Goal: Task Accomplishment & Management: Complete application form

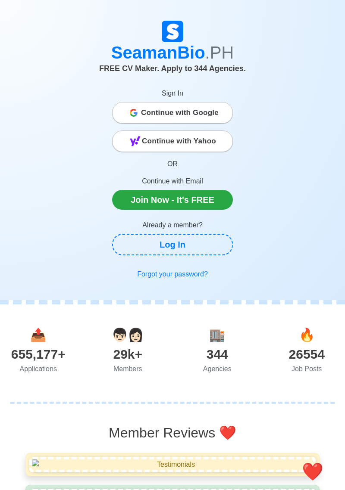
click at [206, 117] on span "Continue with Google" at bounding box center [180, 112] width 78 height 17
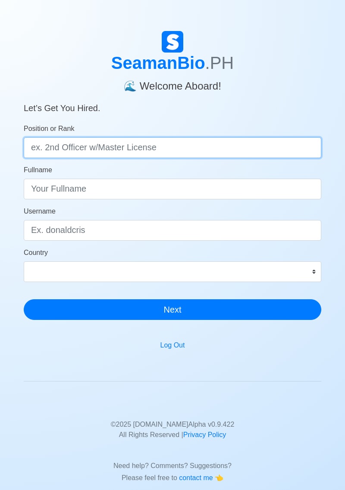
click at [267, 152] on input "Position or Rank" at bounding box center [172, 147] width 297 height 21
click at [212, 148] on input "Able" at bounding box center [172, 147] width 297 height 21
type input "Able Bodied Seaman"
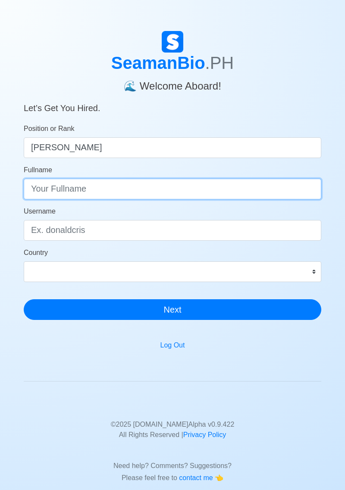
click at [225, 189] on input "Fullname" at bounding box center [172, 189] width 297 height 21
type input "Kim Joshua E. Mariano"
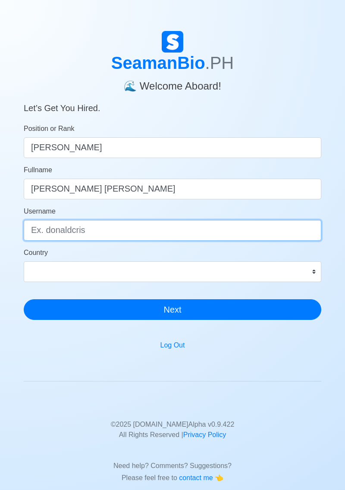
click at [234, 230] on input "Username" at bounding box center [172, 230] width 297 height 21
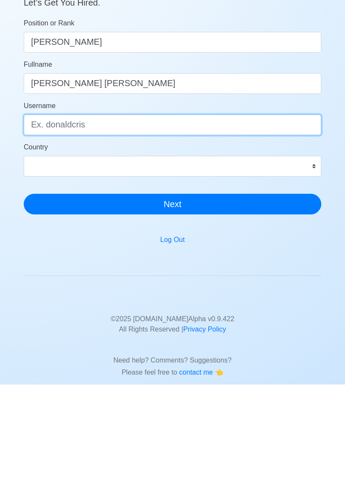
click at [312, 227] on input "Username" at bounding box center [172, 230] width 297 height 21
type input "kimjoshua"
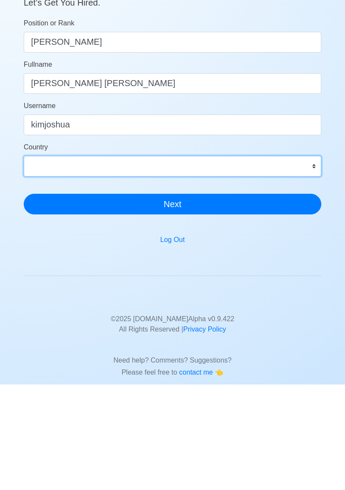
click at [318, 267] on select "Afghanistan Åland Islands Albania Algeria American Samoa Andorra Angola Anguill…" at bounding box center [172, 271] width 297 height 21
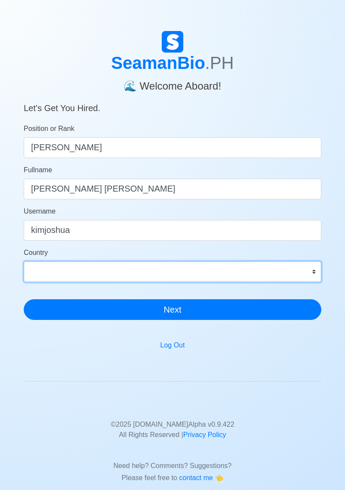
select select "PH"
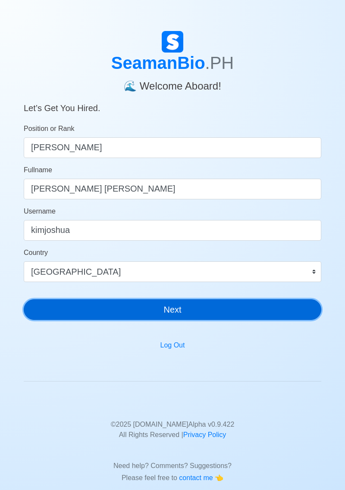
click at [282, 302] on button "Next" at bounding box center [172, 309] width 297 height 21
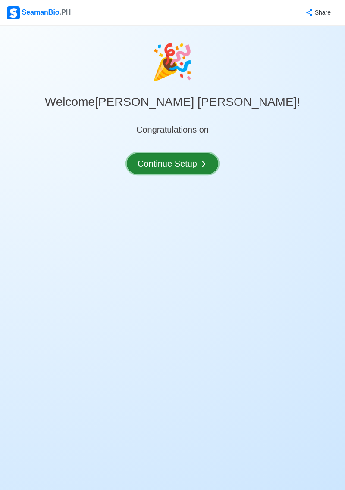
click at [208, 170] on button "Continue Setup" at bounding box center [172, 163] width 91 height 21
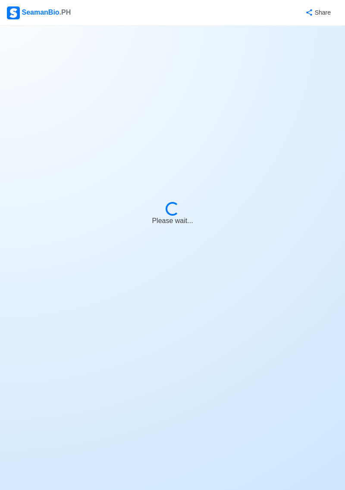
select select "Visible for Hiring"
select select "PH"
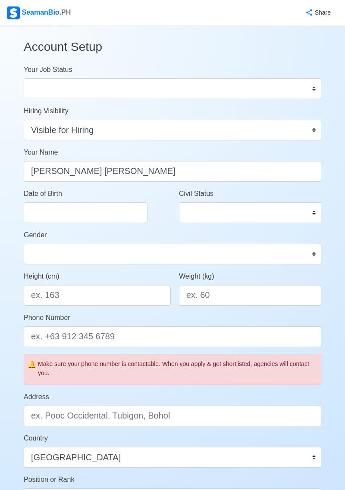
click at [286, 103] on form "Your Job Status Onboard Actively Looking for Job Not Looking for Job Hiring Vis…" at bounding box center [172, 380] width 297 height 631
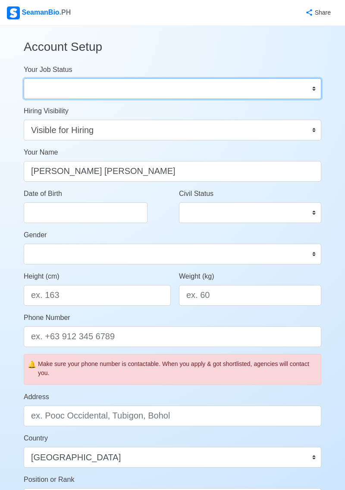
click at [314, 95] on select "Onboard Actively Looking for Job Not Looking for Job" at bounding box center [172, 88] width 297 height 21
select select "Actively Looking for Job"
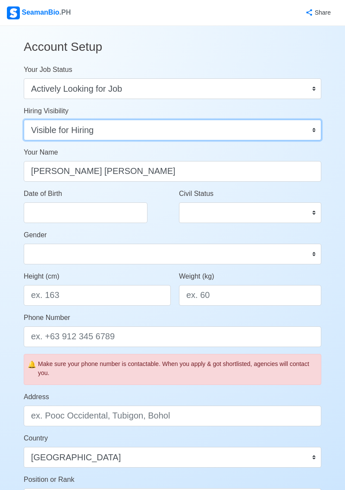
click at [311, 130] on select "Visible for Hiring Not Visible for Hiring" at bounding box center [172, 130] width 297 height 21
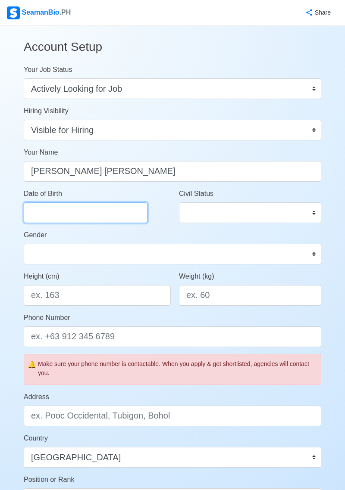
click at [44, 213] on input "Date of Birth" at bounding box center [86, 212] width 124 height 21
select select "****"
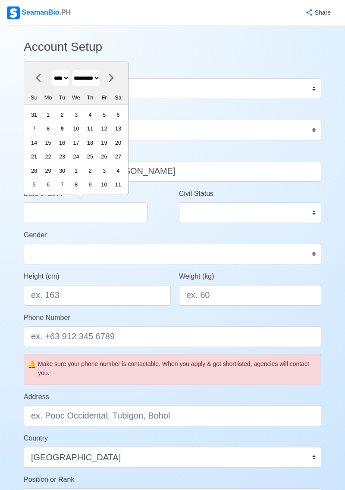
click at [68, 78] on select "**** **** **** **** **** **** **** **** **** **** **** **** **** **** **** ****…" at bounding box center [61, 78] width 18 height 17
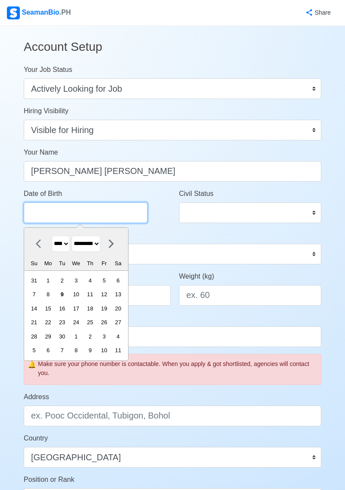
click at [124, 214] on input "Date of Birth" at bounding box center [86, 212] width 124 height 21
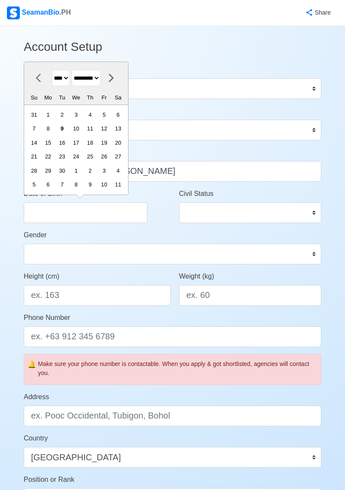
click at [100, 82] on select "******* ******** ***** ***** *** **** **** ****** ********* ******* ******** **…" at bounding box center [86, 78] width 29 height 17
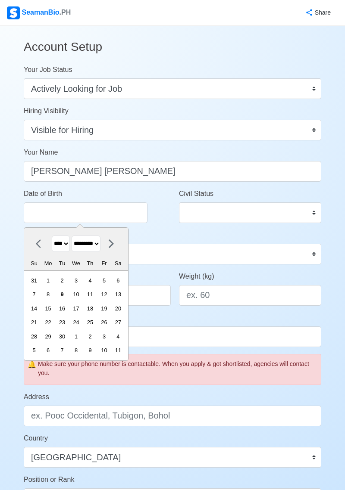
select select "********"
click at [67, 244] on select "**** **** **** **** **** **** **** **** **** **** **** **** **** **** **** ****…" at bounding box center [61, 244] width 18 height 17
select select "****"
click at [40, 295] on div "7" at bounding box center [34, 295] width 12 height 12
type input "[DATE]"
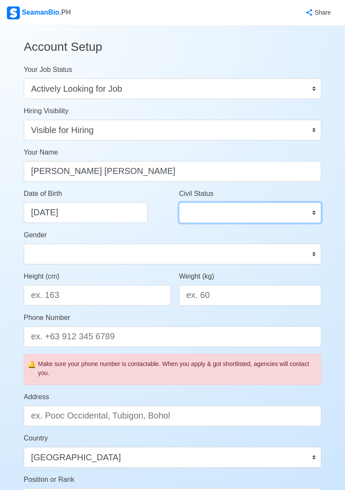
click at [282, 218] on select "Single Married Widowed Separated" at bounding box center [250, 212] width 142 height 21
select select "Single"
click at [214, 273] on span "Weight (kg)" at bounding box center [196, 276] width 35 height 7
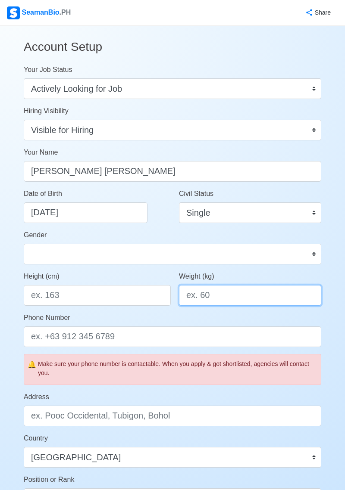
click at [214, 285] on input "Weight (kg)" at bounding box center [250, 295] width 142 height 21
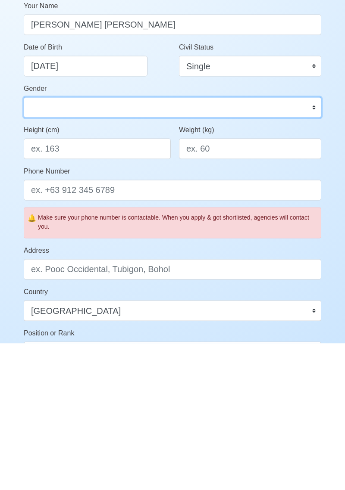
click at [267, 257] on select "[DEMOGRAPHIC_DATA] [DEMOGRAPHIC_DATA]" at bounding box center [172, 254] width 297 height 21
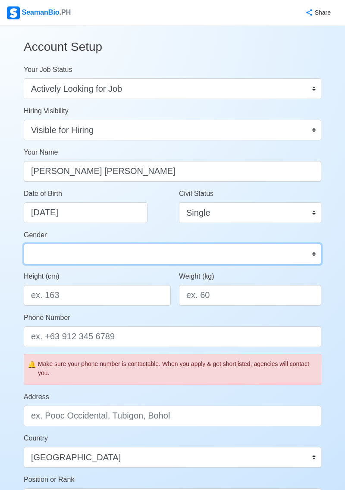
select select "[DEMOGRAPHIC_DATA]"
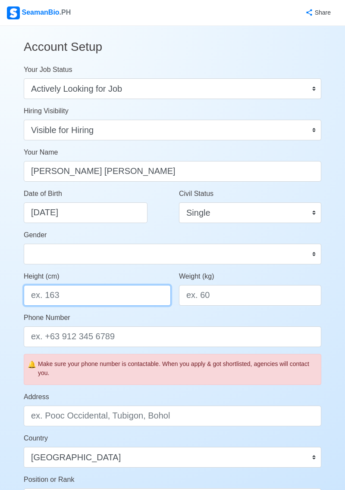
click at [117, 298] on input "Height (cm)" at bounding box center [97, 295] width 147 height 21
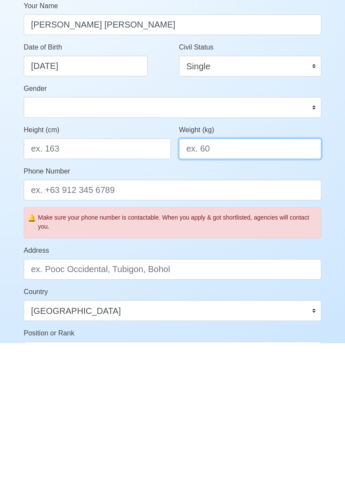
click at [274, 304] on input "Weight (kg)" at bounding box center [250, 295] width 142 height 21
type input "80"
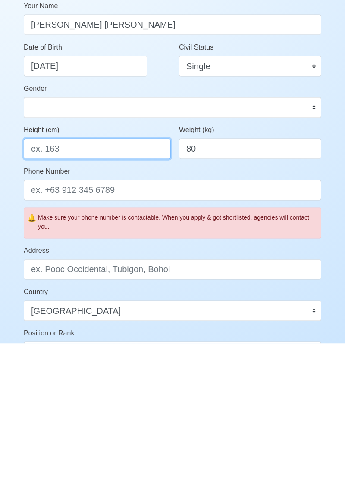
click at [40, 296] on input "Height (cm)" at bounding box center [97, 295] width 147 height 21
type input "180"
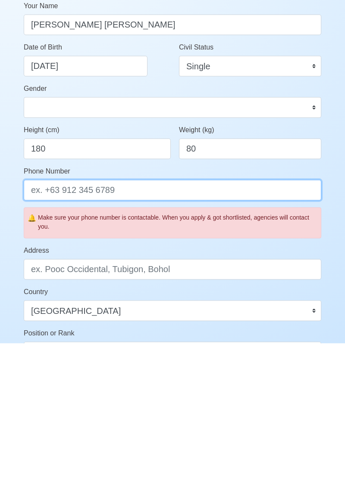
click at [279, 341] on input "Phone Number" at bounding box center [172, 336] width 297 height 21
type input "09657385470"
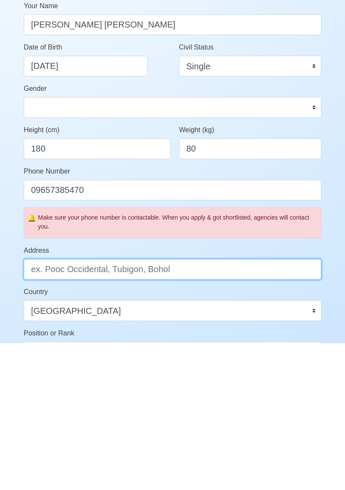
click at [257, 421] on input "Address" at bounding box center [172, 416] width 297 height 21
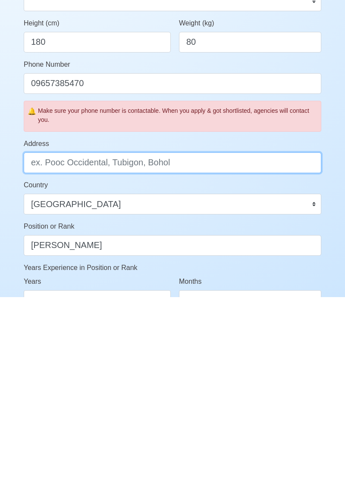
scroll to position [62, 0]
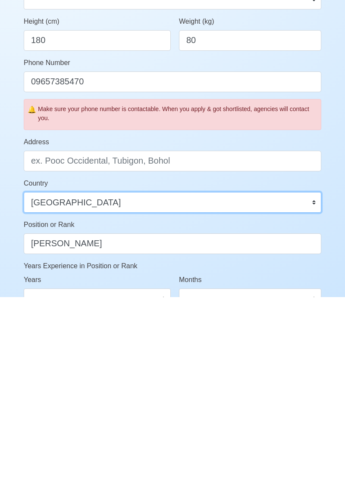
click at [314, 397] on select "Afghanistan Åland Islands Albania Algeria American Samoa Andorra Angola Anguill…" at bounding box center [172, 395] width 297 height 21
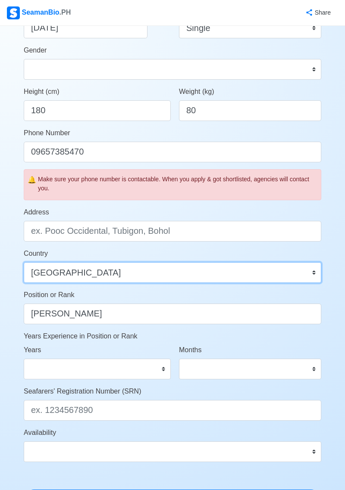
scroll to position [186, 0]
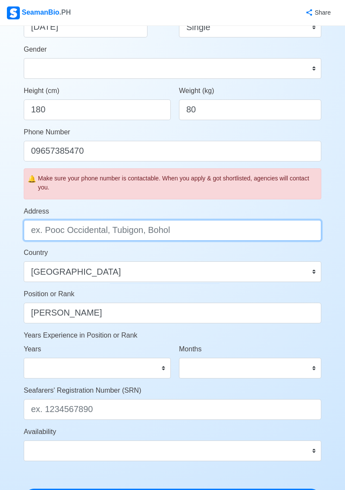
click at [289, 236] on input "Address" at bounding box center [172, 230] width 297 height 21
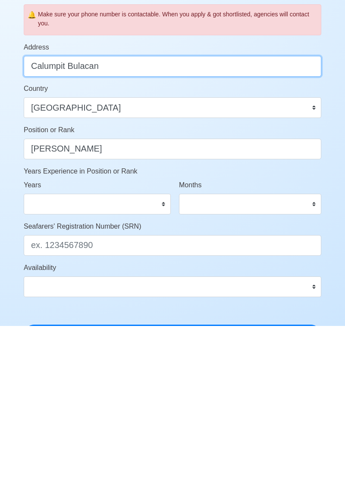
type input "Calumpit Bulacan"
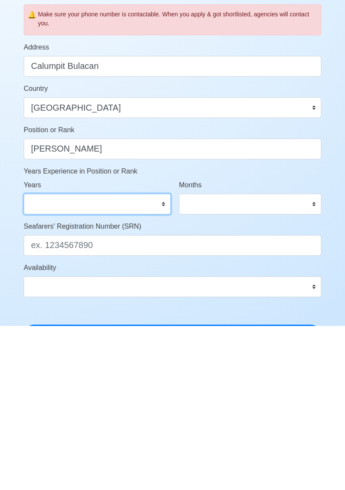
click at [156, 376] on select "0 1 2 3 4 5 6 7 8 9 10 11 12 13 14 15 16 17 18 19 20 21 22 23 24 25 26 27 28 29…" at bounding box center [97, 368] width 147 height 21
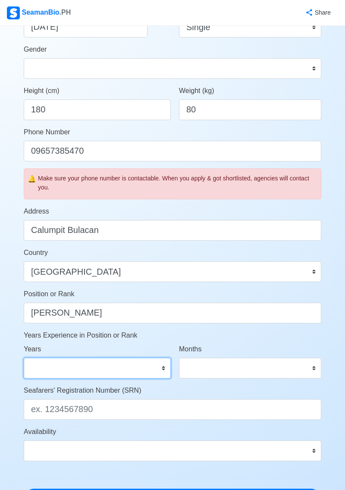
select select "1"
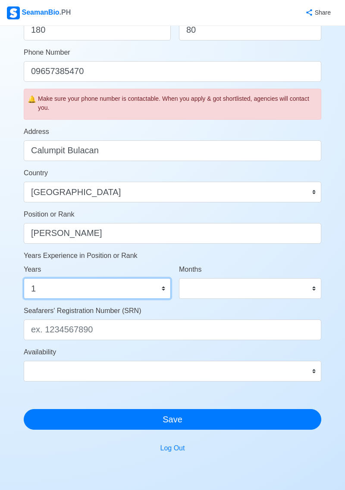
scroll to position [266, 0]
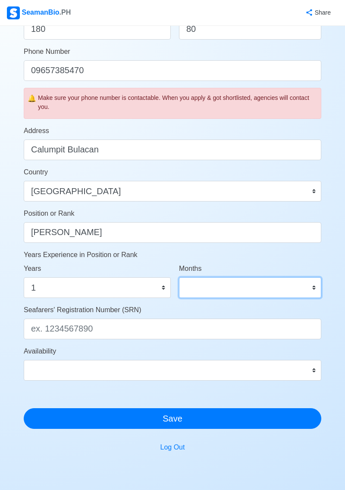
click at [298, 294] on select "0 1 2 3 4 5 6 7 8 9 10 11" at bounding box center [250, 287] width 142 height 21
click at [305, 305] on div "Seafarers' Registration Number (SRN)" at bounding box center [172, 322] width 297 height 34
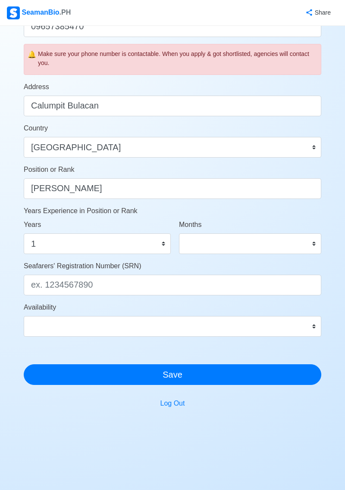
scroll to position [311, 0]
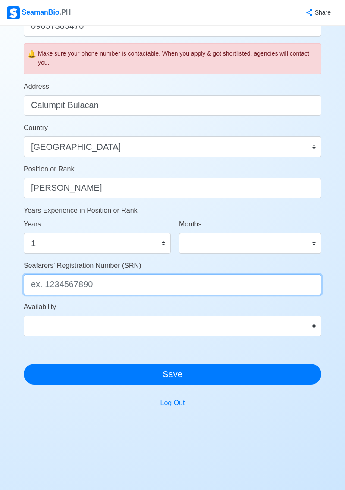
click at [228, 285] on input "Seafarers' Registration Number (SRN)" at bounding box center [172, 284] width 297 height 21
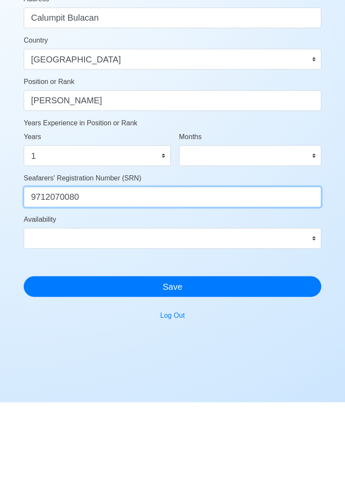
type input "9712070080"
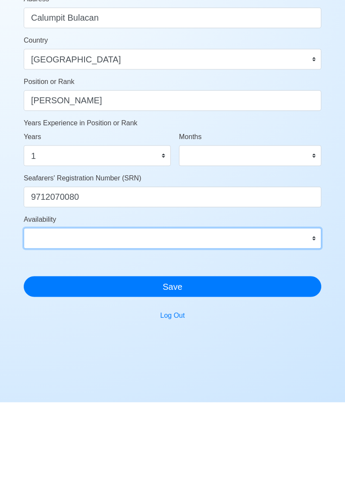
click at [310, 328] on select "Immediate Oct 2025 Nov 2025 Dec 2025 Jan 2026 Feb 2026 Mar 2026 Apr 2026 May 20…" at bounding box center [172, 326] width 297 height 21
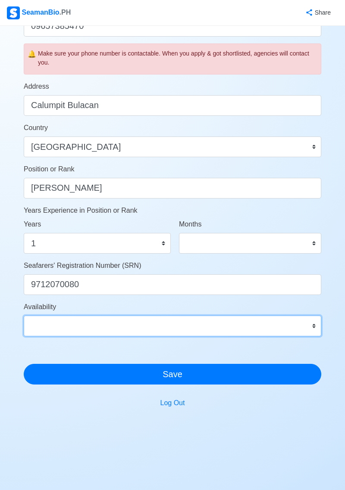
select select "4102416000000"
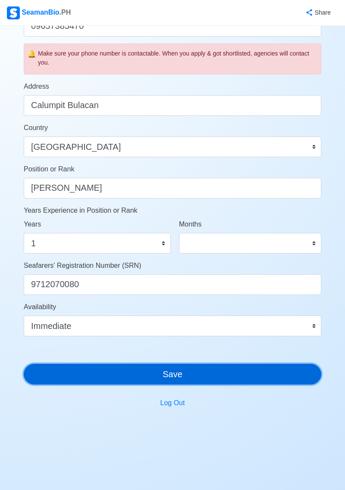
click at [280, 380] on button "Save" at bounding box center [172, 374] width 297 height 21
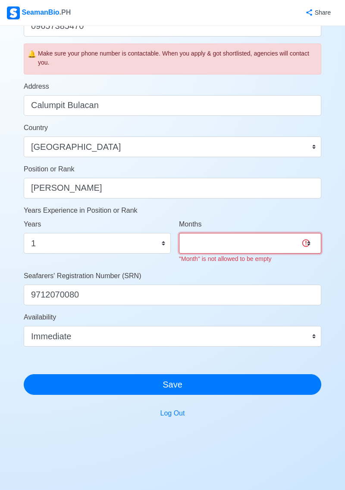
click at [304, 248] on select "0 1 2 3 4 5 6 7 8 9 10 11" at bounding box center [250, 243] width 142 height 21
select select "0"
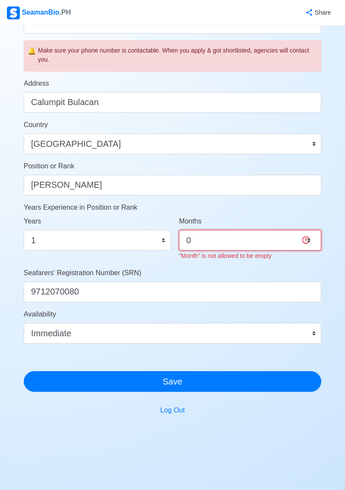
scroll to position [321, 0]
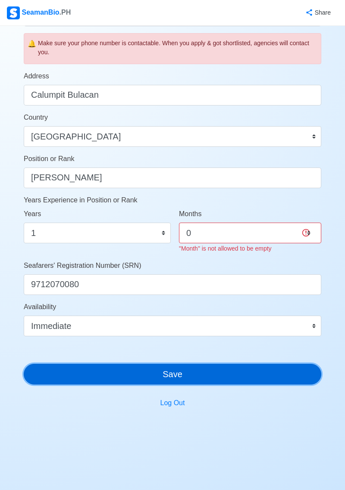
click at [106, 382] on button "Save" at bounding box center [172, 374] width 297 height 21
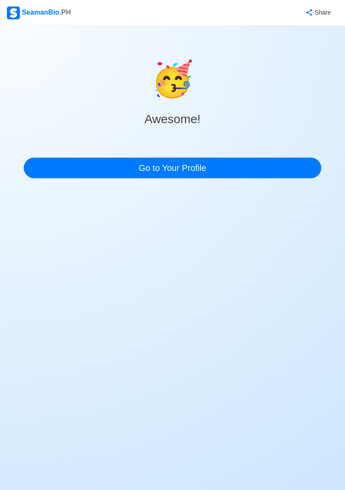
scroll to position [0, 0]
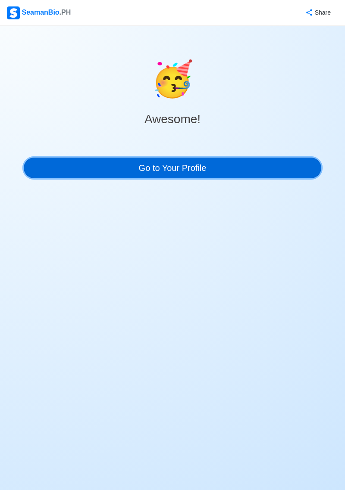
click at [284, 174] on link "Go to Your Profile" at bounding box center [172, 168] width 297 height 21
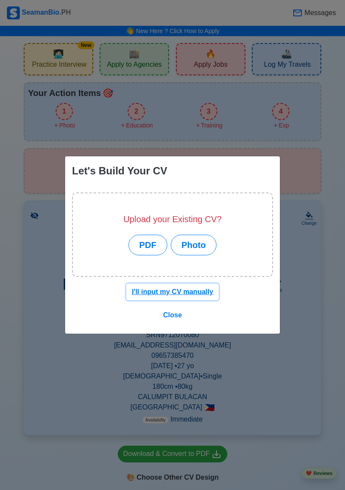
click at [196, 296] on button "I'll input my CV manually" at bounding box center [172, 292] width 93 height 16
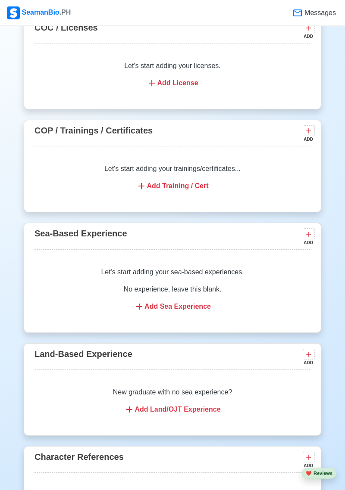
scroll to position [997, 0]
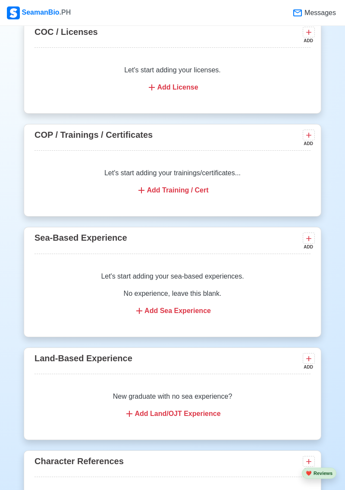
click at [205, 306] on div "Add Sea Experience" at bounding box center [172, 311] width 255 height 10
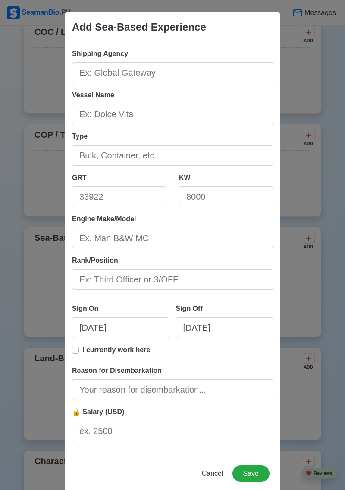
click at [298, 90] on div "Add Sea-Based Experience Shipping Agency Vessel Name Type GRT KW Engine Make/Mo…" at bounding box center [172, 245] width 345 height 490
click at [302, 96] on div "Add Sea-Based Experience Shipping Agency Vessel Name Type GRT KW Engine Make/Mo…" at bounding box center [172, 245] width 345 height 490
click at [307, 103] on div "Add Sea-Based Experience Shipping Agency Vessel Name Type GRT KW Engine Make/Mo…" at bounding box center [172, 245] width 345 height 490
click at [218, 477] on span "Cancel" at bounding box center [213, 473] width 22 height 7
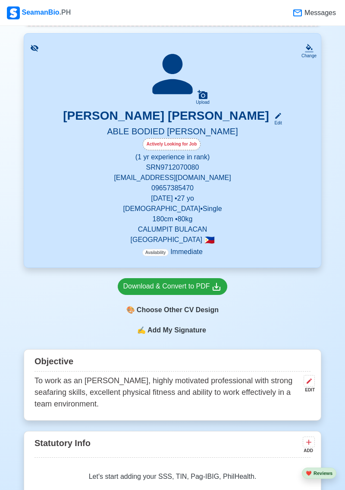
scroll to position [162, 0]
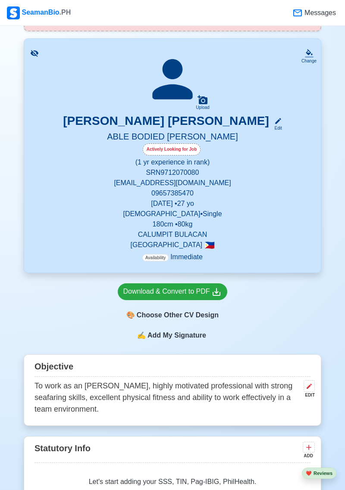
click at [206, 187] on p "jshmariano7@gmail.com" at bounding box center [172, 183] width 276 height 10
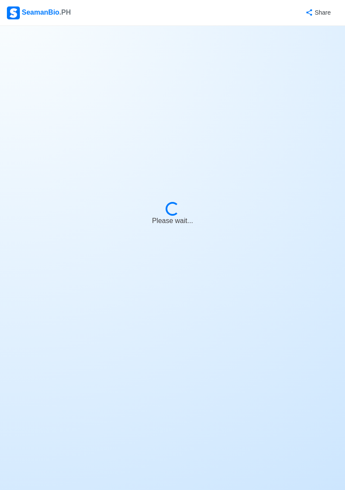
select select "Actively Looking for Job"
select select "Visible for Hiring"
select select "Single"
select select "Male"
select select "PH"
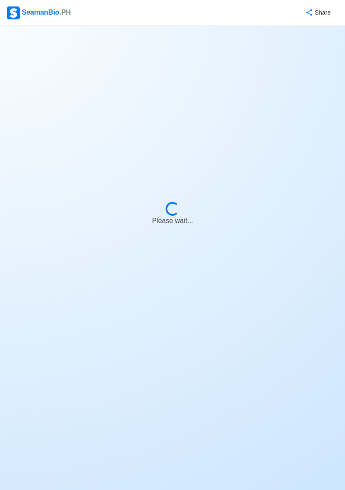
select select "1"
select select "0"
select select "4102416000000"
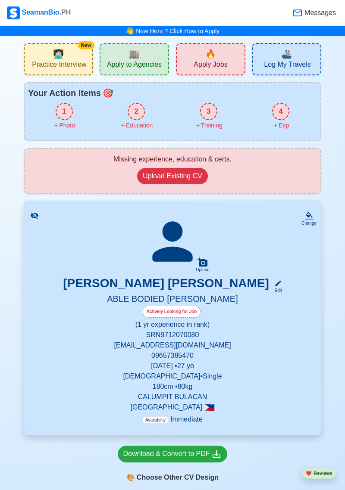
click at [307, 220] on div "Change" at bounding box center [308, 223] width 15 height 6
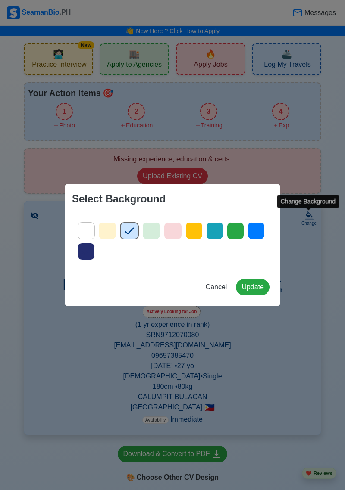
click at [316, 233] on div "Select Background Cancel Update" at bounding box center [172, 245] width 345 height 490
click at [218, 286] on span "Cancel" at bounding box center [216, 286] width 22 height 7
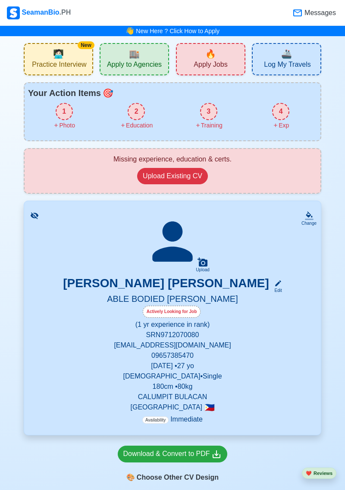
click at [324, 13] on span "Messages" at bounding box center [318, 13] width 33 height 10
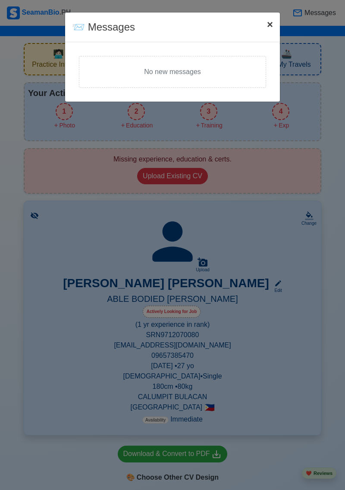
click at [265, 32] on button "× Close" at bounding box center [270, 24] width 20 height 24
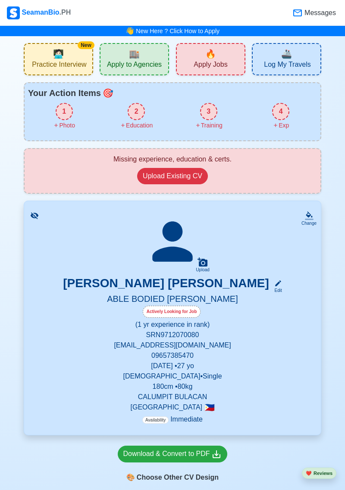
click at [158, 71] on span "Apply to Agencies" at bounding box center [134, 65] width 55 height 11
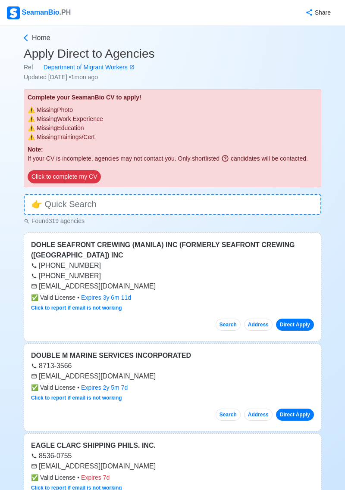
click at [36, 17] on div "SeamanBio .PH" at bounding box center [39, 12] width 64 height 13
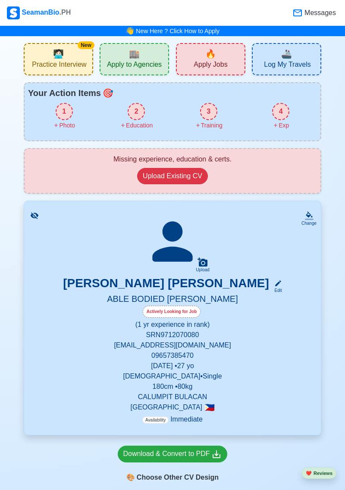
click at [53, 60] on span "Practice Interview" at bounding box center [59, 65] width 54 height 11
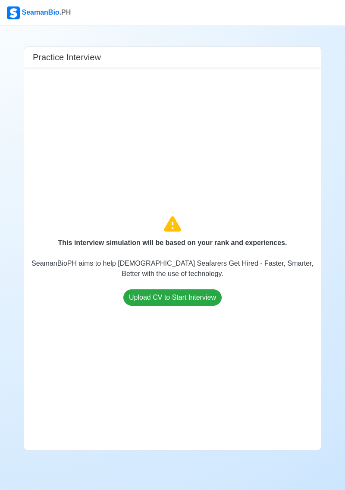
click at [25, 11] on div "SeamanBio .PH" at bounding box center [39, 12] width 64 height 13
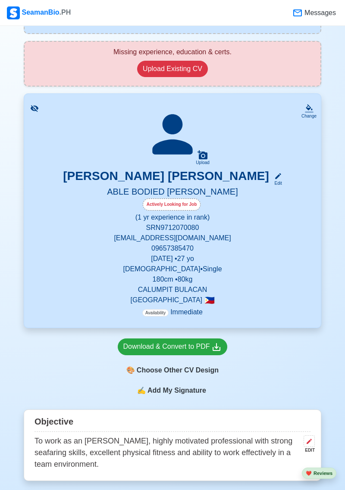
scroll to position [110, 0]
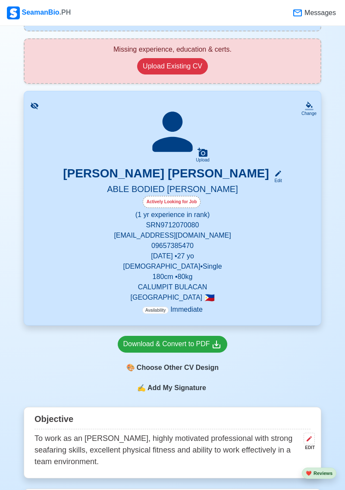
click at [193, 226] on p "SRN 9712070080" at bounding box center [172, 225] width 276 height 10
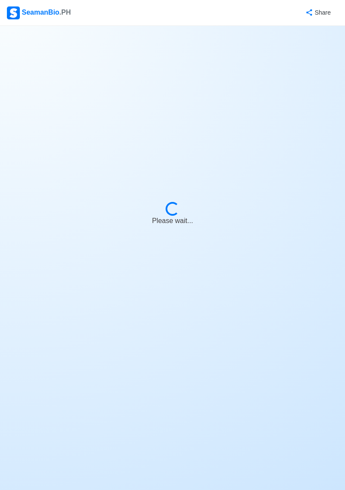
select select "Actively Looking for Job"
select select "Visible for Hiring"
select select "Single"
select select "[DEMOGRAPHIC_DATA]"
select select "PH"
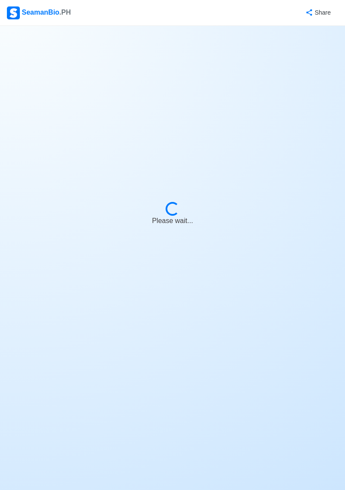
select select "1"
select select "0"
select select "4102416000000"
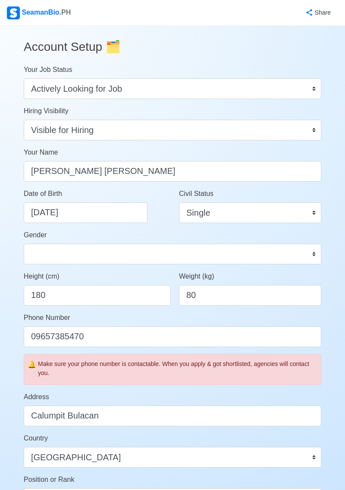
click at [28, 18] on div "SeamanBio .PH" at bounding box center [39, 12] width 64 height 13
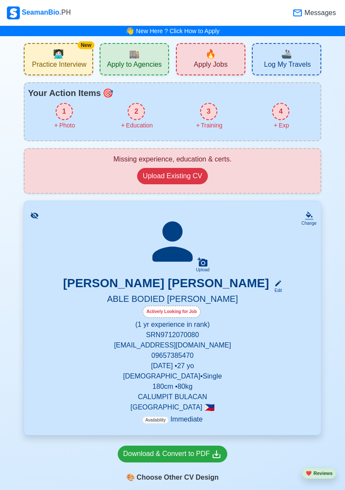
click at [262, 280] on div "KIM JOSHUA E. MARIANO Edit" at bounding box center [172, 285] width 276 height 18
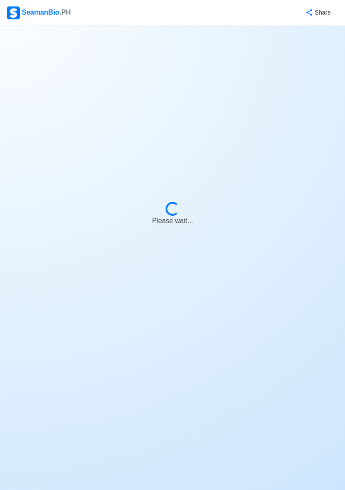
select select "Actively Looking for Job"
select select "Visible for Hiring"
select select "Single"
select select "[DEMOGRAPHIC_DATA]"
select select "PH"
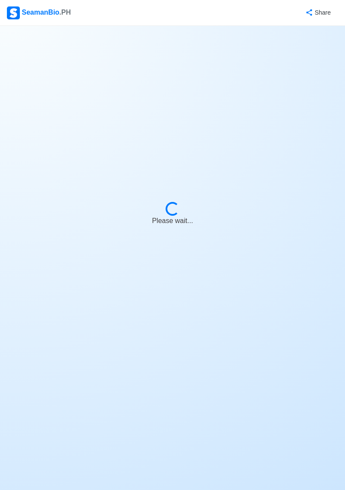
select select "1"
select select "0"
select select "4102416000000"
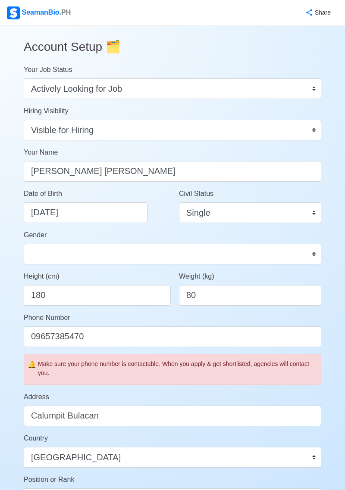
click at [22, 18] on div "SeamanBio .PH" at bounding box center [39, 12] width 64 height 13
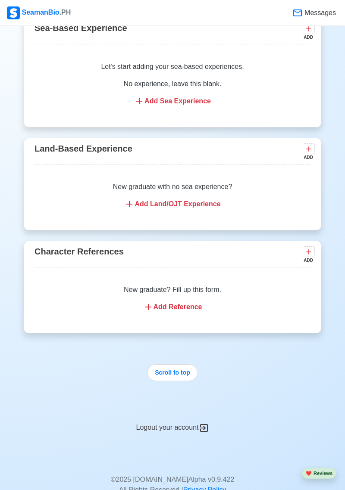
scroll to position [1264, 0]
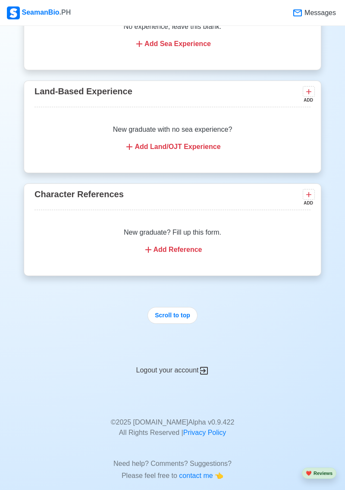
click at [204, 367] on icon at bounding box center [204, 371] width 8 height 8
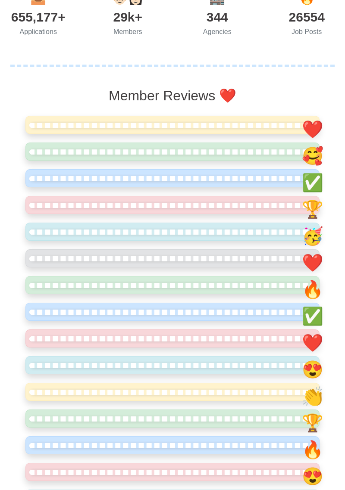
scroll to position [169, 0]
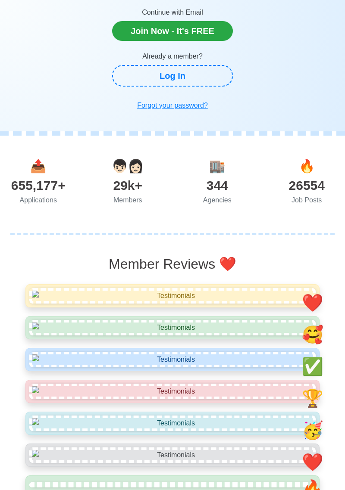
click at [256, 139] on div at bounding box center [172, 142] width 345 height 22
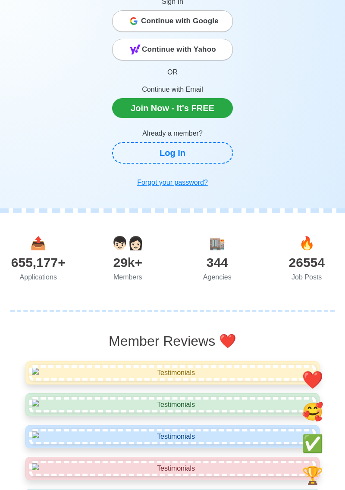
scroll to position [75, 0]
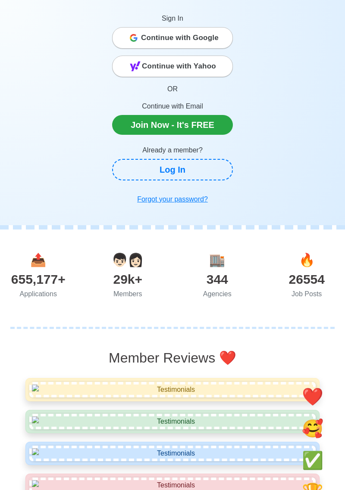
click at [215, 73] on span "Continue with Yahoo" at bounding box center [179, 66] width 74 height 17
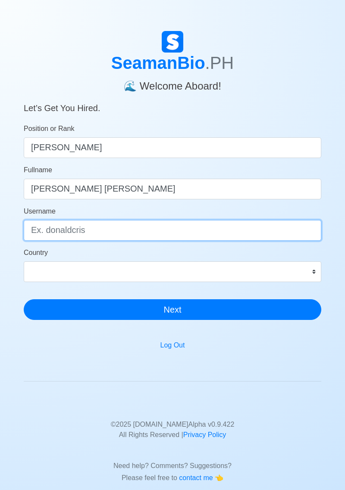
click at [241, 231] on input "Username" at bounding box center [172, 230] width 297 height 21
type input "kimjoshua"
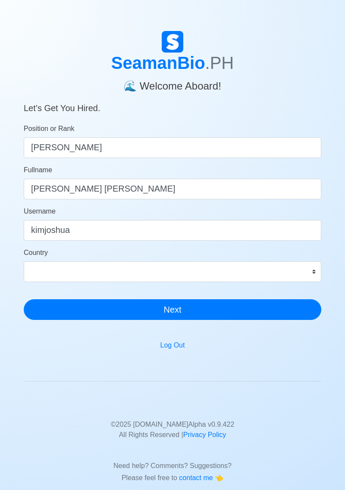
click at [238, 283] on form "Position or Rank [PERSON_NAME] Fullname [PERSON_NAME] [PERSON_NAME] Username ki…" at bounding box center [172, 222] width 297 height 196
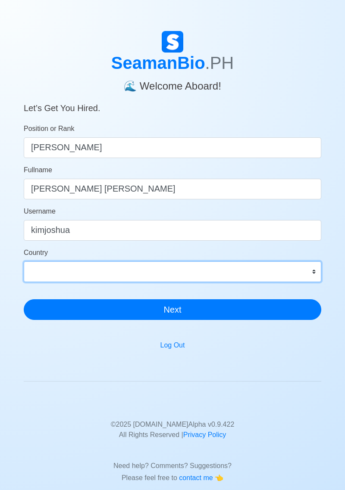
click at [297, 269] on select "[GEOGRAPHIC_DATA] [GEOGRAPHIC_DATA] [GEOGRAPHIC_DATA] [GEOGRAPHIC_DATA] [US_STA…" at bounding box center [172, 271] width 297 height 21
select select "PH"
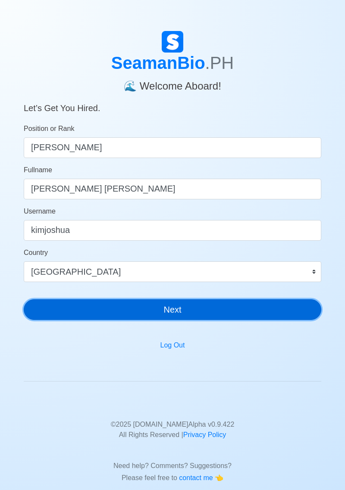
click at [252, 309] on button "Next" at bounding box center [172, 309] width 297 height 21
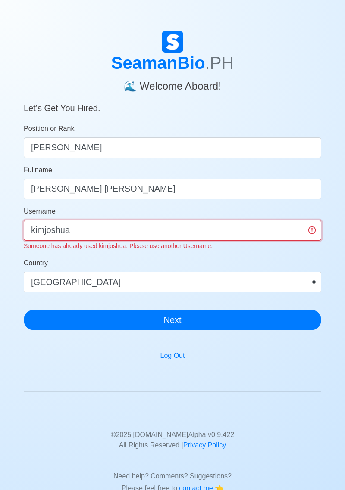
click at [282, 229] on input "kimjoshua" at bounding box center [172, 230] width 297 height 21
type input "k"
type input "Joshmariano"
click at [339, 258] on div "SeamanBio .PH 🌊 Welcome Aboard! Let’s Get You Hired. Position or Rank Able Bodi…" at bounding box center [172, 263] width 345 height 464
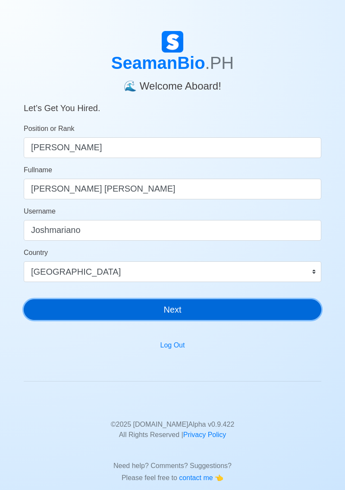
click at [290, 312] on button "Next" at bounding box center [172, 309] width 297 height 21
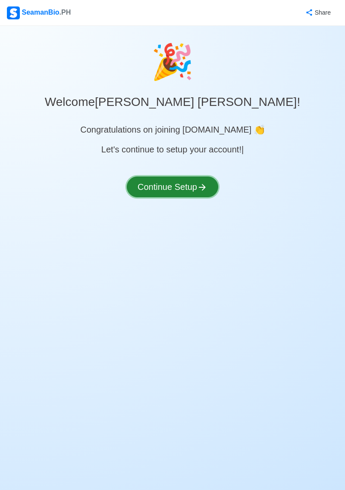
click at [195, 195] on button "Continue Setup" at bounding box center [172, 187] width 91 height 21
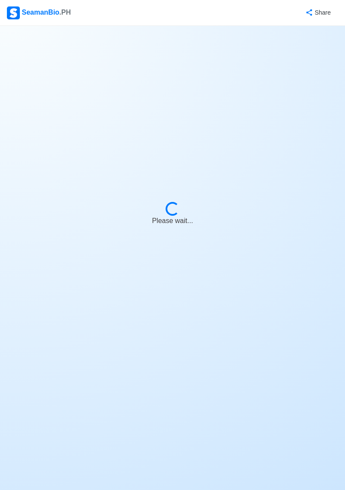
select select "Visible for Hiring"
select select "PH"
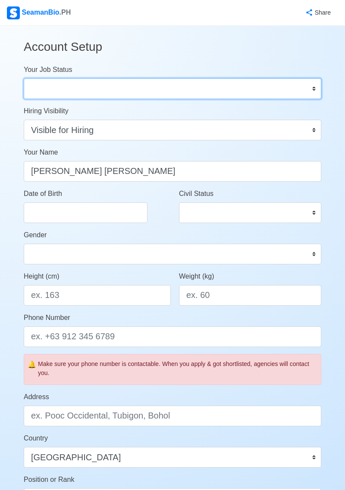
click at [130, 87] on select "Onboard Actively Looking for Job Not Looking for Job" at bounding box center [172, 88] width 297 height 21
select select "Actively Looking for Job"
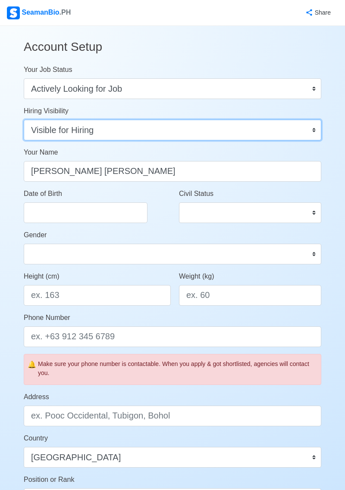
click at [234, 139] on select "Visible for Hiring Not Visible for Hiring" at bounding box center [172, 130] width 297 height 21
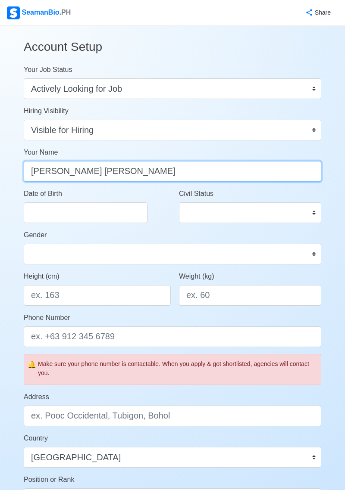
click at [223, 174] on input "Kim Joshua E. Mariano" at bounding box center [172, 171] width 297 height 21
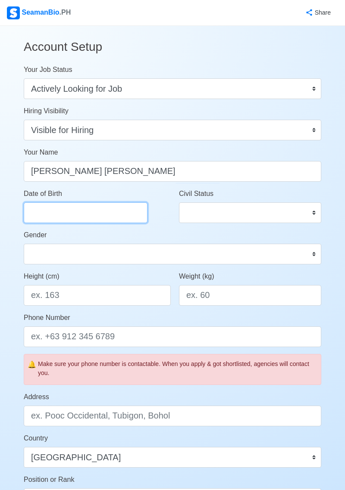
click at [114, 214] on input "Date of Birth" at bounding box center [86, 212] width 124 height 21
select select "****"
select select "*********"
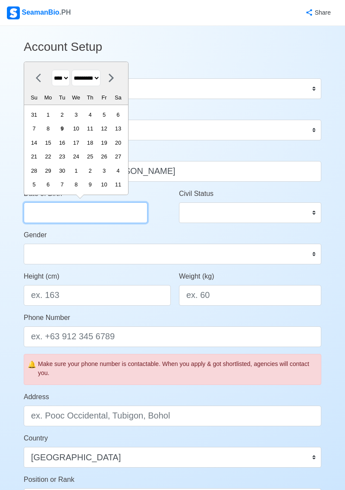
type input "12/07/1997"
select select "****"
select select "********"
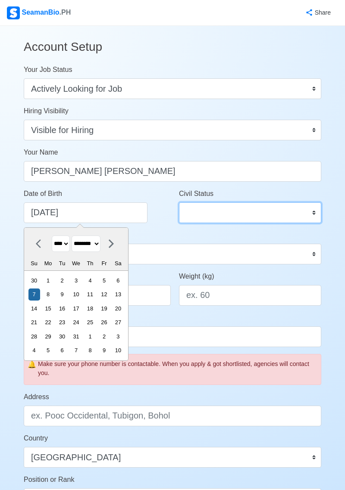
click at [242, 214] on select "Single Married Widowed Separated" at bounding box center [250, 212] width 142 height 21
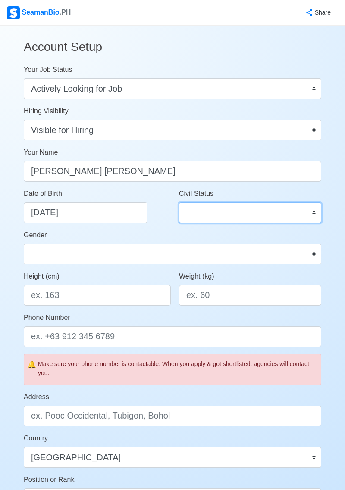
select select "Single"
click at [193, 273] on span "Weight (kg)" at bounding box center [196, 276] width 35 height 7
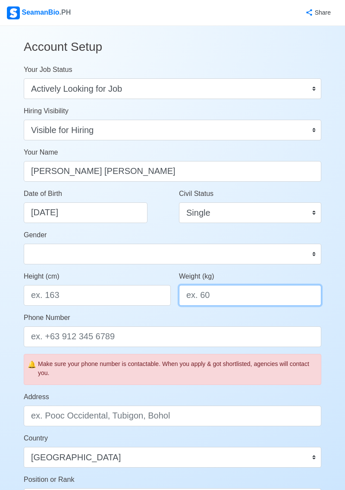
click at [193, 285] on input "Weight (kg)" at bounding box center [250, 295] width 142 height 21
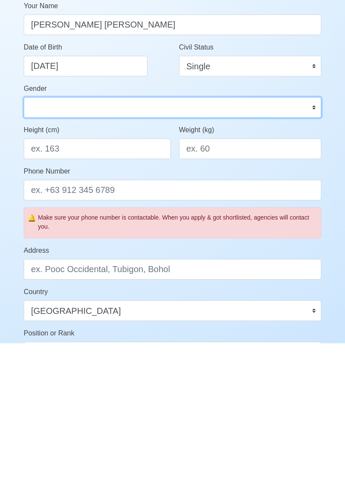
click at [205, 260] on select "Male Female" at bounding box center [172, 254] width 297 height 21
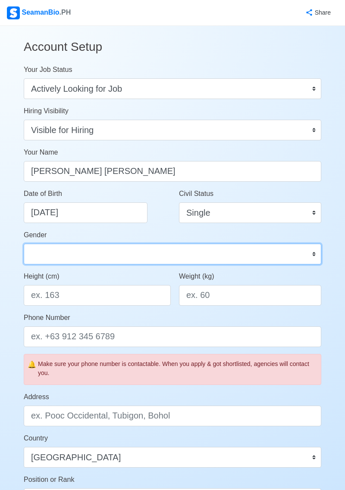
select select "[DEMOGRAPHIC_DATA]"
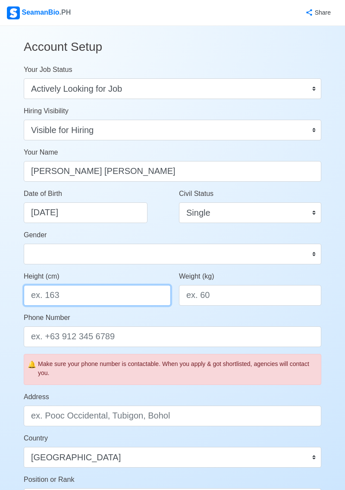
click at [119, 299] on input "Height (cm)" at bounding box center [97, 295] width 147 height 21
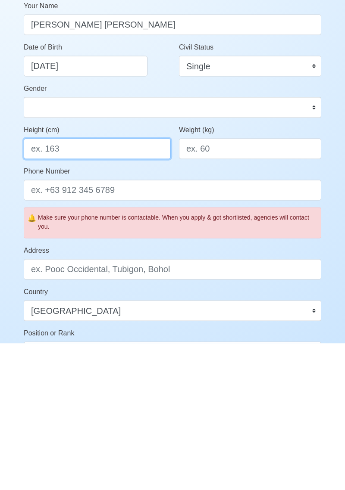
type input "180"
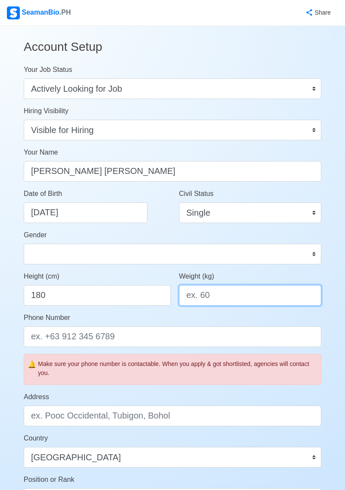
click at [238, 294] on input "Weight (kg)" at bounding box center [250, 295] width 142 height 21
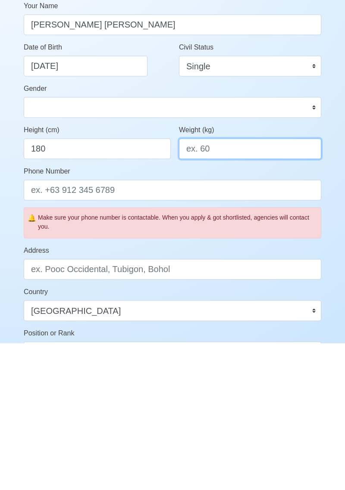
type input "80"
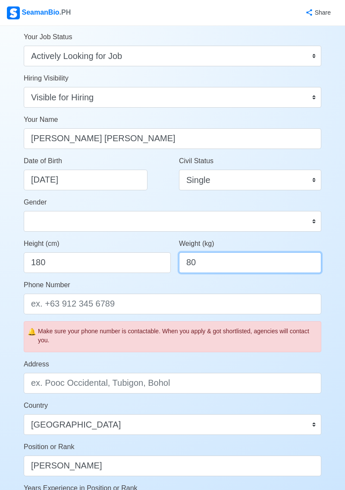
scroll to position [34, 0]
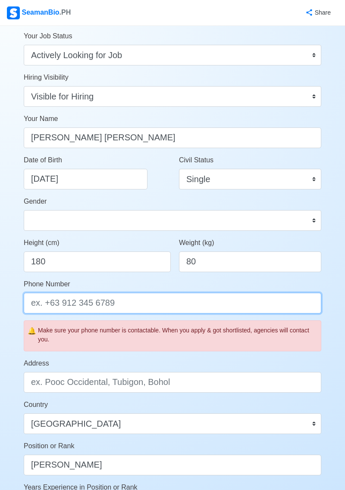
click at [218, 299] on input "Phone Number" at bounding box center [172, 303] width 297 height 21
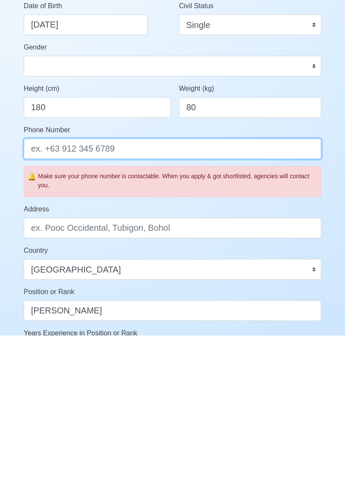
type input "09657385470"
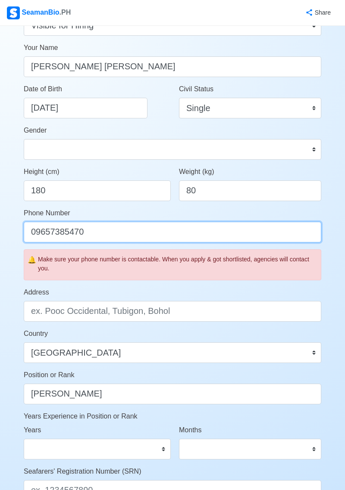
scroll to position [105, 0]
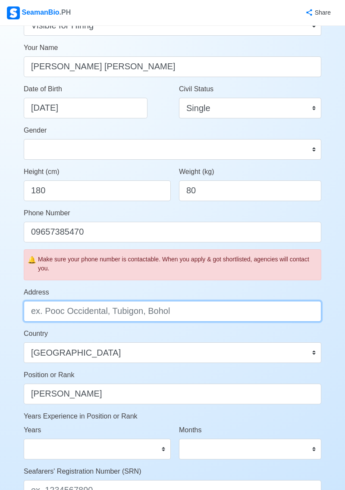
click at [240, 320] on input "Address" at bounding box center [172, 311] width 297 height 21
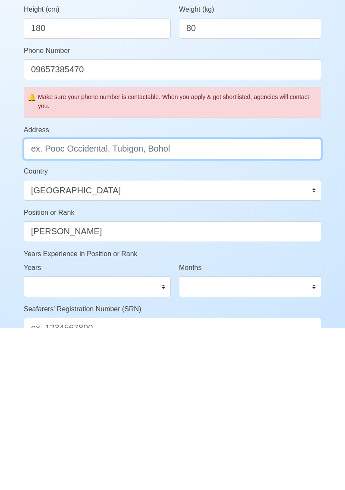
type input "Calumpit Bulacan"
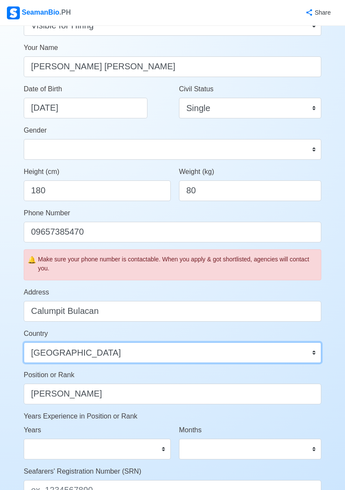
click at [171, 355] on select "Afghanistan Åland Islands Albania Algeria American Samoa Andorra Angola Anguill…" at bounding box center [172, 352] width 297 height 21
click at [164, 357] on select "Afghanistan Åland Islands Albania Algeria American Samoa Andorra Angola Anguill…" at bounding box center [172, 352] width 297 height 21
click at [171, 362] on select "Afghanistan Åland Islands Albania Algeria American Samoa Andorra Angola Anguill…" at bounding box center [172, 352] width 297 height 21
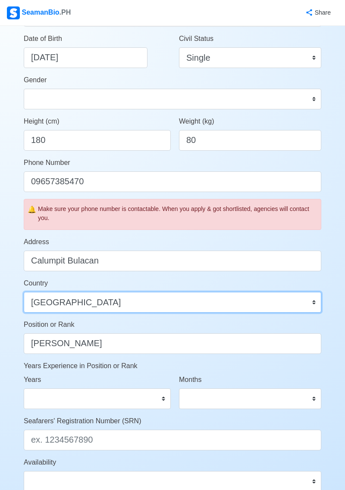
scroll to position [156, 0]
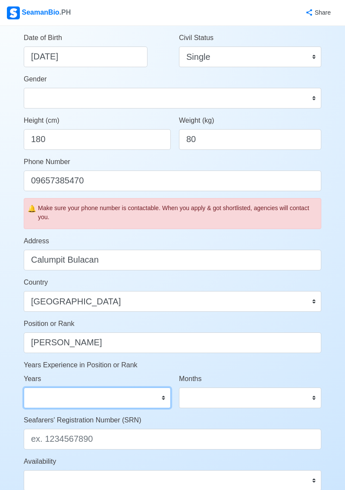
click at [128, 406] on select "0 1 2 3 4 5 6 7 8 9 10 11 12 13 14 15 16 17 18 19 20 21 22 23 24 25 26 27 28 29…" at bounding box center [97, 398] width 147 height 21
select select "1"
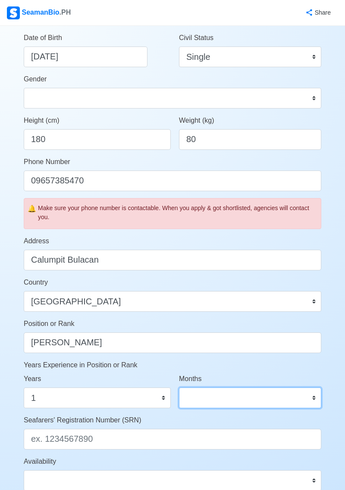
click at [222, 401] on select "0 1 2 3 4 5 6 7 8 9 10 11" at bounding box center [250, 398] width 142 height 21
select select "0"
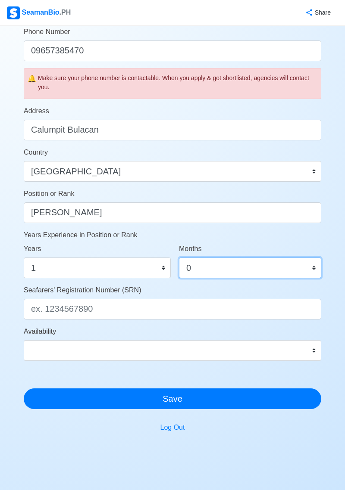
scroll to position [287, 0]
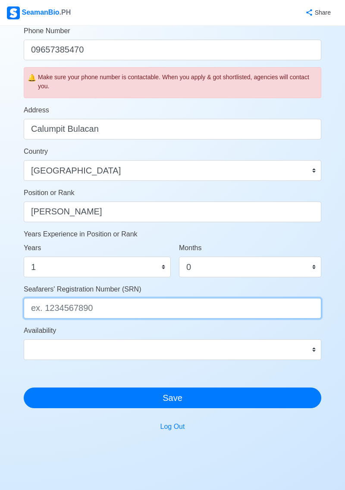
click at [211, 318] on input "Seafarers' Registration Number (SRN)" at bounding box center [172, 308] width 297 height 21
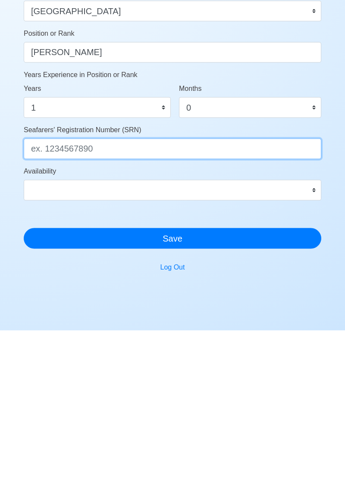
type input "9712070080"
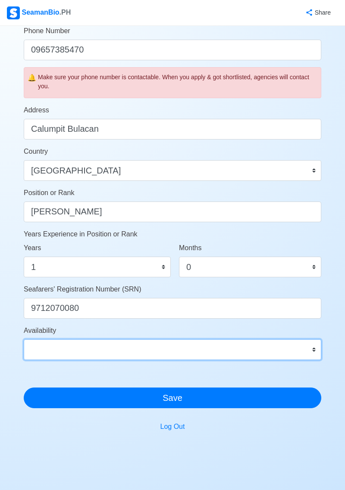
click at [292, 358] on select "Immediate Oct 2025 Nov 2025 Dec 2025 Jan 2026 Feb 2026 Mar 2026 Apr 2026 May 20…" at bounding box center [172, 349] width 297 height 21
select select "4102416000000"
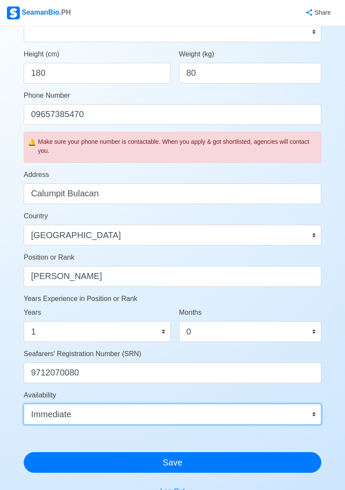
scroll to position [222, 0]
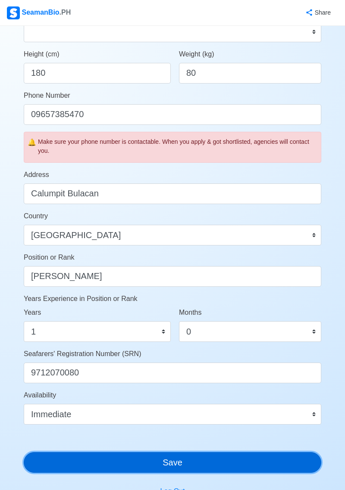
click at [277, 459] on button "Save" at bounding box center [172, 462] width 297 height 21
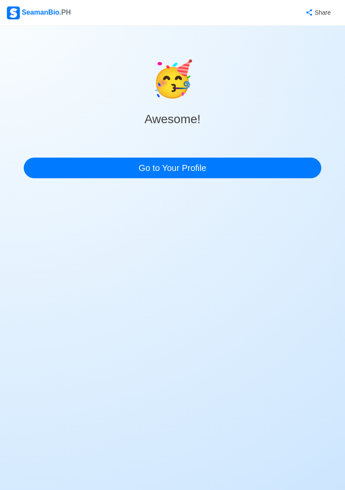
scroll to position [0, 0]
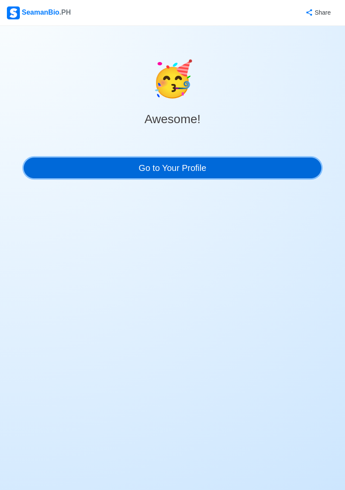
click at [261, 175] on link "Go to Your Profile" at bounding box center [172, 168] width 297 height 21
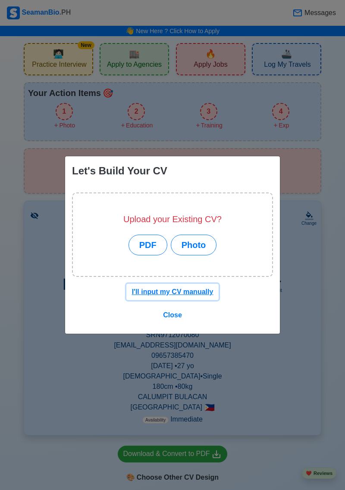
click at [190, 290] on u "I'll input my CV manually" at bounding box center [172, 291] width 81 height 7
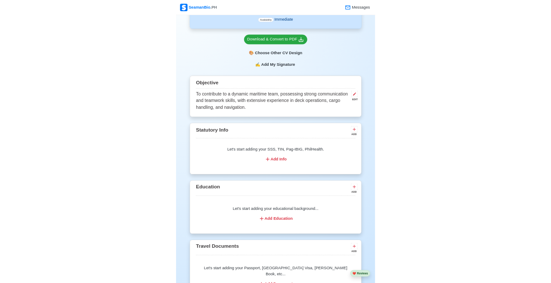
scroll to position [395, 0]
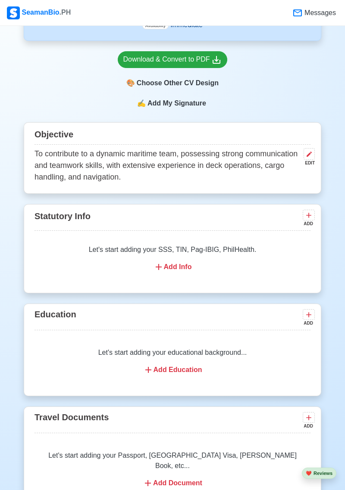
click at [182, 272] on div "Let's start adding your SSS, TIN, Pag-IBIG, PhilHealth. Add Info" at bounding box center [172, 258] width 276 height 48
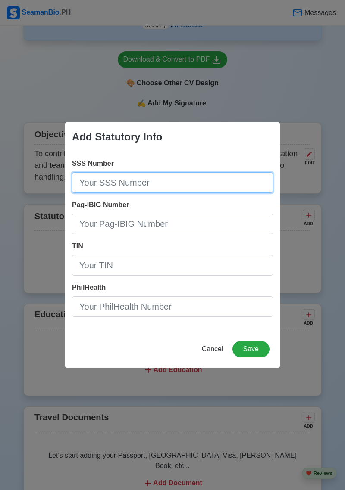
click at [205, 188] on input "SSS Number" at bounding box center [172, 182] width 201 height 21
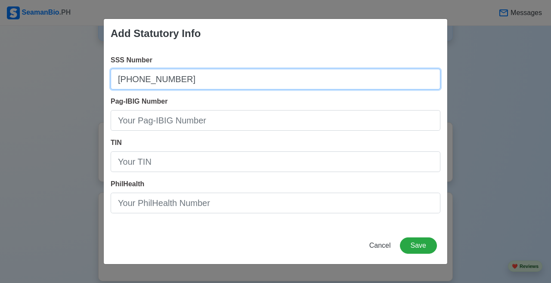
type input "[PHONE_NUMBER]"
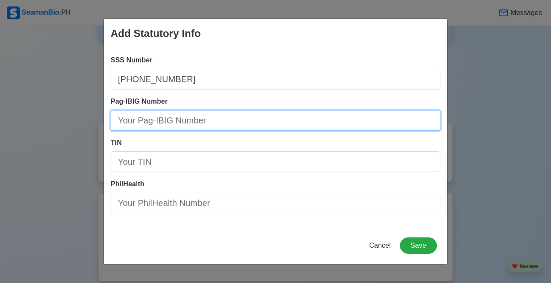
click at [287, 125] on input "Pag-IBIG Number" at bounding box center [276, 120] width 330 height 21
type input "2"
type input "1212-5307-5706"
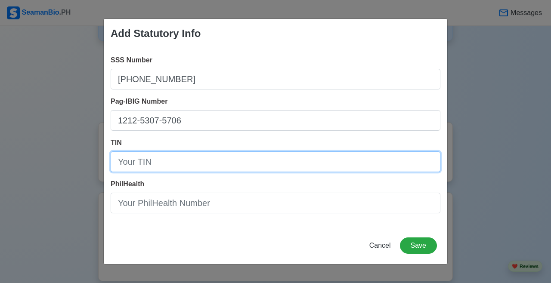
click at [199, 163] on input "TIN" at bounding box center [276, 162] width 330 height 21
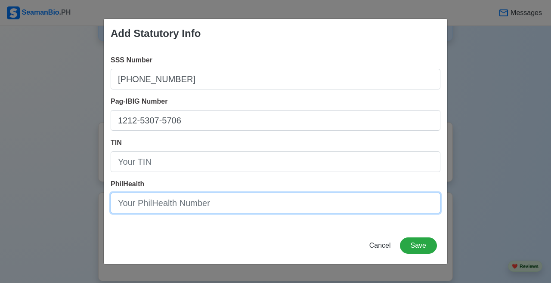
click at [250, 207] on input "PhilHealth" at bounding box center [276, 203] width 330 height 21
type input "[US_EMPLOYER_IDENTIFICATION_NUMBER]"
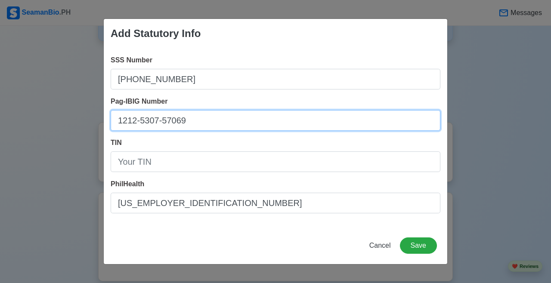
click at [278, 115] on input "1212-5307-57069" at bounding box center [276, 120] width 330 height 21
click at [278, 115] on input "[PHONE_NUMBER]" at bounding box center [276, 120] width 330 height 21
type input "[PHONE_NUMBER]"
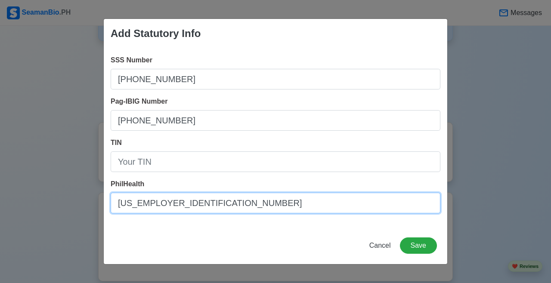
click at [179, 208] on input "[US_EMPLOYER_IDENTIFICATION_NUMBER]" at bounding box center [276, 203] width 330 height 21
type input "[PHONE_NUMBER]"
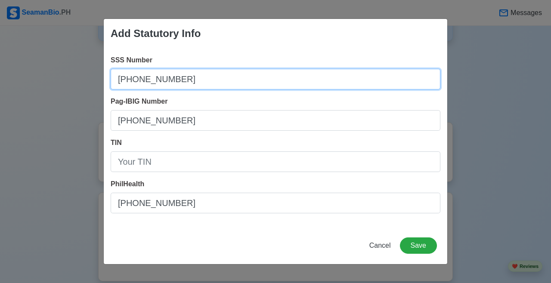
click at [203, 81] on input "[PHONE_NUMBER]" at bounding box center [276, 79] width 330 height 21
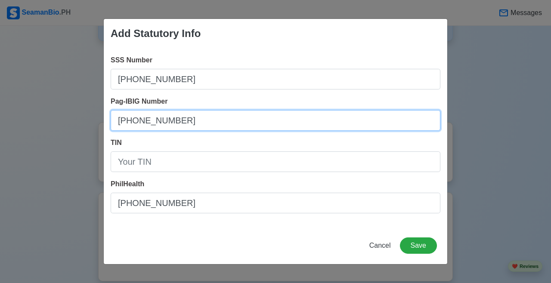
click at [176, 120] on input "[PHONE_NUMBER]" at bounding box center [276, 120] width 330 height 21
type input "1212-5307-5706"
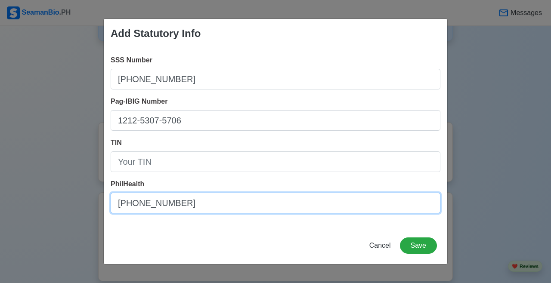
click at [190, 201] on input "21-0256497-4" at bounding box center [276, 203] width 330 height 21
type input "21-025649793-4"
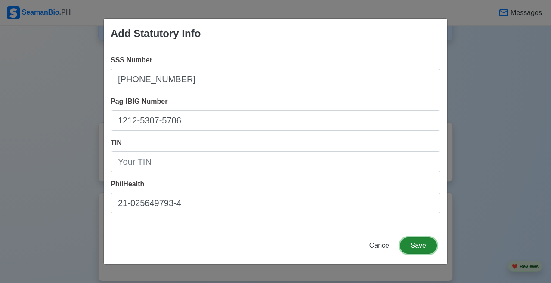
click at [344, 242] on button "Save" at bounding box center [418, 246] width 37 height 16
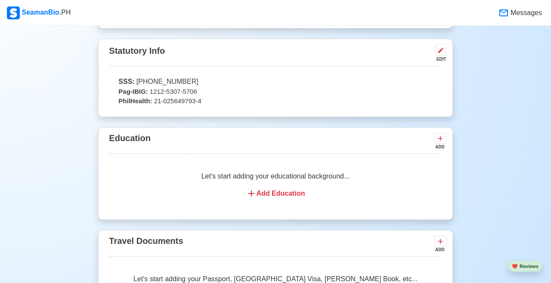
scroll to position [549, 0]
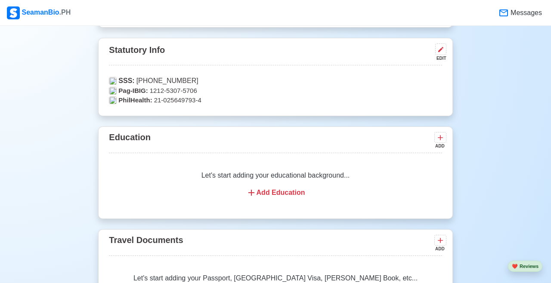
click at [273, 198] on div "Add Education" at bounding box center [275, 193] width 312 height 10
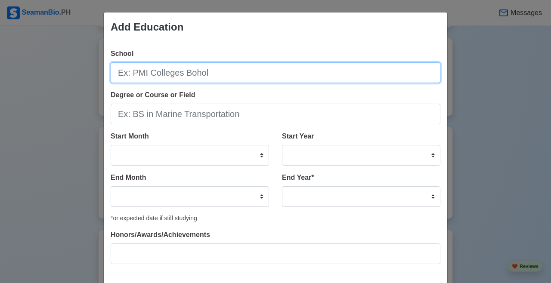
click at [190, 63] on input "School" at bounding box center [276, 72] width 330 height 21
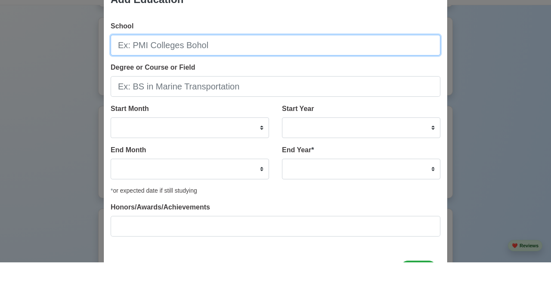
scroll to position [0, 0]
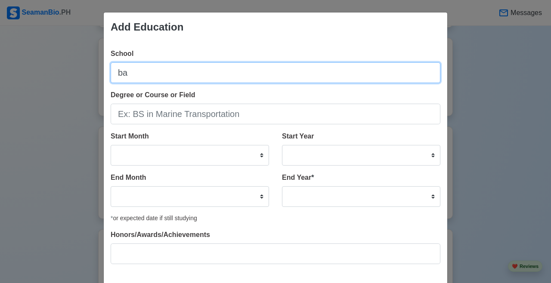
type input "b"
type input "[GEOGRAPHIC_DATA]"
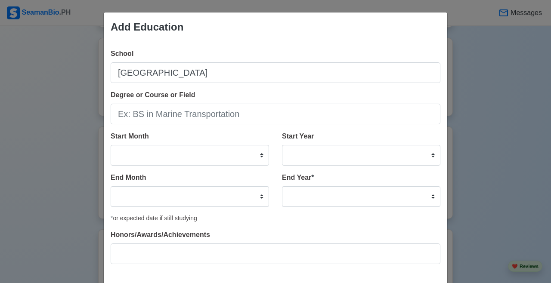
click at [236, 125] on div "School BALIWAG MARITIME ACADEMY Degree or Course or Field Start Month January F…" at bounding box center [276, 160] width 344 height 236
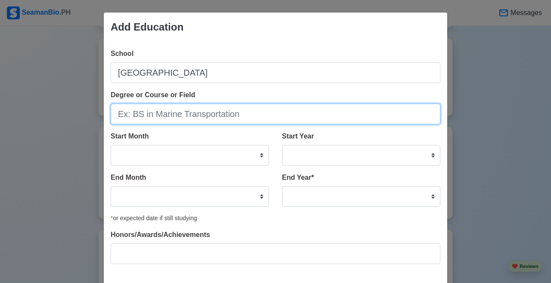
click at [257, 115] on input "Degree or Course or Field" at bounding box center [276, 114] width 330 height 21
type input "BS in Marine Transportation"
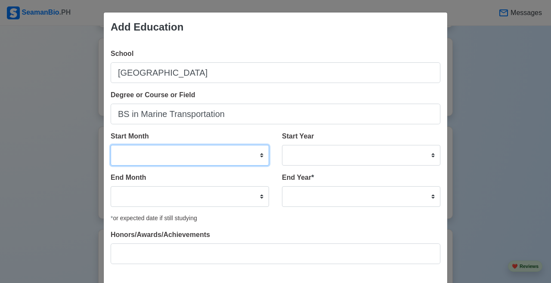
click at [187, 155] on select "January February March April May June July August September October November De…" at bounding box center [190, 155] width 159 height 21
drag, startPoint x: 250, startPoint y: 207, endPoint x: 187, endPoint y: 155, distance: 81.7
click at [187, 155] on select "January February March April May June July August September October November De…" at bounding box center [190, 155] width 159 height 21
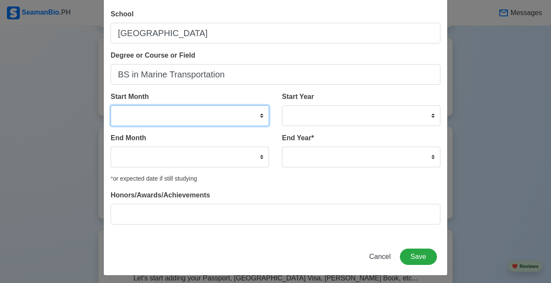
scroll to position [44, 0]
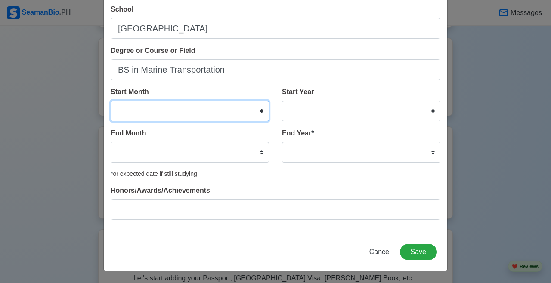
click at [263, 110] on select "January February March April May June July August September October November De…" at bounding box center [190, 111] width 159 height 21
select select "June"
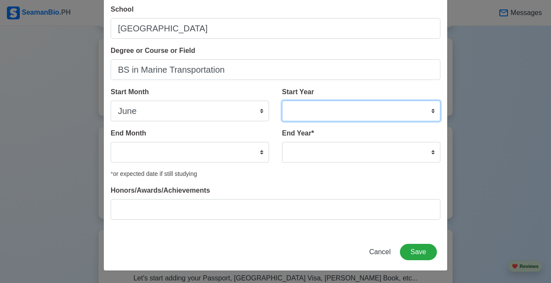
click at [339, 114] on select "2025 2024 2023 2022 2021 2020 2019 2018 2017 2016 2015 2014 2013 2012 2011 2010…" at bounding box center [361, 111] width 159 height 21
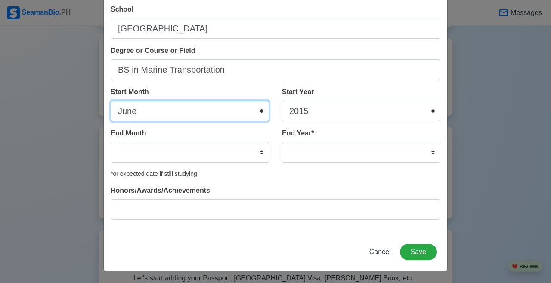
click at [267, 113] on select "January February March April May June July August September October November De…" at bounding box center [190, 111] width 159 height 21
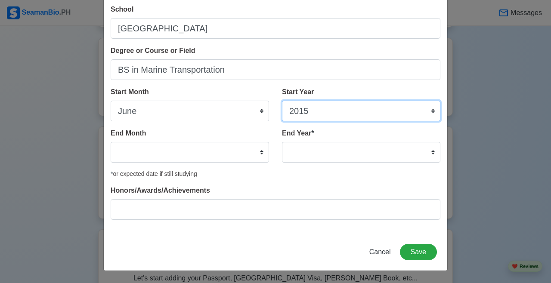
click at [344, 105] on select "2025 2024 2023 2022 2021 2020 2019 2018 2017 2016 2015 2014 2013 2012 2011 2010…" at bounding box center [361, 111] width 159 height 21
select select "2014"
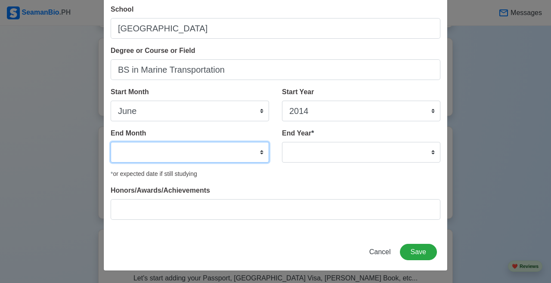
click at [233, 159] on select "January February March April May June July August September October November De…" at bounding box center [190, 152] width 159 height 21
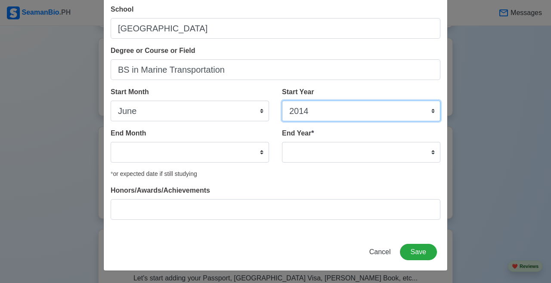
click at [344, 101] on select "2025 2024 2023 2022 2021 2020 2019 2018 2017 2016 2015 2014 2013 2012 2011 2010…" at bounding box center [361, 111] width 159 height 21
click at [341, 106] on select "2025 2024 2023 2022 2021 2020 2019 2018 2017 2016 2015 2014 2013 2012 2011 2010…" at bounding box center [361, 111] width 159 height 21
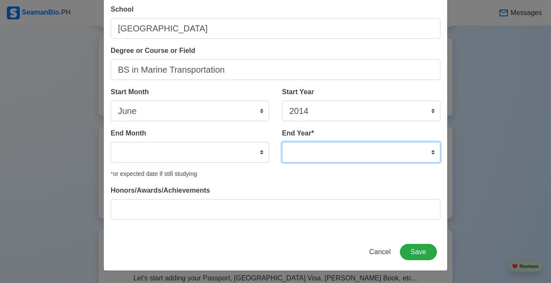
click at [344, 155] on select "2035 2034 2033 2032 2031 2030 2029 2028 2027 2026 2025 2024 2023 2022 2021 2020…" at bounding box center [361, 152] width 159 height 21
select select "2019"
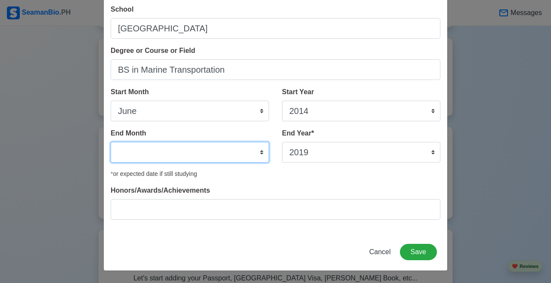
click at [187, 159] on select "January February March April May June July August September October November De…" at bounding box center [190, 152] width 159 height 21
click at [240, 159] on select "January February March April May June July August September October November De…" at bounding box center [190, 152] width 159 height 21
select select "March"
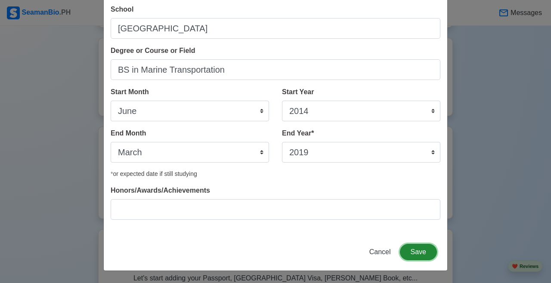
click at [344, 254] on button "Save" at bounding box center [418, 252] width 37 height 16
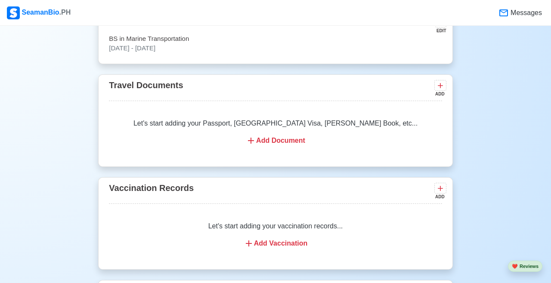
scroll to position [704, 0]
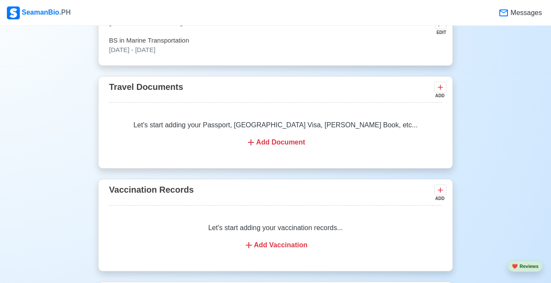
drag, startPoint x: 187, startPoint y: 155, endPoint x: 287, endPoint y: 155, distance: 99.9
click at [287, 148] on div "Add Document" at bounding box center [275, 142] width 312 height 10
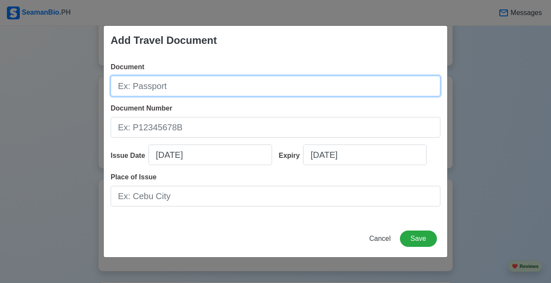
click at [206, 85] on input "Document" at bounding box center [276, 86] width 330 height 21
type input "P1836801B"
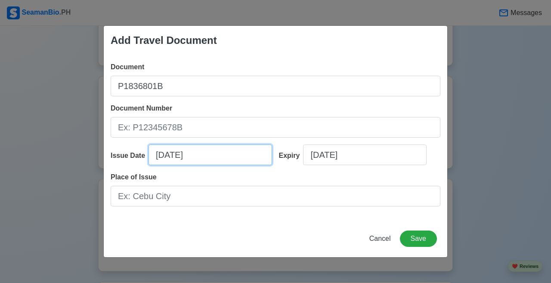
select select "****"
select select "*********"
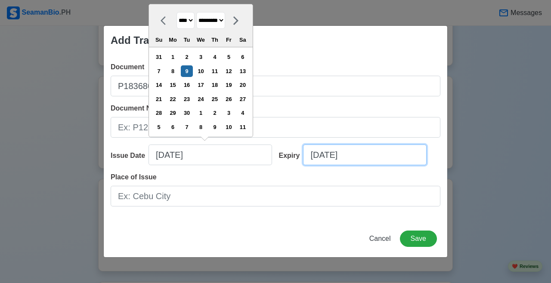
select select "****"
select select "*********"
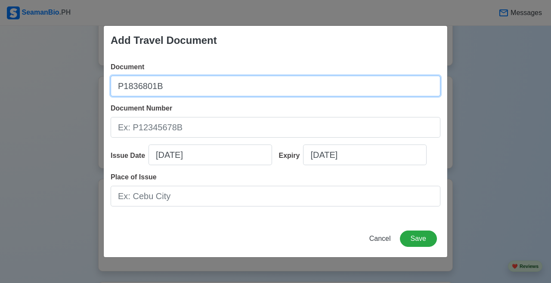
drag, startPoint x: 287, startPoint y: 155, endPoint x: 199, endPoint y: 94, distance: 107.2
click at [199, 94] on input "P1836801B" at bounding box center [276, 86] width 330 height 21
drag, startPoint x: 199, startPoint y: 94, endPoint x: 101, endPoint y: 77, distance: 99.8
click at [101, 76] on div "Add Travel Document Document P1836801B Document Number Issue Date 09/09/2025 Ex…" at bounding box center [275, 141] width 551 height 283
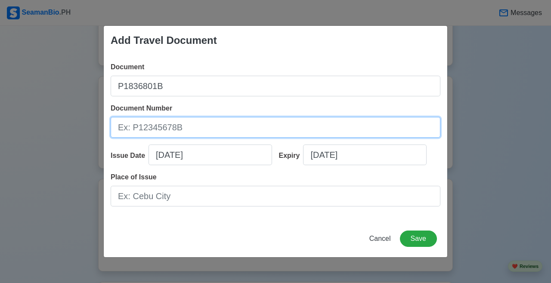
click at [147, 127] on input "Document Number" at bounding box center [276, 127] width 330 height 21
paste input "P1836801B"
type input "P1836801B"
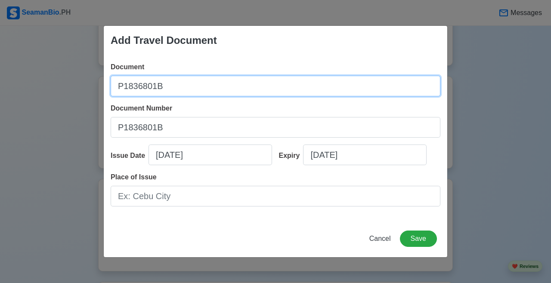
drag, startPoint x: 101, startPoint y: 77, endPoint x: 82, endPoint y: 63, distance: 23.4
click at [82, 62] on div "Add Travel Document Document P1836801B Document Number P1836801B Issue Date 09/…" at bounding box center [275, 141] width 551 height 283
type input "PASSPORT"
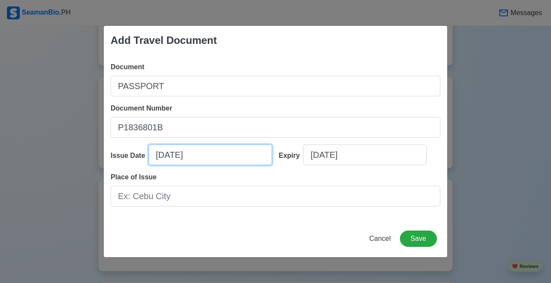
click at [176, 153] on input "09/09/2025" at bounding box center [211, 155] width 124 height 21
select select "****"
select select "*********"
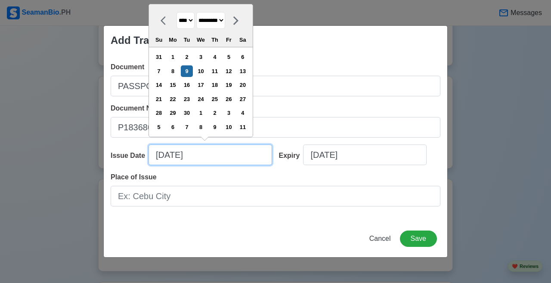
click at [159, 156] on input "09/09/2025" at bounding box center [211, 155] width 124 height 21
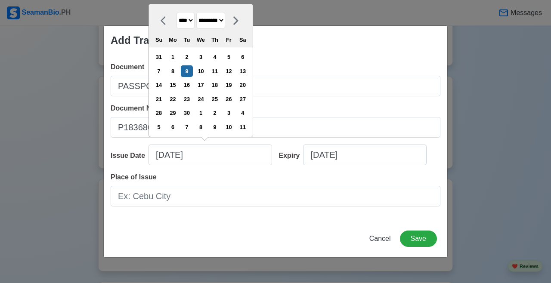
click at [190, 24] on select "**** **** **** **** **** **** **** **** **** **** **** **** **** **** **** ****…" at bounding box center [186, 20] width 18 height 17
click at [195, 21] on select "**** **** **** **** **** **** **** **** **** **** **** **** **** **** **** ****…" at bounding box center [186, 20] width 18 height 17
click at [195, 23] on select "**** **** **** **** **** **** **** **** **** **** **** **** **** **** **** ****…" at bounding box center [186, 20] width 18 height 17
select select "****"
drag, startPoint x: 82, startPoint y: 63, endPoint x: 226, endPoint y: 17, distance: 150.9
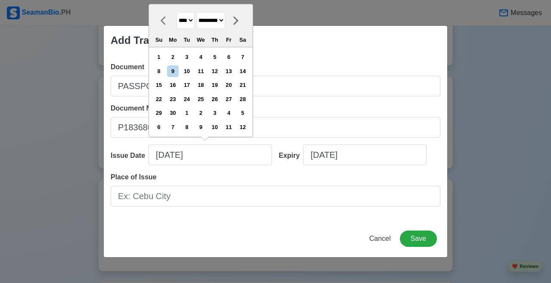
click at [225, 17] on select "******* ******** ***** ***** *** **** **** ****** ********* ******* ******** **…" at bounding box center [210, 20] width 29 height 17
select select "****"
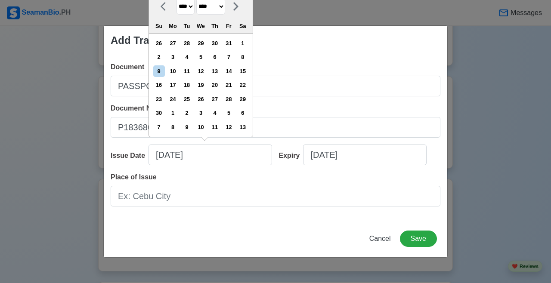
click at [179, 57] on div "3" at bounding box center [173, 57] width 12 height 12
type input "06/03/2019"
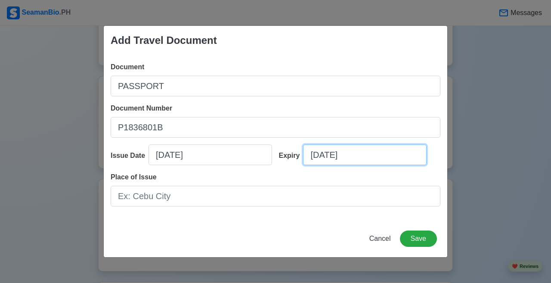
click at [339, 152] on input "09/09/2025" at bounding box center [365, 155] width 124 height 21
select select "****"
select select "*********"
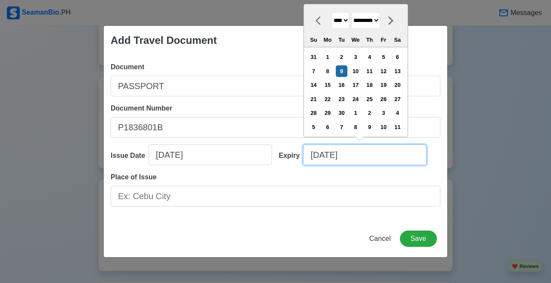
drag, startPoint x: 226, startPoint y: 17, endPoint x: 317, endPoint y: 155, distance: 165.6
click at [318, 155] on input "09/09/2025" at bounding box center [365, 155] width 124 height 21
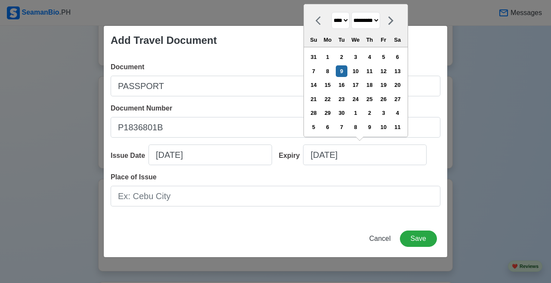
click at [344, 22] on select "**** **** **** **** **** **** **** **** **** **** **** **** **** **** **** ****…" at bounding box center [341, 20] width 18 height 17
select select "****"
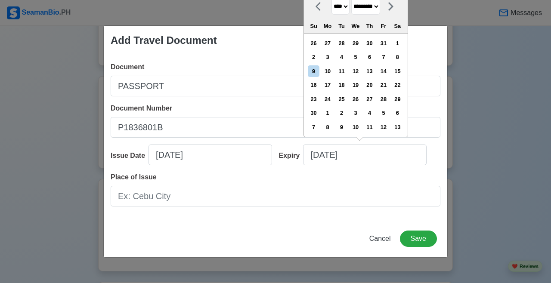
drag, startPoint x: 317, startPoint y: 155, endPoint x: 382, endPoint y: 12, distance: 156.7
click at [344, 12] on select "******* ******** ***** ***** *** **** **** ****** ********* ******* ******** **…" at bounding box center [365, 6] width 29 height 17
select select "****"
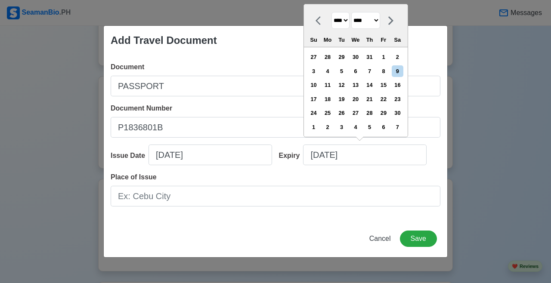
click at [333, 124] on div "2" at bounding box center [328, 127] width 12 height 12
type input "07/02/2029"
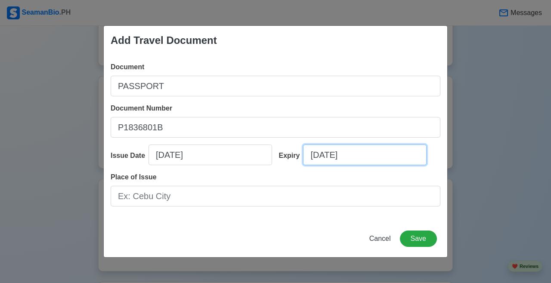
click at [315, 153] on input "07/02/2029" at bounding box center [365, 155] width 124 height 21
select select "****"
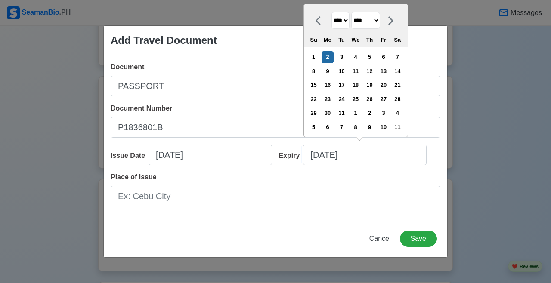
click at [344, 20] on select "******* ******** ***** ***** *** **** **** ****** ********* ******* ******** **…" at bounding box center [365, 20] width 29 height 17
select select "****"
drag, startPoint x: 382, startPoint y: 12, endPoint x: 404, endPoint y: 58, distance: 49.9
click at [344, 58] on div "2" at bounding box center [398, 57] width 12 height 12
type input "06/02/2029"
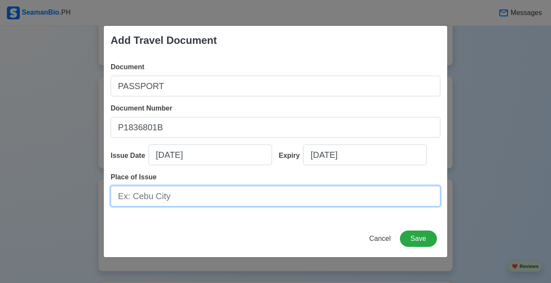
click at [188, 196] on input "Place of Issue" at bounding box center [276, 196] width 330 height 21
type input "DFA MALOLOS"
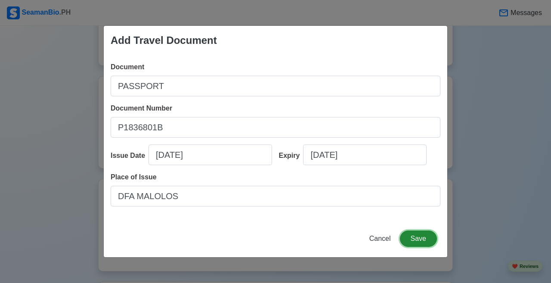
click at [344, 237] on button "Save" at bounding box center [418, 239] width 37 height 16
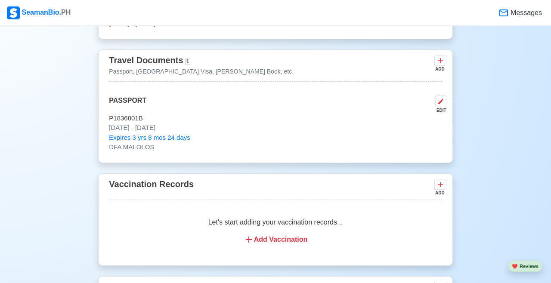
scroll to position [732, 0]
click at [344, 64] on icon at bounding box center [440, 60] width 9 height 9
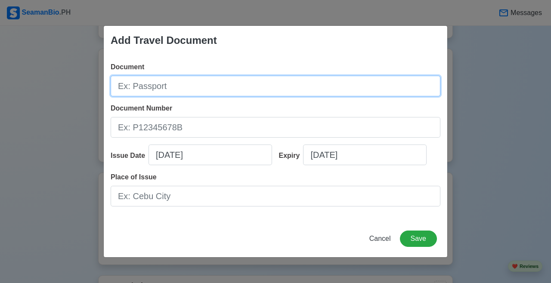
click at [207, 92] on input "Document" at bounding box center [276, 86] width 330 height 21
type input "US VISA"
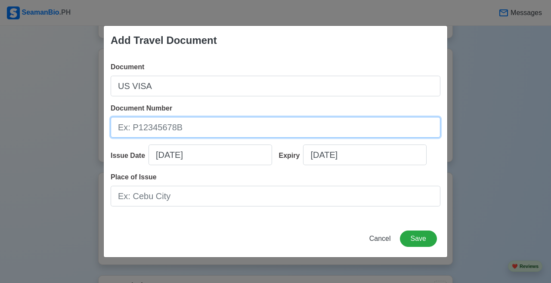
click at [187, 122] on input "Document Number" at bounding box center [276, 127] width 330 height 21
type input "20242321950014"
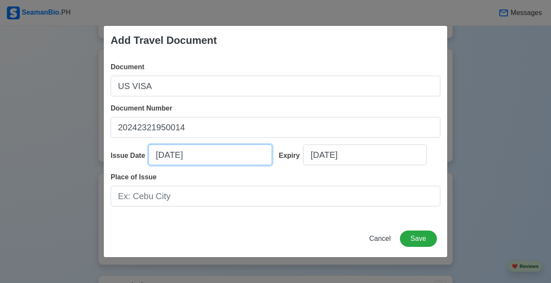
click at [165, 155] on input "09/09/2025" at bounding box center [211, 155] width 124 height 21
select select "****"
select select "*********"
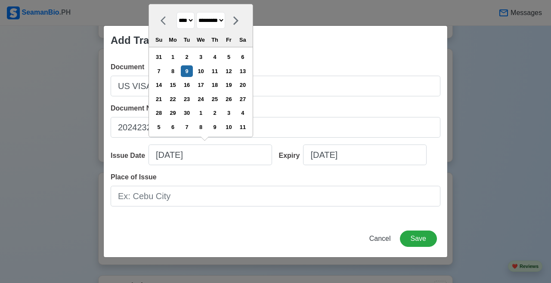
click at [183, 27] on select "**** **** **** **** **** **** **** **** **** **** **** **** **** **** **** ****…" at bounding box center [186, 20] width 18 height 17
select select "****"
drag, startPoint x: 404, startPoint y: 58, endPoint x: 224, endPoint y: 16, distance: 184.8
click at [224, 16] on select "******* ******** ***** ***** *** **** **** ****** ********* ******* ******** **…" at bounding box center [210, 20] width 29 height 17
select select "******"
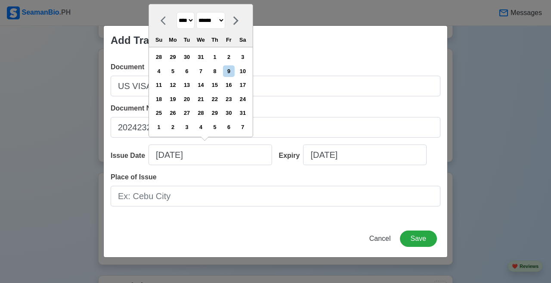
click at [221, 99] on div "22" at bounding box center [215, 99] width 12 height 12
type input "08/22/2024"
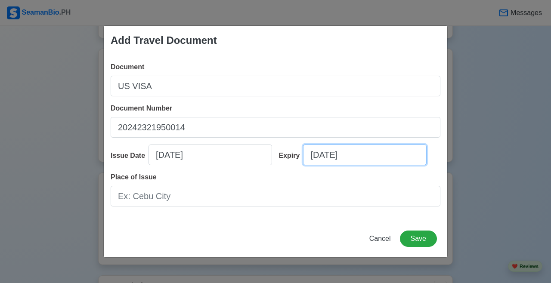
click at [315, 153] on input "09/09/2025" at bounding box center [365, 155] width 124 height 21
select select "****"
select select "*********"
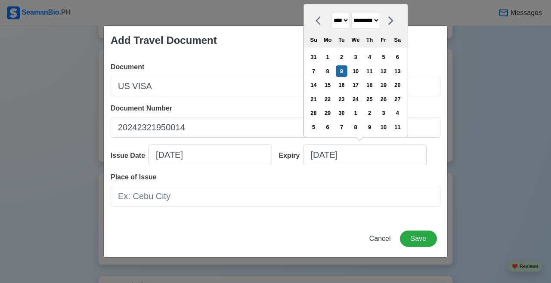
drag, startPoint x: 224, startPoint y: 16, endPoint x: 352, endPoint y: 20, distance: 128.9
click at [344, 20] on select "**** **** **** **** **** **** **** **** **** **** **** **** **** **** **** ****…" at bounding box center [341, 20] width 18 height 17
select select "****"
drag, startPoint x: 352, startPoint y: 20, endPoint x: 379, endPoint y: 19, distance: 26.8
click at [344, 19] on select "******* ******** ***** ***** *** **** **** ****** ********* ******* ******** **…" at bounding box center [365, 20] width 29 height 17
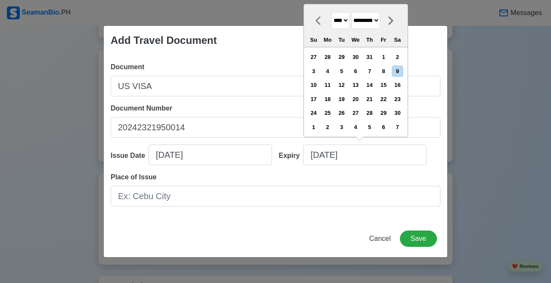
select select "******"
click at [344, 82] on div "18" at bounding box center [384, 85] width 12 height 12
type input "08/18/2034"
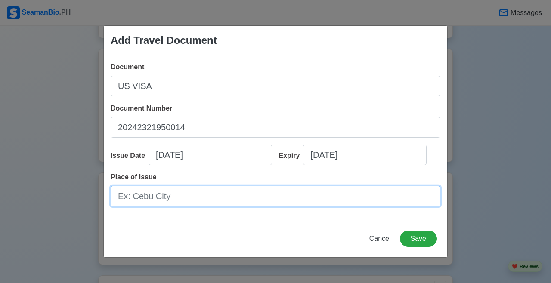
click at [183, 193] on input "Place of Issue" at bounding box center [276, 196] width 330 height 21
type input "[GEOGRAPHIC_DATA]"
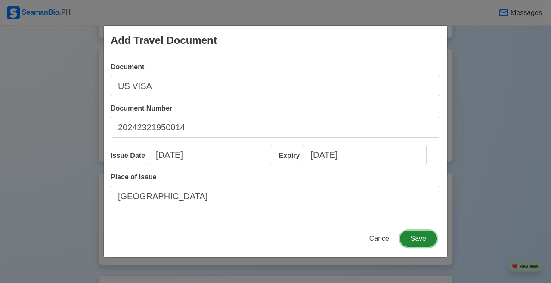
click at [344, 237] on button "Save" at bounding box center [418, 239] width 37 height 16
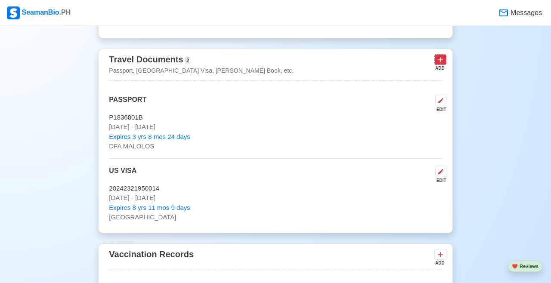
drag, startPoint x: 379, startPoint y: 19, endPoint x: 440, endPoint y: 72, distance: 80.9
click at [344, 62] on icon at bounding box center [440, 59] width 5 height 5
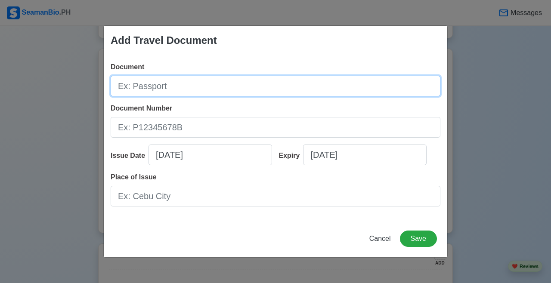
drag, startPoint x: 440, startPoint y: 72, endPoint x: 305, endPoint y: 85, distance: 135.0
click at [305, 86] on input "Document" at bounding box center [276, 86] width 330 height 21
type input "SEAMANS RECORD BOOK"
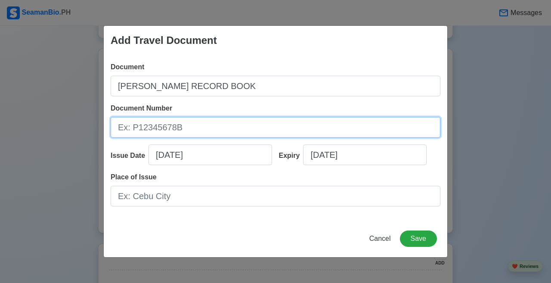
click at [215, 130] on input "Document Number" at bounding box center [276, 127] width 330 height 21
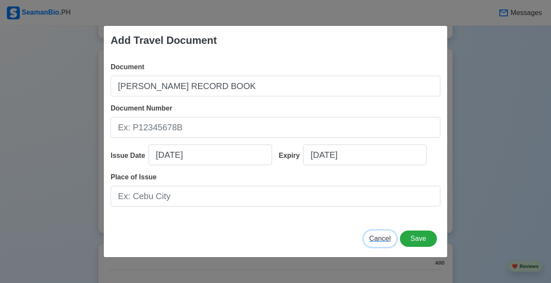
click at [344, 241] on span "Cancel" at bounding box center [381, 238] width 22 height 7
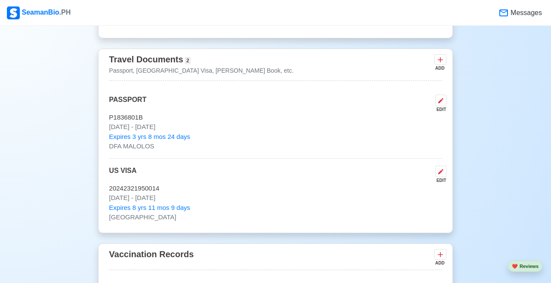
click at [344, 64] on icon at bounding box center [440, 60] width 9 height 9
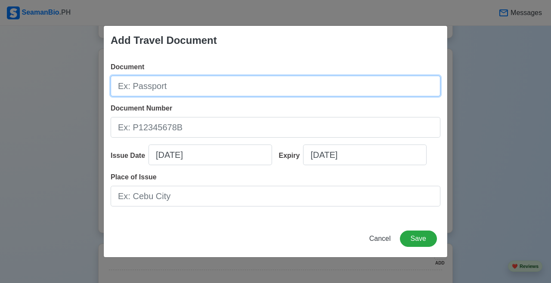
drag, startPoint x: 305, startPoint y: 85, endPoint x: 290, endPoint y: 89, distance: 16.0
click at [290, 89] on input "Document" at bounding box center [276, 86] width 330 height 21
type input "[PERSON_NAME] BOOK"
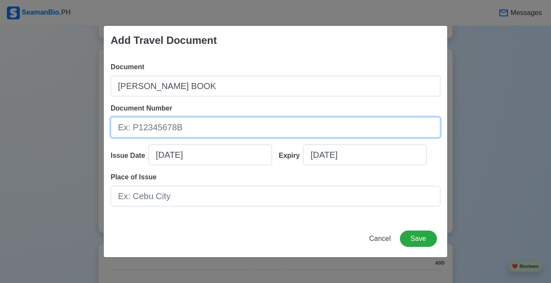
click at [273, 121] on input "Document Number" at bounding box center [276, 127] width 330 height 21
type input "A"
type input "A0117876"
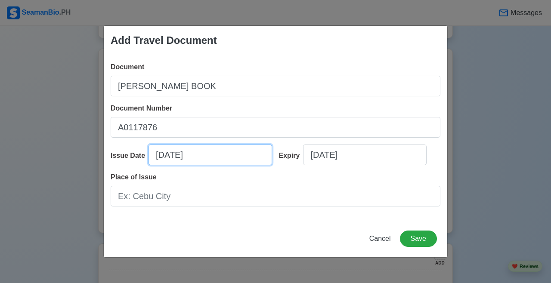
click at [162, 155] on input "09/09/2025" at bounding box center [211, 155] width 124 height 21
select select "****"
select select "*********"
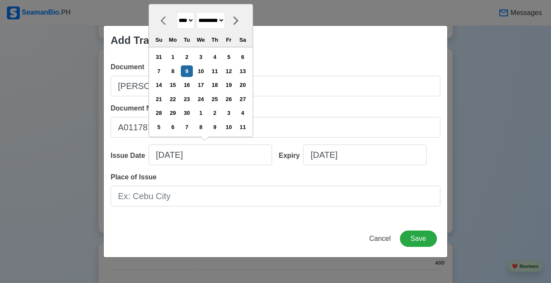
drag, startPoint x: 290, startPoint y: 89, endPoint x: 190, endPoint y: 19, distance: 122.7
click at [190, 19] on select "**** **** **** **** **** **** **** **** **** **** **** **** **** **** **** ****…" at bounding box center [186, 20] width 18 height 17
select select "****"
click at [217, 24] on select "******* ******** ***** ***** *** **** **** ****** ********* ******* ******** **…" at bounding box center [210, 20] width 29 height 17
select select "*****"
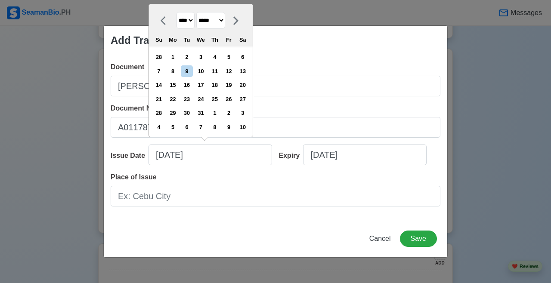
click at [235, 69] on div "12" at bounding box center [229, 71] width 12 height 12
type input "03/12/2021"
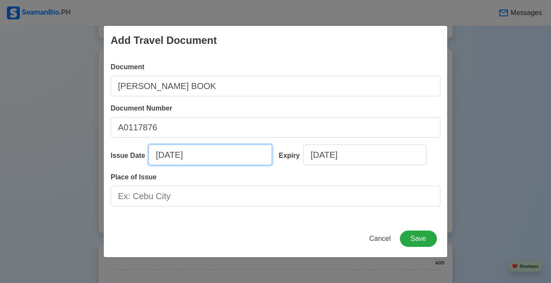
click at [163, 158] on input "03/12/2021" at bounding box center [211, 155] width 124 height 21
select select "****"
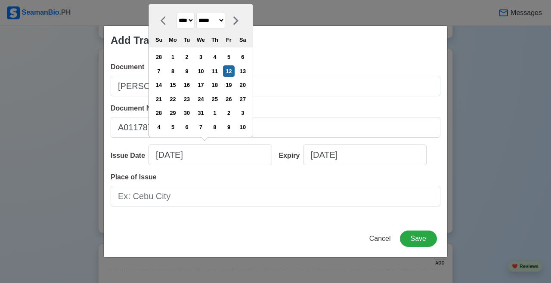
drag, startPoint x: 190, startPoint y: 19, endPoint x: 240, endPoint y: 20, distance: 50.4
click at [241, 19] on div at bounding box center [236, 20] width 22 height 17
click at [168, 28] on div at bounding box center [166, 20] width 22 height 17
select select "*****"
drag, startPoint x: 240, startPoint y: 20, endPoint x: 315, endPoint y: 54, distance: 82.7
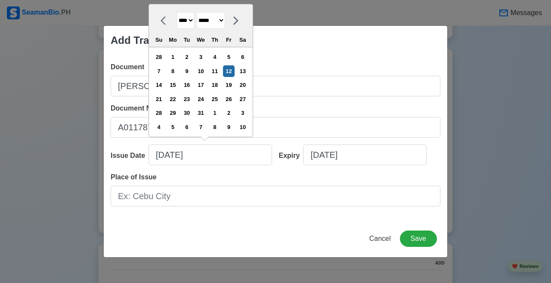
click at [315, 54] on div "Add Travel Document" at bounding box center [276, 40] width 344 height 29
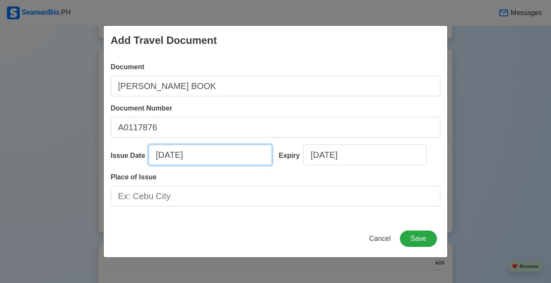
select select "****"
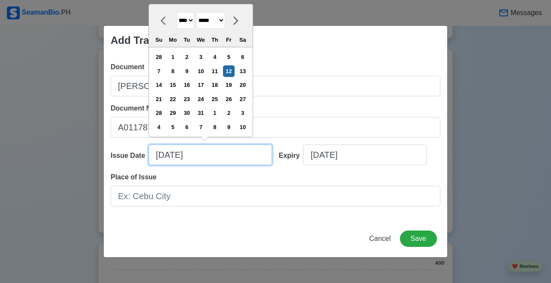
click at [164, 155] on input "03/12/2021" at bounding box center [211, 155] width 124 height 21
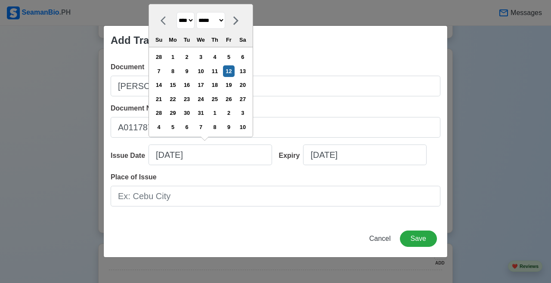
click at [225, 18] on select "******* ******** ***** ***** *** **** **** ****** ********* ******* ******** **…" at bounding box center [210, 20] width 29 height 17
select select "********"
click at [165, 83] on div "12" at bounding box center [159, 85] width 12 height 12
type input "12/12/2021"
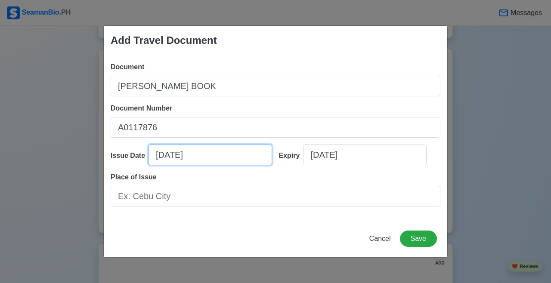
click at [173, 149] on input "12/12/2021" at bounding box center [211, 155] width 124 height 21
select select "****"
select select "********"
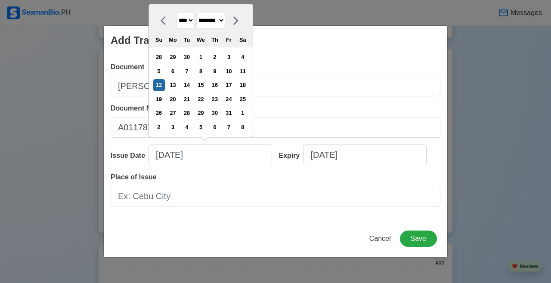
click at [233, 60] on div "3" at bounding box center [229, 57] width 12 height 12
type input "12/03/2021"
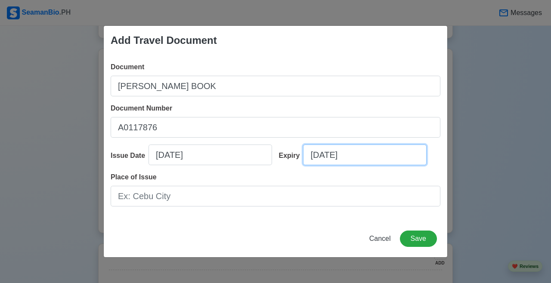
click at [319, 155] on input "09/09/2025" at bounding box center [365, 155] width 124 height 21
select select "****"
select select "*********"
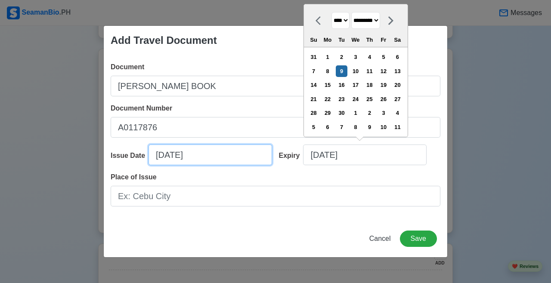
click at [223, 155] on input "12/03/2021" at bounding box center [211, 155] width 124 height 21
select select "****"
select select "********"
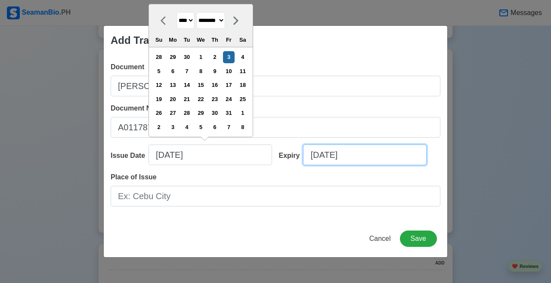
select select "****"
select select "*********"
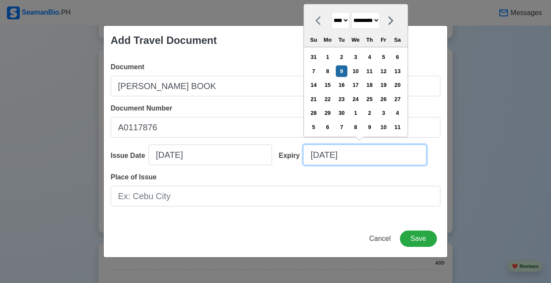
click at [320, 152] on input "09/09/2025" at bounding box center [365, 155] width 124 height 21
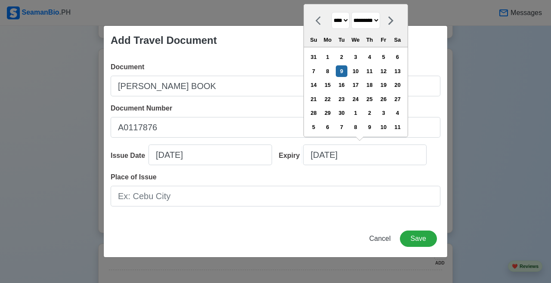
click at [344, 18] on select "**** **** **** **** **** **** **** **** **** **** **** **** **** **** **** ****…" at bounding box center [341, 20] width 18 height 17
select select "****"
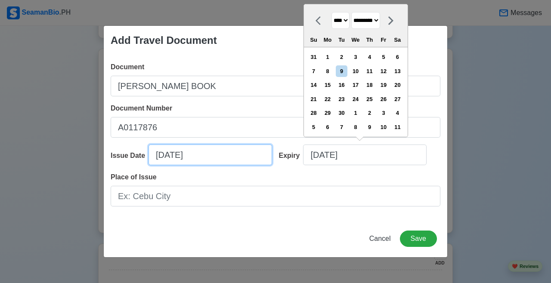
drag, startPoint x: 315, startPoint y: 54, endPoint x: 161, endPoint y: 158, distance: 186.2
click at [161, 157] on input "12/03/2021" at bounding box center [211, 155] width 124 height 21
select select "****"
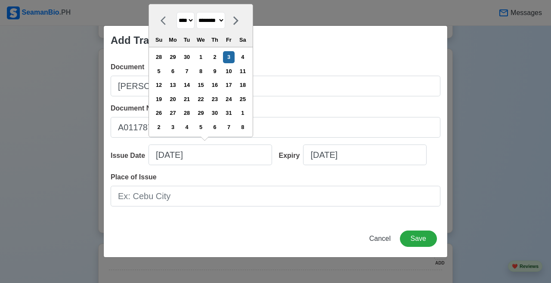
drag, startPoint x: 161, startPoint y: 158, endPoint x: 198, endPoint y: 20, distance: 142.8
click at [195, 20] on select "**** **** **** **** **** **** **** **** **** **** **** **** **** **** **** ****…" at bounding box center [186, 20] width 18 height 17
click at [225, 19] on select "******* ******** ***** ***** *** **** **** ****** ********* ******* ******** **…" at bounding box center [210, 20] width 29 height 17
select select "*****"
click at [207, 56] on div "3" at bounding box center [201, 57] width 12 height 12
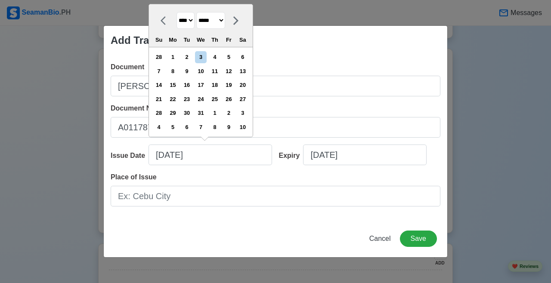
type input "03/03/2021"
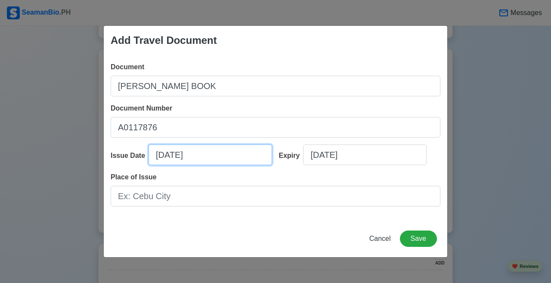
click at [161, 155] on input "03/03/2021" at bounding box center [211, 155] width 124 height 21
select select "****"
select select "*****"
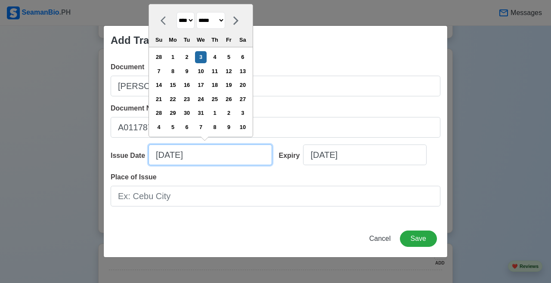
click at [177, 149] on input "03/03/2021" at bounding box center [211, 155] width 124 height 21
click at [196, 152] on input "03/03/2021" at bounding box center [211, 155] width 124 height 21
click at [208, 161] on input "03/03/2021" at bounding box center [211, 155] width 124 height 21
type input "03/03/2"
select select "****"
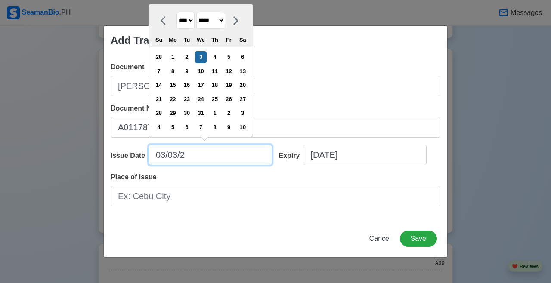
type input "03/03/"
select select "****"
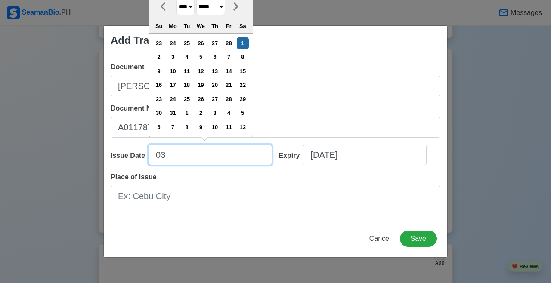
type input "0"
select select "****"
select select "*******"
type input "1"
select select "****"
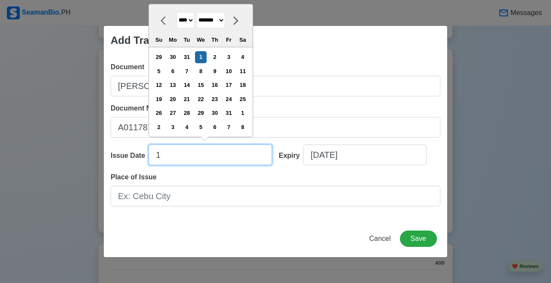
type input "12"
select select "********"
type input "12/03/2"
select select "****"
type input "12/03/21"
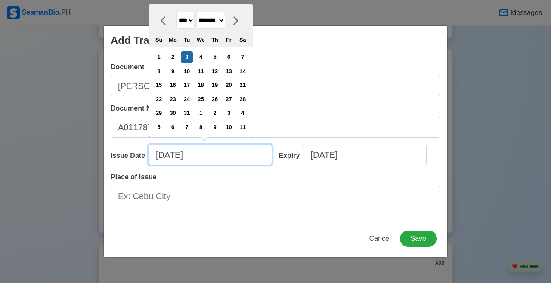
select select "****"
type input "12/03/2"
select select "****"
type input "12/03/20"
select select "****"
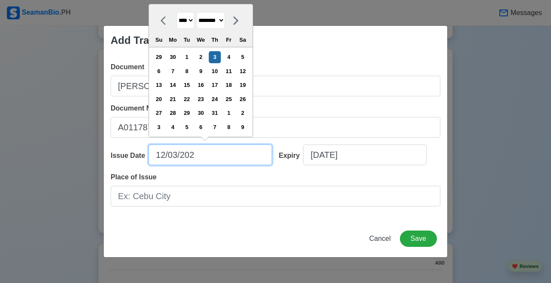
type input "12/03/2021"
select select "****"
type input "12/03/2021"
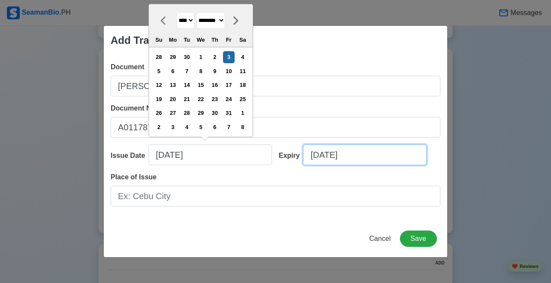
click at [331, 151] on input "09/09/2025" at bounding box center [365, 155] width 124 height 21
select select "****"
select select "*********"
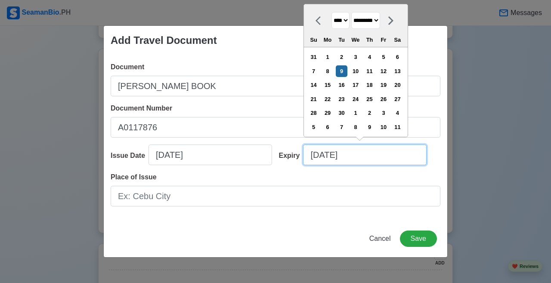
click at [315, 153] on input "09/09/2025" at bounding box center [365, 155] width 124 height 21
drag, startPoint x: 198, startPoint y: 20, endPoint x: 308, endPoint y: 146, distance: 167.0
click at [308, 145] on input "09/09/2025" at bounding box center [365, 155] width 124 height 21
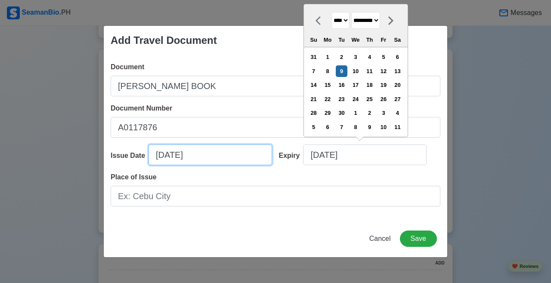
drag, startPoint x: 308, startPoint y: 146, endPoint x: 233, endPoint y: 150, distance: 75.1
click at [233, 150] on input "12/03/2021" at bounding box center [211, 155] width 124 height 21
select select "****"
select select "********"
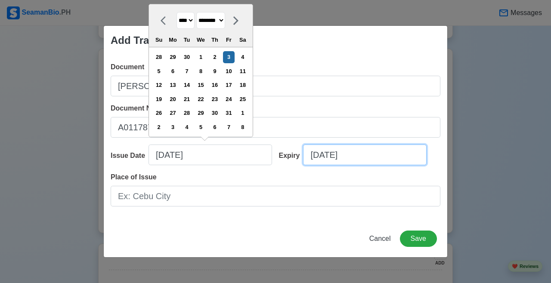
click at [344, 154] on input "09/09/2025" at bounding box center [365, 155] width 124 height 21
select select "****"
select select "*********"
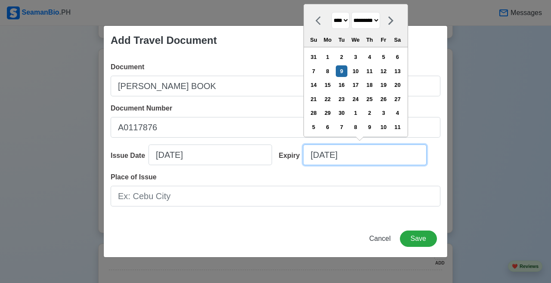
type input "09/09/2"
select select "****"
type input "09/09/"
select select "****"
type input "0"
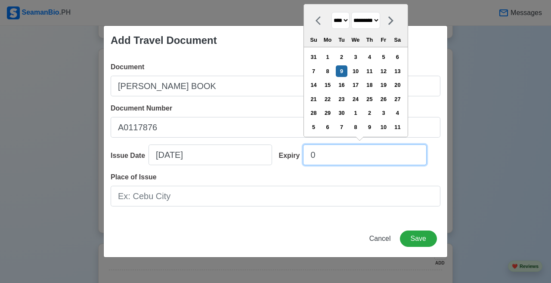
select select "****"
select select "*******"
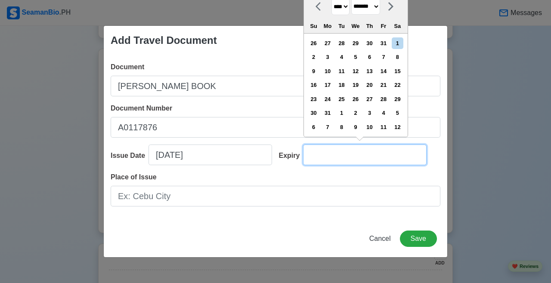
type input "1"
select select "****"
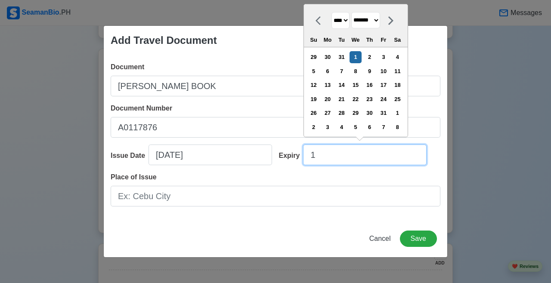
type input "12"
select select "********"
type input "12/03/2"
select select "****"
type input "12/03/20"
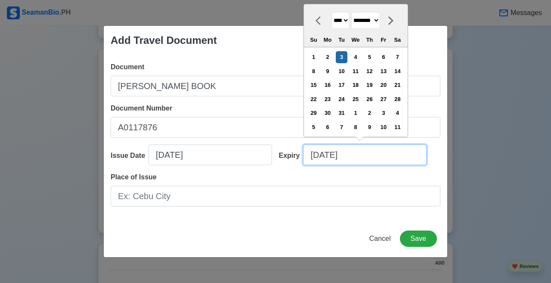
select select "****"
type input "12/03/2031"
select select "****"
type input "12/03/2031"
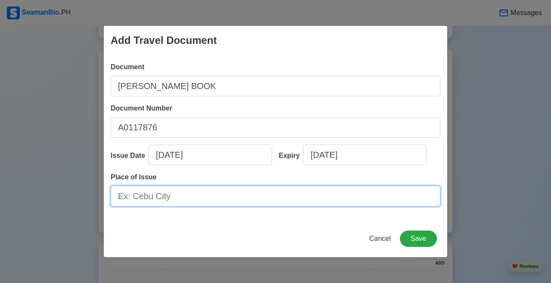
drag, startPoint x: 233, startPoint y: 150, endPoint x: 226, endPoint y: 199, distance: 49.6
click at [225, 199] on input "Place of Issue" at bounding box center [276, 196] width 330 height 21
type input "[GEOGRAPHIC_DATA]"
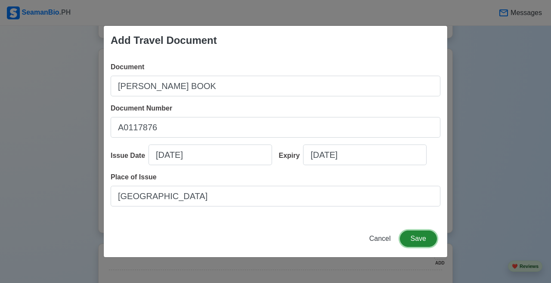
click at [344, 237] on button "Save" at bounding box center [418, 239] width 37 height 16
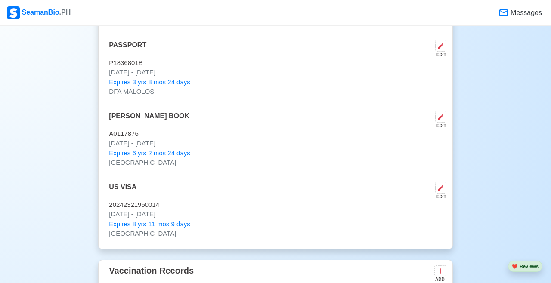
scroll to position [787, 0]
drag, startPoint x: 226, startPoint y: 199, endPoint x: 383, endPoint y: 188, distance: 158.0
click at [344, 189] on div "PASSPORT EDIT P1836801B Jun 03 2019 - Jun 02 2029 Expires 3 yrs 8 mos 24 days D…" at bounding box center [275, 139] width 333 height 199
click at [344, 219] on p "[DATE] - [DATE]" at bounding box center [275, 214] width 333 height 10
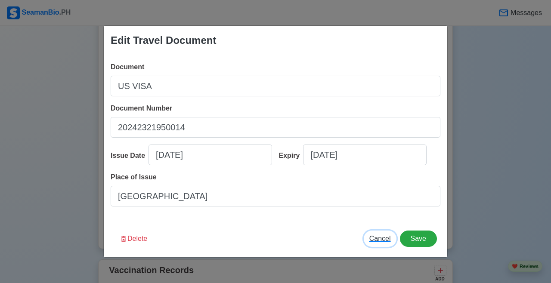
click at [344, 240] on span "Cancel" at bounding box center [381, 238] width 22 height 7
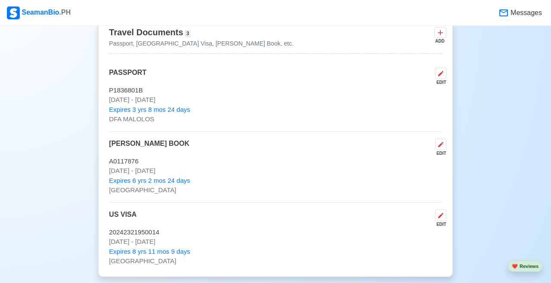
scroll to position [732, 0]
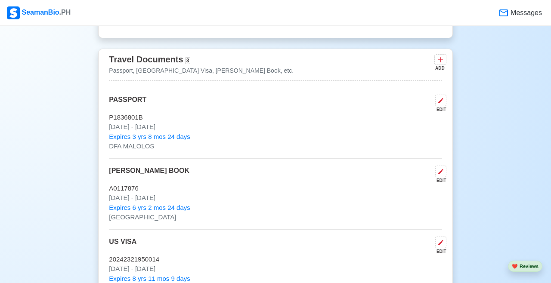
click at [344, 64] on icon at bounding box center [440, 60] width 9 height 9
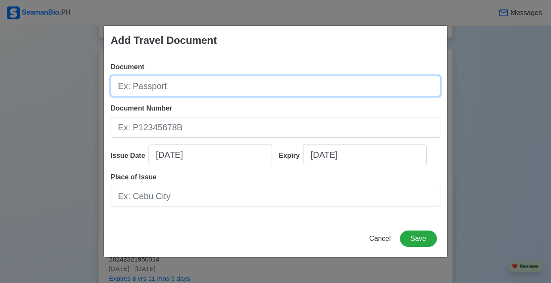
click at [233, 85] on input "Document" at bounding box center [276, 86] width 330 height 21
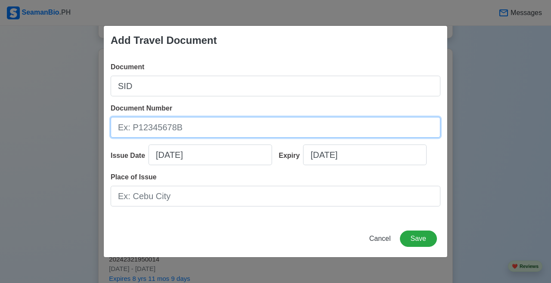
drag, startPoint x: 383, startPoint y: 188, endPoint x: 206, endPoint y: 119, distance: 190.0
click at [206, 119] on input "Document Number" at bounding box center [276, 127] width 330 height 21
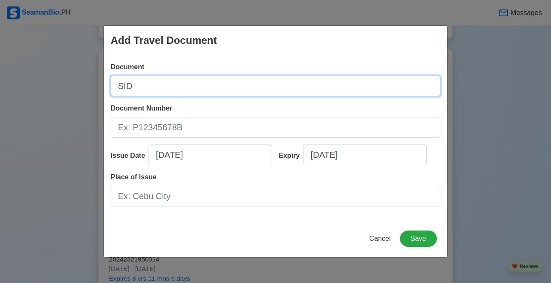
drag, startPoint x: 206, startPoint y: 119, endPoint x: 135, endPoint y: 75, distance: 84.0
click at [135, 75] on div "Document SID" at bounding box center [276, 79] width 330 height 34
click at [139, 87] on input "SID" at bounding box center [276, 86] width 330 height 21
type input "S"
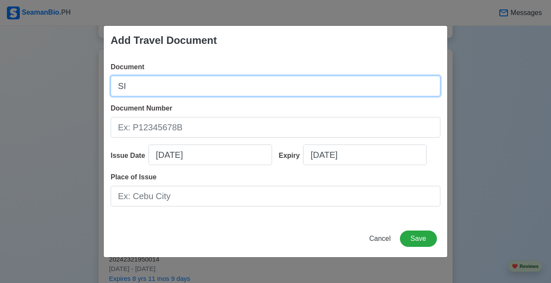
type input "SID"
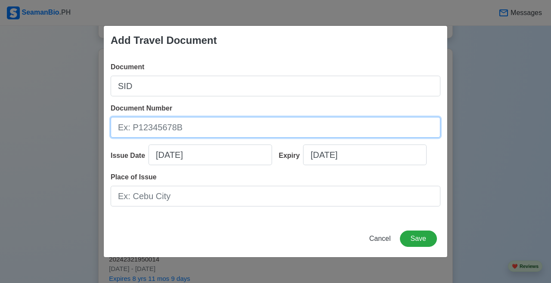
click at [158, 132] on input "Document Number" at bounding box center [276, 127] width 330 height 21
type input "210059453"
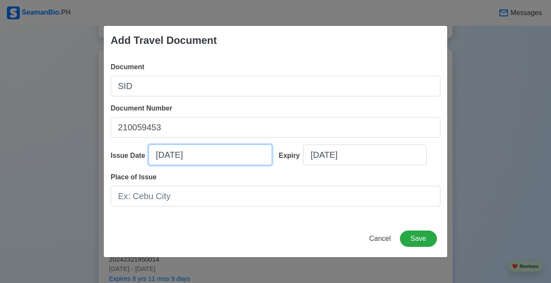
click at [162, 155] on input "09/09/2025" at bounding box center [211, 155] width 124 height 21
select select "****"
select select "*********"
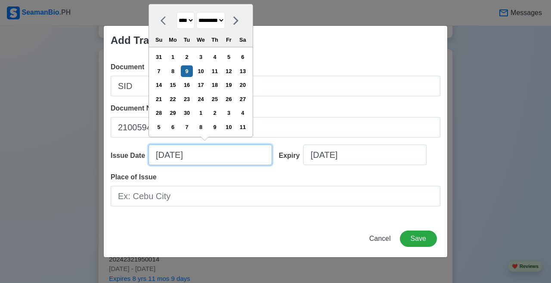
drag, startPoint x: 135, startPoint y: 75, endPoint x: 153, endPoint y: 149, distance: 76.2
click at [153, 149] on input "09/09/2025" at bounding box center [211, 155] width 124 height 21
type input "0"
select select "****"
select select "*******"
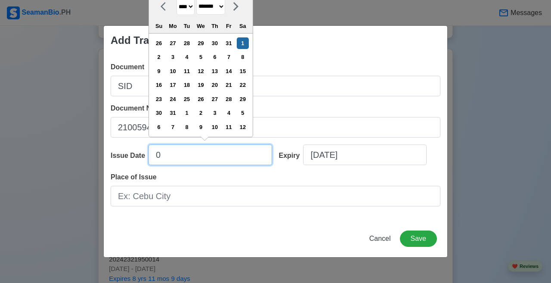
type input "04"
select select "****"
select select "*****"
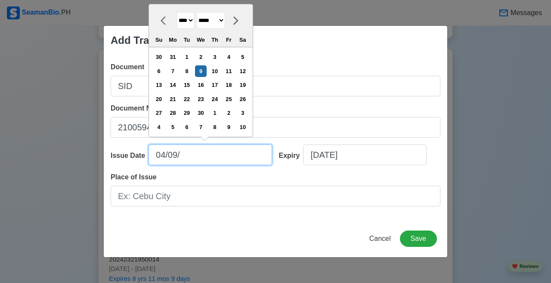
type input "04/09/2"
select select "****"
type input "04/09/20"
select select "****"
type input "04/09/2025"
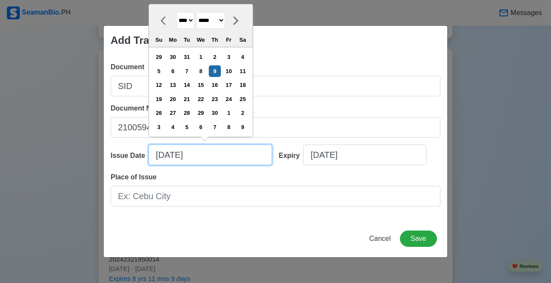
select select "****"
type input "04/09/2025"
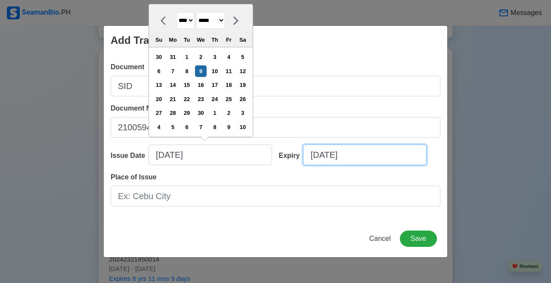
click at [326, 155] on input "09/09/2025" at bounding box center [365, 155] width 124 height 21
select select "****"
select select "*********"
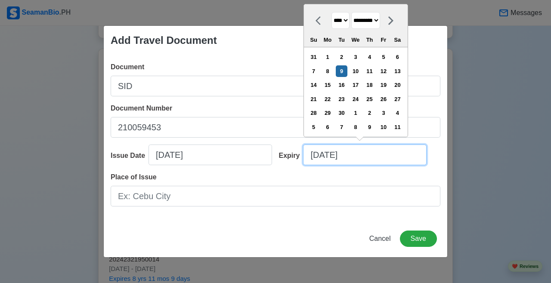
drag, startPoint x: 153, startPoint y: 149, endPoint x: 314, endPoint y: 151, distance: 161.1
click at [314, 152] on input "09/09/2025" at bounding box center [365, 155] width 124 height 21
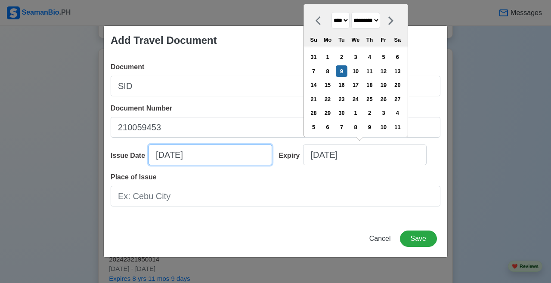
click at [238, 154] on input "04/09/2025" at bounding box center [211, 155] width 124 height 21
select select "****"
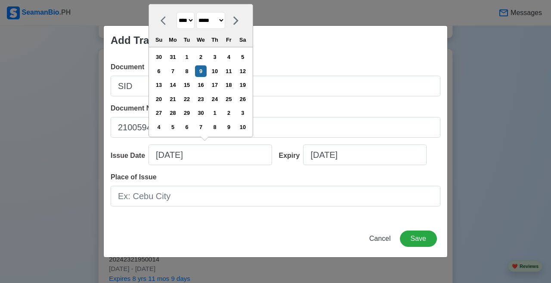
click at [225, 18] on select "******* ******** ***** ***** *** **** **** ****** ********* ******* ******** **…" at bounding box center [210, 20] width 29 height 17
select select "*********"
click at [221, 56] on div "4" at bounding box center [215, 57] width 12 height 12
type input "09/04/2025"
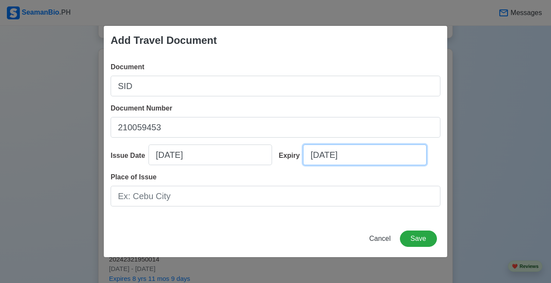
select select "****"
select select "*********"
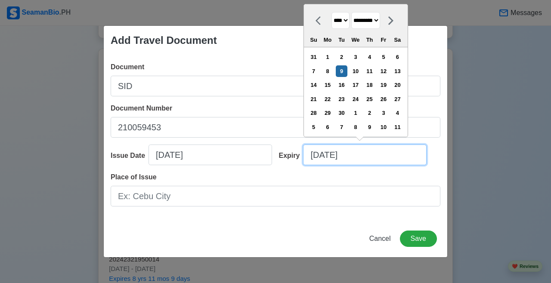
click at [344, 155] on input "09/09/2025" at bounding box center [365, 155] width 124 height 21
drag, startPoint x: 314, startPoint y: 151, endPoint x: 307, endPoint y: 146, distance: 8.7
click at [307, 146] on input "09/09/2025" at bounding box center [365, 155] width 124 height 21
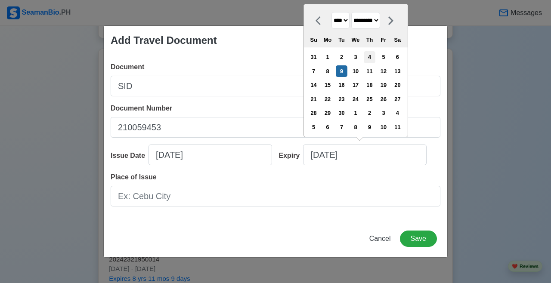
drag, startPoint x: 307, startPoint y: 146, endPoint x: 374, endPoint y: 59, distance: 109.9
click at [344, 59] on div "4" at bounding box center [370, 57] width 12 height 12
type input "09/04/2025"
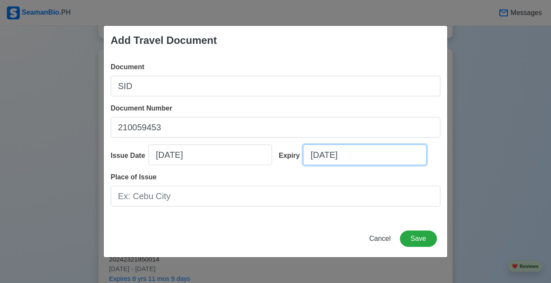
drag, startPoint x: 374, startPoint y: 59, endPoint x: 372, endPoint y: 158, distance: 98.2
click at [344, 157] on input "09/04/2025" at bounding box center [365, 155] width 124 height 21
select select "****"
select select "*********"
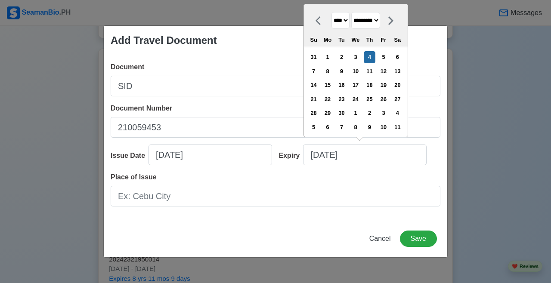
click at [344, 23] on select "**** **** **** **** **** **** **** **** **** **** **** **** **** **** **** ****…" at bounding box center [341, 20] width 18 height 17
select select "****"
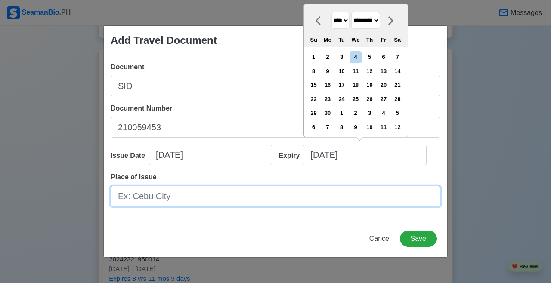
click at [280, 198] on input "Place of Issue" at bounding box center [276, 196] width 330 height 21
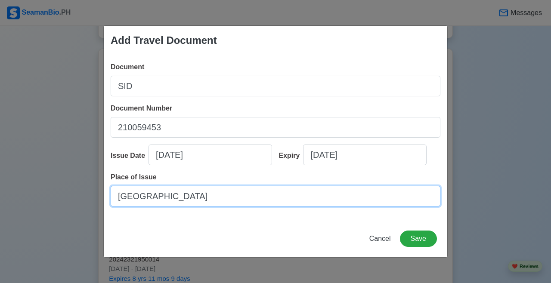
type input "[GEOGRAPHIC_DATA]"
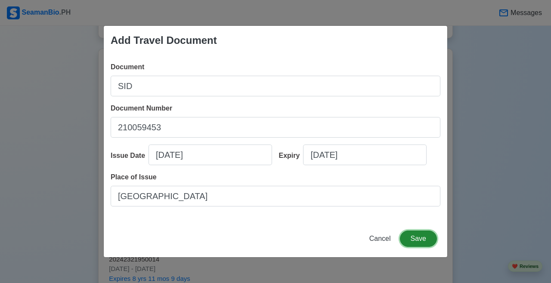
drag, startPoint x: 372, startPoint y: 158, endPoint x: 428, endPoint y: 240, distance: 100.1
click at [344, 240] on button "Save" at bounding box center [418, 239] width 37 height 16
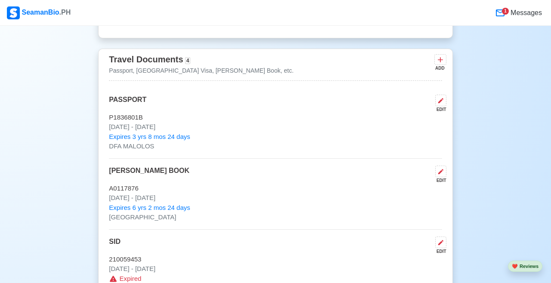
scroll to position [891, 0]
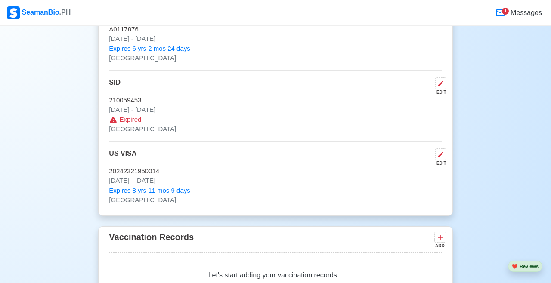
click at [344, 87] on icon at bounding box center [441, 83] width 7 height 7
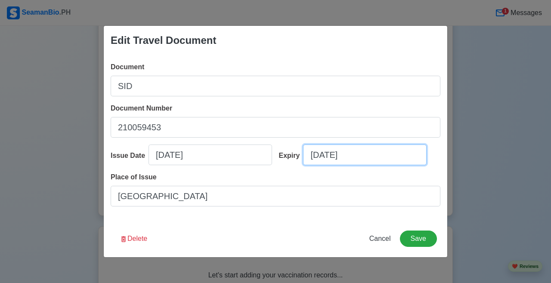
click at [344, 155] on input "09/04/2025" at bounding box center [365, 155] width 124 height 21
select select "****"
select select "*********"
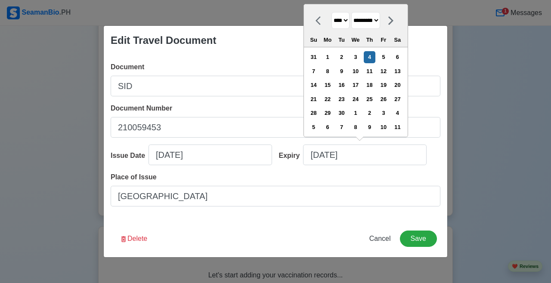
click at [343, 16] on select "**** **** **** **** **** **** **** **** **** **** **** **** **** **** **** ****…" at bounding box center [341, 20] width 18 height 17
select select "****"
drag, startPoint x: 428, startPoint y: 240, endPoint x: 412, endPoint y: 233, distance: 17.5
click at [344, 233] on button "Save" at bounding box center [418, 239] width 37 height 16
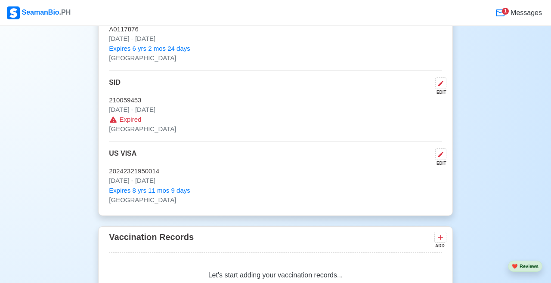
click at [344, 87] on icon at bounding box center [441, 83] width 7 height 7
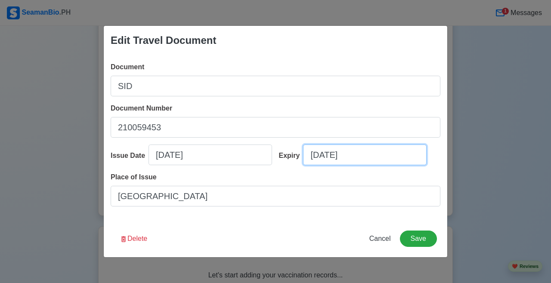
select select "****"
select select "*********"
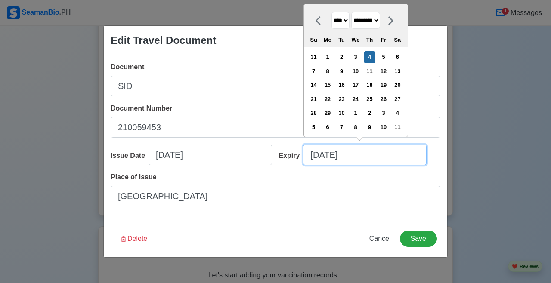
click at [344, 162] on input "09/04/2025" at bounding box center [365, 155] width 124 height 21
type input "09/04/20"
select select "****"
type input "09/04/2030"
select select "****"
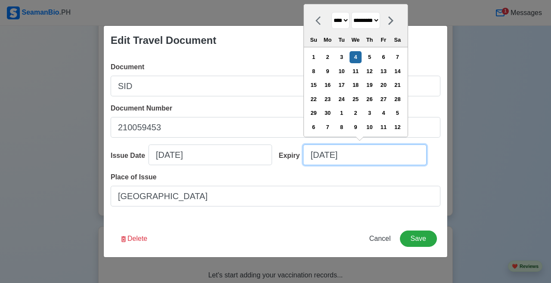
type input "09/04/2030"
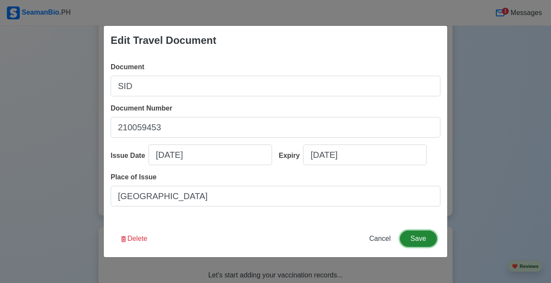
click at [344, 240] on button "Save" at bounding box center [418, 239] width 37 height 16
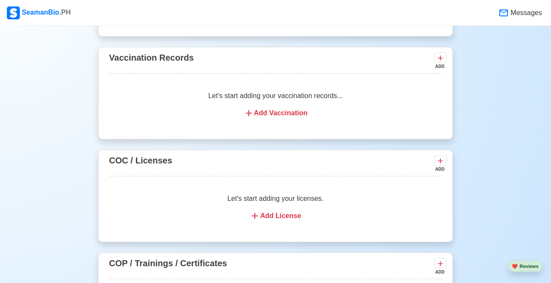
scroll to position [1068, 0]
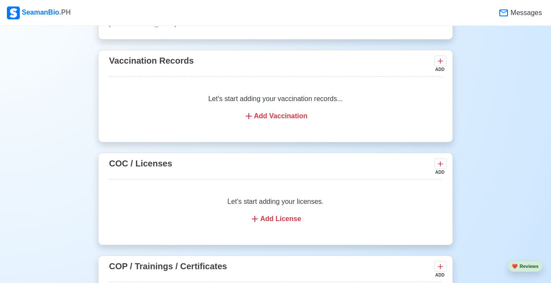
click at [298, 121] on div "Add Vaccination" at bounding box center [275, 116] width 312 height 10
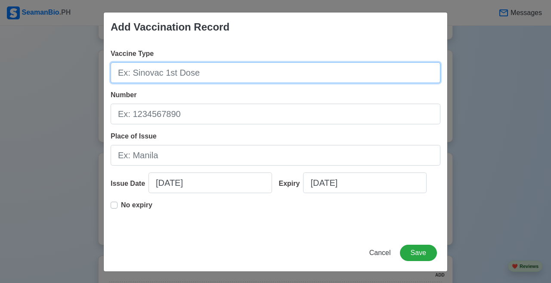
drag, startPoint x: 412, startPoint y: 233, endPoint x: 204, endPoint y: 71, distance: 264.0
click at [204, 71] on input "Vaccine Type" at bounding box center [276, 72] width 330 height 21
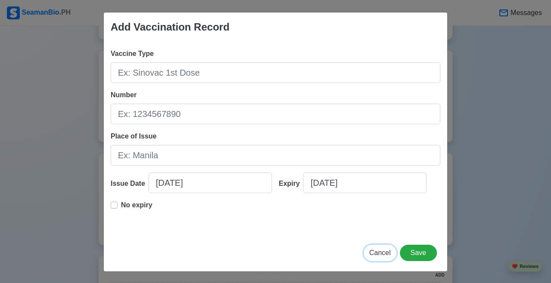
drag, startPoint x: 204, startPoint y: 71, endPoint x: 386, endPoint y: 254, distance: 257.7
click at [344, 254] on span "Cancel" at bounding box center [381, 252] width 22 height 7
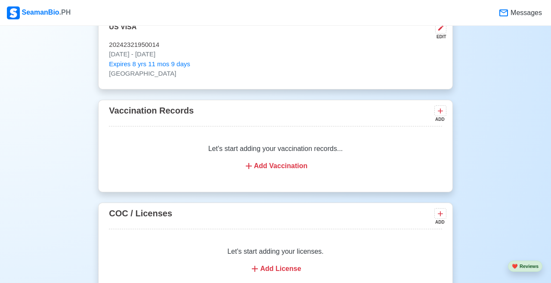
scroll to position [1017, 0]
click at [270, 172] on div "Add Vaccination" at bounding box center [275, 167] width 312 height 10
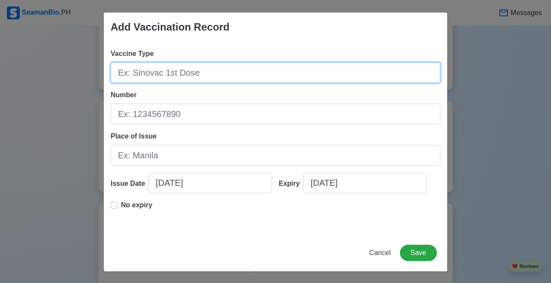
click at [197, 77] on input "Vaccine Type" at bounding box center [276, 72] width 330 height 21
type input "j"
type input "Johnson and Johnson's - Janssen"
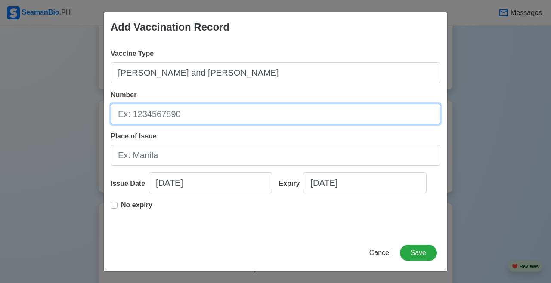
click at [189, 114] on input "Number" at bounding box center [276, 114] width 330 height 21
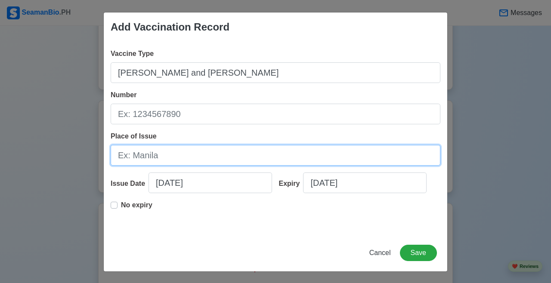
drag, startPoint x: 386, startPoint y: 254, endPoint x: 196, endPoint y: 149, distance: 216.3
click at [196, 149] on input "Place of Issue" at bounding box center [276, 155] width 330 height 21
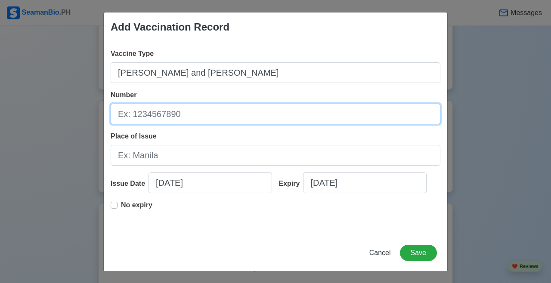
click at [233, 113] on input "Number" at bounding box center [276, 114] width 330 height 21
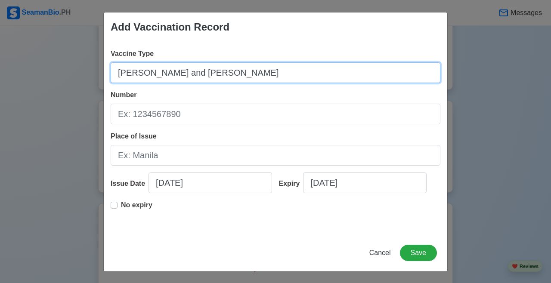
click at [268, 73] on input "Johnson and Johnson's - Janssen" at bounding box center [276, 72] width 330 height 21
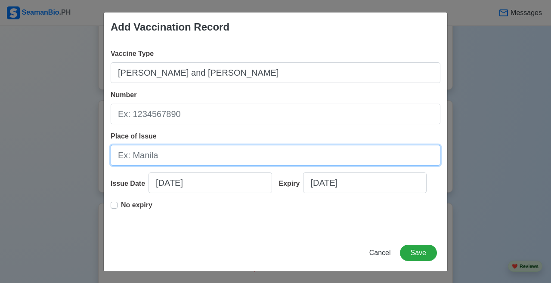
click at [171, 152] on input "Place of Issue" at bounding box center [276, 155] width 330 height 21
type input "G"
type input "[GEOGRAPHIC_DATA]"
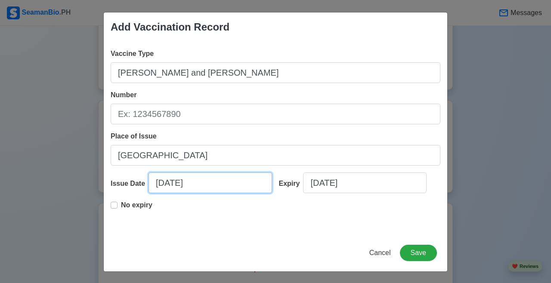
drag, startPoint x: 196, startPoint y: 149, endPoint x: 179, endPoint y: 180, distance: 34.7
click at [179, 180] on input "09/09/2025" at bounding box center [211, 183] width 124 height 21
select select "****"
select select "*********"
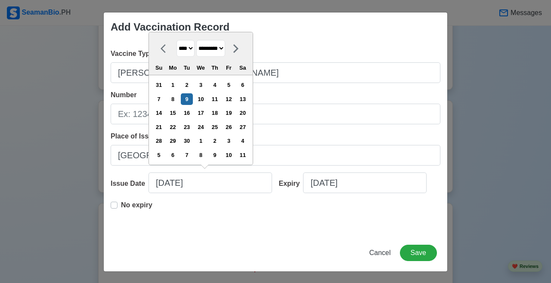
click at [195, 48] on select "**** **** **** **** **** **** **** **** **** **** **** **** **** **** **** ****…" at bounding box center [186, 48] width 18 height 17
select select "****"
click at [239, 49] on div at bounding box center [236, 48] width 22 height 17
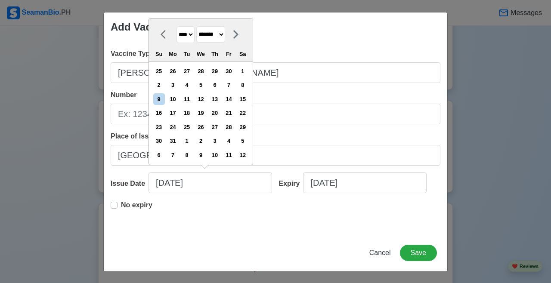
click at [225, 39] on select "******* ******** ***** ***** *** **** **** ****** ********* ******* ******** **…" at bounding box center [210, 34] width 29 height 17
select select "*******"
click at [191, 41] on select "**** **** **** **** **** **** **** **** **** **** **** **** **** **** **** ****…" at bounding box center [186, 34] width 18 height 17
select select "****"
drag, startPoint x: 179, startPoint y: 180, endPoint x: 238, endPoint y: 90, distance: 107.6
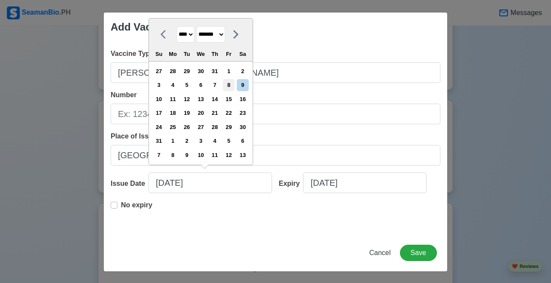
click at [235, 90] on div "8" at bounding box center [229, 85] width 12 height 12
type input "01/08/2021"
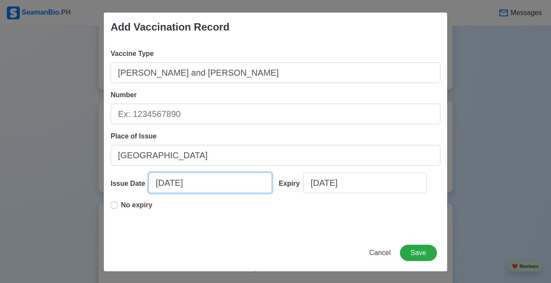
drag, startPoint x: 238, startPoint y: 90, endPoint x: 188, endPoint y: 179, distance: 102.4
click at [188, 179] on input "01/08/2021" at bounding box center [211, 183] width 124 height 21
select select "****"
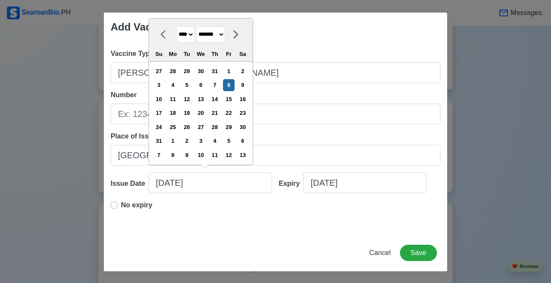
click at [225, 32] on select "******* ******** ***** ***** *** **** **** ****** ********* ******* ******** **…" at bounding box center [210, 34] width 29 height 17
select select "*********"
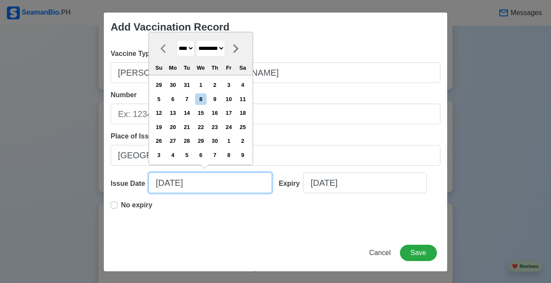
click at [227, 185] on input "01/08/2021" at bounding box center [211, 183] width 124 height 21
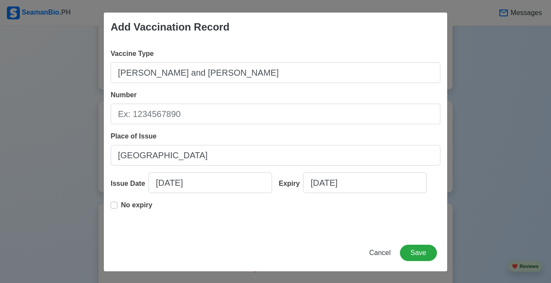
drag, startPoint x: 188, startPoint y: 179, endPoint x: 244, endPoint y: 230, distance: 75.6
click at [244, 230] on div "Vaccine Type Johnson and Johnson's - Janssen Number Place of Issue Germany Issu…" at bounding box center [276, 138] width 344 height 193
select select "****"
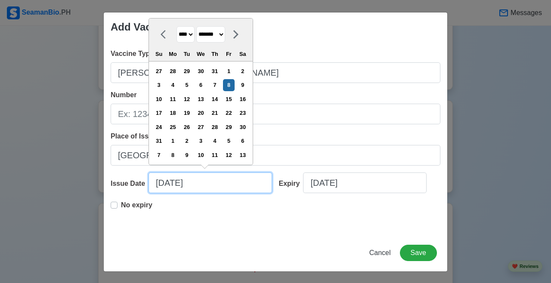
click at [236, 186] on input "01/08/2021" at bounding box center [211, 183] width 124 height 21
drag, startPoint x: 244, startPoint y: 230, endPoint x: 199, endPoint y: 33, distance: 202.8
click at [195, 33] on select "**** **** **** **** **** **** **** **** **** **** **** **** **** **** **** ****…" at bounding box center [186, 34] width 18 height 17
click at [225, 35] on select "******* ******** ***** ***** *** **** **** ****** ********* ******* ******** **…" at bounding box center [210, 34] width 29 height 17
select select "*********"
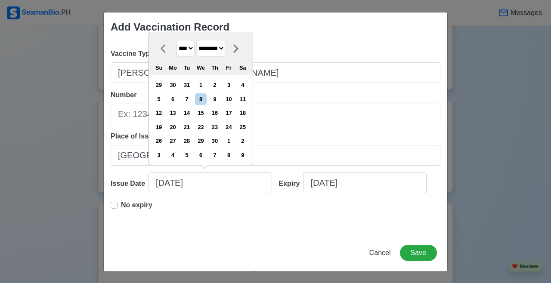
click at [207, 99] on div "8" at bounding box center [201, 99] width 12 height 12
type input "09/08/2021"
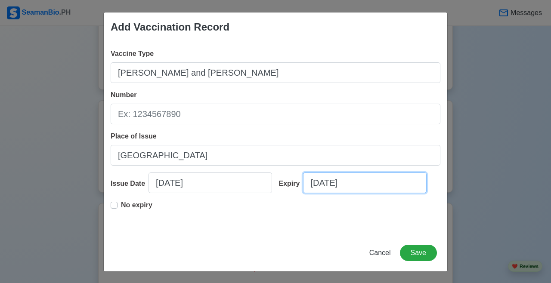
click at [329, 186] on input "09/09/2025" at bounding box center [365, 183] width 124 height 21
select select "****"
select select "*********"
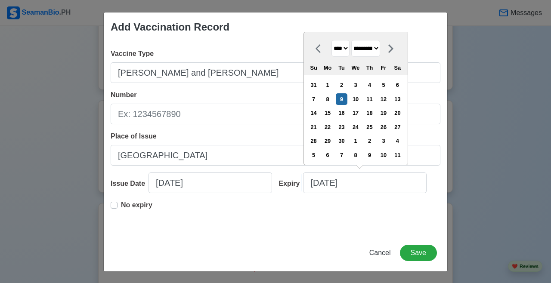
click at [320, 126] on div "21" at bounding box center [314, 127] width 12 height 12
type input "09/21/2025"
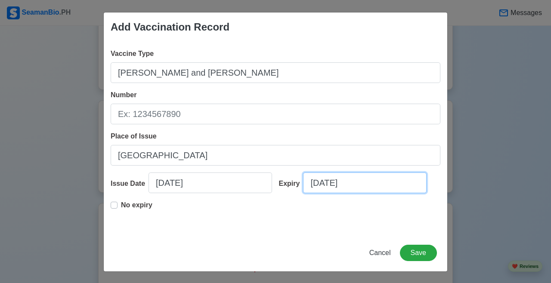
click at [344, 184] on input "09/21/2025" at bounding box center [365, 183] width 124 height 21
select select "****"
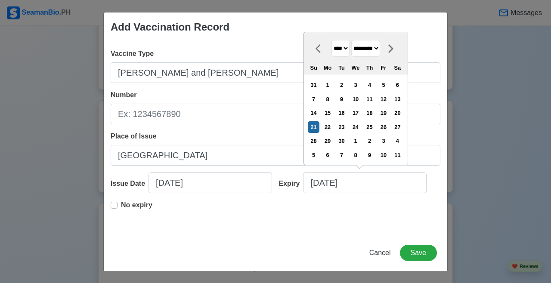
click at [344, 47] on select "******* ******** ***** ***** *** **** **** ****** ********* ******* ******** **…" at bounding box center [365, 48] width 29 height 17
select select "*******"
click at [344, 45] on select "**** **** **** **** **** **** **** **** **** **** **** **** **** **** **** ****…" at bounding box center [341, 48] width 18 height 17
select select "****"
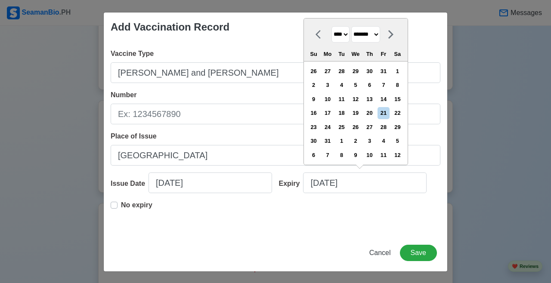
click at [336, 228] on div "Vaccine Type Johnson and Johnson's - Janssen Number Place of Issue Germany Issu…" at bounding box center [276, 138] width 344 height 193
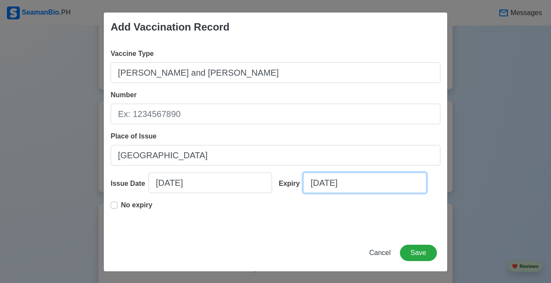
click at [344, 183] on input "09/21/2025" at bounding box center [365, 183] width 124 height 21
select select "****"
select select "*********"
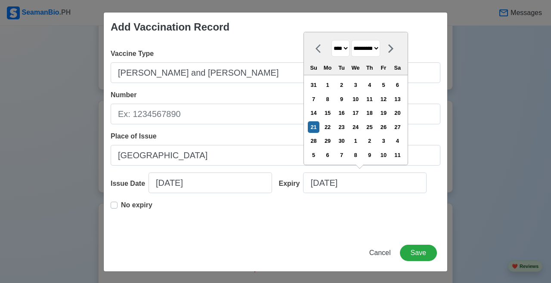
click at [344, 43] on select "**** **** **** **** **** **** **** **** **** **** **** **** **** **** **** ****…" at bounding box center [341, 48] width 18 height 17
select select "****"
click at [344, 222] on div "No expiry" at bounding box center [276, 214] width 330 height 28
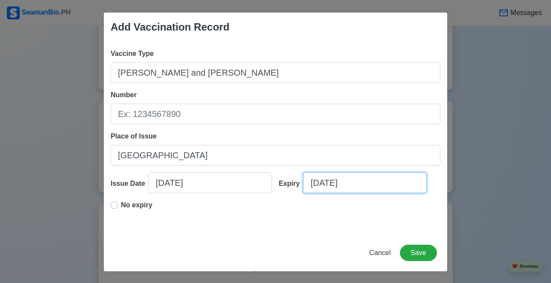
click at [344, 189] on input "09/21/2025" at bounding box center [365, 183] width 124 height 21
select select "****"
select select "*********"
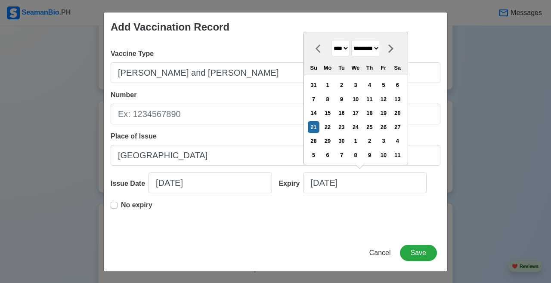
click at [339, 53] on select "**** **** **** **** **** **** **** **** **** **** **** **** **** **** **** ****…" at bounding box center [341, 48] width 18 height 17
select select "****"
click at [344, 49] on select "**** **** **** **** **** **** **** **** **** **** **** **** **** **** **** ****…" at bounding box center [341, 48] width 18 height 17
drag, startPoint x: 199, startPoint y: 33, endPoint x: 390, endPoint y: 55, distance: 192.9
click at [344, 55] on select "******* ******** ***** ***** *** **** **** ****** ********* ******* ******** **…" at bounding box center [365, 48] width 29 height 17
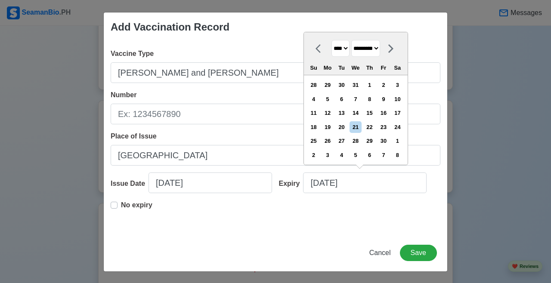
select select "*******"
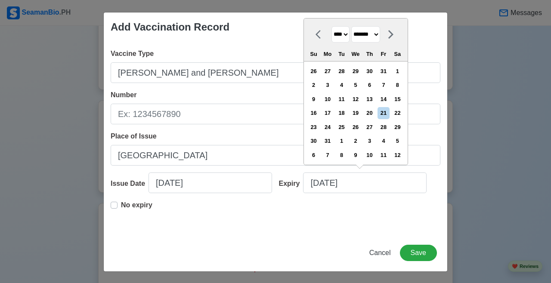
click at [344, 112] on div "22" at bounding box center [398, 113] width 12 height 12
type input "01/22/2022"
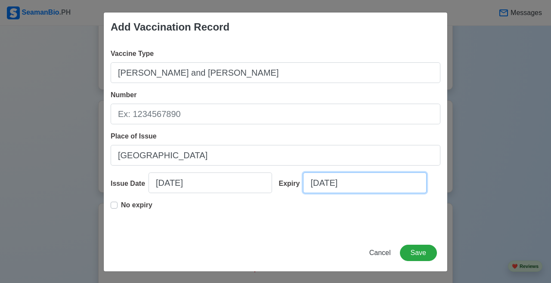
click at [344, 180] on input "01/22/2022" at bounding box center [365, 183] width 124 height 21
select select "****"
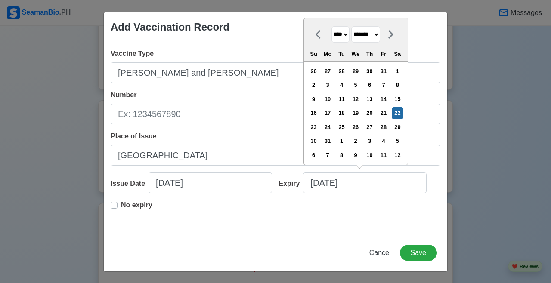
click at [344, 113] on div "21" at bounding box center [384, 113] width 12 height 12
type input "01/21/2022"
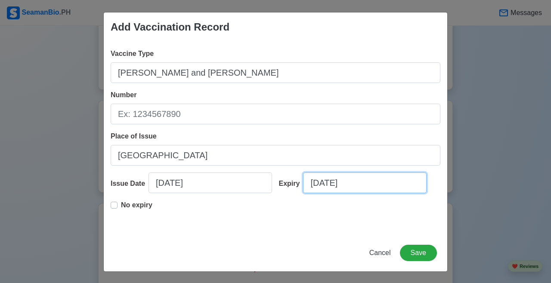
click at [344, 180] on input "01/21/2022" at bounding box center [365, 183] width 124 height 21
select select "****"
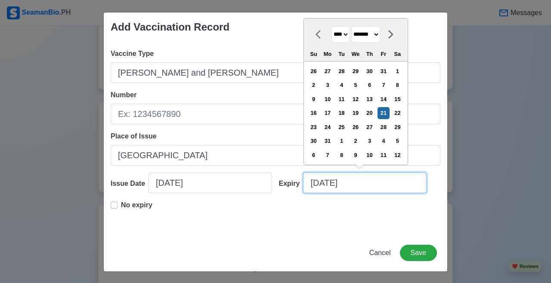
click at [344, 180] on input "01/21/2022" at bounding box center [365, 183] width 124 height 21
click at [344, 221] on div "No expiry" at bounding box center [276, 214] width 330 height 28
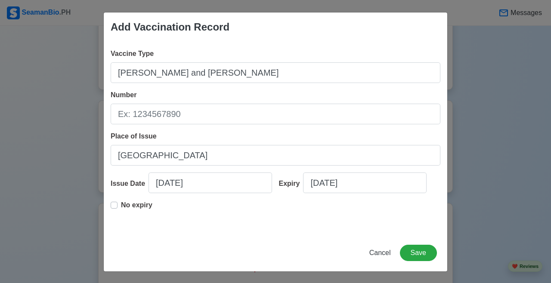
click at [131, 208] on p "No expiry" at bounding box center [136, 205] width 31 height 10
type input "09/08/2021"
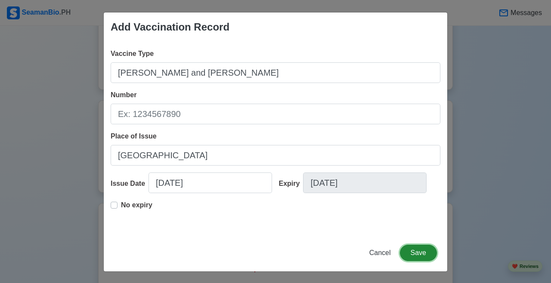
drag, startPoint x: 390, startPoint y: 55, endPoint x: 408, endPoint y: 255, distance: 201.5
click at [344, 255] on button "Save" at bounding box center [418, 253] width 37 height 16
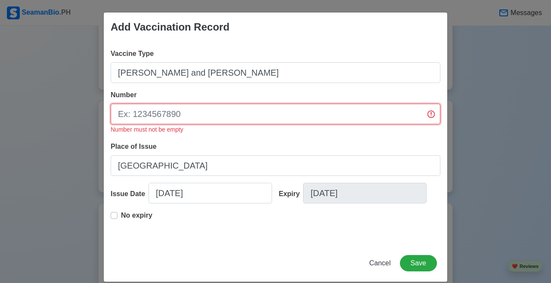
drag, startPoint x: 408, startPoint y: 255, endPoint x: 429, endPoint y: 114, distance: 143.3
click at [344, 114] on input "Number" at bounding box center [276, 114] width 330 height 21
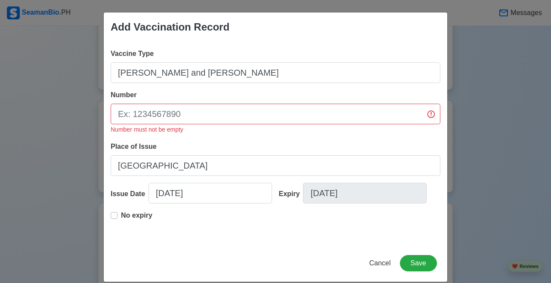
click at [344, 112] on div "Vaccine Type Johnson and Johnson's - Janssen Number Number must not be empty Pl…" at bounding box center [276, 143] width 344 height 203
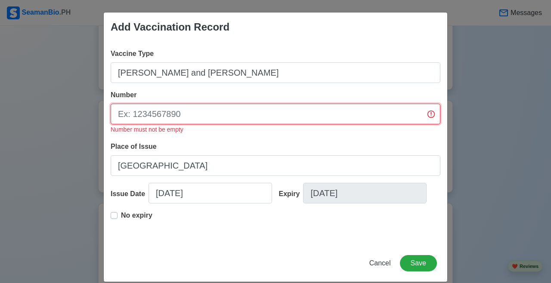
click at [344, 114] on input "Number" at bounding box center [276, 114] width 330 height 21
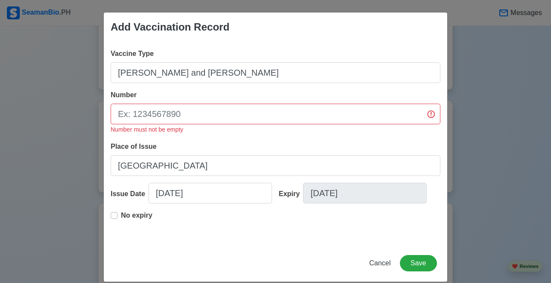
click at [246, 137] on div "Vaccine Type Johnson and Johnson's - Janssen Number Number must not be empty Pl…" at bounding box center [276, 143] width 344 height 203
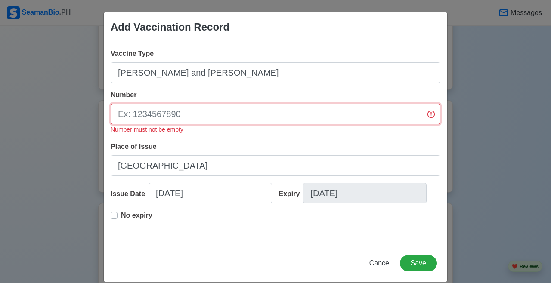
drag, startPoint x: 431, startPoint y: 113, endPoint x: 262, endPoint y: 112, distance: 169.3
click at [262, 112] on input "Number" at bounding box center [276, 114] width 330 height 21
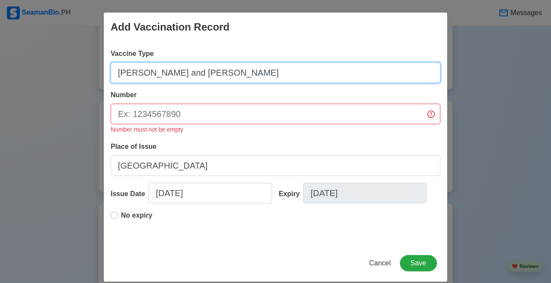
click at [302, 75] on input "Johnson and Johnson's - Janssen" at bounding box center [276, 72] width 330 height 21
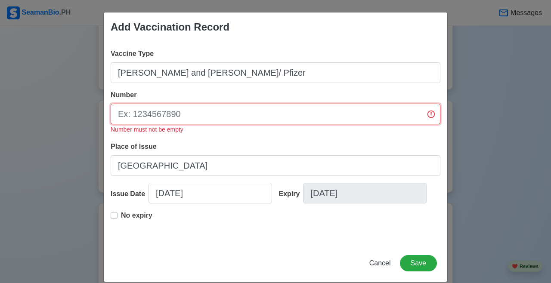
click at [213, 119] on input "Number" at bounding box center [276, 114] width 330 height 21
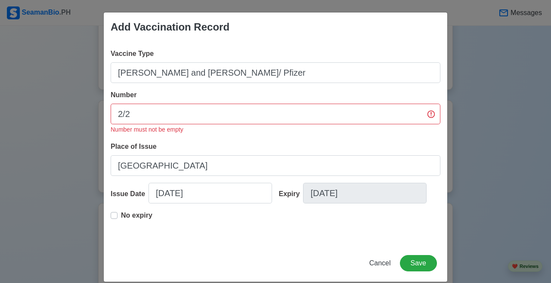
click at [316, 220] on div "No expiry" at bounding box center [276, 225] width 330 height 28
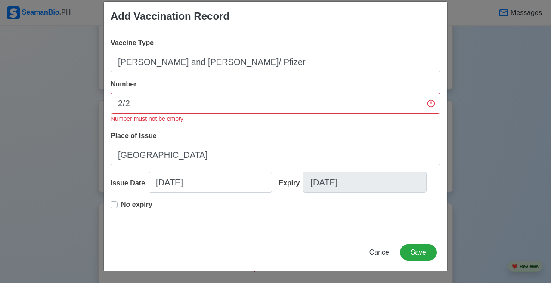
scroll to position [11, 0]
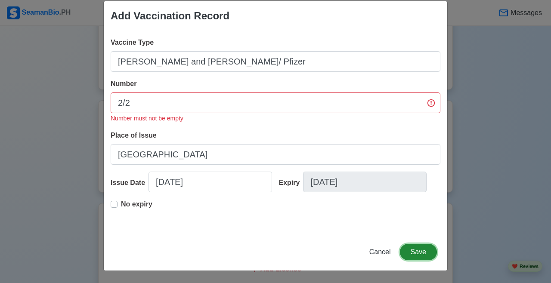
drag, startPoint x: 262, startPoint y: 112, endPoint x: 417, endPoint y: 253, distance: 209.2
click at [344, 253] on button "Save" at bounding box center [418, 252] width 37 height 16
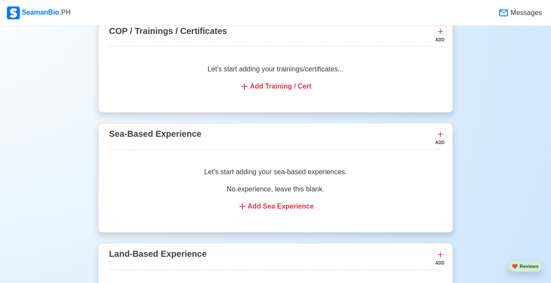
scroll to position [1326, 0]
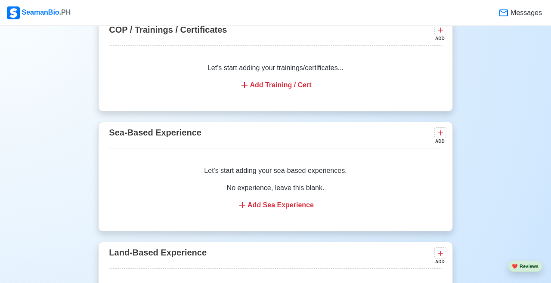
click at [304, 211] on div "Add Sea Experience" at bounding box center [275, 205] width 312 height 10
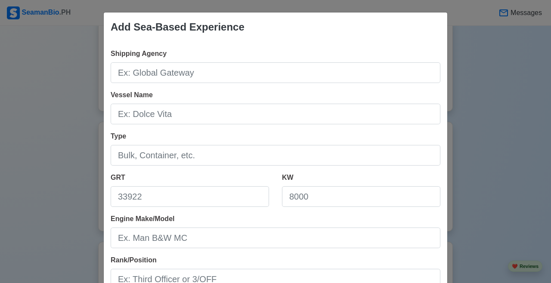
click at [53, 146] on div "Add Sea-Based Experience Shipping Agency Vessel Name Type GRT KW Engine Make/Mo…" at bounding box center [275, 141] width 551 height 283
drag, startPoint x: 417, startPoint y: 253, endPoint x: 503, endPoint y: 44, distance: 225.4
click at [344, 44] on div "Add Sea-Based Experience Shipping Agency Vessel Name Type GRT KW Engine Make/Mo…" at bounding box center [275, 141] width 551 height 283
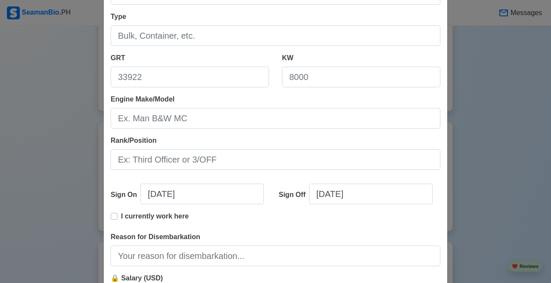
scroll to position [208, 0]
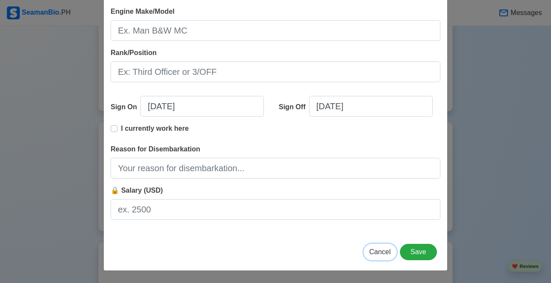
drag, startPoint x: 503, startPoint y: 44, endPoint x: 374, endPoint y: 258, distance: 248.9
click at [344, 258] on button "Cancel" at bounding box center [380, 252] width 33 height 16
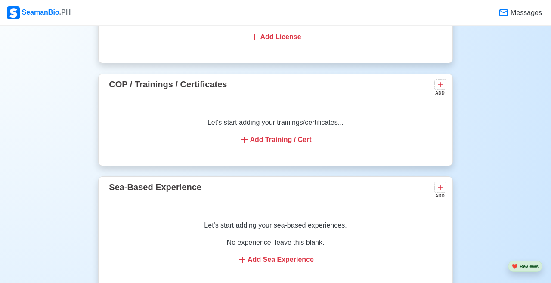
scroll to position [1271, 0]
click at [295, 146] on div "Add Training / Cert" at bounding box center [275, 140] width 312 height 10
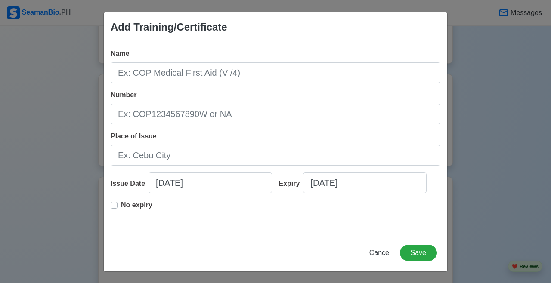
click at [344, 98] on div "Add Training/Certificate Name Number Place of Issue Issue Date 09/09/2025 Expir…" at bounding box center [275, 141] width 551 height 283
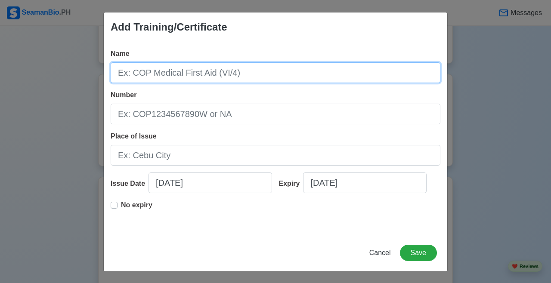
click at [218, 72] on input "Name" at bounding box center [276, 72] width 330 height 21
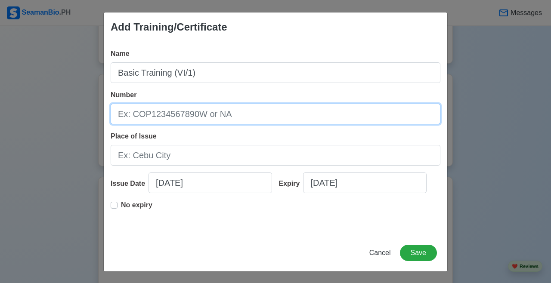
click at [224, 113] on input "Number" at bounding box center [276, 114] width 330 height 21
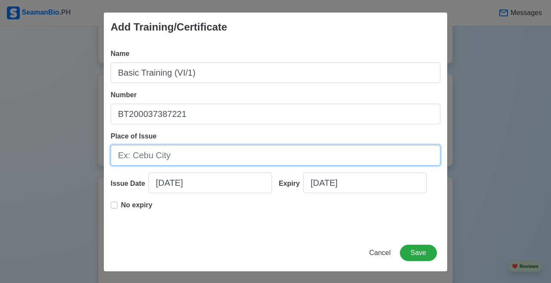
click at [229, 155] on input "Place of Issue" at bounding box center [276, 155] width 330 height 21
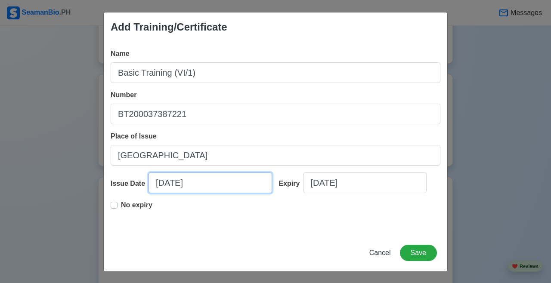
drag, startPoint x: 374, startPoint y: 258, endPoint x: 164, endPoint y: 181, distance: 224.0
click at [164, 181] on input "09/09/2025" at bounding box center [211, 183] width 124 height 21
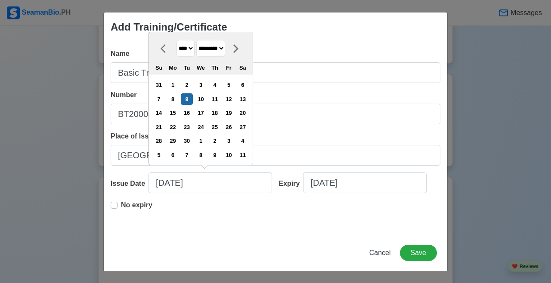
click at [225, 47] on select "******* ******** ***** ***** *** **** **** ****** ********* ******* ******** **…" at bounding box center [210, 48] width 29 height 17
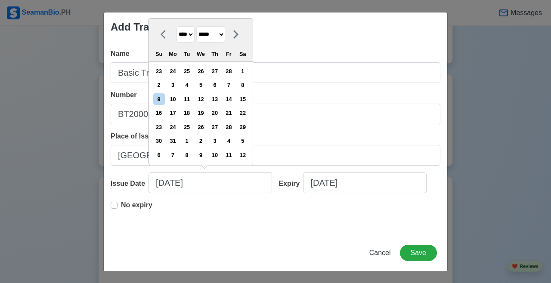
click at [193, 37] on select "**** **** **** **** **** **** **** **** **** **** **** **** **** **** **** ****…" at bounding box center [186, 34] width 18 height 17
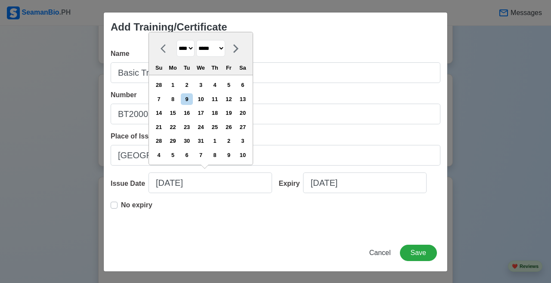
click at [221, 96] on div "11" at bounding box center [215, 99] width 12 height 12
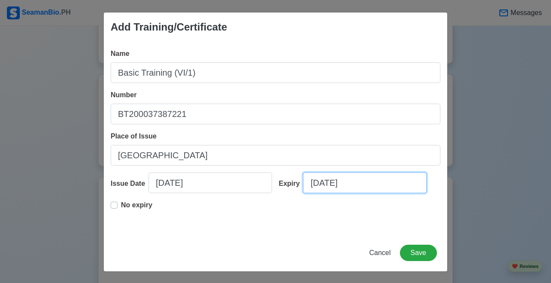
click at [326, 182] on input "09/09/2025" at bounding box center [365, 183] width 124 height 21
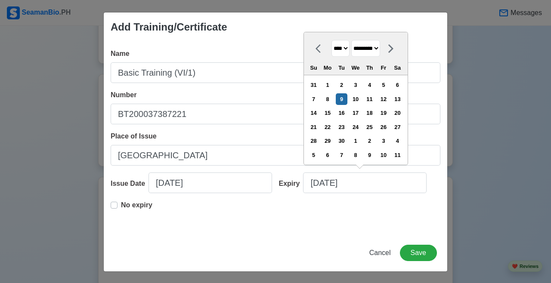
click at [344, 53] on select "**** **** **** **** **** **** **** **** **** **** **** **** **** **** **** ****…" at bounding box center [341, 48] width 18 height 17
click at [344, 52] on select "******* ******** ***** ***** *** **** **** ****** ********* ******* ******** **…" at bounding box center [365, 48] width 29 height 17
click at [344, 153] on div "11" at bounding box center [398, 155] width 12 height 12
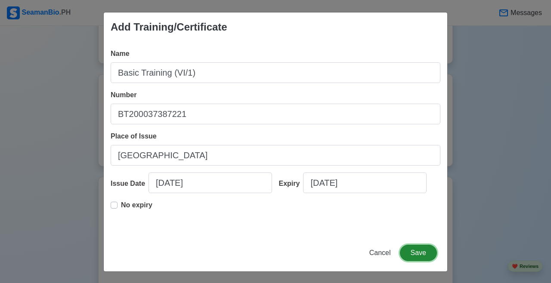
click at [344, 256] on button "Save" at bounding box center [418, 253] width 37 height 16
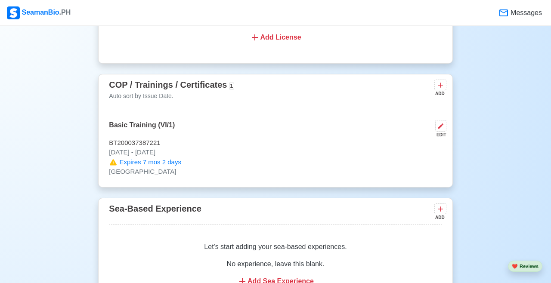
scroll to position [1271, 0]
click at [344, 89] on icon at bounding box center [440, 85] width 9 height 9
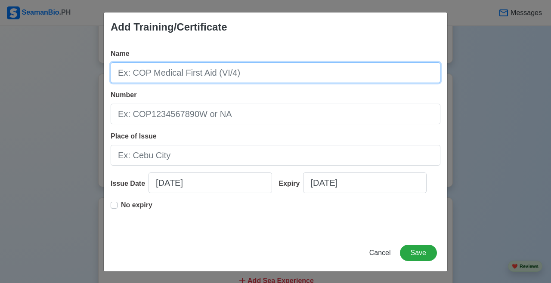
click at [344, 73] on input "Name" at bounding box center [276, 72] width 330 height 21
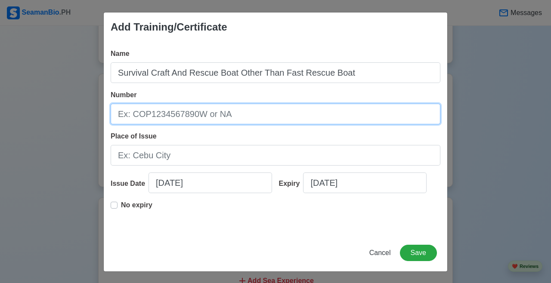
click at [258, 113] on input "Number" at bounding box center [276, 114] width 330 height 21
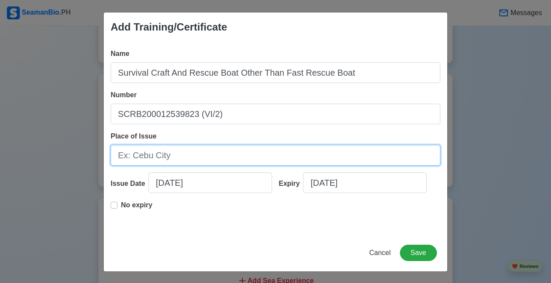
drag, startPoint x: 164, startPoint y: 181, endPoint x: 203, endPoint y: 161, distance: 44.5
click at [203, 161] on input "Place of Issue" at bounding box center [276, 155] width 330 height 21
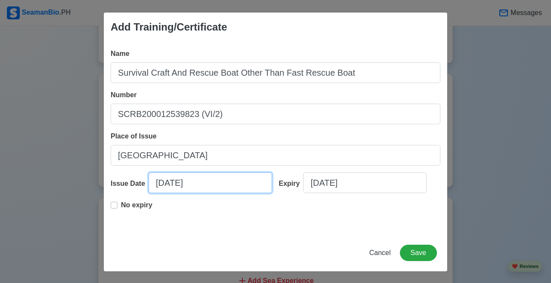
click at [228, 184] on input "09/09/2025" at bounding box center [211, 183] width 124 height 21
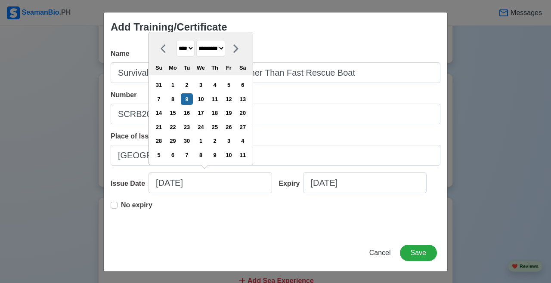
drag, startPoint x: 203, startPoint y: 161, endPoint x: 211, endPoint y: 51, distance: 110.1
click at [211, 51] on select "******* ******** ***** ***** *** **** **** ****** ********* ******* ******** **…" at bounding box center [210, 48] width 29 height 17
drag, startPoint x: 211, startPoint y: 51, endPoint x: 187, endPoint y: 47, distance: 24.4
click at [187, 47] on select "**** **** **** **** **** **** **** **** **** **** **** **** **** **** **** ****…" at bounding box center [186, 48] width 18 height 17
click at [179, 126] on div "22" at bounding box center [173, 127] width 12 height 12
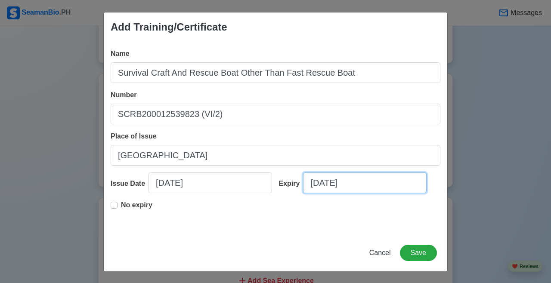
click at [330, 184] on input "09/09/2025" at bounding box center [365, 183] width 124 height 21
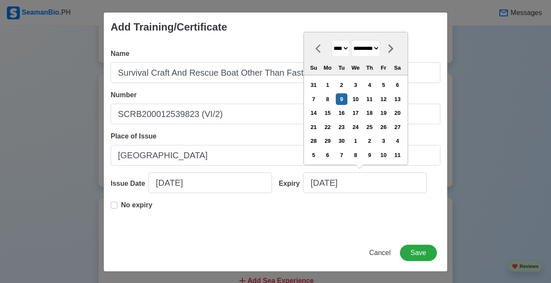
drag, startPoint x: 187, startPoint y: 47, endPoint x: 345, endPoint y: 53, distance: 158.2
click at [344, 53] on select "**** **** **** **** **** **** **** **** **** **** **** **** **** **** **** ****…" at bounding box center [341, 48] width 18 height 17
drag, startPoint x: 345, startPoint y: 53, endPoint x: 376, endPoint y: 52, distance: 31.0
click at [344, 51] on select "******* ******** ***** ***** *** **** **** ****** ********* ******* ******** **…" at bounding box center [365, 48] width 29 height 17
click at [332, 132] on div "22" at bounding box center [328, 127] width 12 height 12
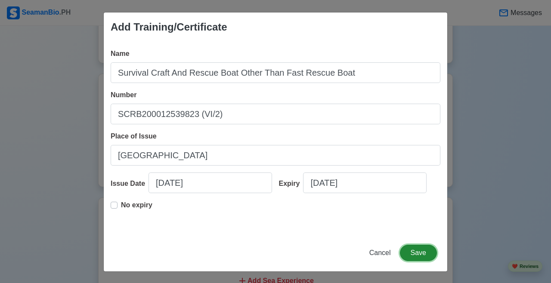
click at [344, 255] on button "Save" at bounding box center [418, 253] width 37 height 16
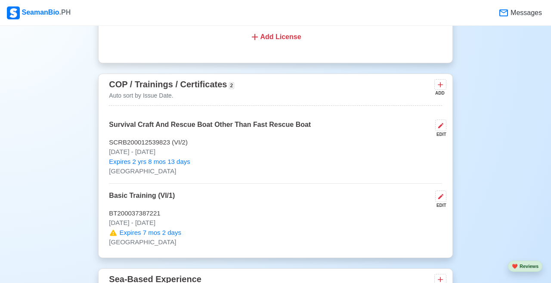
scroll to position [1272, 0]
drag, startPoint x: 376, startPoint y: 52, endPoint x: 304, endPoint y: 166, distance: 135.4
click at [303, 157] on p "[DATE] - [DATE]" at bounding box center [275, 152] width 333 height 10
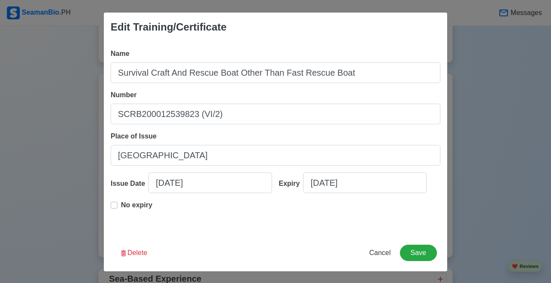
click at [198, 228] on div "Name Survival Craft And Rescue Boat Other Than Fast Rescue Boat Number SCRB2000…" at bounding box center [276, 138] width 344 height 193
click at [344, 259] on button "Cancel" at bounding box center [380, 253] width 33 height 16
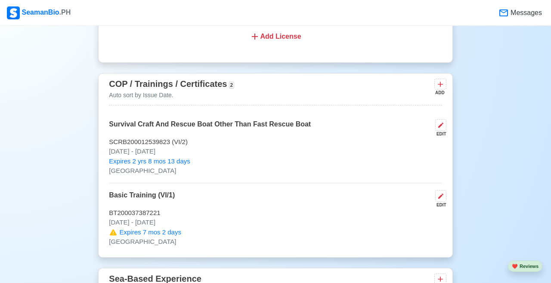
drag, startPoint x: 304, startPoint y: 166, endPoint x: 160, endPoint y: 113, distance: 152.8
click at [160, 106] on div "COP / Trainings / Certificates 2 Auto sort by Issue Date. ADD" at bounding box center [275, 91] width 333 height 28
click at [344, 89] on icon at bounding box center [440, 84] width 9 height 9
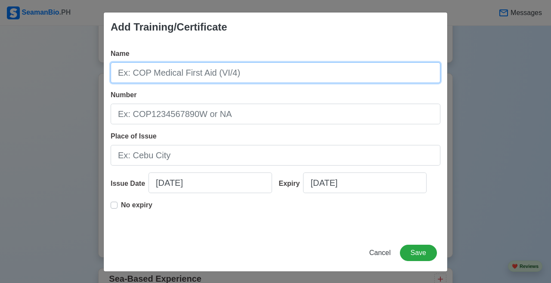
drag, startPoint x: 160, startPoint y: 113, endPoint x: 254, endPoint y: 69, distance: 103.5
click at [254, 69] on input "Name" at bounding box center [276, 72] width 330 height 21
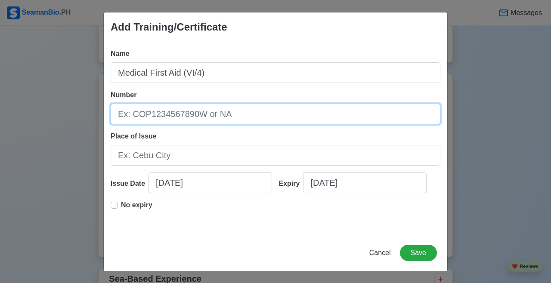
click at [284, 116] on input "Number" at bounding box center [276, 114] width 330 height 21
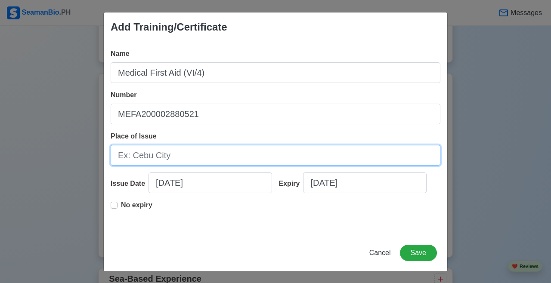
click at [187, 155] on input "Place of Issue" at bounding box center [276, 155] width 330 height 21
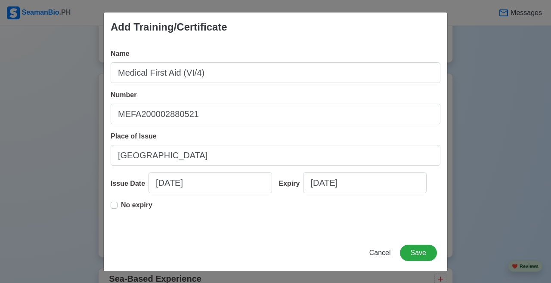
drag, startPoint x: 254, startPoint y: 69, endPoint x: 111, endPoint y: 209, distance: 200.4
click at [110, 210] on div "Name Medical First Aid (VI/4) Number MEFA200002880521 Place of Issue Manila Iss…" at bounding box center [276, 138] width 344 height 193
click at [121, 205] on label "No expiry" at bounding box center [136, 208] width 31 height 17
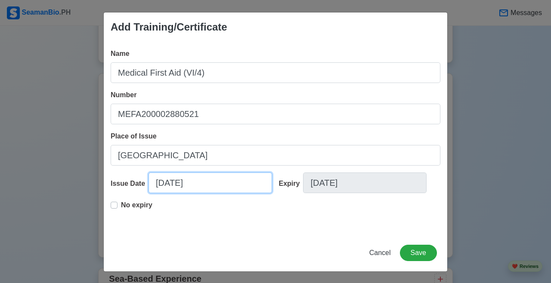
click at [208, 181] on input "09/09/2025" at bounding box center [211, 183] width 124 height 21
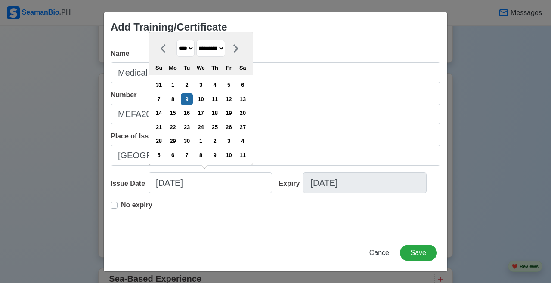
drag, startPoint x: 111, startPoint y: 209, endPoint x: 210, endPoint y: 50, distance: 188.2
click at [210, 50] on select "******* ******** ***** ***** *** **** **** ****** ********* ******* ******** **…" at bounding box center [210, 48] width 29 height 17
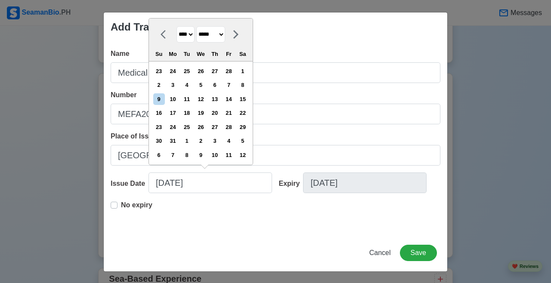
click at [193, 34] on select "**** **** **** **** **** **** **** **** **** **** **** **** **** **** **** ****…" at bounding box center [186, 34] width 18 height 17
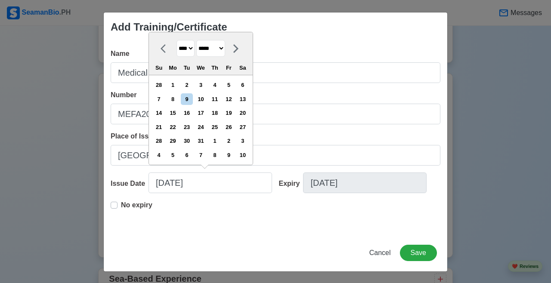
click at [221, 99] on div "11" at bounding box center [215, 99] width 12 height 12
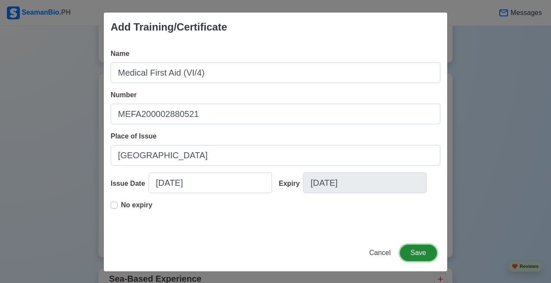
click at [344, 254] on button "Save" at bounding box center [418, 253] width 37 height 16
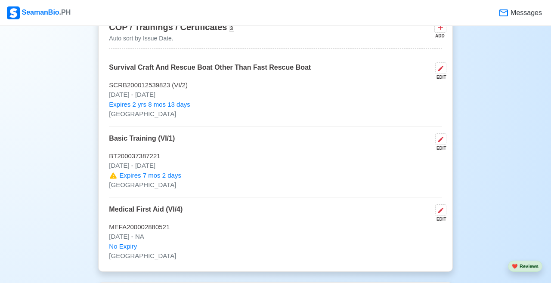
scroll to position [1327, 0]
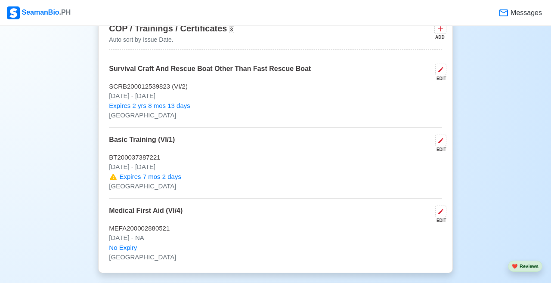
click at [344, 34] on button at bounding box center [441, 28] width 12 height 11
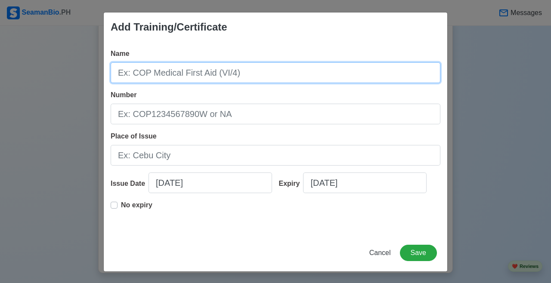
click at [286, 74] on input "Name" at bounding box center [276, 72] width 330 height 21
click at [223, 70] on input "Ratings Forming Part Of A Navigational Watch" at bounding box center [276, 72] width 330 height 21
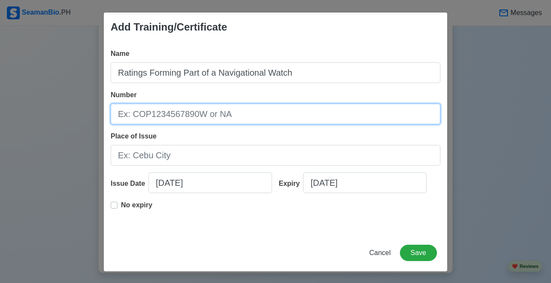
drag, startPoint x: 210, startPoint y: 50, endPoint x: 205, endPoint y: 111, distance: 61.8
click at [205, 111] on input "Number" at bounding box center [276, 114] width 330 height 21
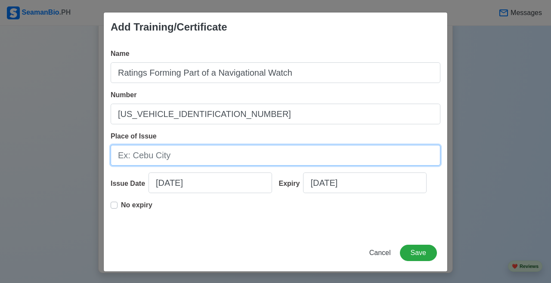
drag, startPoint x: 205, startPoint y: 111, endPoint x: 175, endPoint y: 154, distance: 51.7
click at [175, 154] on input "Place of Issue" at bounding box center [276, 155] width 330 height 21
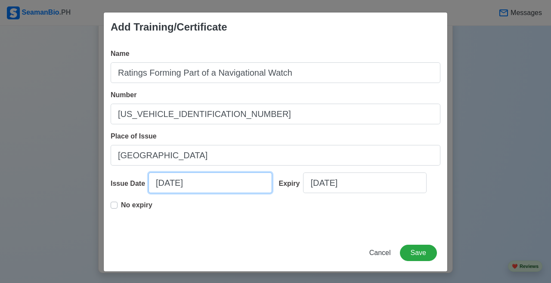
click at [183, 177] on input "09/09/2025" at bounding box center [211, 183] width 124 height 21
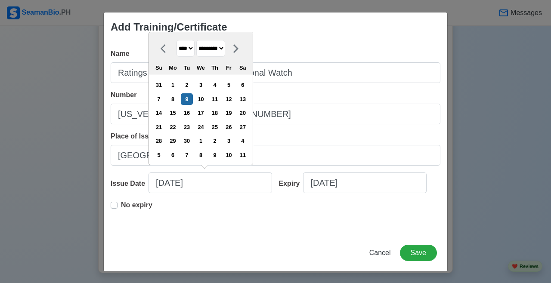
click at [218, 47] on select "******* ******** ***** ***** *** **** **** ****** ********* ******* ******** **…" at bounding box center [210, 48] width 29 height 17
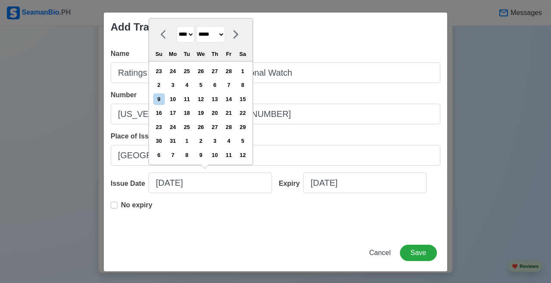
drag, startPoint x: 175, startPoint y: 154, endPoint x: 193, endPoint y: 37, distance: 118.5
click at [193, 37] on select "**** **** **** **** **** **** **** **** **** **** **** **** **** **** **** ****…" at bounding box center [186, 34] width 18 height 17
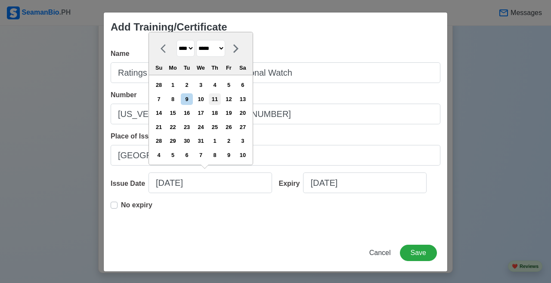
drag, startPoint x: 193, startPoint y: 37, endPoint x: 223, endPoint y: 97, distance: 67.2
click at [221, 97] on div "11" at bounding box center [215, 99] width 12 height 12
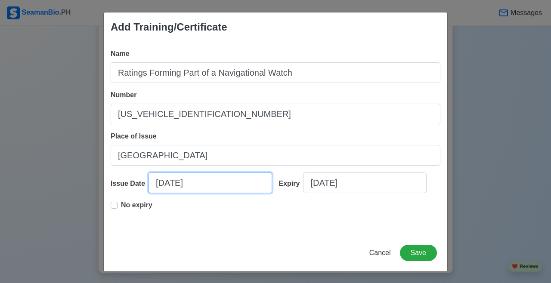
drag, startPoint x: 223, startPoint y: 97, endPoint x: 211, endPoint y: 174, distance: 78.0
click at [211, 174] on input "03/11/2021" at bounding box center [211, 183] width 124 height 21
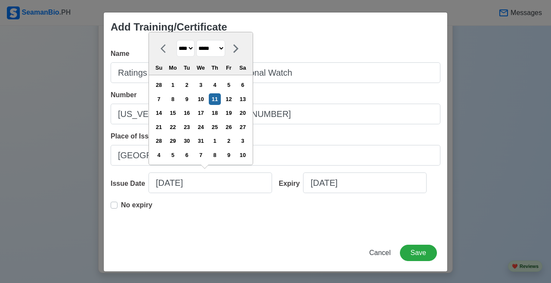
click at [121, 207] on label "No expiry" at bounding box center [136, 208] width 31 height 17
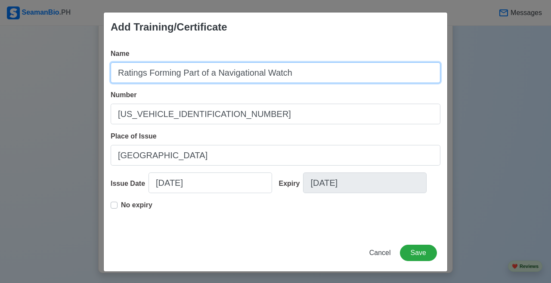
click at [341, 76] on input "Ratings Forming Part of a Navigational Watch" at bounding box center [276, 72] width 330 height 21
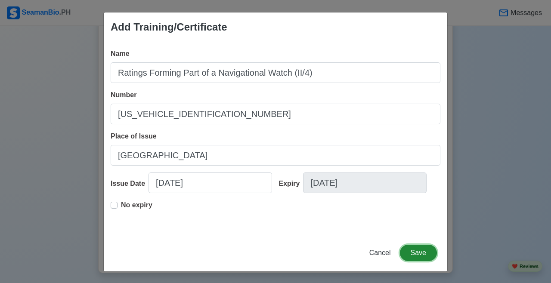
click at [344, 250] on button "Save" at bounding box center [418, 253] width 37 height 16
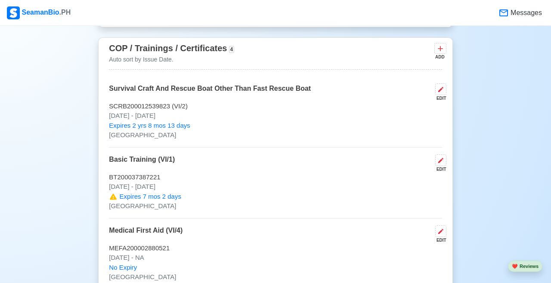
scroll to position [1306, 0]
drag, startPoint x: 211, startPoint y: 174, endPoint x: 437, endPoint y: 65, distance: 250.6
click at [344, 54] on icon at bounding box center [440, 49] width 9 height 9
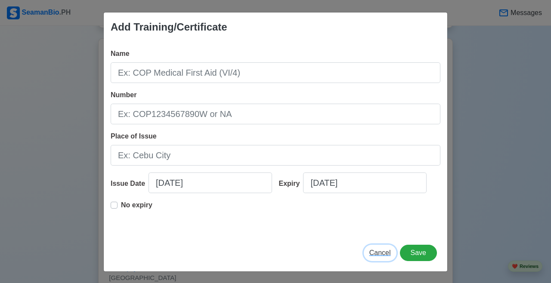
click at [344, 254] on span "Cancel" at bounding box center [381, 252] width 22 height 7
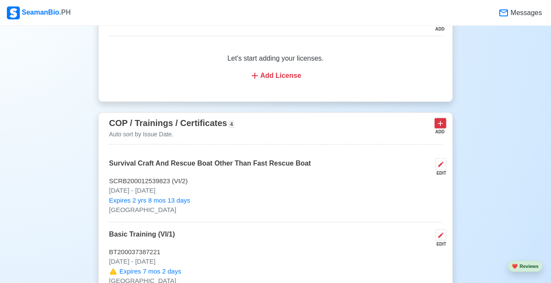
scroll to position [1230, 0]
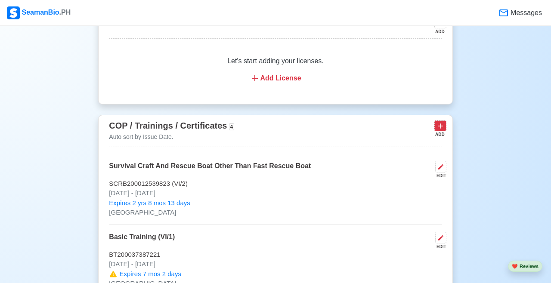
click at [344, 131] on button at bounding box center [441, 126] width 12 height 11
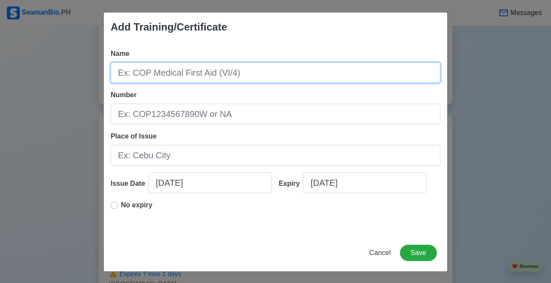
click at [235, 76] on input "Name" at bounding box center [276, 72] width 330 height 21
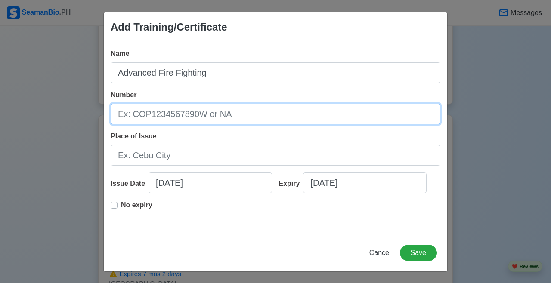
click at [226, 117] on input "Number" at bounding box center [276, 114] width 330 height 21
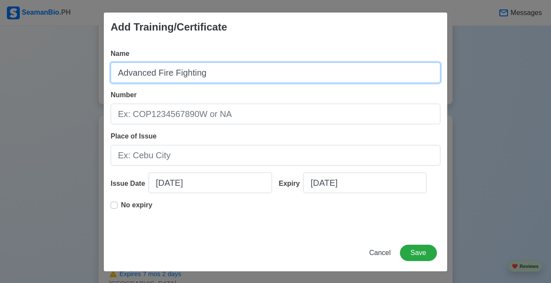
click at [252, 71] on input "Advanced Fire Fighting" at bounding box center [276, 72] width 330 height 21
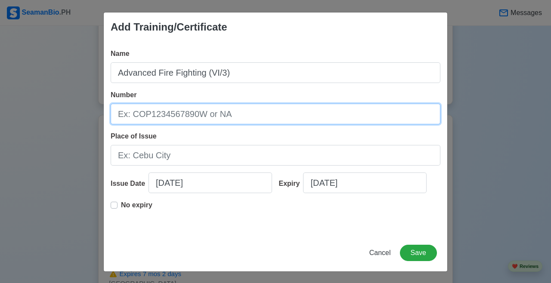
click at [249, 106] on input "Number" at bounding box center [276, 114] width 330 height 21
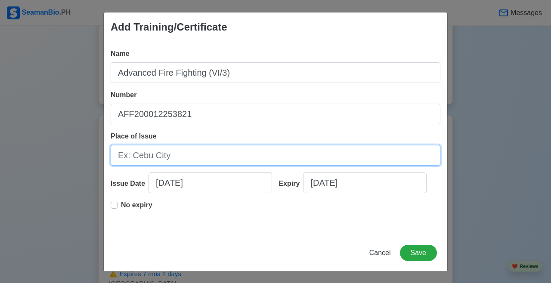
click at [231, 158] on input "Place of Issue" at bounding box center [276, 155] width 330 height 21
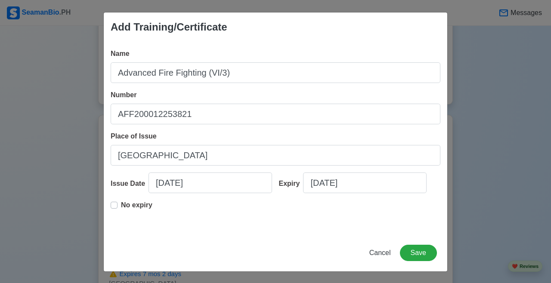
click at [168, 196] on div "Issue Date 09/09/2025" at bounding box center [192, 187] width 162 height 28
drag, startPoint x: 437, startPoint y: 65, endPoint x: 178, endPoint y: 174, distance: 280.9
click at [178, 174] on input "09/09/2025" at bounding box center [211, 183] width 124 height 21
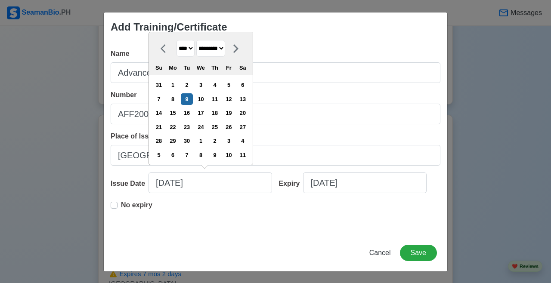
click at [189, 44] on select "**** **** **** **** **** **** **** **** **** **** **** **** **** **** **** ****…" at bounding box center [186, 48] width 18 height 17
drag, startPoint x: 178, startPoint y: 174, endPoint x: 233, endPoint y: 45, distance: 140.3
click at [225, 45] on select "******* ******** ***** ***** *** **** **** ****** ********* ******* ******** **…" at bounding box center [210, 48] width 29 height 17
click at [221, 100] on div "11" at bounding box center [215, 99] width 12 height 12
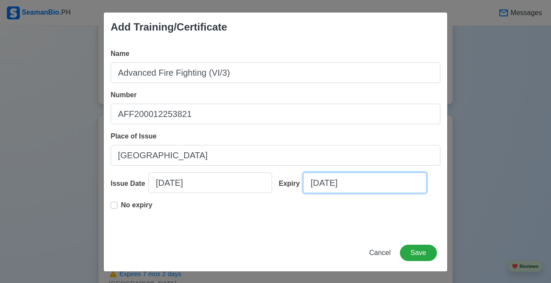
click at [321, 183] on input "09/09/2025" at bounding box center [365, 183] width 124 height 21
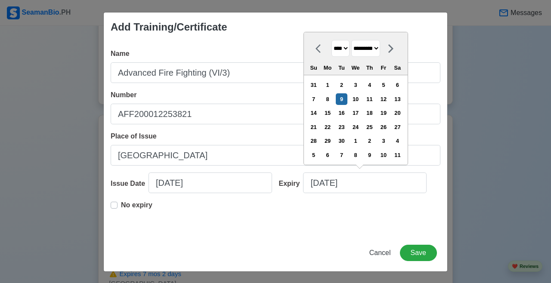
drag, startPoint x: 233, startPoint y: 45, endPoint x: 370, endPoint y: 45, distance: 136.1
click at [344, 45] on select "******* ******** ***** ***** *** **** **** ****** ********* ******* ******** **…" at bounding box center [365, 48] width 29 height 17
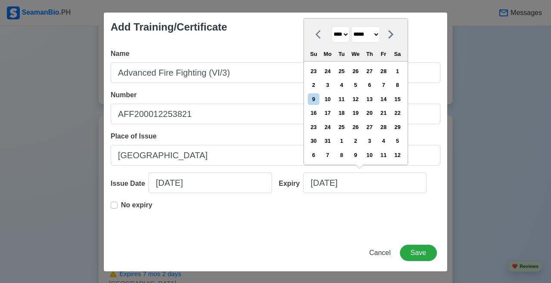
click at [343, 35] on select "**** **** **** **** **** **** **** **** **** **** **** **** **** **** **** ****…" at bounding box center [341, 34] width 18 height 17
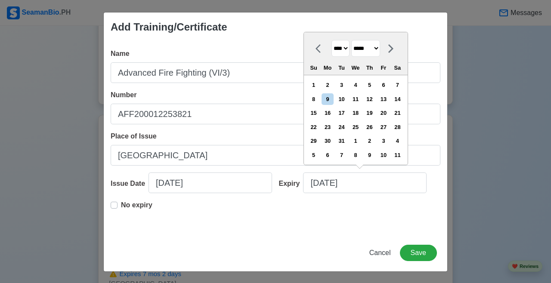
click at [344, 103] on div "11" at bounding box center [356, 99] width 12 height 12
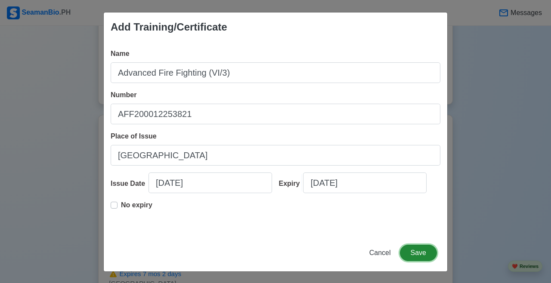
drag, startPoint x: 370, startPoint y: 45, endPoint x: 429, endPoint y: 246, distance: 209.2
click at [344, 246] on button "Save" at bounding box center [418, 253] width 37 height 16
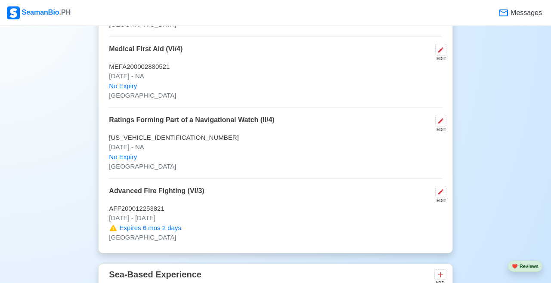
scroll to position [1400, 0]
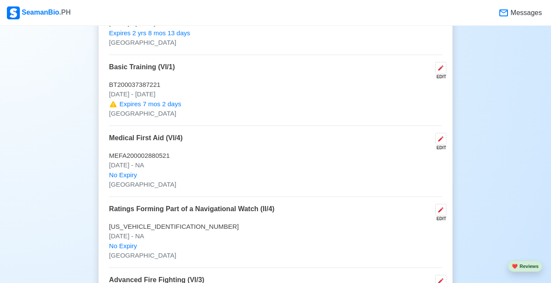
click at [344, 74] on button at bounding box center [440, 68] width 11 height 12
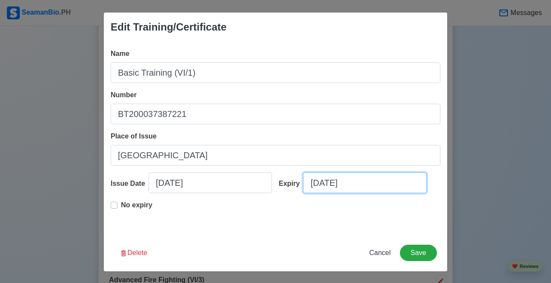
drag, startPoint x: 429, startPoint y: 246, endPoint x: 318, endPoint y: 177, distance: 130.0
click at [318, 177] on input "04/11/2026" at bounding box center [365, 183] width 124 height 21
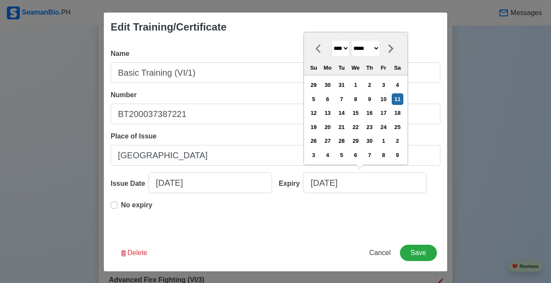
click at [344, 50] on select "******* ******** ***** ***** *** **** **** ****** ********* ******* ******** **…" at bounding box center [365, 48] width 29 height 17
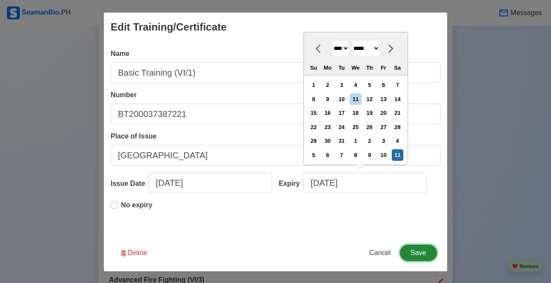
click at [344, 254] on button "Save" at bounding box center [418, 253] width 37 height 16
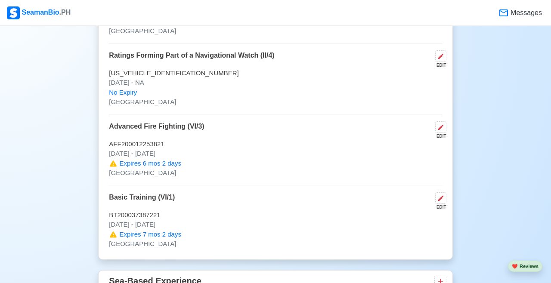
scroll to position [1483, 0]
drag, startPoint x: 318, startPoint y: 177, endPoint x: 184, endPoint y: 220, distance: 141.3
click at [184, 210] on div "Basic Training (VI/1) EDIT" at bounding box center [275, 201] width 333 height 18
click at [344, 202] on icon at bounding box center [441, 198] width 7 height 7
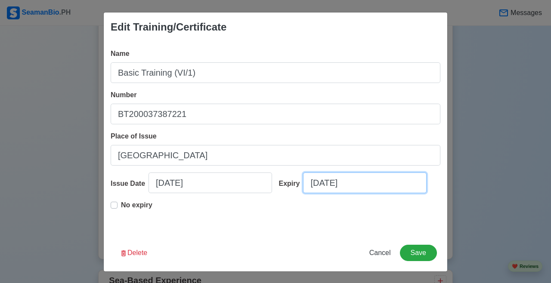
click at [331, 183] on input "04/11/2026" at bounding box center [365, 183] width 124 height 21
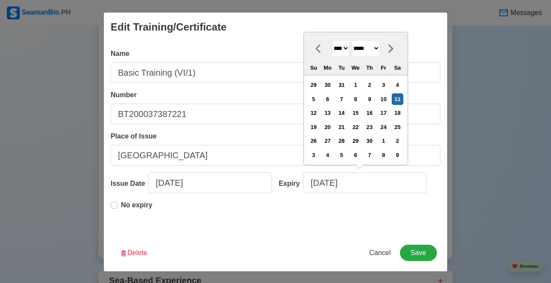
click at [344, 47] on select "******* ******** ***** ***** *** **** **** ****** ********* ******* ******** **…" at bounding box center [365, 48] width 29 height 17
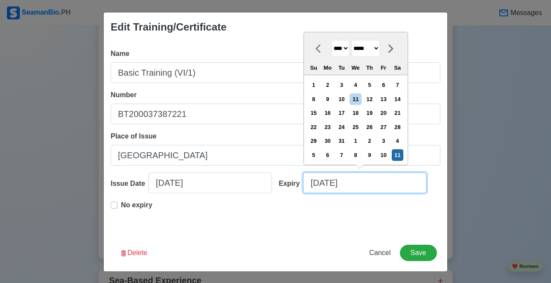
click at [344, 184] on input "04/11/2026" at bounding box center [365, 183] width 124 height 21
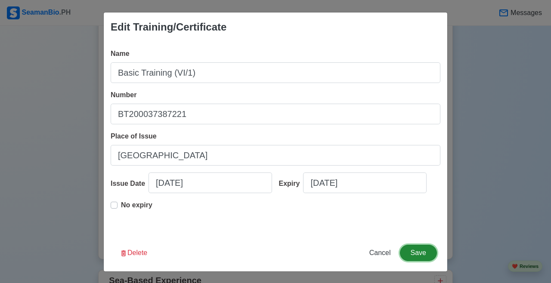
click at [344, 250] on button "Save" at bounding box center [418, 253] width 37 height 16
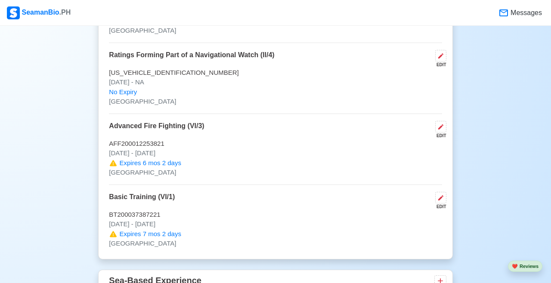
scroll to position [1484, 0]
click at [344, 203] on button at bounding box center [440, 197] width 11 height 12
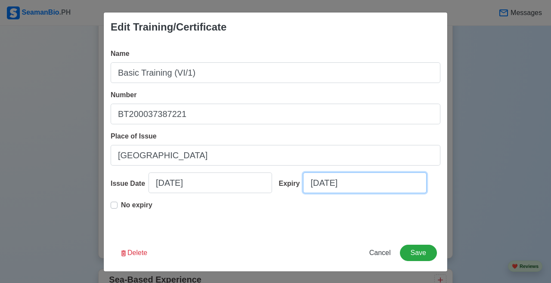
drag, startPoint x: 184, startPoint y: 220, endPoint x: 378, endPoint y: 193, distance: 196.2
click at [344, 193] on input "04/11/2026" at bounding box center [365, 183] width 124 height 21
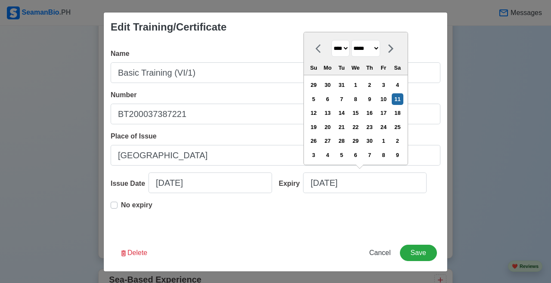
click at [344, 45] on select "******* ******** ***** ***** *** **** **** ****** ********* ******* ******** **…" at bounding box center [365, 48] width 29 height 17
click at [344, 155] on div "11" at bounding box center [398, 155] width 12 height 12
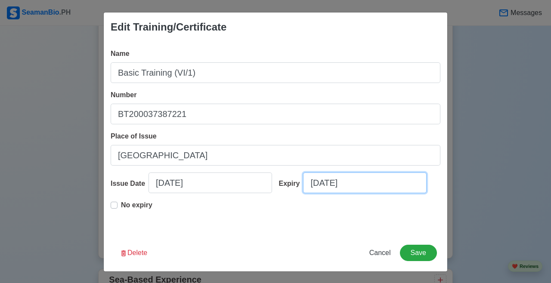
click at [322, 182] on input "04/11/2026" at bounding box center [365, 183] width 124 height 21
click at [336, 225] on div "No expiry" at bounding box center [276, 214] width 330 height 28
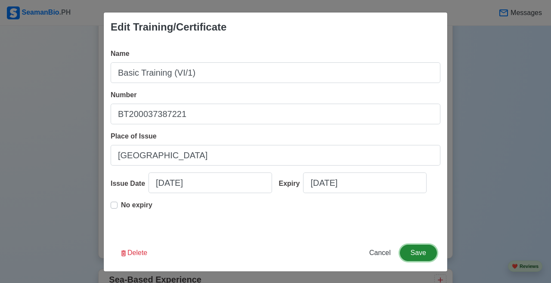
click at [344, 254] on button "Save" at bounding box center [418, 253] width 37 height 16
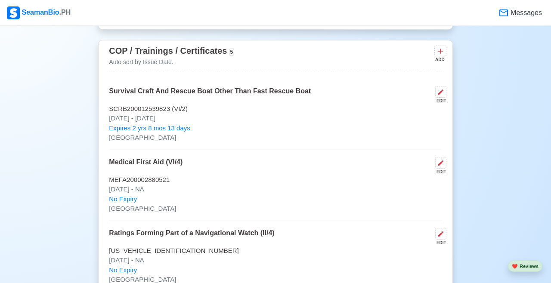
scroll to position [1304, 0]
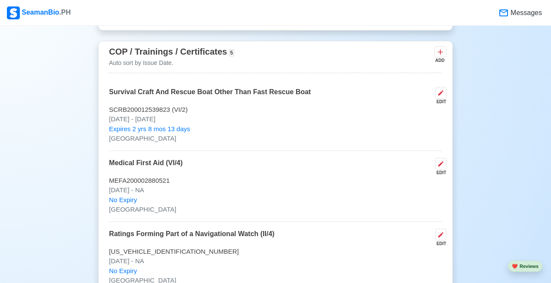
click at [344, 96] on icon at bounding box center [440, 92] width 5 height 5
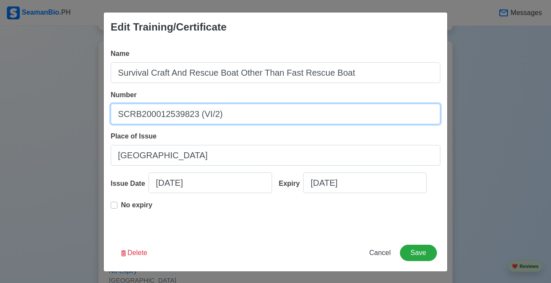
drag, startPoint x: 378, startPoint y: 193, endPoint x: 203, endPoint y: 120, distance: 189.4
click at [203, 120] on input "SCRB200012539823 (VI/2)" at bounding box center [276, 114] width 330 height 21
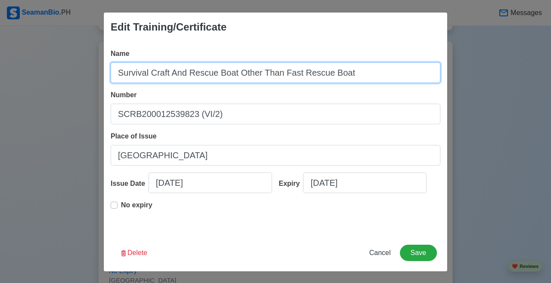
click at [344, 78] on input "Survival Craft And Rescue Boat Other Than Fast Rescue Boat" at bounding box center [276, 72] width 330 height 21
paste input "(VI/2)"
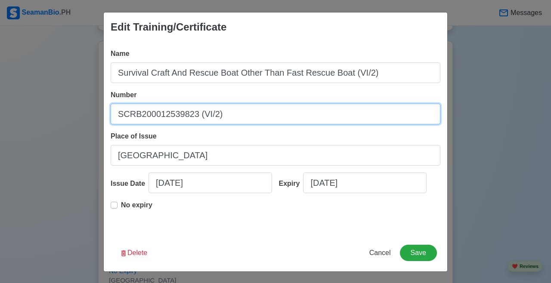
drag, startPoint x: 203, startPoint y: 120, endPoint x: 205, endPoint y: 112, distance: 8.0
click at [205, 112] on input "SCRB200012539823 (VI/2)" at bounding box center [276, 114] width 330 height 21
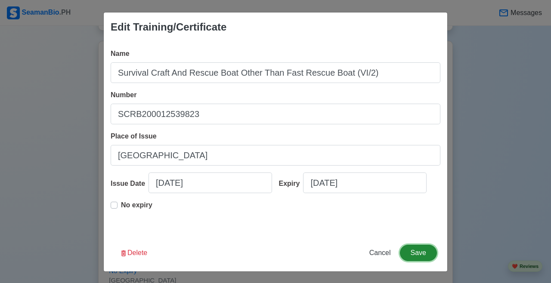
drag, startPoint x: 205, startPoint y: 112, endPoint x: 420, endPoint y: 254, distance: 256.7
click at [344, 254] on button "Save" at bounding box center [418, 253] width 37 height 16
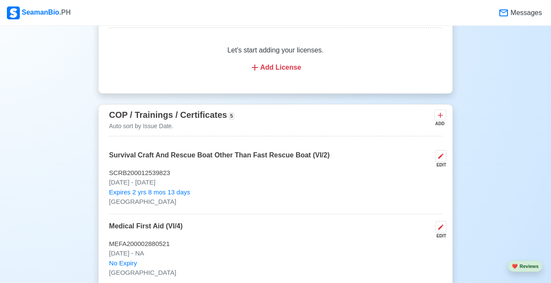
scroll to position [1234, 0]
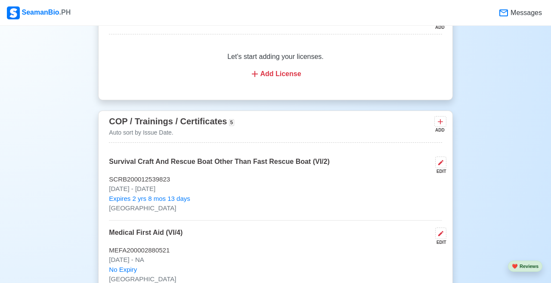
click at [344, 127] on button at bounding box center [441, 121] width 12 height 11
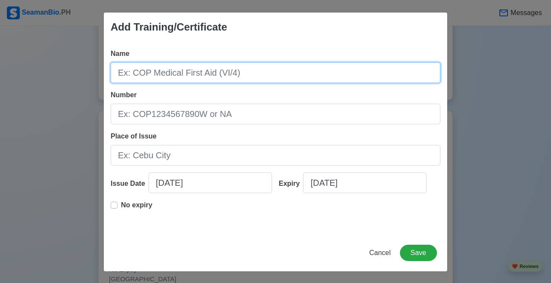
click at [281, 70] on input "Name" at bounding box center [276, 72] width 330 height 21
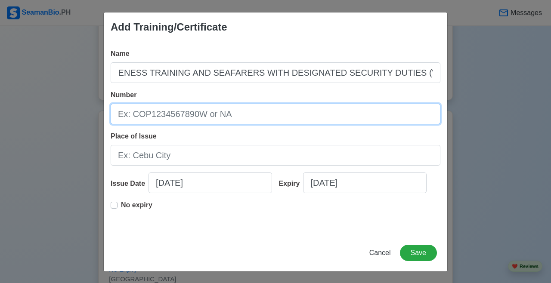
scroll to position [0, 0]
click at [244, 118] on input "Number" at bounding box center [276, 114] width 330 height 21
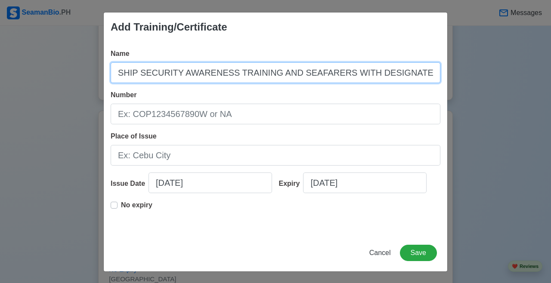
click at [344, 68] on input "SHIP SECURITY AWARENESS TRAINING AND SEAFARERS WITH DESIGNATED SECURITY DUTIES …" at bounding box center [276, 72] width 330 height 21
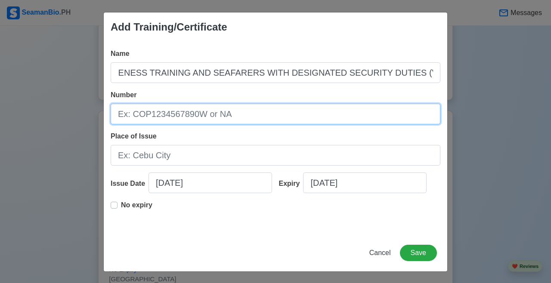
click at [344, 123] on input "Number" at bounding box center [276, 114] width 330 height 21
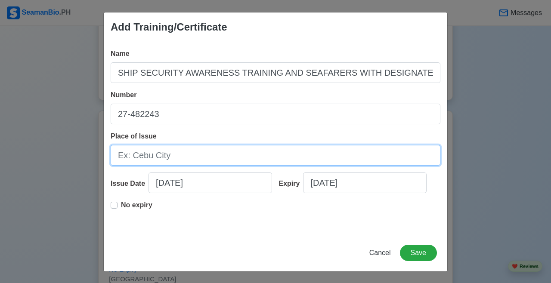
click at [157, 152] on input "Place of Issue" at bounding box center [276, 155] width 330 height 21
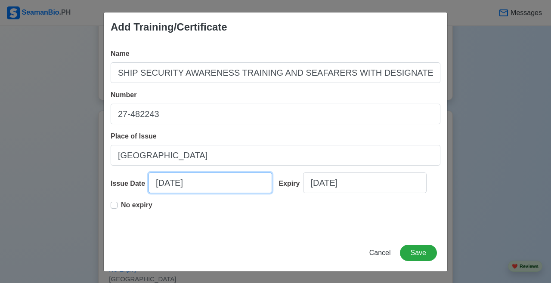
click at [175, 183] on input "09/09/2025" at bounding box center [211, 183] width 124 height 21
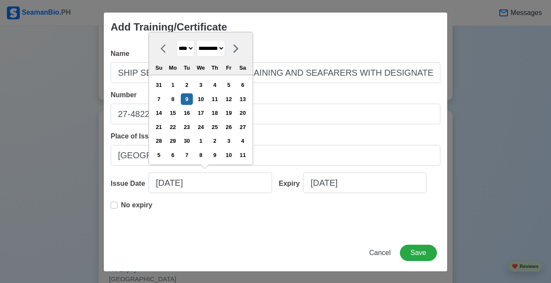
click at [211, 47] on select "******* ******** ***** ***** *** **** **** ****** ********* ******* ******** **…" at bounding box center [210, 48] width 29 height 17
click at [189, 51] on select "**** **** **** **** **** **** **** **** **** **** **** **** **** **** **** ****…" at bounding box center [186, 48] width 18 height 17
drag, startPoint x: 420, startPoint y: 254, endPoint x: 194, endPoint y: 140, distance: 252.1
click at [193, 140] on div "31" at bounding box center [187, 141] width 12 height 12
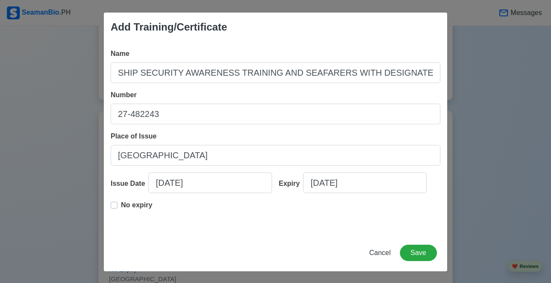
click at [118, 209] on div "No expiry" at bounding box center [132, 208] width 42 height 17
drag, startPoint x: 194, startPoint y: 140, endPoint x: 120, endPoint y: 208, distance: 100.9
click at [119, 208] on div "No expiry" at bounding box center [132, 208] width 42 height 17
click at [121, 206] on label "No expiry" at bounding box center [136, 208] width 31 height 17
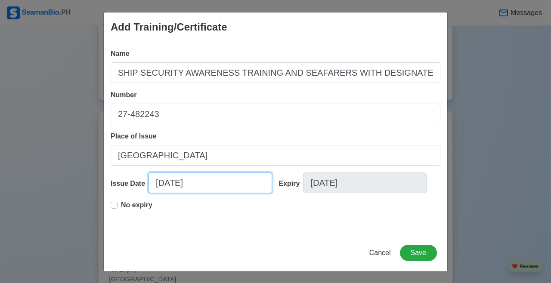
click at [217, 183] on input "05/31/2016" at bounding box center [211, 183] width 124 height 21
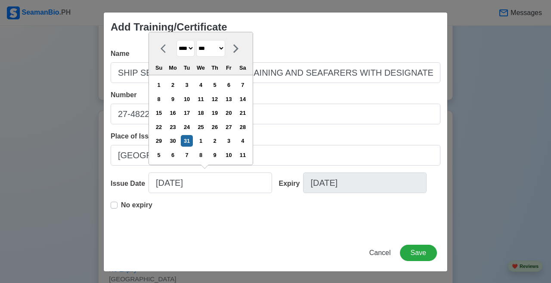
click at [222, 216] on div "No expiry" at bounding box center [276, 214] width 330 height 28
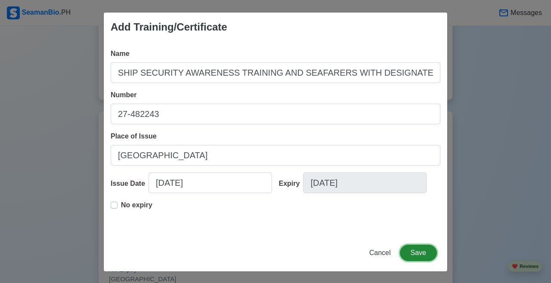
drag, startPoint x: 120, startPoint y: 208, endPoint x: 419, endPoint y: 256, distance: 303.1
click at [344, 256] on button "Save" at bounding box center [418, 253] width 37 height 16
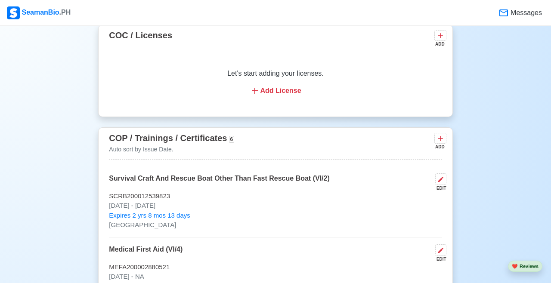
scroll to position [1210, 0]
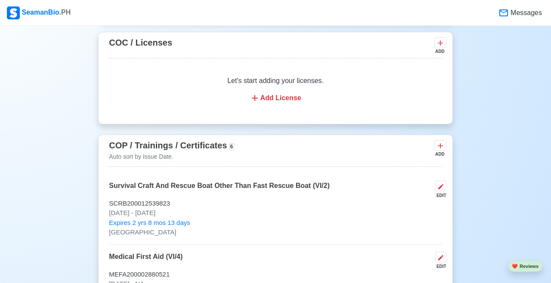
click at [344, 150] on icon at bounding box center [440, 146] width 9 height 9
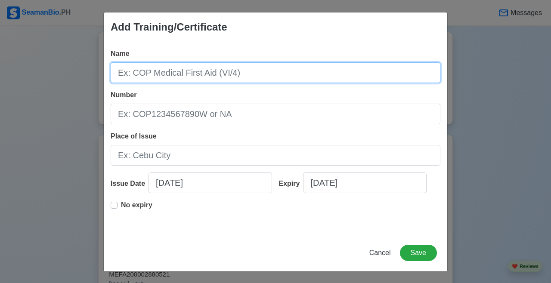
click at [328, 69] on input "Name" at bounding box center [276, 72] width 330 height 21
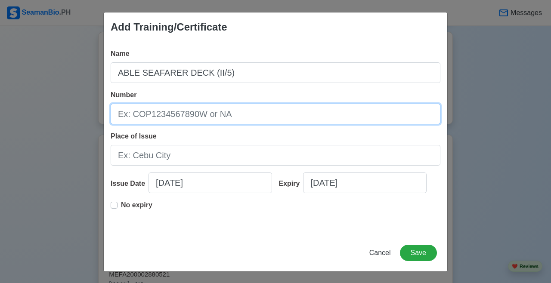
click at [230, 113] on input "Number" at bounding box center [276, 114] width 330 height 21
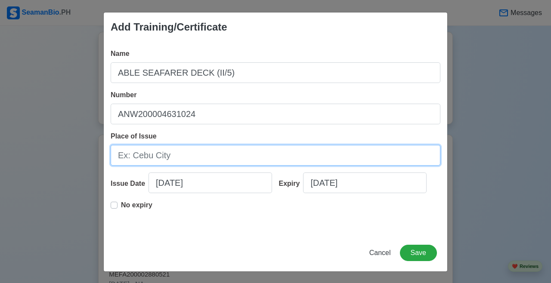
click at [220, 157] on input "Place of Issue" at bounding box center [276, 155] width 330 height 21
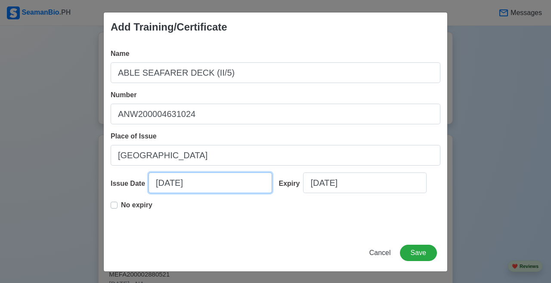
click at [207, 184] on input "09/09/2025" at bounding box center [211, 183] width 124 height 21
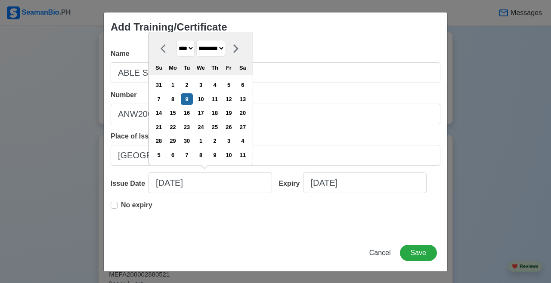
click at [225, 46] on select "******* ******** ***** ***** *** **** **** ****** ********* ******* ******** **…" at bounding box center [210, 48] width 29 height 17
drag, startPoint x: 419, startPoint y: 256, endPoint x: 197, endPoint y: 49, distance: 303.8
click at [195, 49] on select "**** **** **** **** **** **** **** **** **** **** **** **** **** **** **** ****…" at bounding box center [186, 48] width 18 height 17
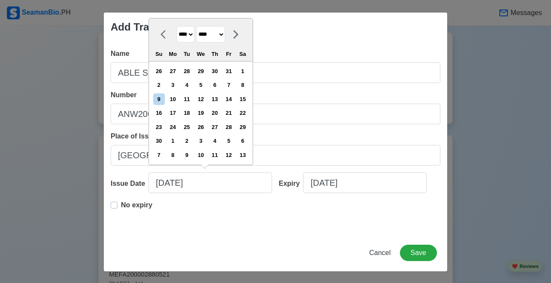
click at [193, 85] on div "4" at bounding box center [187, 85] width 12 height 12
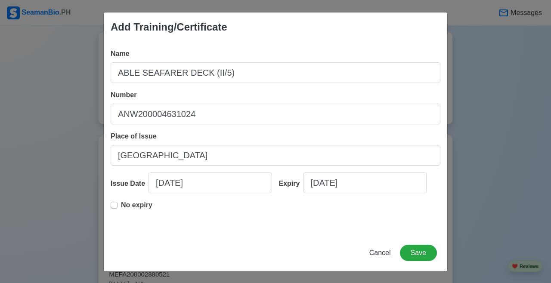
drag, startPoint x: 197, startPoint y: 49, endPoint x: 115, endPoint y: 209, distance: 179.9
click at [115, 209] on div "No expiry" at bounding box center [132, 208] width 42 height 17
click at [121, 206] on label "No expiry" at bounding box center [136, 208] width 31 height 17
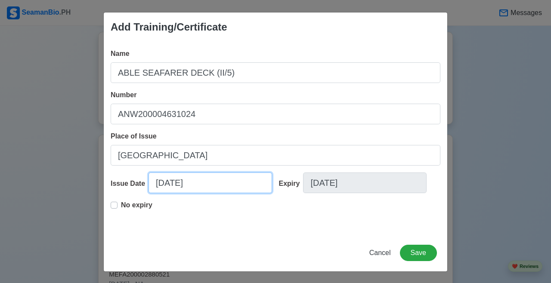
click at [228, 185] on input "06/04/2024" at bounding box center [211, 183] width 124 height 21
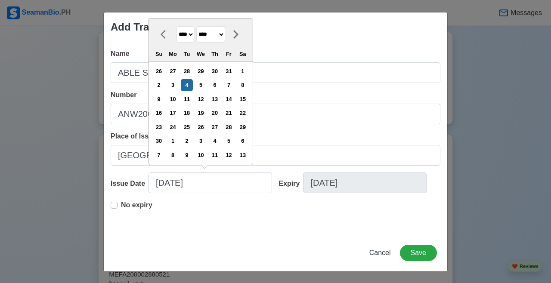
click at [221, 222] on div "No expiry" at bounding box center [276, 214] width 330 height 28
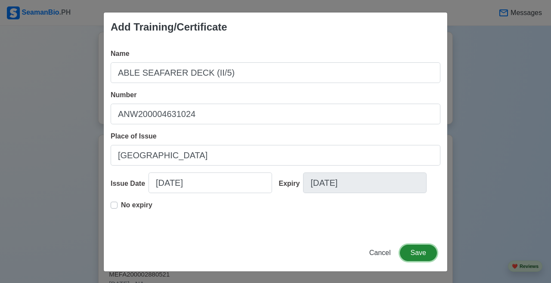
click at [344, 255] on button "Save" at bounding box center [418, 253] width 37 height 16
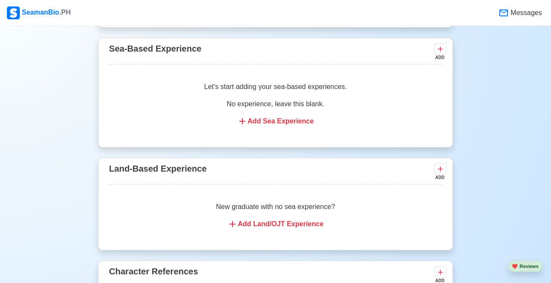
scroll to position [1865, 0]
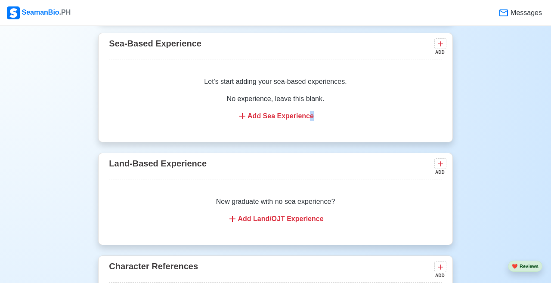
drag, startPoint x: 114, startPoint y: 206, endPoint x: 308, endPoint y: 129, distance: 209.2
click at [308, 121] on div "Add Sea Experience" at bounding box center [275, 116] width 312 height 10
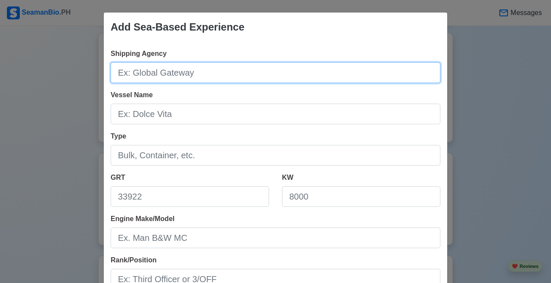
click at [280, 69] on input "Shipping Agency" at bounding box center [276, 72] width 330 height 21
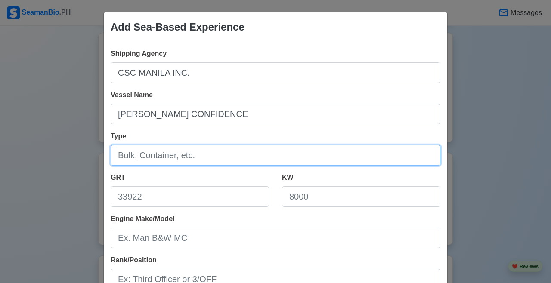
click at [194, 145] on input "Type" at bounding box center [276, 155] width 330 height 21
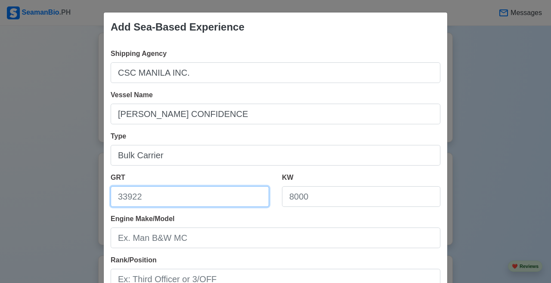
drag, startPoint x: 308, startPoint y: 129, endPoint x: 167, endPoint y: 198, distance: 157.2
click at [164, 198] on input "GRT" at bounding box center [190, 197] width 159 height 21
click at [149, 196] on input "GRT" at bounding box center [190, 197] width 159 height 21
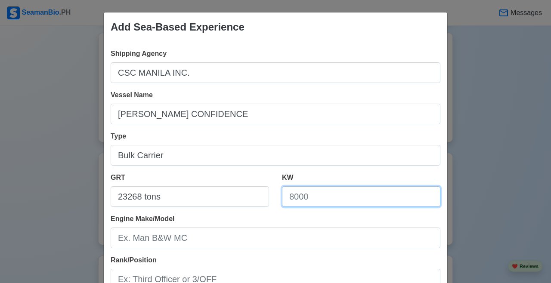
click at [298, 205] on input "KW" at bounding box center [361, 197] width 159 height 21
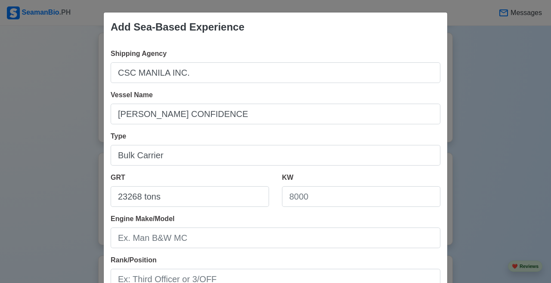
click at [277, 225] on div "Engine Make/Model" at bounding box center [276, 231] width 330 height 34
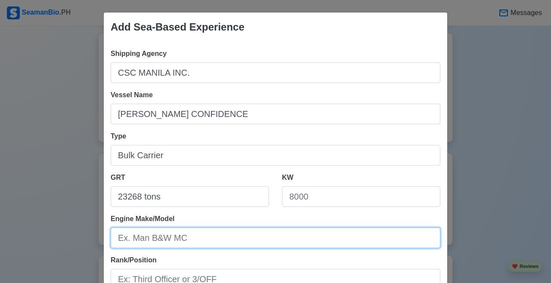
click at [245, 229] on input "Engine Make/Model" at bounding box center [276, 238] width 330 height 21
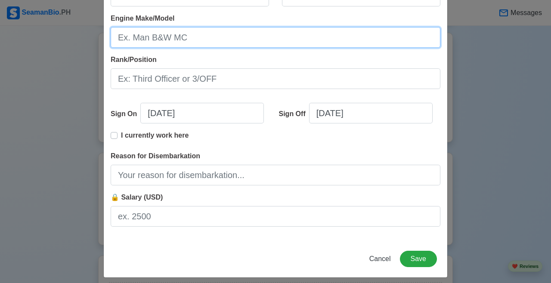
scroll to position [90, 0]
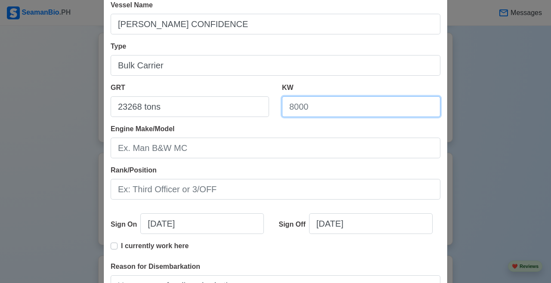
click at [303, 110] on input "KW" at bounding box center [361, 106] width 159 height 21
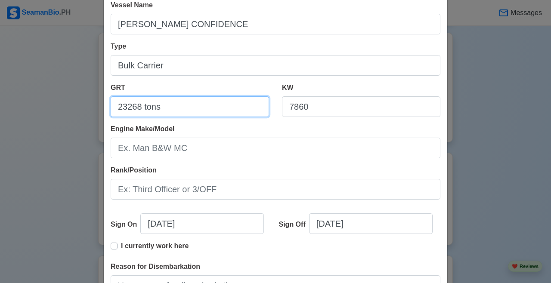
click at [211, 106] on input "23268 tons" at bounding box center [190, 106] width 159 height 21
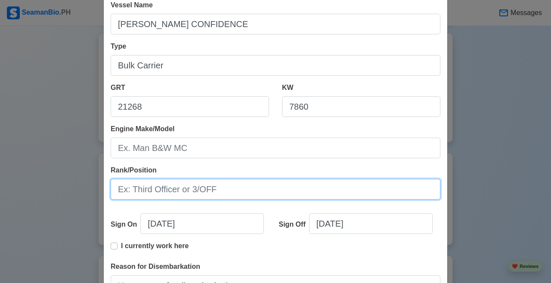
click at [172, 199] on input "Rank/Position" at bounding box center [276, 189] width 330 height 21
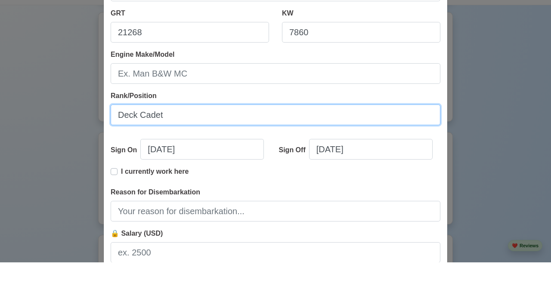
scroll to position [208, 0]
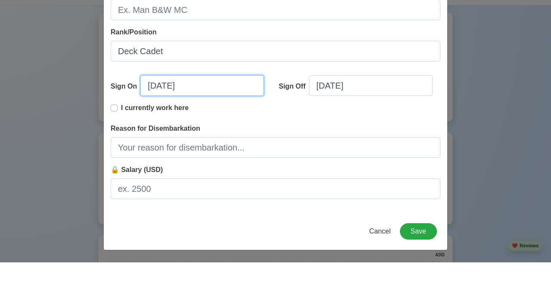
click at [152, 107] on input "09/09/2025" at bounding box center [202, 106] width 124 height 21
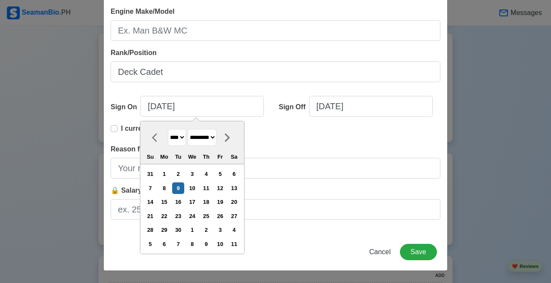
click at [186, 134] on select "**** **** **** **** **** **** **** **** **** **** **** **** **** **** **** ****…" at bounding box center [177, 137] width 18 height 17
click at [174, 140] on select "**** **** **** **** **** **** **** **** **** **** **** **** **** **** **** ****…" at bounding box center [177, 137] width 18 height 17
click at [211, 133] on select "******* ******** ***** ***** *** **** **** ****** ********* ******* ******** **…" at bounding box center [202, 137] width 29 height 17
click at [196, 177] on div "1" at bounding box center [193, 174] width 12 height 12
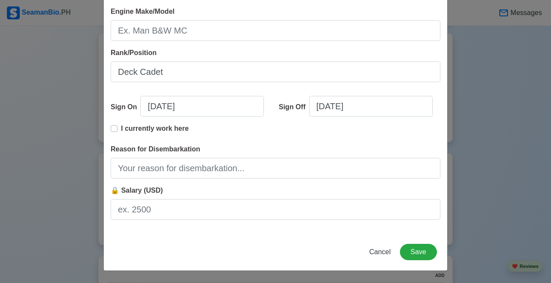
click at [342, 94] on div "Sign On 01/01/2020 Sign Off 09/09/2025 I currently work here" at bounding box center [276, 116] width 330 height 55
click at [332, 110] on input "09/09/2025" at bounding box center [371, 106] width 124 height 21
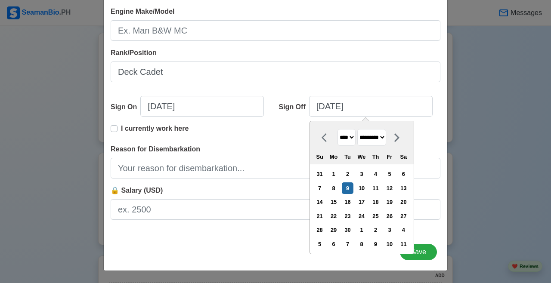
click at [344, 139] on select "******* ******** ***** ***** *** **** **** ****** ********* ******* ******** **…" at bounding box center [372, 137] width 29 height 17
click at [344, 140] on select "**** **** **** **** **** **** **** **** **** **** **** **** **** **** **** ****…" at bounding box center [347, 137] width 18 height 17
drag, startPoint x: 167, startPoint y: 198, endPoint x: 388, endPoint y: 173, distance: 222.3
click at [344, 173] on div "3" at bounding box center [376, 174] width 12 height 12
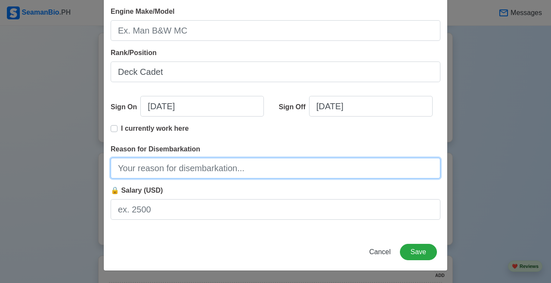
click at [190, 166] on input "Reason for Disembarkation" at bounding box center [276, 168] width 330 height 21
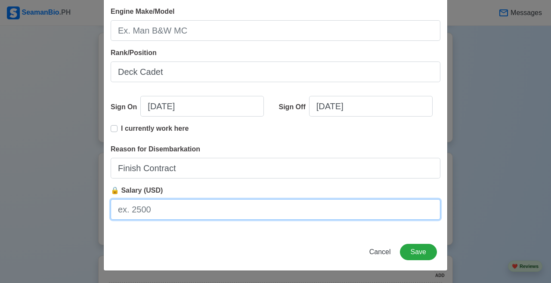
drag, startPoint x: 388, startPoint y: 173, endPoint x: 164, endPoint y: 215, distance: 227.9
click at [163, 216] on input "🔒 Salary (USD)" at bounding box center [276, 209] width 330 height 21
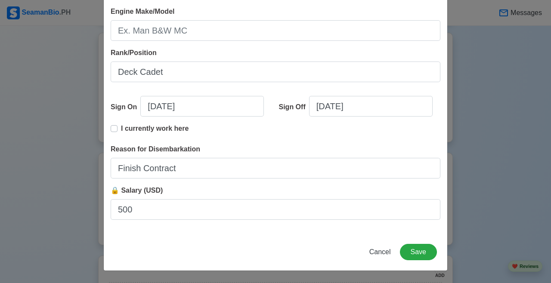
click at [160, 244] on div "Cancel Save" at bounding box center [276, 257] width 344 height 27
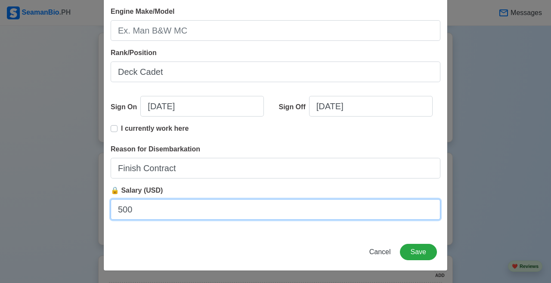
click at [197, 211] on input "500" at bounding box center [276, 209] width 330 height 21
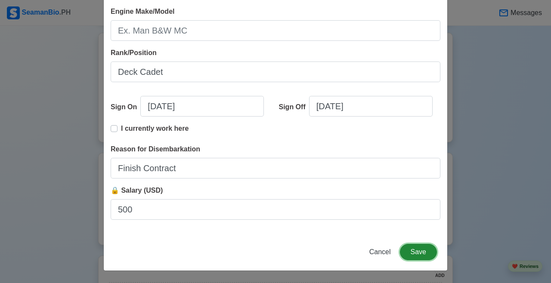
click at [344, 250] on button "Save" at bounding box center [418, 252] width 37 height 16
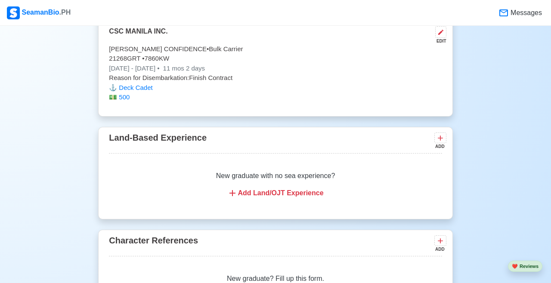
scroll to position [1865, 0]
click at [344, 35] on icon at bounding box center [441, 31] width 7 height 7
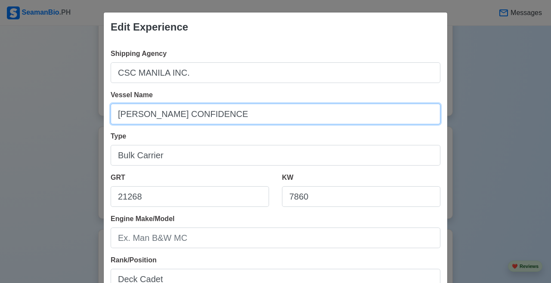
drag, startPoint x: 164, startPoint y: 215, endPoint x: 150, endPoint y: 113, distance: 103.4
click at [149, 113] on input "[PERSON_NAME] CONFIDENCE" at bounding box center [276, 114] width 330 height 21
click at [144, 112] on input "[PERSON_NAME] CONFIDENCE" at bounding box center [276, 114] width 330 height 21
drag, startPoint x: 150, startPoint y: 113, endPoint x: 134, endPoint y: 112, distance: 15.5
click at [134, 112] on input "[PERSON_NAME] CONFIDENCE" at bounding box center [276, 114] width 330 height 21
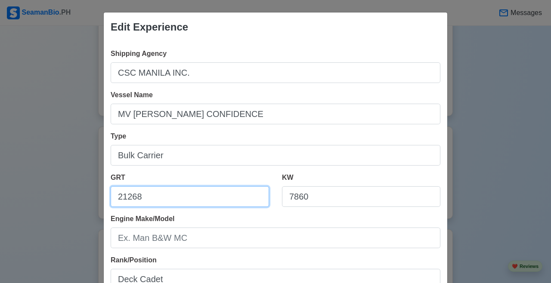
drag, startPoint x: 134, startPoint y: 112, endPoint x: 171, endPoint y: 195, distance: 90.6
click at [171, 195] on input "21268" at bounding box center [190, 197] width 159 height 21
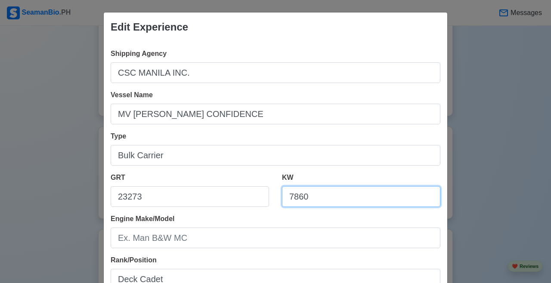
click at [326, 196] on input "7860" at bounding box center [361, 197] width 159 height 21
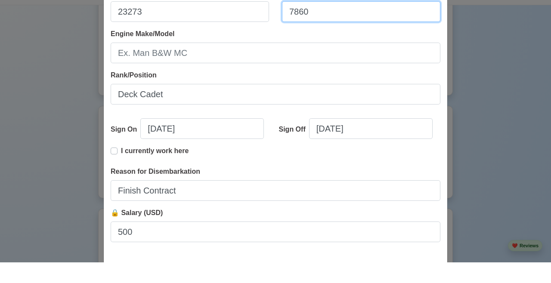
scroll to position [172, 0]
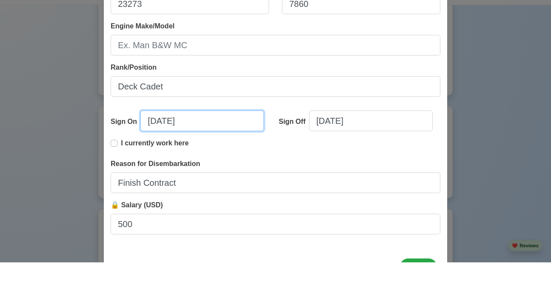
click at [183, 146] on input "01/01/2020" at bounding box center [202, 141] width 124 height 21
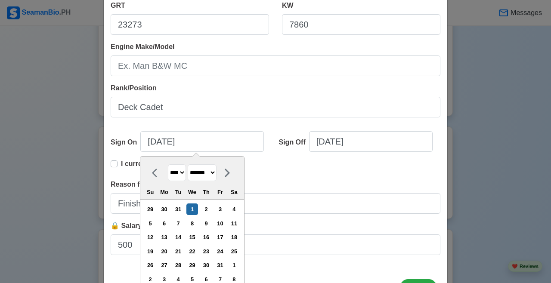
click at [182, 171] on select "**** **** **** **** **** **** **** **** **** **** **** **** **** **** **** ****…" at bounding box center [177, 173] width 18 height 17
click at [217, 175] on select "******* ******** ***** ***** *** **** **** ****** ********* ******* ******** **…" at bounding box center [202, 173] width 29 height 17
click at [198, 221] on div "9" at bounding box center [193, 224] width 12 height 12
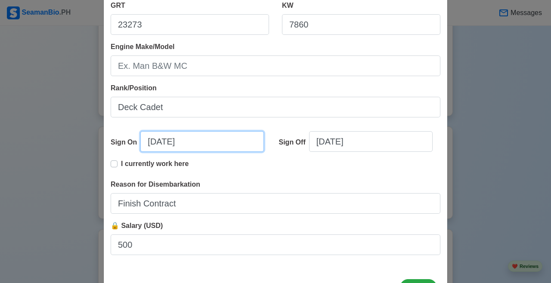
click at [246, 146] on input "06/09/2021" at bounding box center [202, 141] width 124 height 21
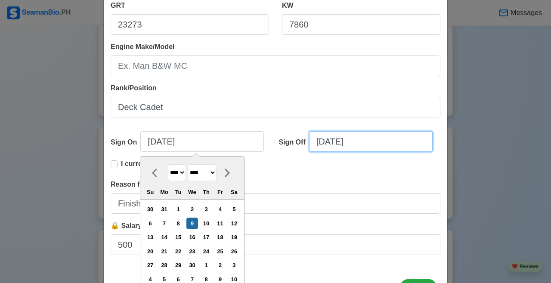
click at [344, 138] on input "12/03/2020" at bounding box center [371, 141] width 124 height 21
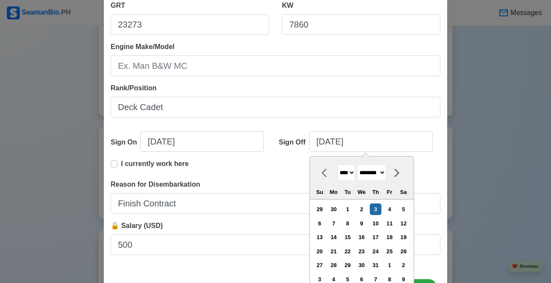
click at [344, 169] on select "**** **** **** **** **** **** **** **** **** **** **** **** **** **** **** ****…" at bounding box center [347, 173] width 18 height 17
click at [344, 174] on select "******* ******** ***** ***** *** **** **** ****** ********* ******* ******** **…" at bounding box center [372, 173] width 29 height 17
click at [339, 250] on div "21" at bounding box center [334, 252] width 12 height 12
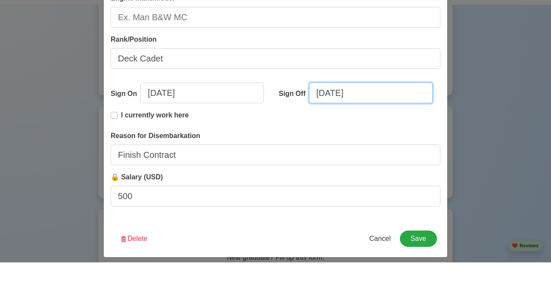
scroll to position [208, 0]
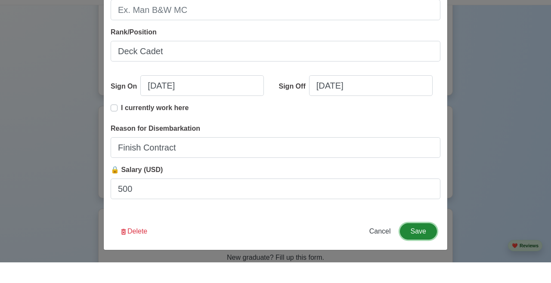
drag, startPoint x: 171, startPoint y: 195, endPoint x: 416, endPoint y: 255, distance: 251.8
click at [344, 234] on div "Edit Experience Shipping Agency CSC MANILA INC. Vessel Name MV OLIVIAN CONFIDEN…" at bounding box center [275, 37] width 345 height 467
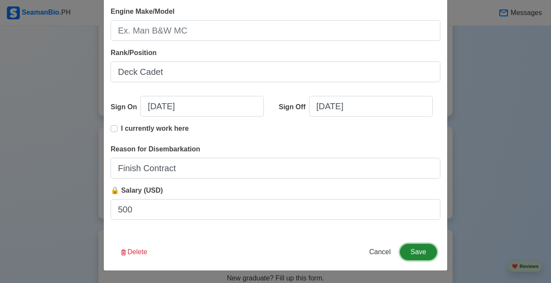
click at [344, 252] on button "Save" at bounding box center [418, 252] width 37 height 16
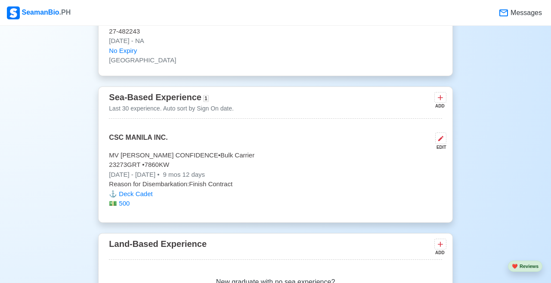
scroll to position [1732, 0]
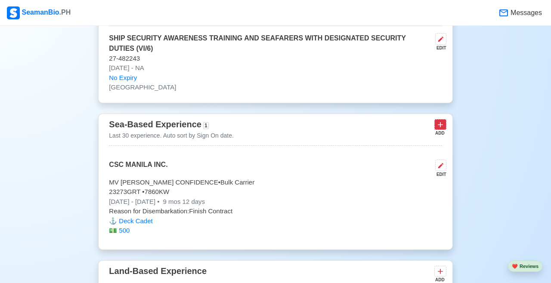
drag, startPoint x: 416, startPoint y: 255, endPoint x: 439, endPoint y: 140, distance: 117.2
click at [344, 129] on icon at bounding box center [440, 125] width 9 height 9
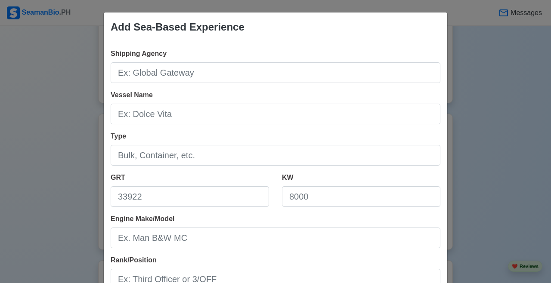
click at [344, 137] on div "Add Sea-Based Experience Shipping Agency Vessel Name Type GRT KW Engine Make/Mo…" at bounding box center [275, 141] width 551 height 283
drag, startPoint x: 439, startPoint y: 140, endPoint x: 502, endPoint y: 91, distance: 79.3
click at [344, 91] on div "Add Sea-Based Experience Shipping Agency Vessel Name Type GRT KW Engine Make/Mo…" at bounding box center [275, 141] width 551 height 283
click at [77, 218] on div "Add Sea-Based Experience Shipping Agency Vessel Name Type GRT KW Engine Make/Mo…" at bounding box center [275, 141] width 551 height 283
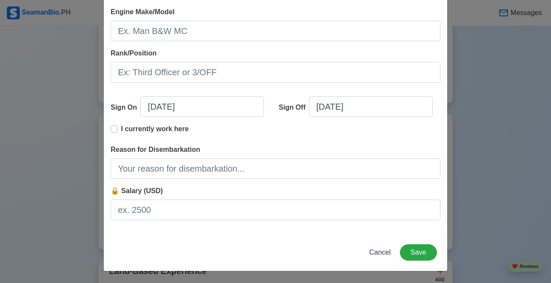
scroll to position [208, 0]
click at [344, 249] on span "Cancel" at bounding box center [381, 252] width 22 height 7
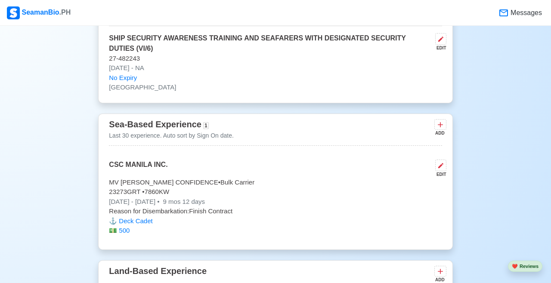
click at [344, 129] on icon at bounding box center [440, 125] width 9 height 9
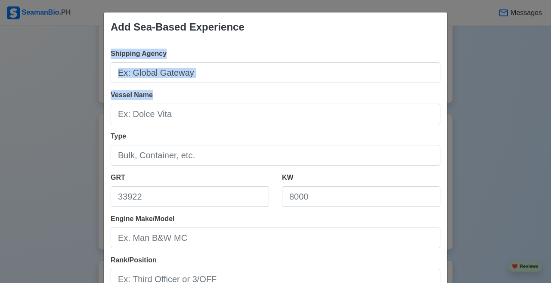
drag, startPoint x: 502, startPoint y: 91, endPoint x: 282, endPoint y: 83, distance: 219.8
click at [282, 83] on div "Shipping Agency Vessel Name Type GRT KW Engine Make/Model Rank/Position Sign On…" at bounding box center [276, 242] width 344 height 400
click at [283, 82] on input "Shipping Agency" at bounding box center [276, 72] width 330 height 21
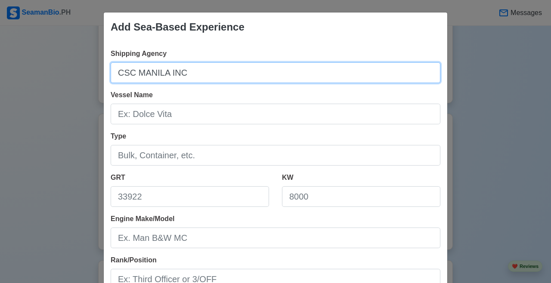
click at [277, 74] on input "CSC MANILA INC" at bounding box center [276, 72] width 330 height 21
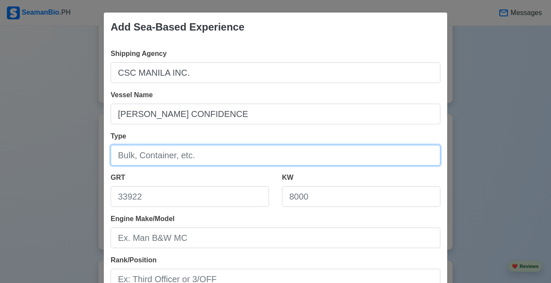
click at [206, 156] on input "Type" at bounding box center [276, 155] width 330 height 21
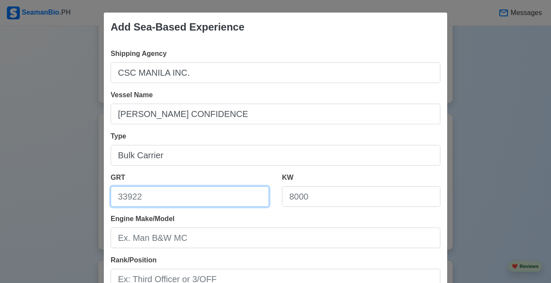
click at [190, 203] on input "GRT" at bounding box center [190, 197] width 159 height 21
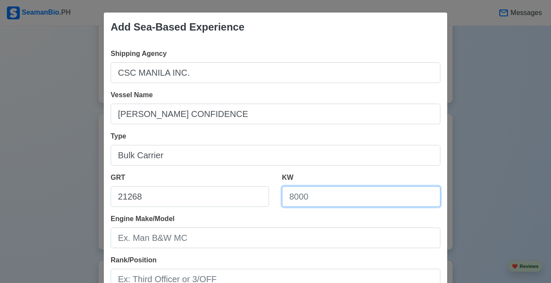
click at [322, 200] on input "KW" at bounding box center [361, 197] width 159 height 21
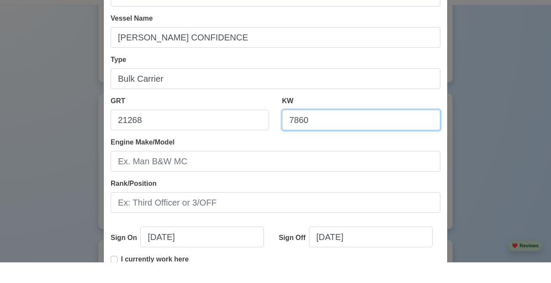
scroll to position [62, 0]
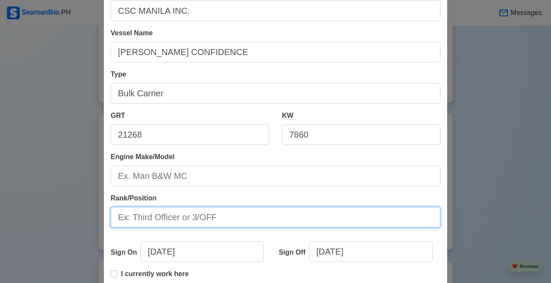
click at [244, 199] on div "Rank/Position" at bounding box center [276, 210] width 330 height 34
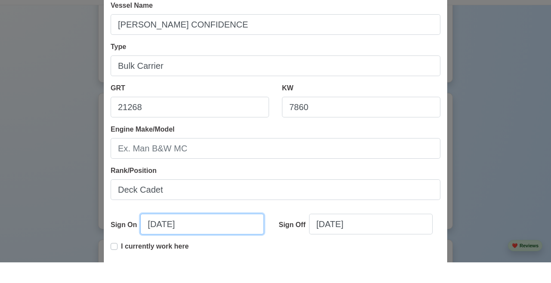
click at [156, 235] on div "Sign On 09/09/2025" at bounding box center [192, 249] width 162 height 28
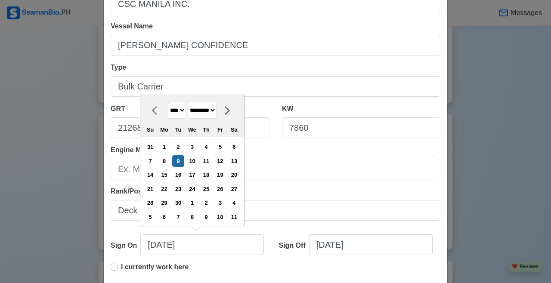
click at [178, 107] on select "**** **** **** **** **** **** **** **** **** **** **** **** **** **** **** ****…" at bounding box center [177, 110] width 18 height 17
drag, startPoint x: 282, startPoint y: 83, endPoint x: 207, endPoint y: 110, distance: 79.9
click at [207, 110] on select "******* ******** ***** ***** *** **** **** ****** ********* ******* ******** **…" at bounding box center [202, 110] width 29 height 17
click at [212, 146] on div "2" at bounding box center [206, 147] width 12 height 12
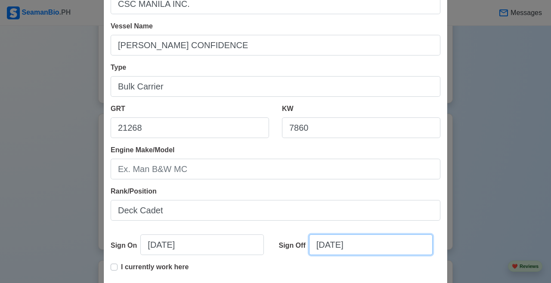
click at [337, 246] on input "09/09/2025" at bounding box center [371, 245] width 124 height 21
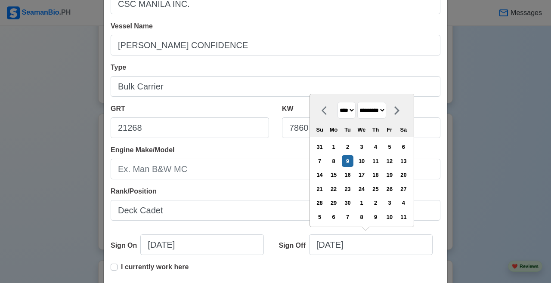
click at [344, 114] on select "**** **** **** **** **** **** **** **** **** **** **** **** **** **** **** ****…" at bounding box center [347, 110] width 18 height 17
click at [344, 111] on select "******* ******** ***** ***** *** **** **** ****** ********* ******* ******** **…" at bounding box center [372, 110] width 29 height 17
click at [344, 150] on div "3" at bounding box center [376, 147] width 12 height 12
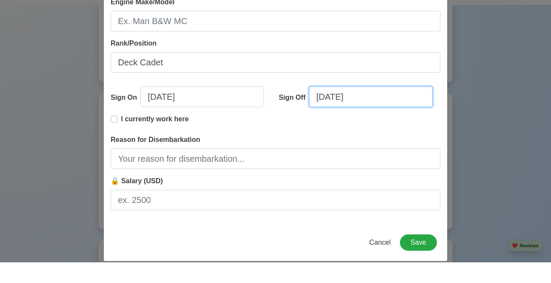
scroll to position [208, 0]
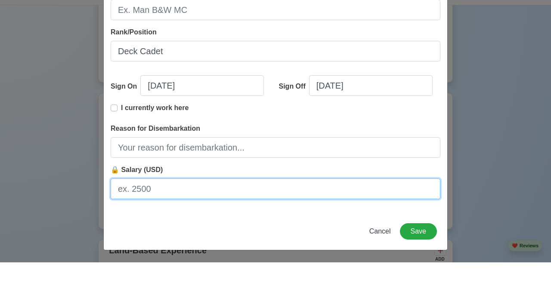
click at [258, 193] on div "🔒 Salary (USD)" at bounding box center [276, 203] width 330 height 34
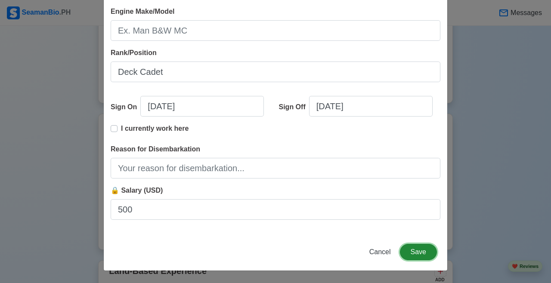
drag, startPoint x: 207, startPoint y: 110, endPoint x: 421, endPoint y: 255, distance: 258.3
click at [344, 255] on button "Save" at bounding box center [418, 252] width 37 height 16
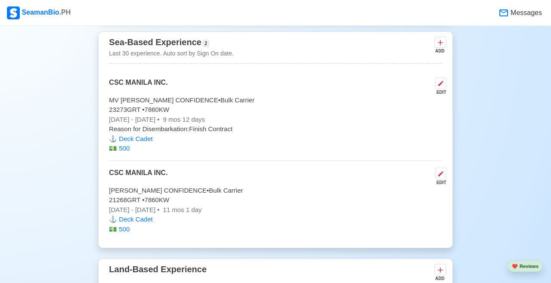
scroll to position [1815, 0]
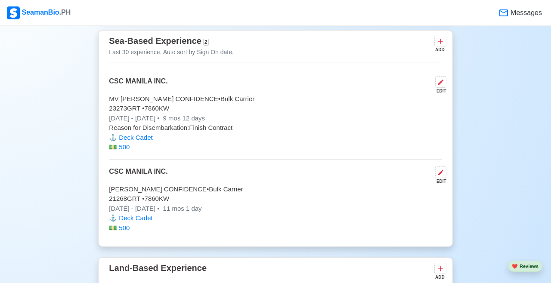
click at [344, 47] on button at bounding box center [441, 41] width 12 height 11
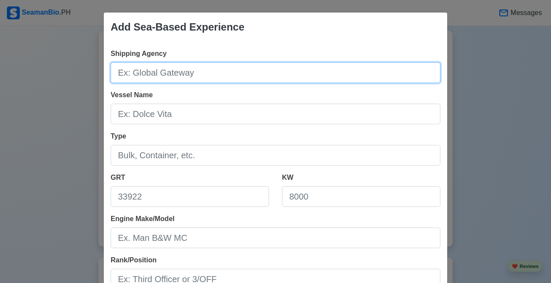
click at [344, 65] on input "Shipping Agency" at bounding box center [276, 72] width 330 height 21
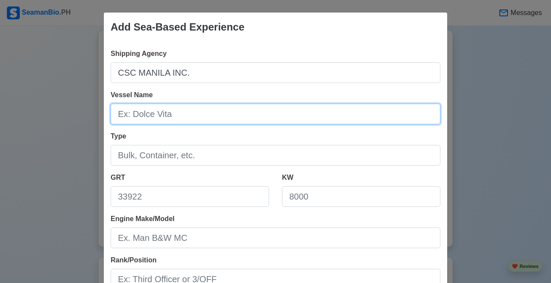
click at [318, 108] on input "Vessel Name" at bounding box center [276, 114] width 330 height 21
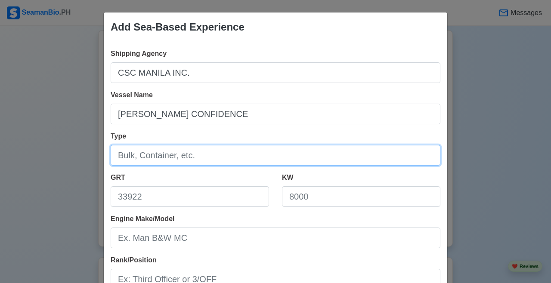
click at [225, 149] on input "Type" at bounding box center [276, 155] width 330 height 21
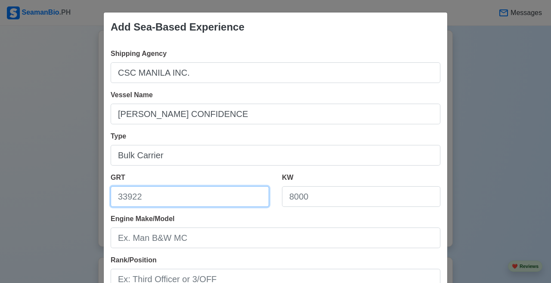
click at [167, 195] on input "GRT" at bounding box center [190, 197] width 159 height 21
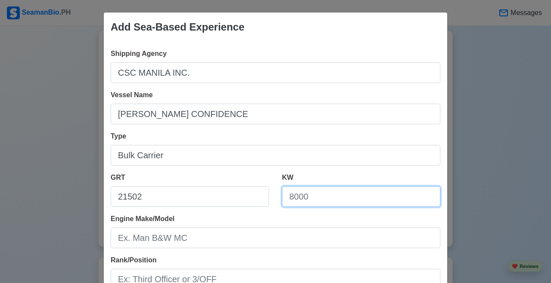
click at [321, 199] on input "KW" at bounding box center [361, 197] width 159 height 21
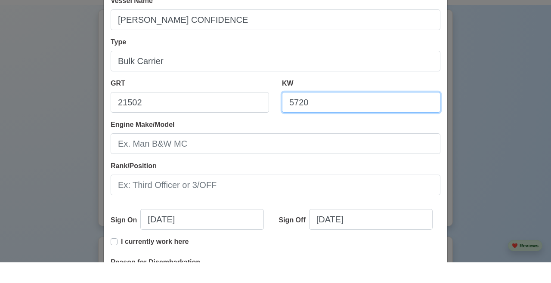
scroll to position [117, 0]
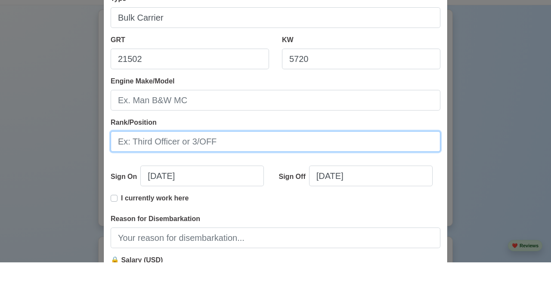
click at [223, 148] on div "Rank/Position" at bounding box center [276, 155] width 330 height 34
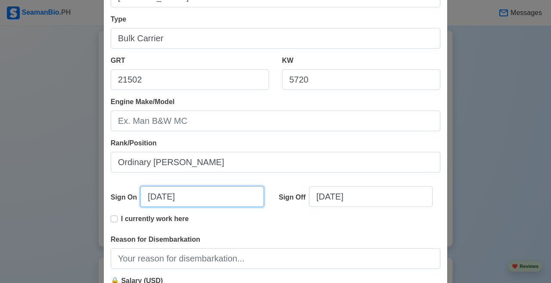
click at [165, 203] on input "09/09/2025" at bounding box center [202, 197] width 124 height 21
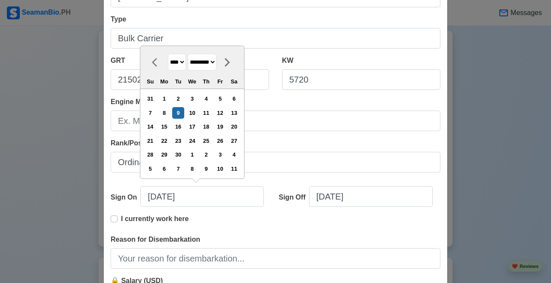
click at [217, 60] on select "******* ******** ***** ***** *** **** **** ****** ********* ******* ******** **…" at bounding box center [202, 62] width 29 height 17
click at [185, 64] on select "**** **** **** **** **** **** **** **** **** **** **** **** **** **** **** ****…" at bounding box center [177, 62] width 18 height 17
drag, startPoint x: 421, startPoint y: 255, endPoint x: 214, endPoint y: 64, distance: 281.9
click at [215, 64] on select "******* ******** ***** ***** *** **** **** ****** ********* ******* ******** **…" at bounding box center [202, 62] width 29 height 17
drag, startPoint x: 214, startPoint y: 64, endPoint x: 216, endPoint y: 143, distance: 79.7
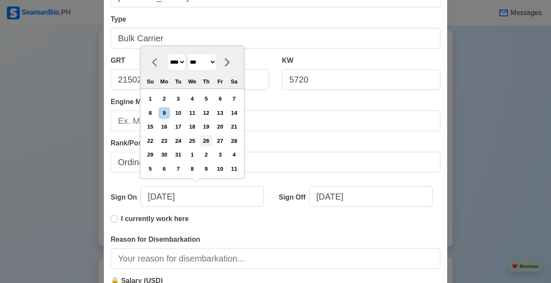
click at [212, 143] on div "26" at bounding box center [206, 141] width 12 height 12
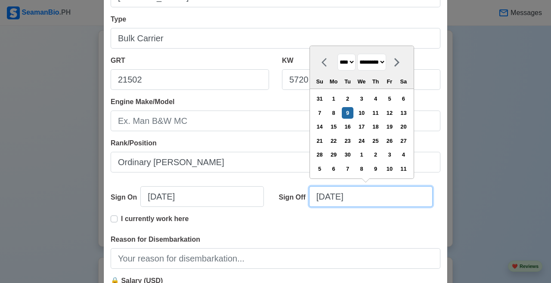
click at [323, 200] on input "09/09/2025" at bounding box center [371, 197] width 124 height 21
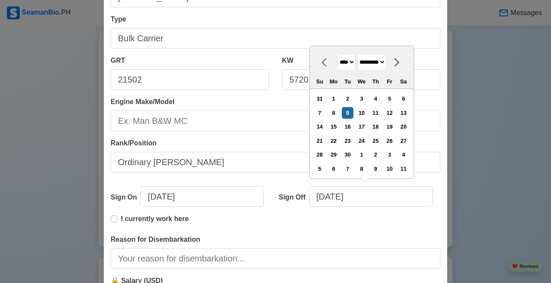
click at [344, 60] on select "**** **** **** **** **** **** **** **** **** **** **** **** **** **** **** ****…" at bounding box center [347, 62] width 18 height 17
click at [344, 61] on select "******* ******** ***** ***** *** **** **** ****** ********* ******* ******** **…" at bounding box center [372, 62] width 29 height 17
click at [339, 127] on div "13" at bounding box center [334, 127] width 12 height 12
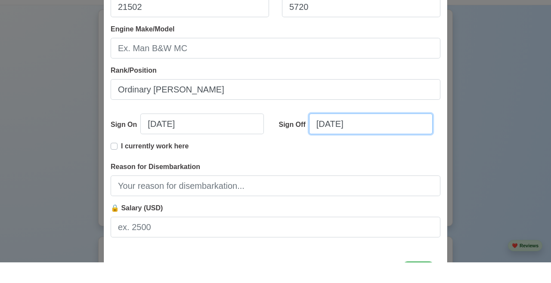
scroll to position [208, 0]
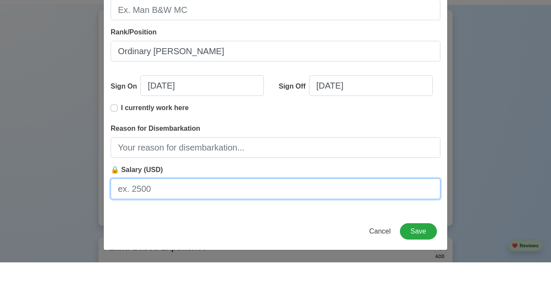
click at [187, 193] on div "🔒 Salary (USD)" at bounding box center [276, 203] width 330 height 34
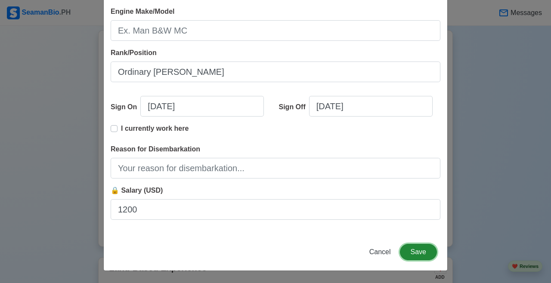
drag, startPoint x: 216, startPoint y: 143, endPoint x: 420, endPoint y: 249, distance: 229.6
click at [344, 249] on button "Save" at bounding box center [418, 252] width 37 height 16
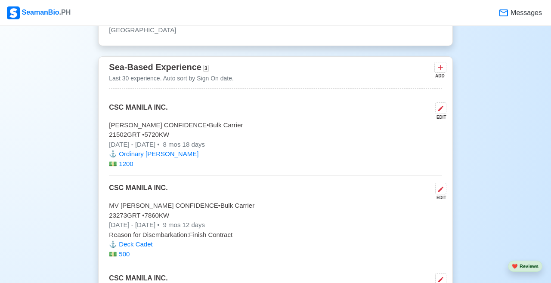
scroll to position [1788, 0]
click at [344, 74] on button at bounding box center [441, 68] width 12 height 11
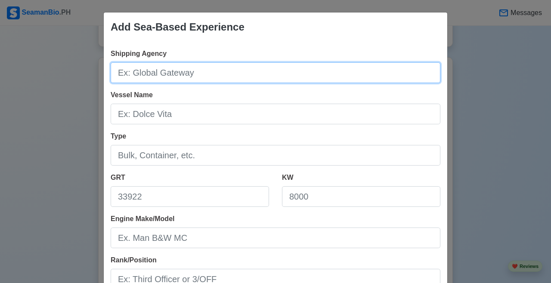
click at [264, 75] on input "Shipping Agency" at bounding box center [276, 72] width 330 height 21
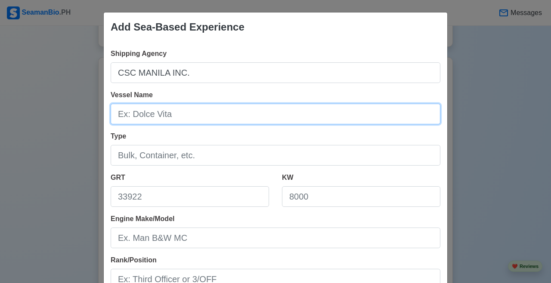
click at [196, 108] on input "Vessel Name" at bounding box center [276, 114] width 330 height 21
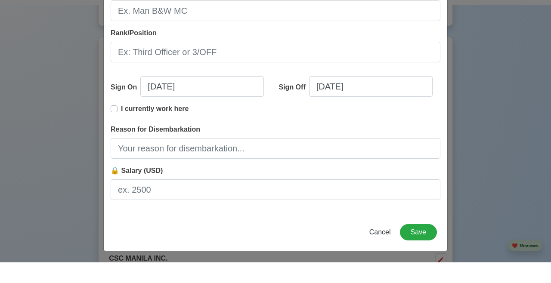
scroll to position [208, 0]
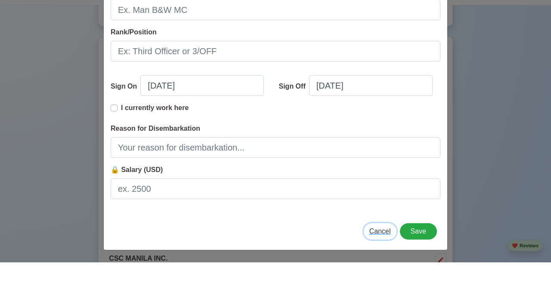
click at [344, 230] on div "Add Sea-Based Experience Shipping Agency CSC MANILA INC. Vessel Name MV RUBY CO…" at bounding box center [275, 37] width 345 height 467
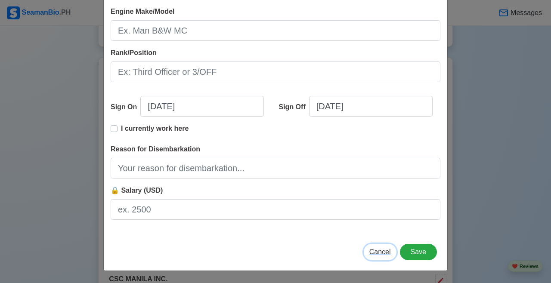
click at [344, 254] on span "Cancel" at bounding box center [381, 252] width 22 height 7
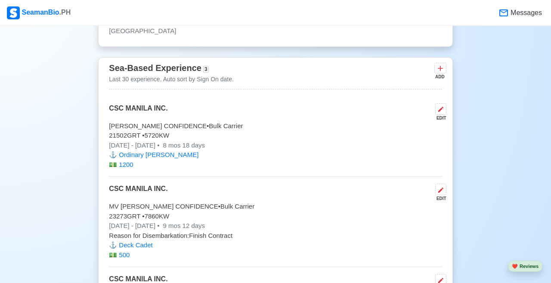
click at [344, 196] on button at bounding box center [440, 190] width 11 height 12
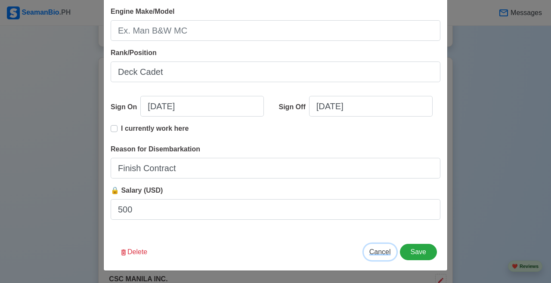
click at [344, 255] on span "Cancel" at bounding box center [381, 252] width 22 height 7
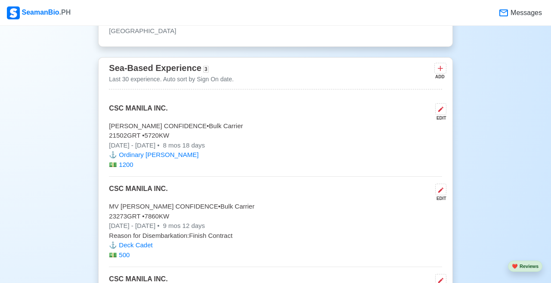
click at [344, 115] on button at bounding box center [440, 109] width 11 height 12
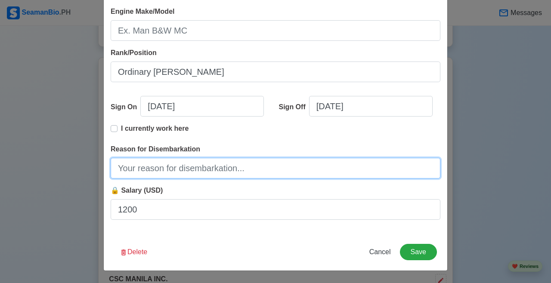
click at [180, 167] on input "Reason for Disembarkation" at bounding box center [276, 168] width 330 height 21
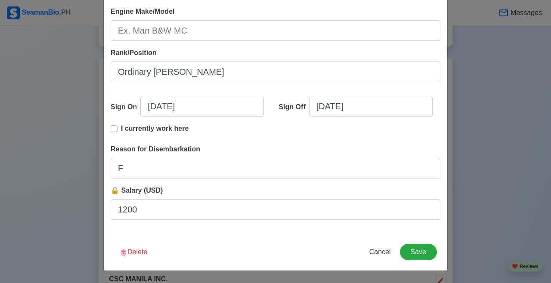
click at [181, 180] on div "Shipping Agency CSC MANILA INC. Vessel Name MV BENJAMIN CONFIDENCE Type Bulk Ca…" at bounding box center [276, 34] width 344 height 400
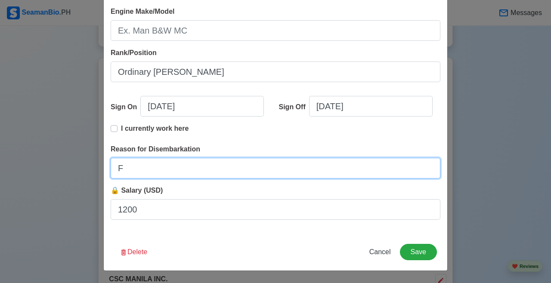
click at [169, 168] on input "F" at bounding box center [276, 168] width 330 height 21
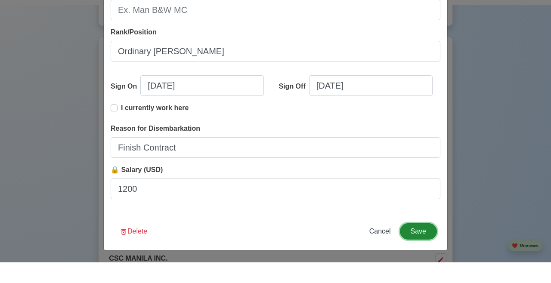
click at [344, 234] on div "Edit Experience Shipping Agency CSC MANILA INC. Vessel Name MV BENJAMIN CONFIDE…" at bounding box center [275, 37] width 345 height 467
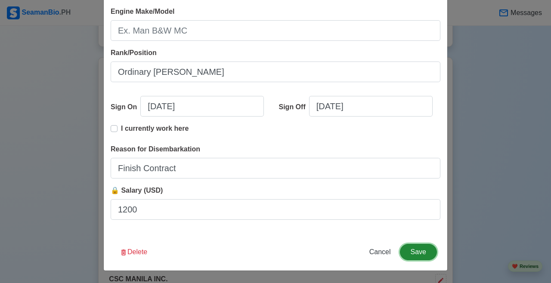
click at [344, 253] on button "Save" at bounding box center [418, 252] width 37 height 16
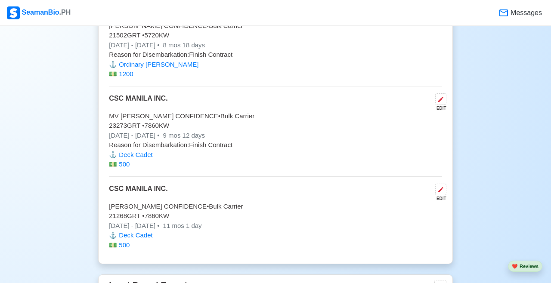
scroll to position [1899, 0]
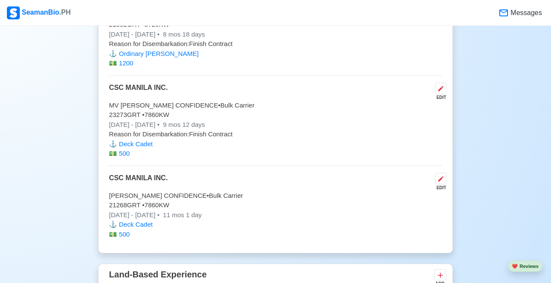
click at [344, 183] on icon at bounding box center [441, 179] width 7 height 7
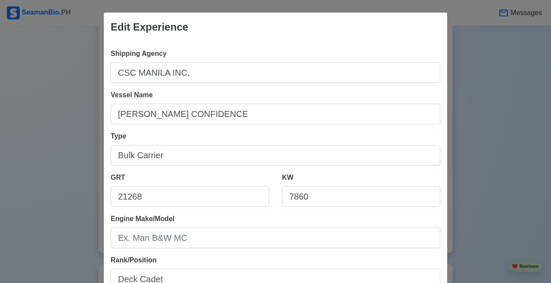
scroll to position [208, 0]
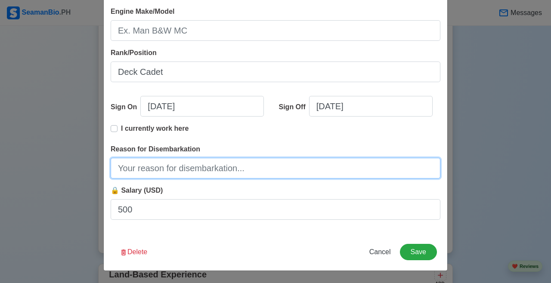
click at [224, 168] on input "Reason for Disembarkation" at bounding box center [276, 168] width 330 height 21
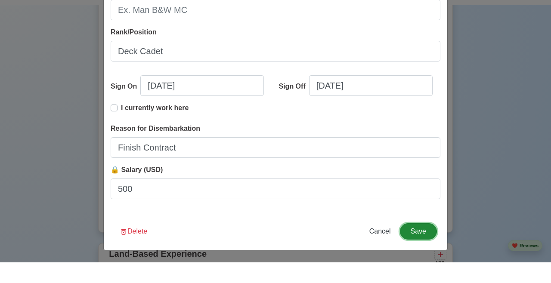
click at [344, 227] on div "Edit Experience Shipping Agency CSC MANILA INC. Vessel Name MV SCHELDE CONFIDEN…" at bounding box center [275, 37] width 345 height 467
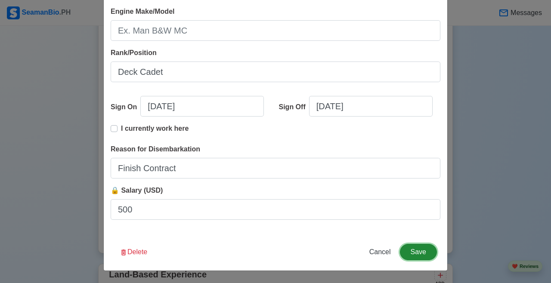
click at [344, 249] on button "Save" at bounding box center [418, 252] width 37 height 16
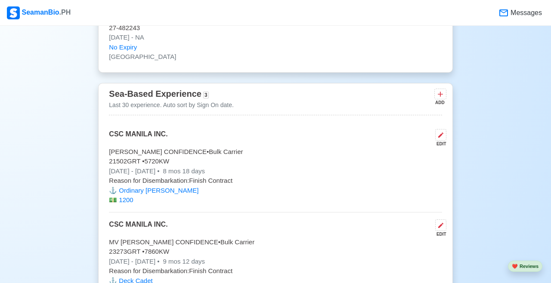
scroll to position [1762, 0]
drag, startPoint x: 420, startPoint y: 249, endPoint x: 446, endPoint y: 109, distance: 143.2
click at [344, 100] on button at bounding box center [441, 94] width 12 height 11
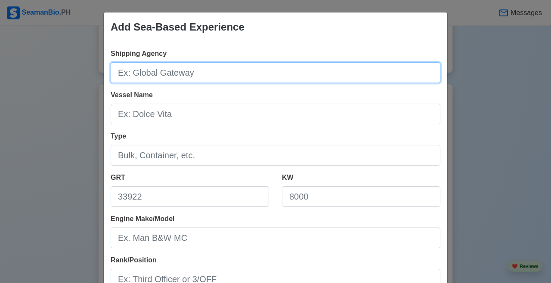
click at [239, 82] on input "Shipping Agency" at bounding box center [276, 72] width 330 height 21
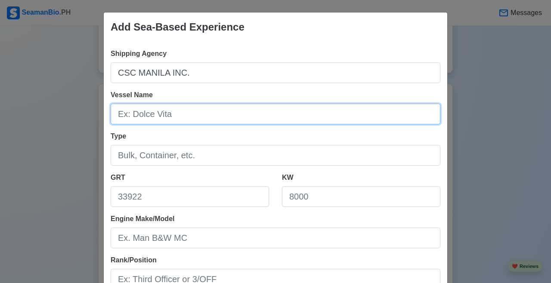
click at [243, 114] on input "Vessel Name" at bounding box center [276, 114] width 330 height 21
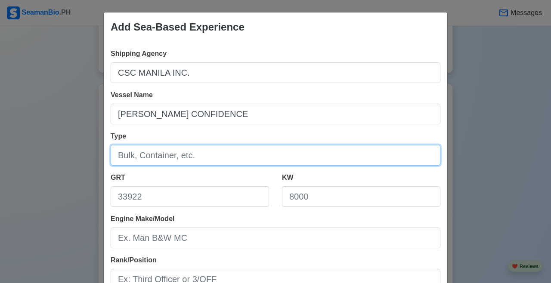
drag, startPoint x: 446, startPoint y: 109, endPoint x: 177, endPoint y: 162, distance: 274.5
click at [177, 162] on input "Type" at bounding box center [276, 155] width 330 height 21
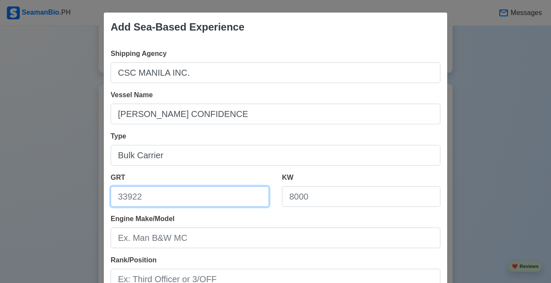
click at [190, 190] on input "GRT" at bounding box center [190, 197] width 159 height 21
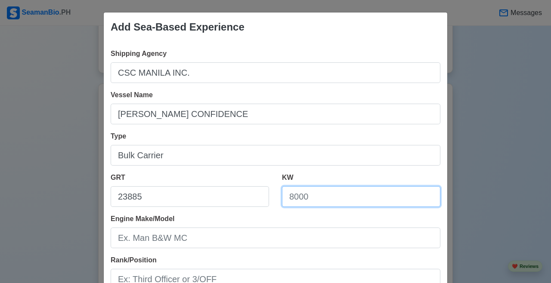
click at [329, 198] on input "KW" at bounding box center [361, 197] width 159 height 21
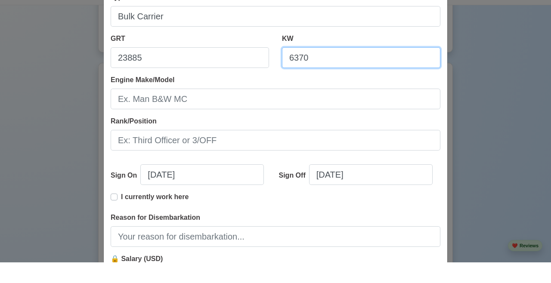
scroll to position [123, 0]
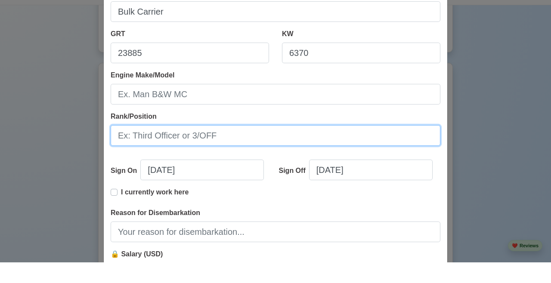
click at [187, 135] on div "Rank/Position" at bounding box center [276, 149] width 330 height 34
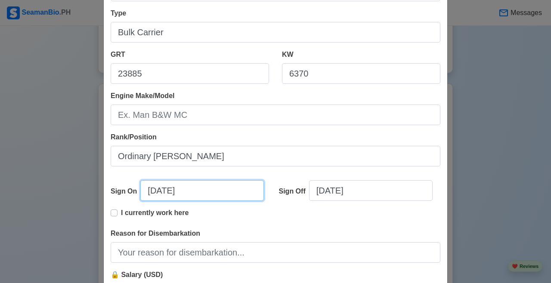
click at [157, 191] on input "09/09/2025" at bounding box center [202, 190] width 124 height 21
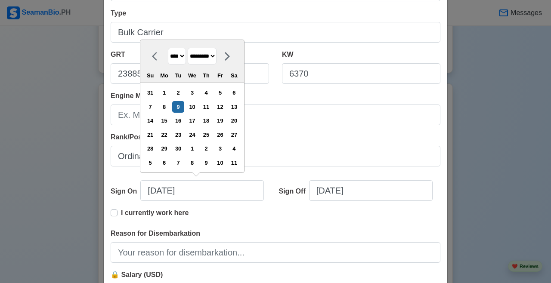
click at [217, 58] on select "******* ******** ***** ***** *** **** **** ****** ********* ******* ******** **…" at bounding box center [202, 56] width 29 height 17
drag, startPoint x: 177, startPoint y: 162, endPoint x: 180, endPoint y: 56, distance: 105.6
click at [180, 56] on select "**** **** **** **** **** **** **** **** **** **** **** **** **** **** **** ****…" at bounding box center [177, 56] width 18 height 17
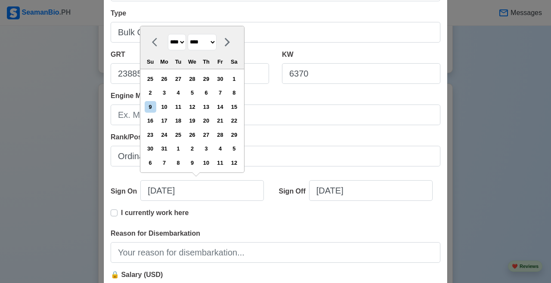
click at [198, 133] on div "26" at bounding box center [193, 135] width 12 height 12
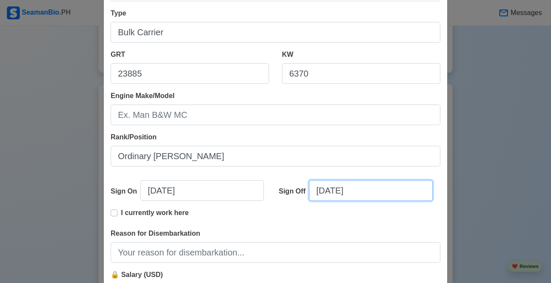
drag, startPoint x: 180, startPoint y: 56, endPoint x: 323, endPoint y: 193, distance: 198.0
click at [323, 193] on input "09/09/2025" at bounding box center [371, 190] width 124 height 21
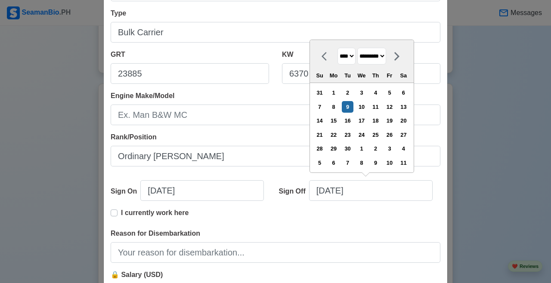
drag, startPoint x: 323, startPoint y: 193, endPoint x: 345, endPoint y: 57, distance: 137.9
click at [344, 57] on select "**** **** **** **** **** **** **** **** **** **** **** **** **** **** **** ****…" at bounding box center [347, 56] width 18 height 17
click at [344, 56] on select "******* ******** ***** ***** *** **** **** ****** ********* ******* ******** **…" at bounding box center [372, 56] width 29 height 17
click at [344, 92] on div "2" at bounding box center [376, 93] width 12 height 12
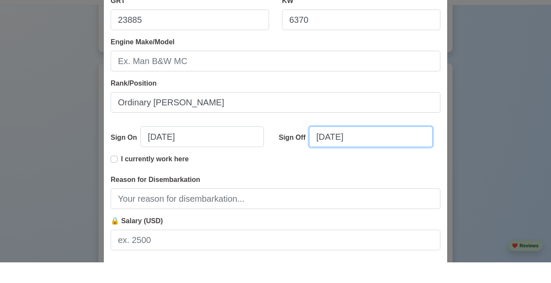
scroll to position [158, 0]
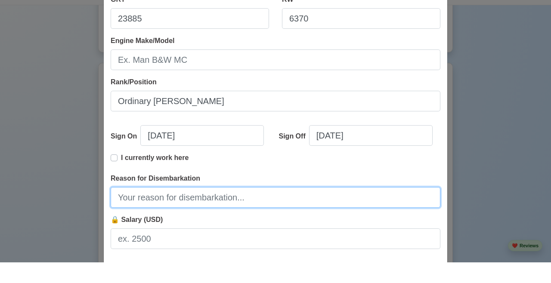
click at [169, 202] on div "Reason for Disembarkation" at bounding box center [276, 211] width 330 height 34
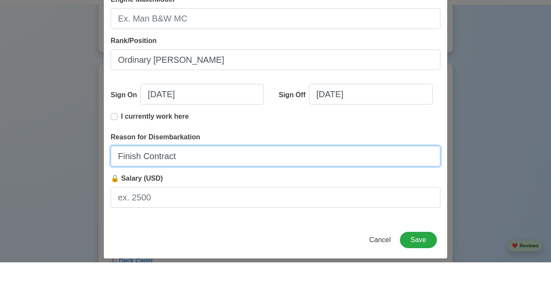
scroll to position [208, 0]
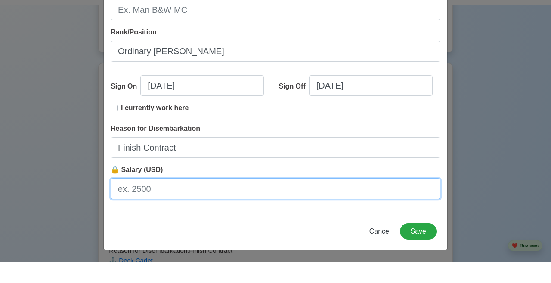
click at [151, 190] on div "🔒 Salary (USD)" at bounding box center [276, 203] width 330 height 34
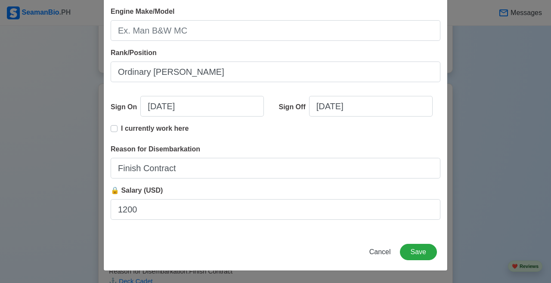
click at [236, 258] on div "Cancel Save" at bounding box center [276, 257] width 344 height 27
drag, startPoint x: 345, startPoint y: 57, endPoint x: 423, endPoint y: 260, distance: 216.8
click at [344, 259] on button "Save" at bounding box center [418, 252] width 37 height 16
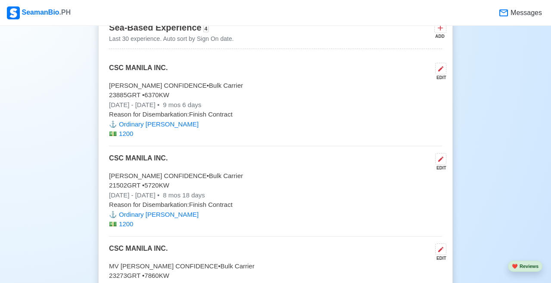
scroll to position [1823, 0]
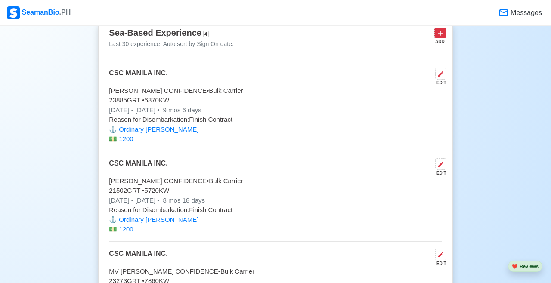
drag, startPoint x: 423, startPoint y: 260, endPoint x: 441, endPoint y: 46, distance: 214.4
click at [344, 37] on icon at bounding box center [440, 33] width 9 height 9
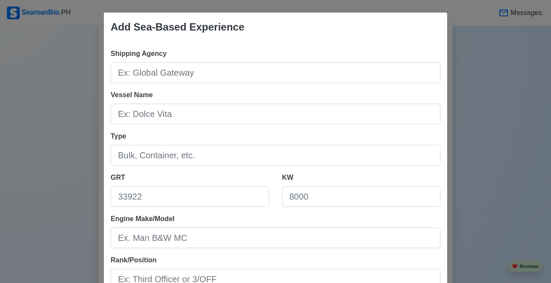
click at [285, 87] on div "Shipping Agency Vessel Name Type GRT KW Engine Make/Model Rank/Position Sign On…" at bounding box center [276, 242] width 344 height 400
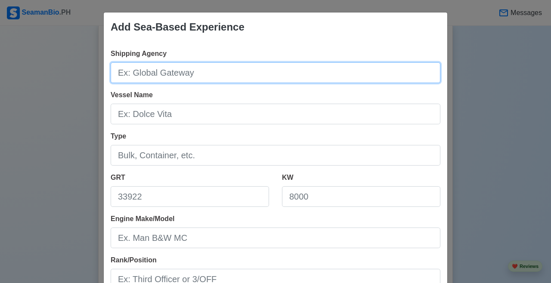
click at [282, 71] on input "Shipping Agency" at bounding box center [276, 72] width 330 height 21
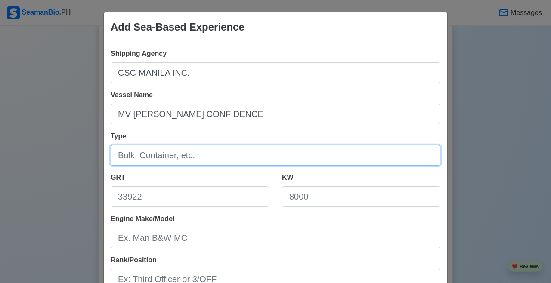
drag, startPoint x: 441, startPoint y: 46, endPoint x: 180, endPoint y: 158, distance: 284.4
click at [180, 158] on input "Type" at bounding box center [276, 155] width 330 height 21
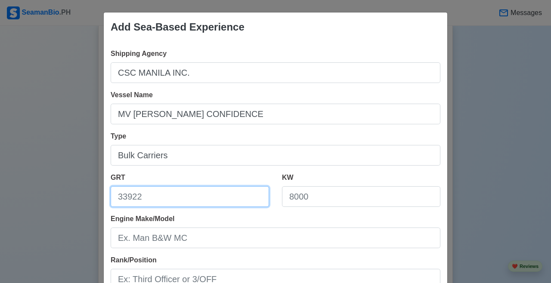
click at [196, 205] on input "GRT" at bounding box center [190, 197] width 159 height 21
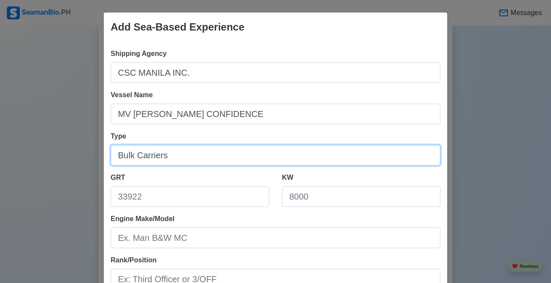
click at [217, 155] on input "Bulk Carriers" at bounding box center [276, 155] width 330 height 21
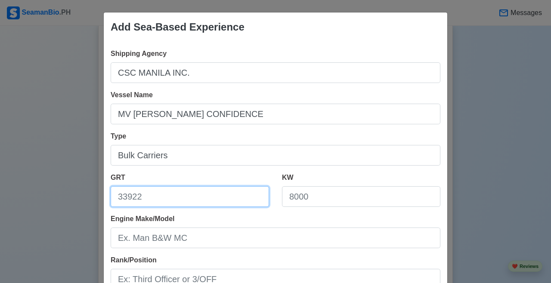
click at [209, 193] on input "GRT" at bounding box center [190, 197] width 159 height 21
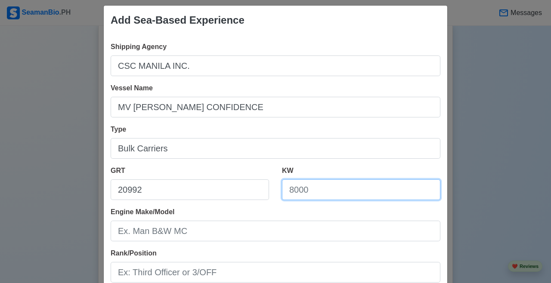
click at [323, 173] on div "KW" at bounding box center [361, 183] width 159 height 34
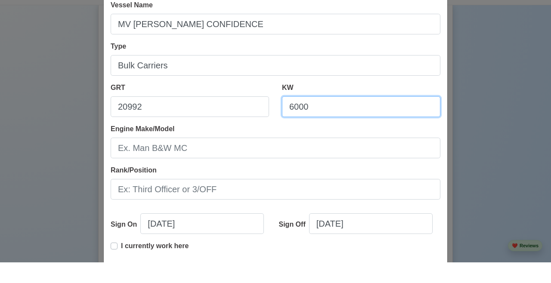
scroll to position [96, 0]
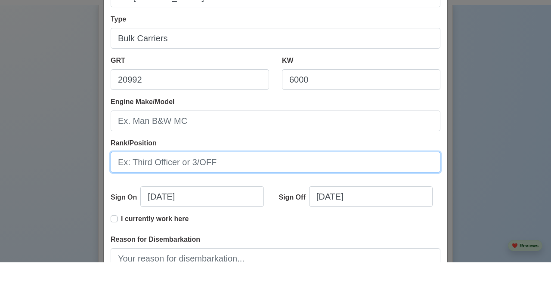
drag, startPoint x: 180, startPoint y: 158, endPoint x: 195, endPoint y: 167, distance: 17.4
click at [195, 167] on div "Rank/Position" at bounding box center [276, 176] width 330 height 34
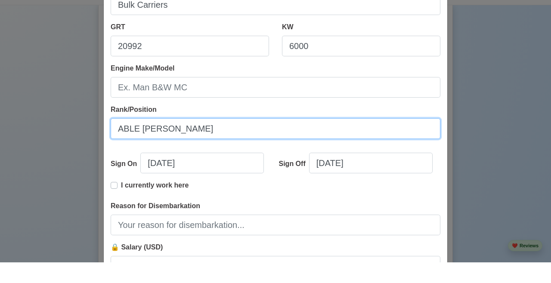
scroll to position [131, 0]
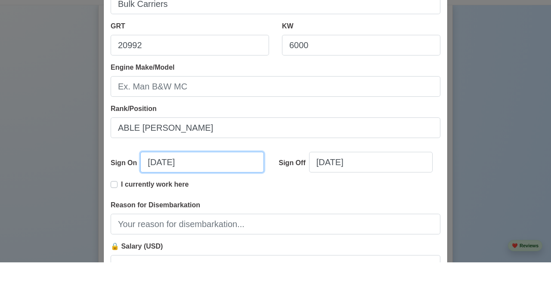
click at [151, 173] on div "Sign On 09/09/2025" at bounding box center [192, 187] width 162 height 28
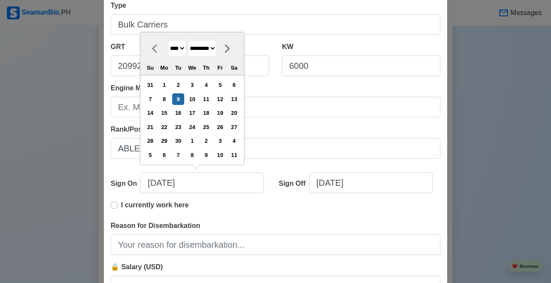
click at [217, 41] on select "******* ******** ***** ***** *** **** **** ****** ********* ******* ******** **…" at bounding box center [202, 48] width 29 height 17
click at [186, 53] on select "**** **** **** **** **** **** **** **** **** **** **** **** **** **** **** ****…" at bounding box center [177, 48] width 18 height 17
drag, startPoint x: 195, startPoint y: 167, endPoint x: 210, endPoint y: 46, distance: 122.0
click at [210, 46] on select "******* ******** ***** ***** *** **** **** ****** ********* ******* ******** **…" at bounding box center [202, 48] width 29 height 17
click at [184, 85] on div "1" at bounding box center [178, 85] width 12 height 12
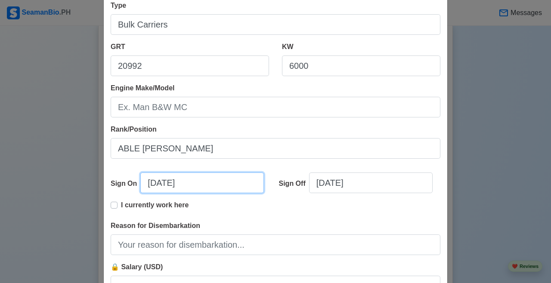
click at [158, 183] on input "10/01/2024" at bounding box center [202, 183] width 124 height 21
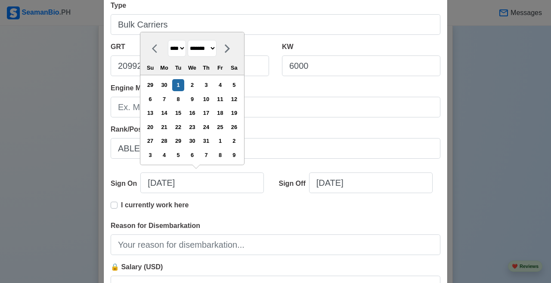
click at [217, 50] on select "******* ******** ***** ***** *** **** **** ****** ********* ******* ******** **…" at bounding box center [202, 48] width 29 height 17
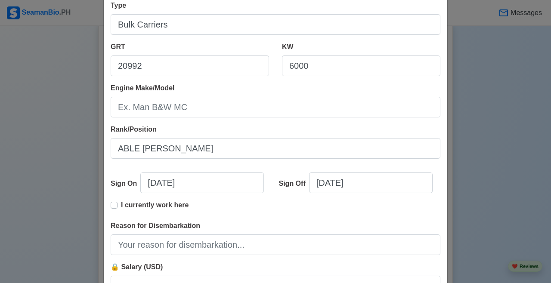
click at [270, 212] on div "I currently work here" at bounding box center [276, 210] width 330 height 21
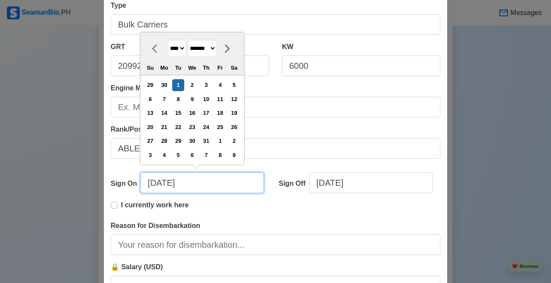
click at [162, 186] on input "10/01/2024" at bounding box center [202, 183] width 124 height 21
click at [203, 45] on select "******* ******** ***** ***** *** **** **** ****** ********* ******* ******** **…" at bounding box center [202, 48] width 29 height 17
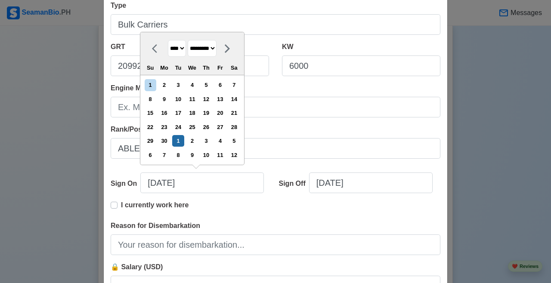
click at [183, 148] on div "6 7 8 9 10 11 12" at bounding box center [192, 155] width 98 height 14
click at [183, 143] on div "1" at bounding box center [178, 141] width 12 height 12
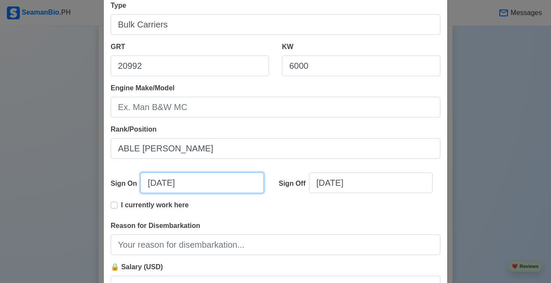
click at [193, 182] on input "10/01/2024" at bounding box center [202, 183] width 124 height 21
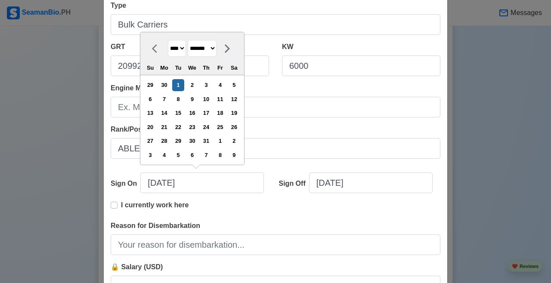
click at [173, 52] on select "**** **** **** **** **** **** **** **** **** **** **** **** **** **** **** ****…" at bounding box center [177, 48] width 18 height 17
click at [205, 52] on select "******* ******** ***** ***** *** **** **** ****** ********* ******* ******** **…" at bounding box center [202, 48] width 29 height 17
drag, startPoint x: 210, startPoint y: 46, endPoint x: 154, endPoint y: 90, distance: 71.8
click at [154, 90] on div "1" at bounding box center [151, 85] width 12 height 12
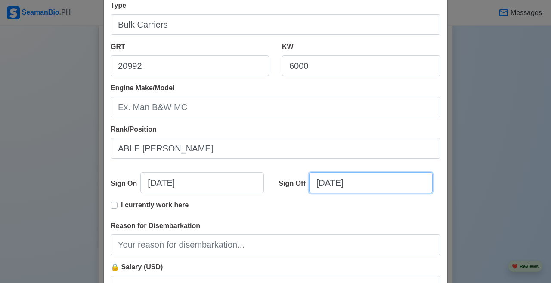
click at [329, 190] on input "09/09/2025" at bounding box center [371, 183] width 124 height 21
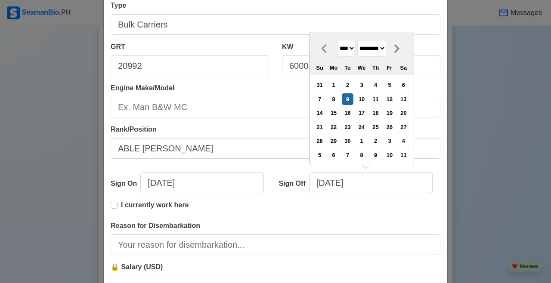
click at [344, 44] on select "**** **** **** **** **** **** **** **** **** **** **** **** **** **** **** ****…" at bounding box center [347, 48] width 18 height 17
click at [344, 47] on select "******* ******** ***** ***** *** **** **** ****** ********* ******* ******** **…" at bounding box center [372, 48] width 29 height 17
click at [344, 124] on div "23" at bounding box center [362, 127] width 12 height 12
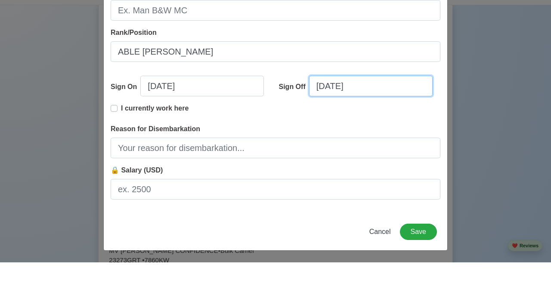
scroll to position [208, 0]
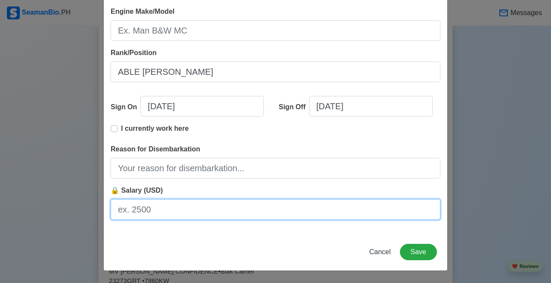
click at [197, 196] on div "🔒 Salary (USD)" at bounding box center [276, 203] width 330 height 34
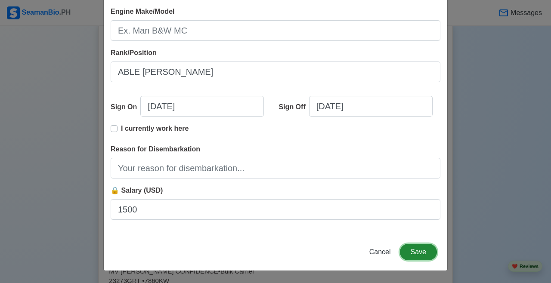
click at [344, 255] on button "Save" at bounding box center [418, 252] width 37 height 16
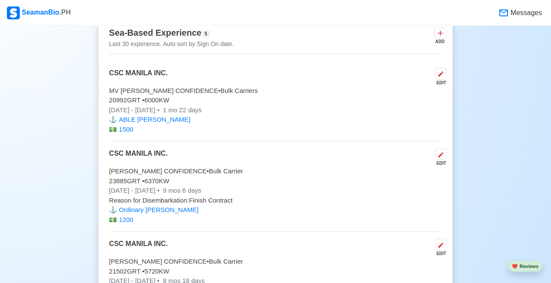
scroll to position [1824, 0]
click at [344, 158] on icon at bounding box center [441, 154] width 7 height 7
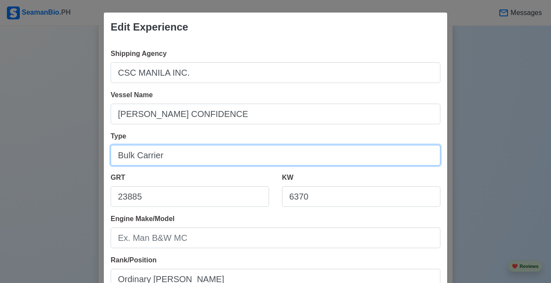
click at [179, 162] on input "Bulk Carrier" at bounding box center [276, 155] width 330 height 21
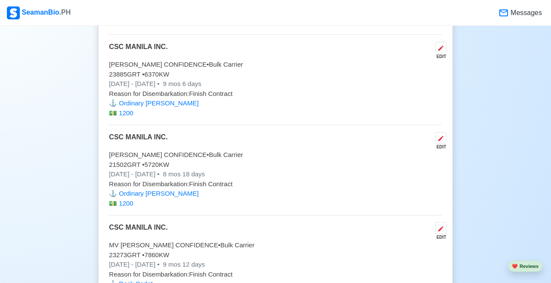
scroll to position [1930, 0]
click at [444, 52] on icon at bounding box center [441, 48] width 7 height 7
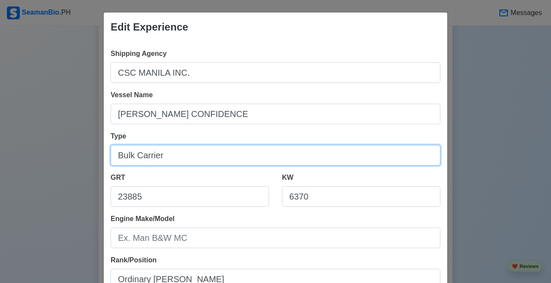
drag, startPoint x: 0, startPoint y: 0, endPoint x: 212, endPoint y: 161, distance: 266.3
click at [212, 161] on input "Bulk Carrier" at bounding box center [276, 155] width 330 height 21
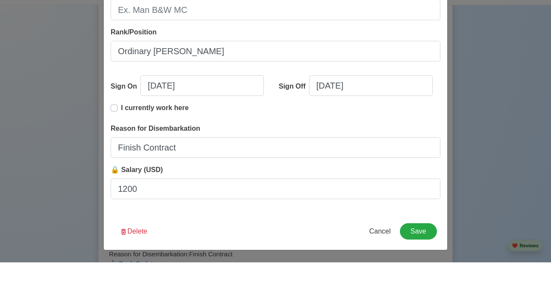
type input "Bulk Carriers"
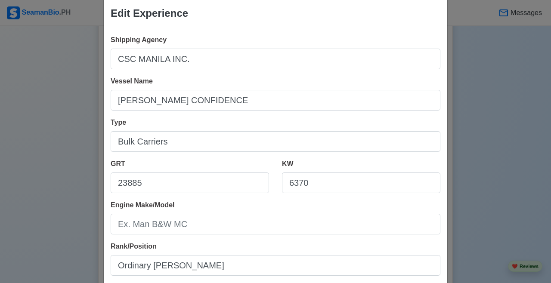
click at [420, 232] on div "Edit Experience Shipping Agency CSC MANILA INC. Vessel Name MV RUBY CONFIDENCE …" at bounding box center [275, 231] width 345 height 467
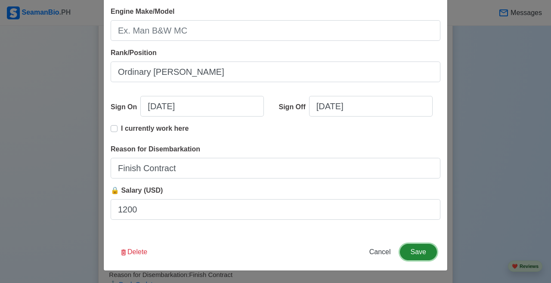
click at [429, 247] on button "Save" at bounding box center [418, 252] width 37 height 16
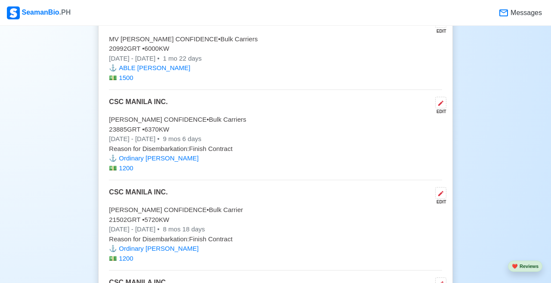
scroll to position [1875, 0]
click at [448, 204] on div "Sea-Based Experience 5 Last 30 experience. Auto sort by Sign On date. ADD CSC M…" at bounding box center [275, 214] width 354 height 489
click at [439, 196] on icon at bounding box center [440, 193] width 5 height 5
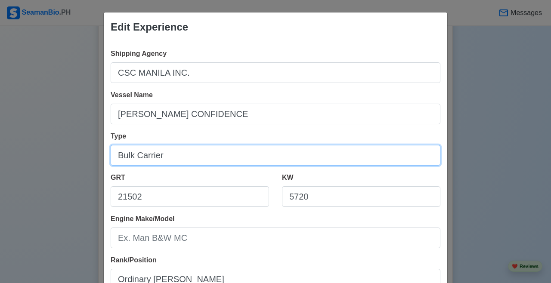
drag, startPoint x: 212, startPoint y: 161, endPoint x: 225, endPoint y: 145, distance: 19.9
click at [225, 145] on input "Bulk Carrier" at bounding box center [276, 155] width 330 height 21
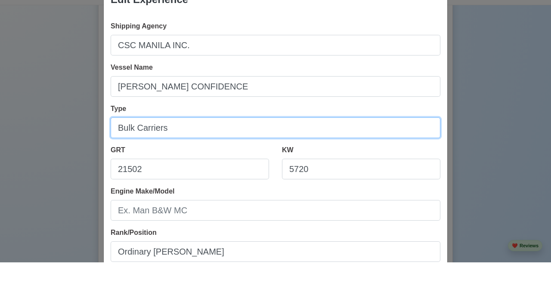
scroll to position [208, 0]
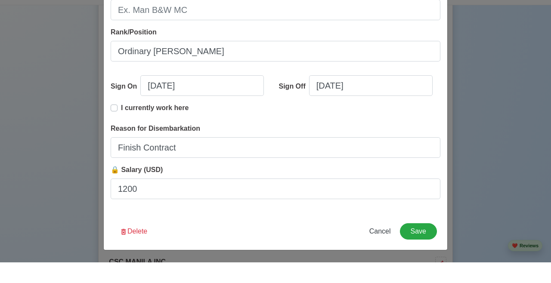
type input "Bulk Carriers"
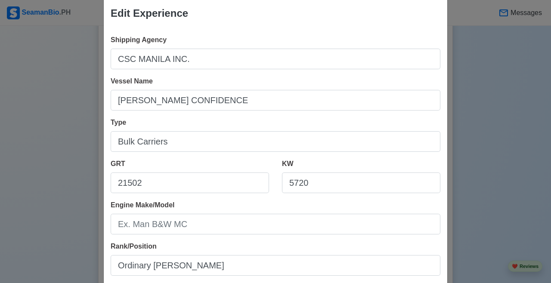
click at [424, 234] on div "Edit Experience Shipping Agency CSC MANILA INC. Vessel Name MV BENJAMIN CONFIDE…" at bounding box center [275, 231] width 345 height 467
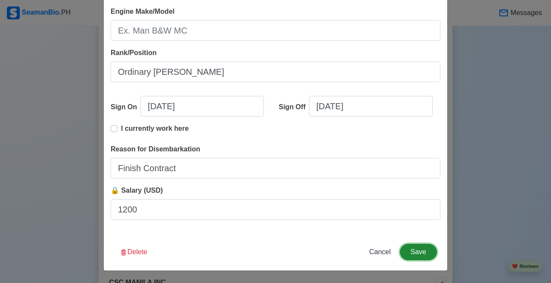
drag, startPoint x: 225, startPoint y: 145, endPoint x: 417, endPoint y: 251, distance: 219.4
click at [417, 251] on button "Save" at bounding box center [418, 252] width 37 height 16
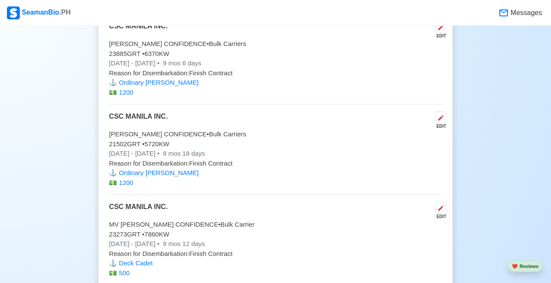
scroll to position [2033, 0]
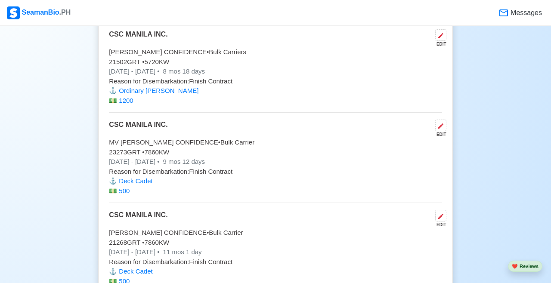
click at [443, 130] on icon at bounding box center [441, 126] width 7 height 7
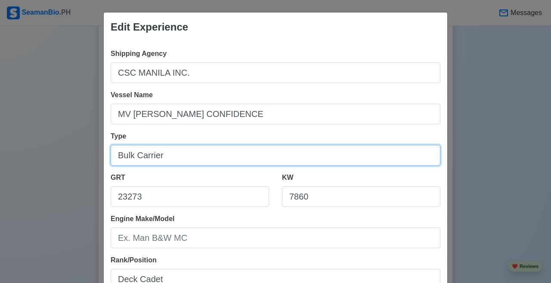
click at [220, 159] on input "Bulk Carrier" at bounding box center [276, 155] width 330 height 21
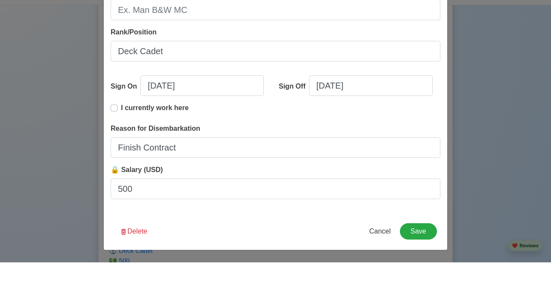
type input "Bulk Carriers"
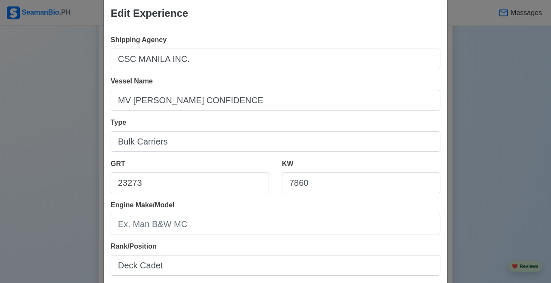
click at [412, 227] on div "Edit Experience Shipping Agency CSC MANILA INC. Vessel Name MV OLIVIAN CONFIDEN…" at bounding box center [275, 231] width 345 height 467
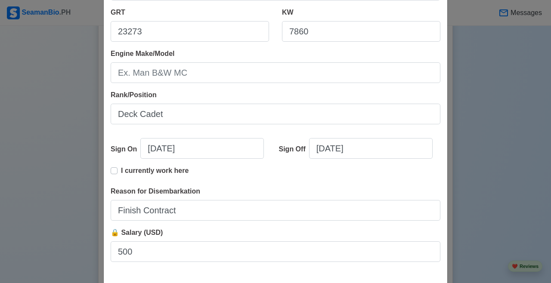
scroll to position [208, 0]
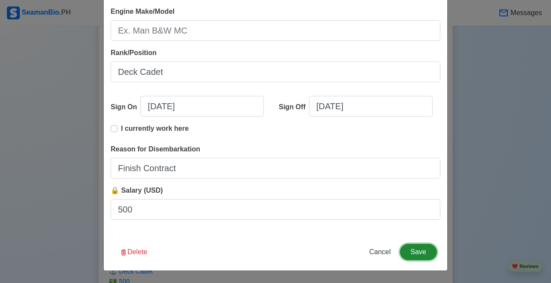
click at [413, 250] on button "Save" at bounding box center [418, 252] width 37 height 16
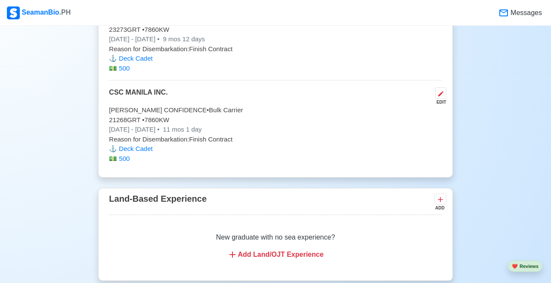
scroll to position [2152, 0]
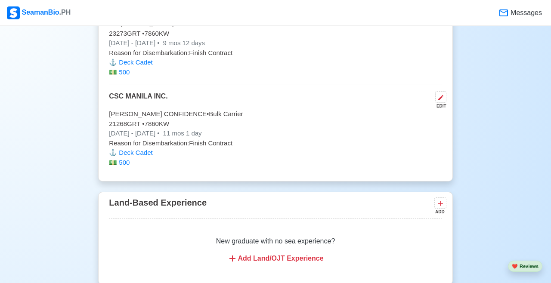
click at [437, 103] on button at bounding box center [440, 97] width 11 height 12
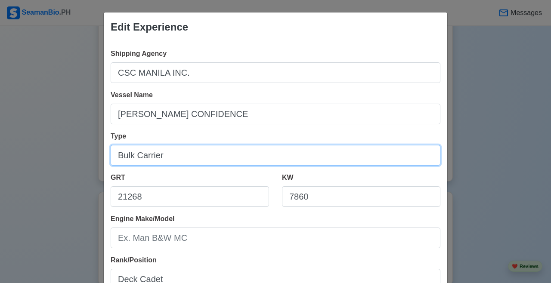
click at [205, 153] on input "Bulk Carrier" at bounding box center [276, 155] width 330 height 21
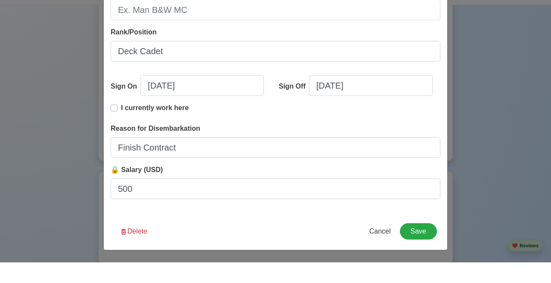
type input "Bulk Carriers"
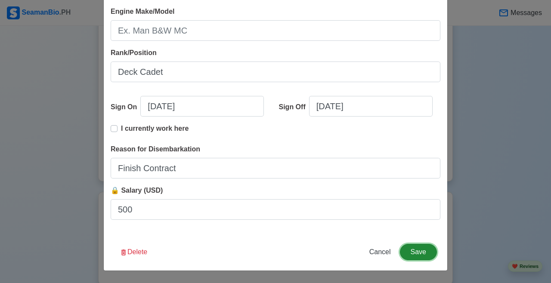
click at [424, 230] on div "Edit Experience Shipping Agency CSC MANILA INC. Vessel Name MV SCHELDE CONFIDEN…" at bounding box center [275, 37] width 345 height 467
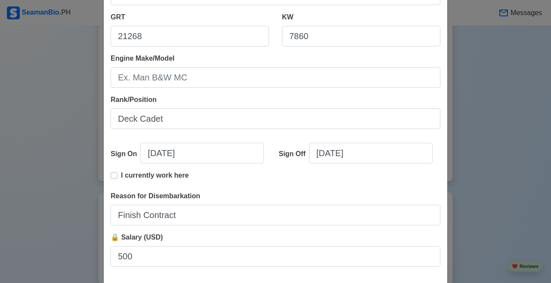
scroll to position [208, 0]
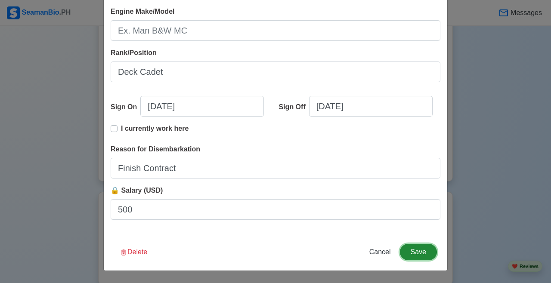
drag, startPoint x: 417, startPoint y: 251, endPoint x: 420, endPoint y: 255, distance: 4.9
click at [421, 254] on button "Save" at bounding box center [418, 252] width 37 height 16
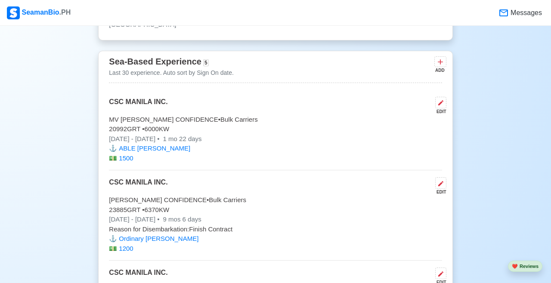
scroll to position [1794, 0]
click at [440, 66] on icon at bounding box center [440, 62] width 9 height 9
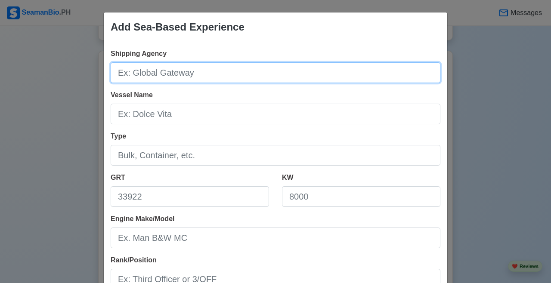
click at [315, 83] on input "Shipping Agency" at bounding box center [276, 72] width 330 height 21
type input "c"
type input "CSC MANILA INC."
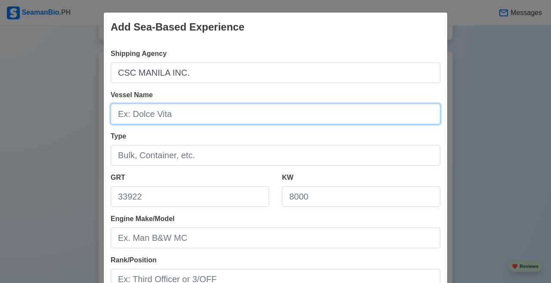
click at [283, 112] on input "Vessel Name" at bounding box center [276, 114] width 330 height 21
type input "MV RIJN CONFIDENCE"
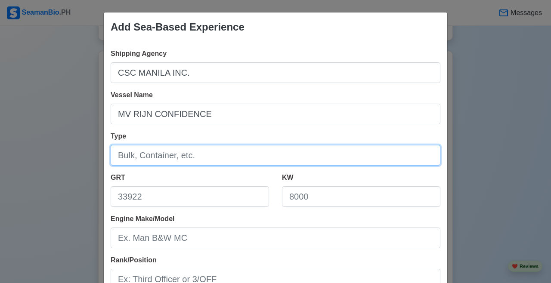
click at [252, 156] on input "Type" at bounding box center [276, 155] width 330 height 21
type input "Bulk Carriers"
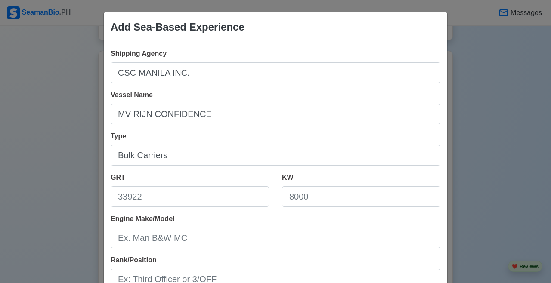
click at [270, 195] on div "GRT" at bounding box center [189, 193] width 171 height 41
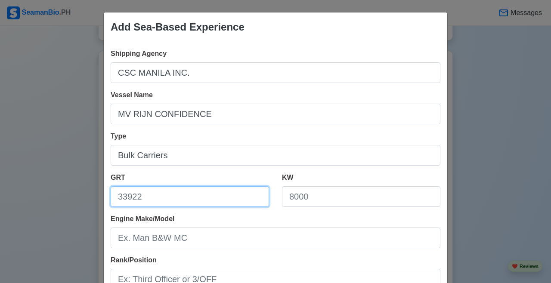
click at [242, 200] on input "GRT" at bounding box center [190, 197] width 159 height 21
type input "21203"
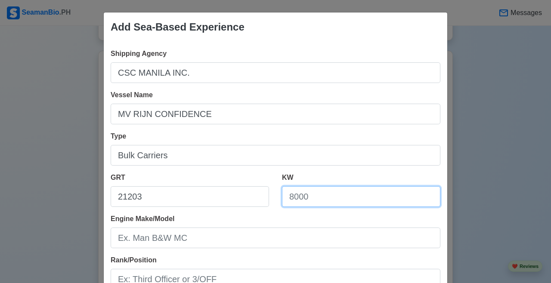
click at [304, 199] on input "KW" at bounding box center [361, 197] width 159 height 21
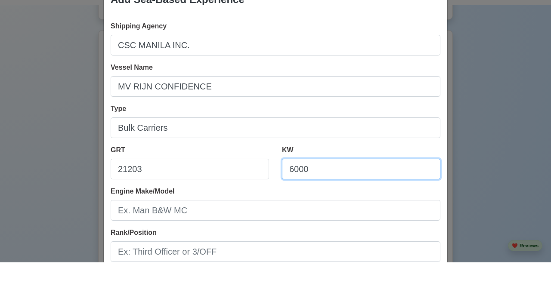
type input "6000"
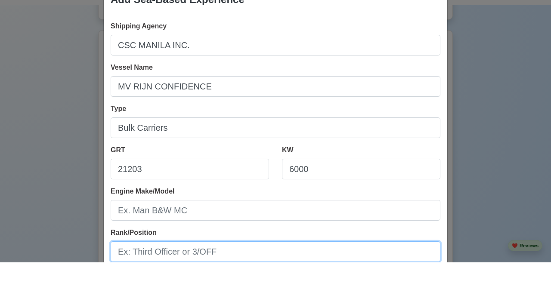
click at [249, 247] on div "Shipping Agency CSC MANILA INC. Vessel Name MV RIJN CONFIDENCE Type Bulk Carrie…" at bounding box center [276, 235] width 344 height 400
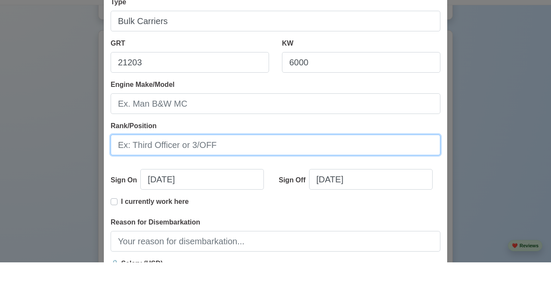
scroll to position [127, 0]
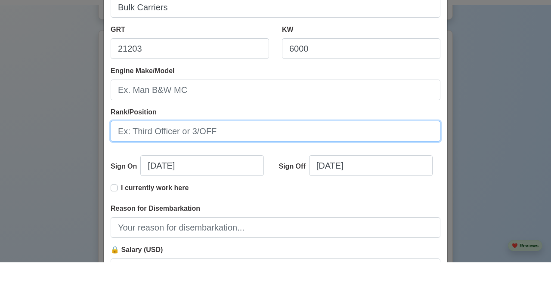
type input "a"
type input "[PERSON_NAME]"
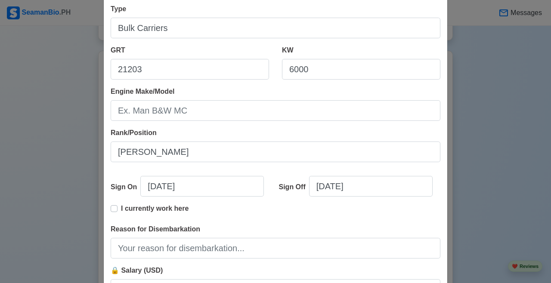
click at [171, 239] on div "Shipping Agency CSC MANILA INC. Vessel Name MV RIJN CONFIDENCE Type Bulk Carrie…" at bounding box center [276, 114] width 344 height 400
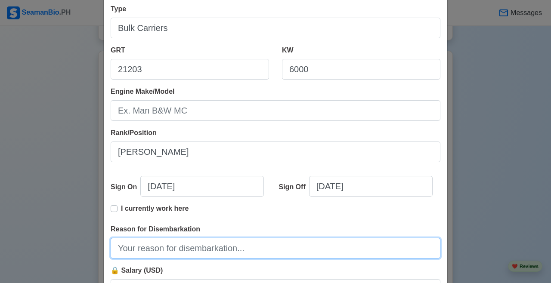
click at [171, 248] on input "Reason for Disembarkation" at bounding box center [276, 248] width 330 height 21
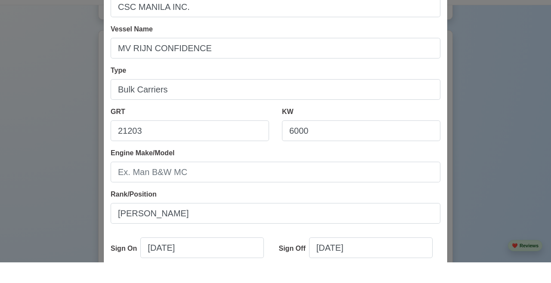
scroll to position [208, 0]
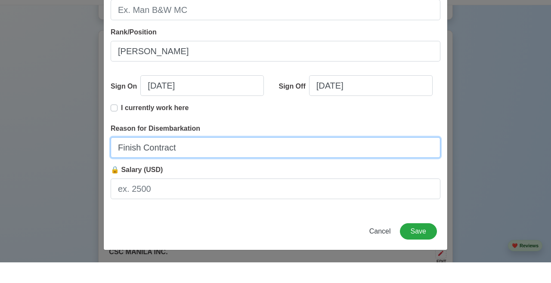
type input "Finish Contract"
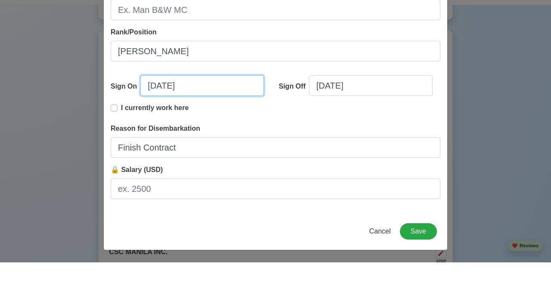
click at [159, 113] on input "09/09/2025" at bounding box center [202, 106] width 124 height 21
select select "****"
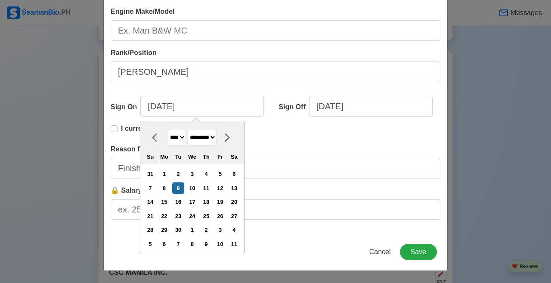
click at [217, 139] on select "******* ******** ***** ***** *** **** **** ****** ********* ******* ******** **…" at bounding box center [202, 137] width 29 height 17
select select "********"
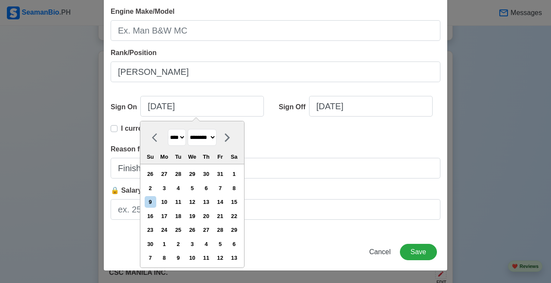
click at [240, 188] on div "8" at bounding box center [234, 189] width 12 height 12
type input "11/08/2025"
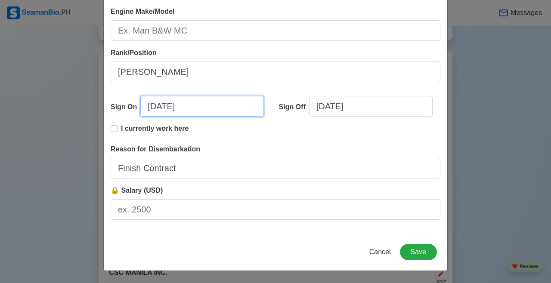
click at [161, 104] on input "11/08/2025" at bounding box center [202, 106] width 124 height 21
select select "****"
select select "********"
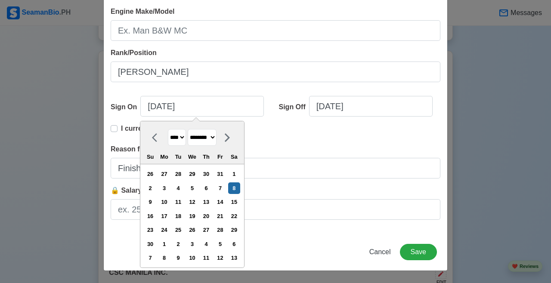
click at [186, 141] on select "**** **** **** **** **** **** **** **** **** **** **** **** **** **** **** ****…" at bounding box center [177, 137] width 18 height 17
select select "****"
click at [226, 187] on div "8" at bounding box center [221, 189] width 12 height 12
type input "11/08/2024"
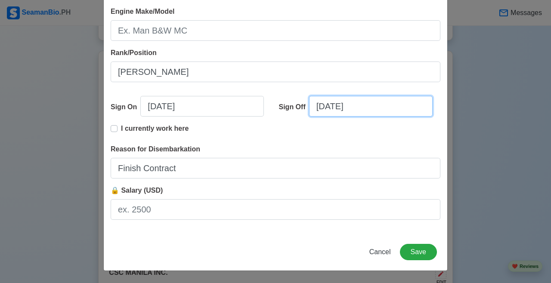
click at [322, 109] on input "09/09/2025" at bounding box center [371, 106] width 124 height 21
select select "****"
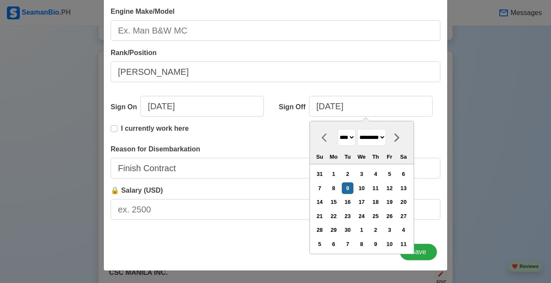
drag, startPoint x: 420, startPoint y: 255, endPoint x: 355, endPoint y: 138, distance: 134.0
click at [355, 138] on select "**** **** **** **** **** **** **** **** **** **** **** **** **** **** **** ****…" at bounding box center [347, 137] width 18 height 17
click at [386, 143] on select "******* ******** ***** ***** *** **** **** ****** ********* ******* ******** **…" at bounding box center [372, 137] width 29 height 17
select select "****"
click at [339, 190] on div "7" at bounding box center [334, 189] width 12 height 12
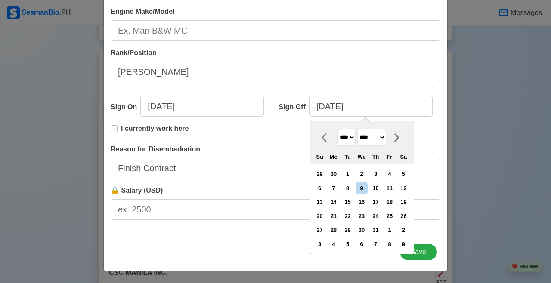
type input "07/07/2025"
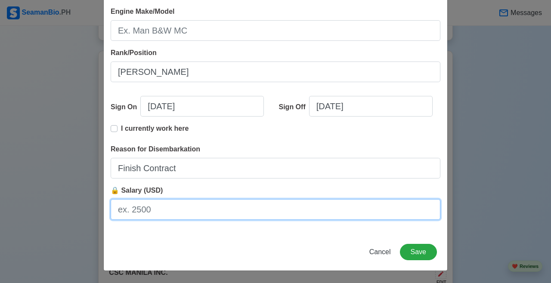
click at [157, 210] on input "🔒 Salary (USD)" at bounding box center [276, 209] width 330 height 21
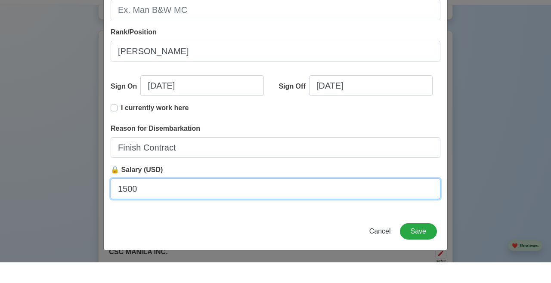
type input "1500"
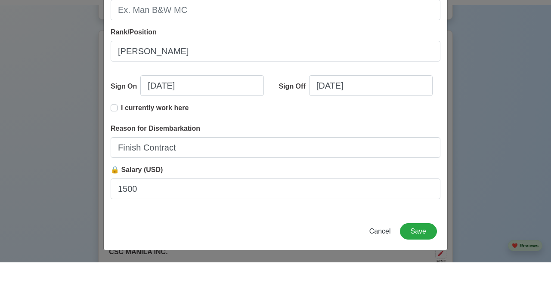
click at [438, 230] on div "Add Sea-Based Experience Shipping Agency CSC MANILA INC. Vessel Name MV RIJN CO…" at bounding box center [275, 37] width 345 height 467
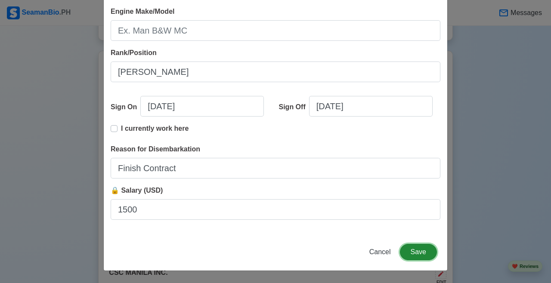
click at [421, 250] on button "Save" at bounding box center [418, 252] width 37 height 16
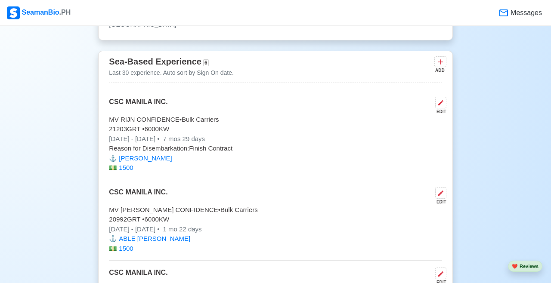
click at [441, 197] on icon at bounding box center [441, 193] width 7 height 7
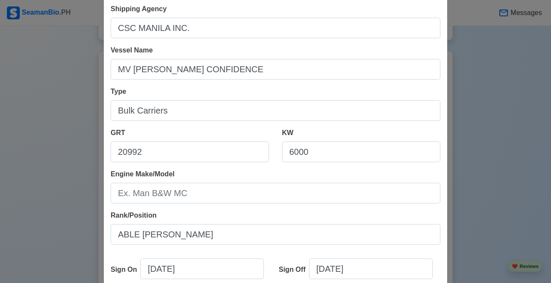
scroll to position [83, 0]
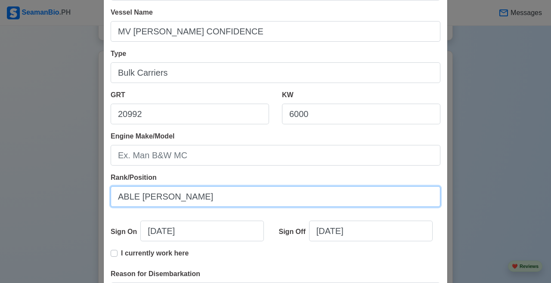
click at [188, 199] on input "ABLE SEAMAN" at bounding box center [276, 197] width 330 height 21
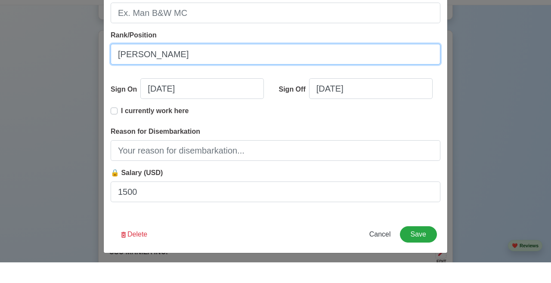
scroll to position [208, 0]
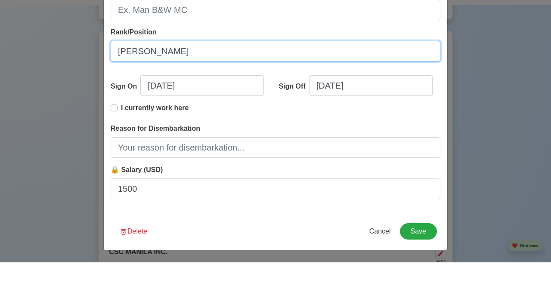
type input "[PERSON_NAME]"
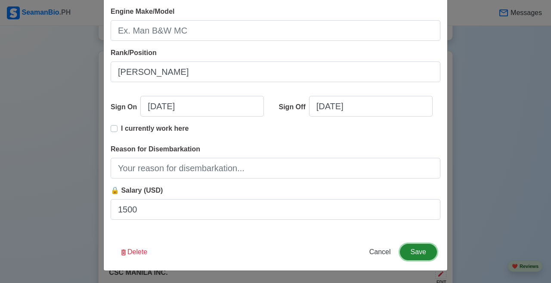
click at [426, 228] on div "Edit Experience Shipping Agency CSC MANILA INC. Vessel Name MV GIORGOS CONFIDEN…" at bounding box center [275, 37] width 345 height 467
click at [430, 254] on button "Save" at bounding box center [418, 252] width 37 height 16
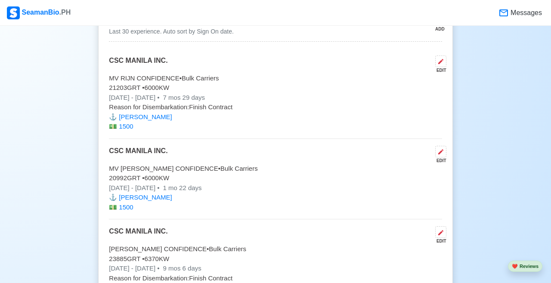
scroll to position [1836, 0]
click at [439, 67] on button at bounding box center [440, 62] width 11 height 12
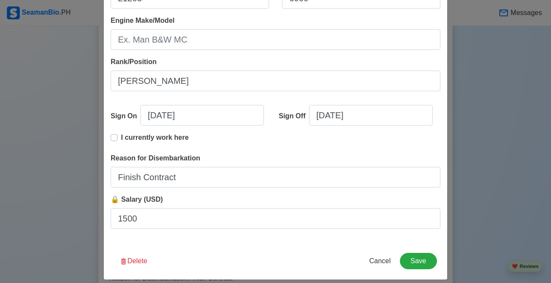
scroll to position [208, 0]
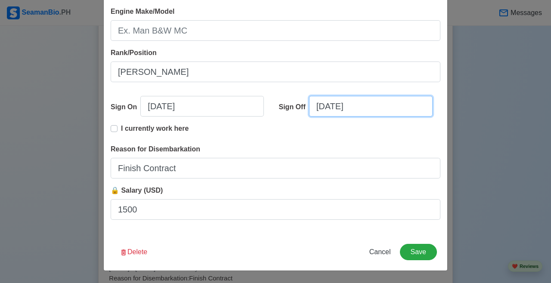
click at [343, 103] on input "07/07/2025" at bounding box center [371, 106] width 124 height 21
select select "****"
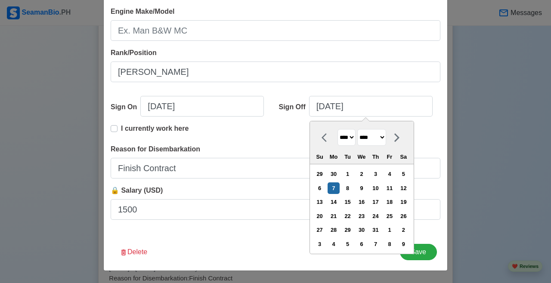
click at [339, 216] on div "21" at bounding box center [334, 217] width 12 height 12
type input "07/21/2025"
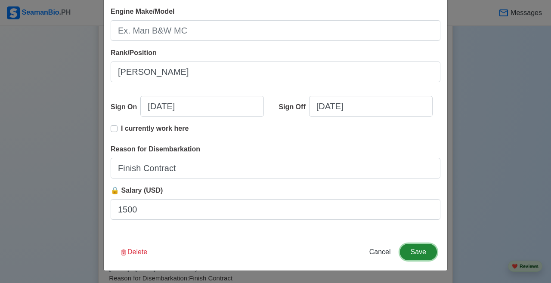
click at [419, 251] on button "Save" at bounding box center [418, 252] width 37 height 16
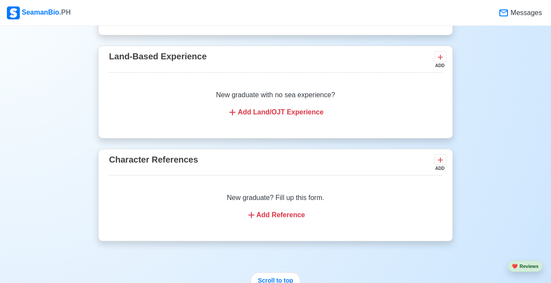
scroll to position [2399, 0]
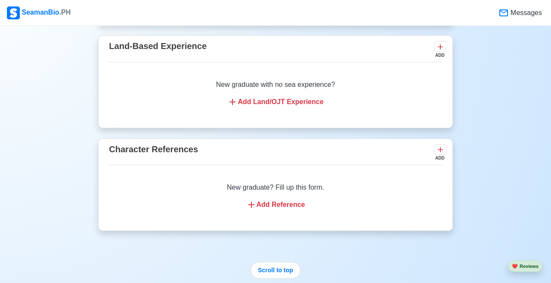
click at [283, 210] on div "Add Reference" at bounding box center [275, 205] width 312 height 10
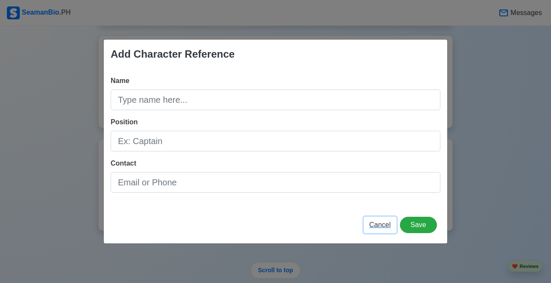
click at [378, 223] on span "Cancel" at bounding box center [381, 224] width 22 height 7
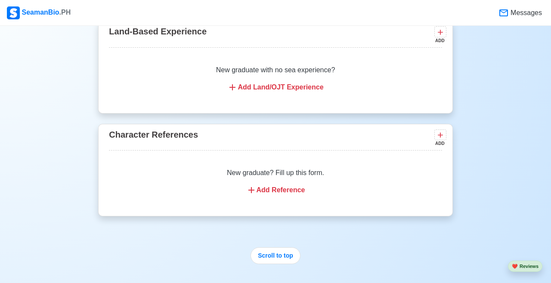
scroll to position [2423, 0]
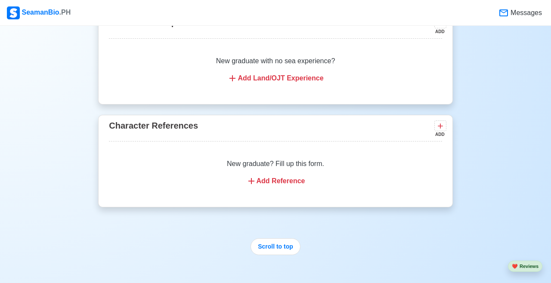
click at [291, 187] on div "Add Reference" at bounding box center [275, 181] width 312 height 10
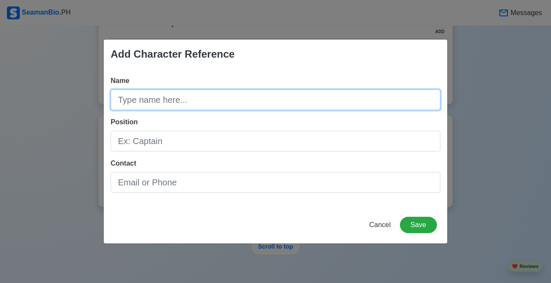
drag, startPoint x: 291, startPoint y: 192, endPoint x: 167, endPoint y: 94, distance: 158.3
click at [167, 94] on input "Name" at bounding box center [276, 100] width 330 height 21
type input "l"
type input "L"
type input "[PERSON_NAME]"
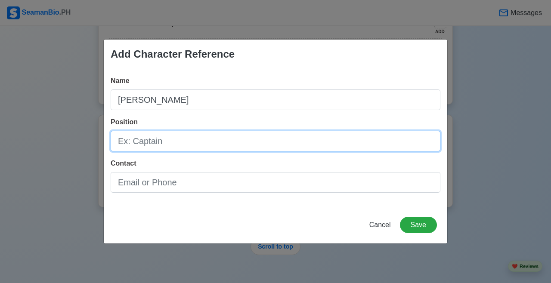
click at [205, 134] on input "Position" at bounding box center [276, 141] width 330 height 21
type input "L"
type input "Assistant Manager"
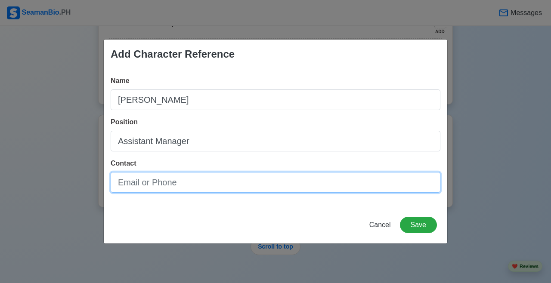
drag, startPoint x: 167, startPoint y: 94, endPoint x: 226, endPoint y: 180, distance: 104.4
click at [226, 180] on input "Contact" at bounding box center [276, 182] width 330 height 21
type input "09778151798"
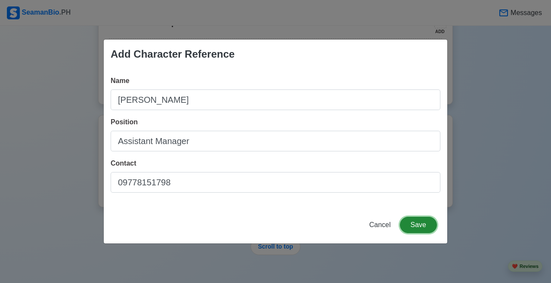
click at [425, 223] on button "Save" at bounding box center [418, 225] width 37 height 16
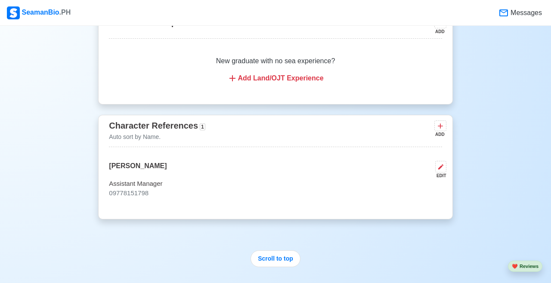
click at [441, 131] on icon at bounding box center [440, 126] width 9 height 9
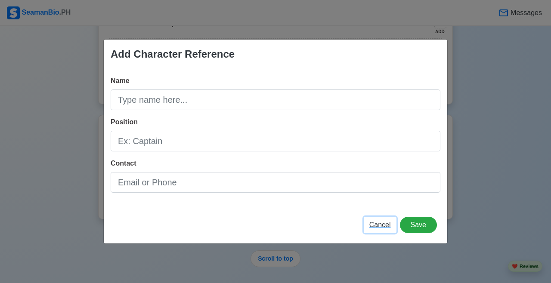
click at [381, 222] on span "Cancel" at bounding box center [381, 224] width 22 height 7
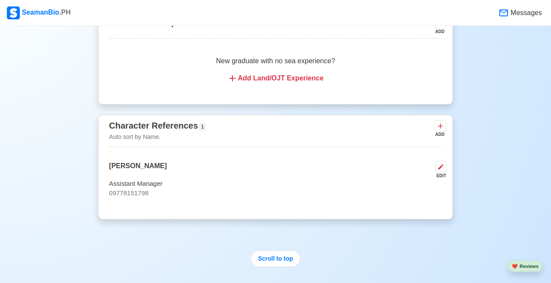
click at [438, 131] on icon at bounding box center [440, 126] width 9 height 9
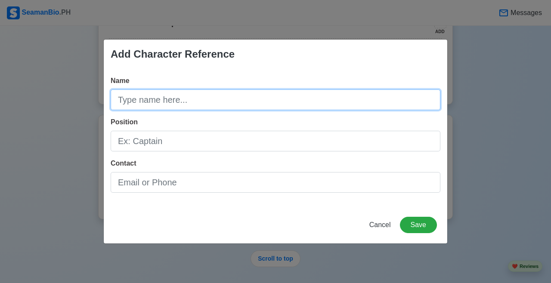
click at [167, 101] on input "Name" at bounding box center [276, 100] width 330 height 21
type input "m"
type input "M"
type input "j"
type input "[PERSON_NAME]"
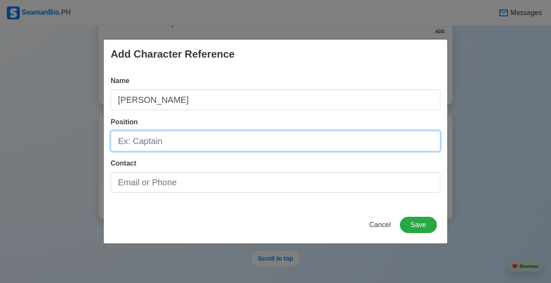
drag, startPoint x: 226, startPoint y: 180, endPoint x: 147, endPoint y: 145, distance: 86.2
click at [147, 145] on input "Position" at bounding box center [276, 141] width 330 height 21
type input "t"
type input "Third Mate"
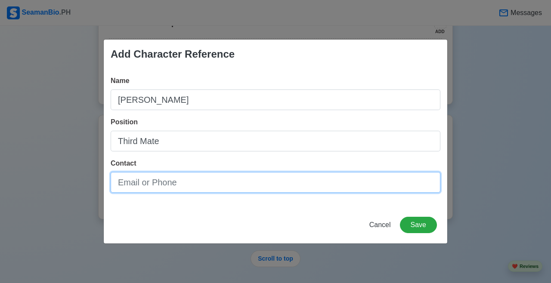
click at [159, 175] on input "Contact" at bounding box center [276, 182] width 330 height 21
type input "09486990368"
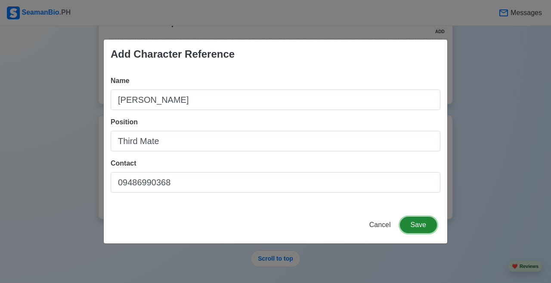
click at [427, 219] on button "Save" at bounding box center [418, 225] width 37 height 16
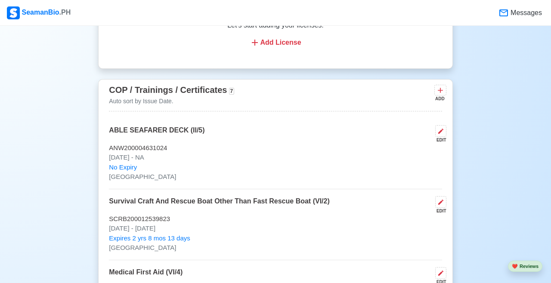
scroll to position [1226, 0]
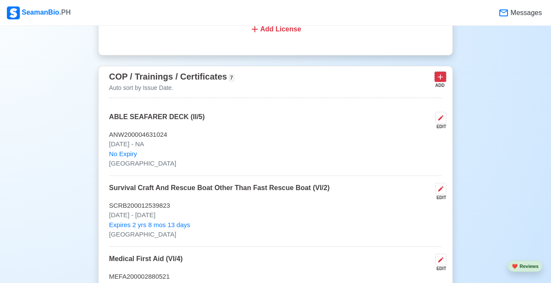
drag, startPoint x: 147, startPoint y: 145, endPoint x: 440, endPoint y: 90, distance: 298.0
click at [440, 81] on icon at bounding box center [440, 77] width 9 height 9
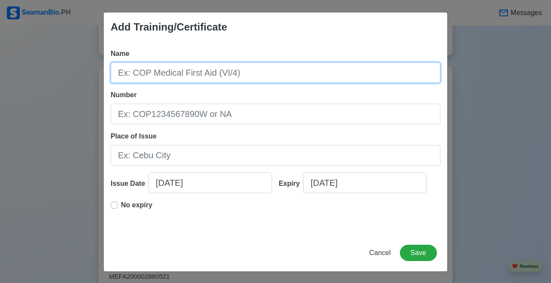
click at [291, 78] on input "Name" at bounding box center [276, 72] width 330 height 21
type input "International Safety Management"
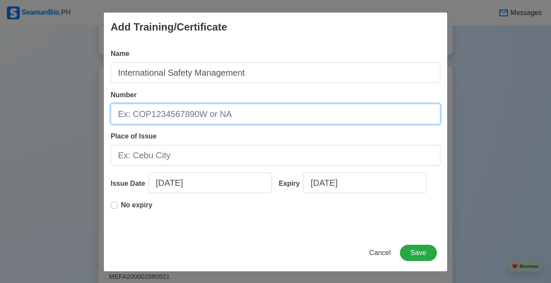
drag, startPoint x: 440, startPoint y: 90, endPoint x: 150, endPoint y: 122, distance: 291.7
click at [150, 122] on input "Number" at bounding box center [276, 114] width 330 height 21
type input "i"
type input "ISM-R-18-0057414"
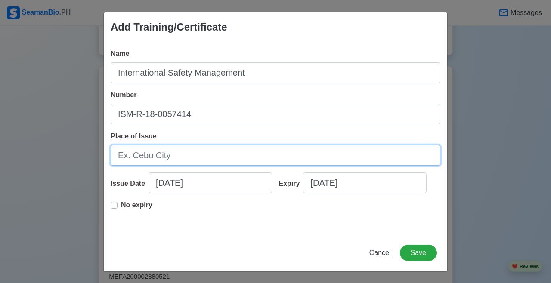
click at [266, 155] on input "Place of Issue" at bounding box center [276, 155] width 330 height 21
type input "[GEOGRAPHIC_DATA]"
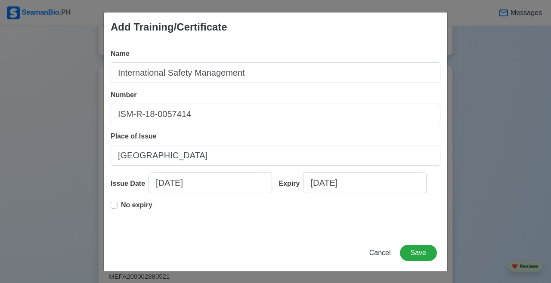
drag, startPoint x: 150, startPoint y: 122, endPoint x: 112, endPoint y: 208, distance: 93.7
click at [112, 208] on div "No expiry" at bounding box center [132, 208] width 42 height 17
click at [121, 205] on label "No expiry" at bounding box center [136, 208] width 31 height 17
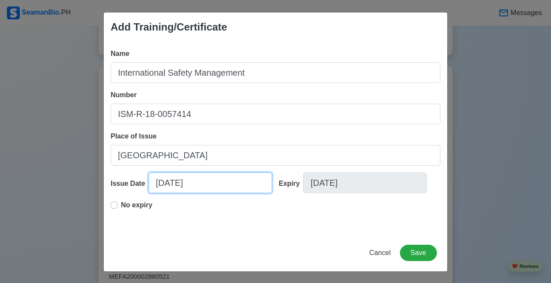
click at [162, 182] on input "09/09/2025" at bounding box center [211, 183] width 124 height 21
select select "****"
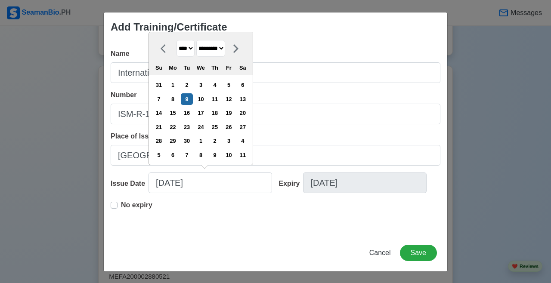
click at [225, 44] on select "******* ******** ***** ***** *** **** **** ****** ********* ******* ******** **…" at bounding box center [210, 48] width 29 height 17
select select "********"
click at [203, 51] on select "******* ******** ***** ***** *** **** **** ****** ********* ******* ******** **…" at bounding box center [210, 48] width 29 height 17
drag, startPoint x: 113, startPoint y: 206, endPoint x: 193, endPoint y: 48, distance: 177.6
click at [193, 47] on select "**** **** **** **** **** **** **** **** **** **** **** **** **** **** **** ****…" at bounding box center [186, 48] width 18 height 17
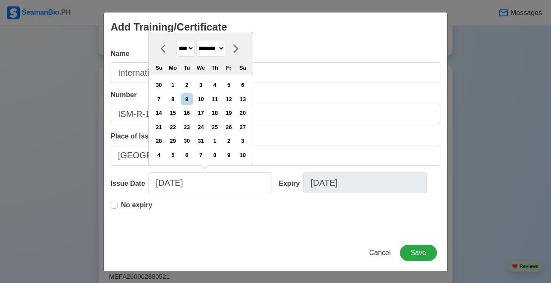
select select "****"
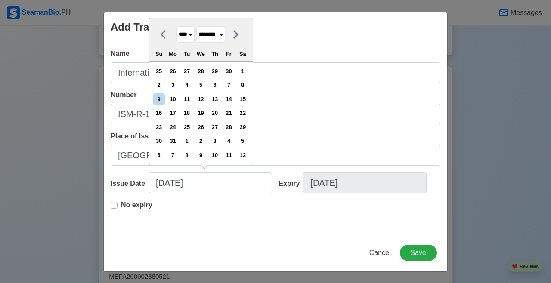
click at [249, 71] on div "1" at bounding box center [243, 71] width 12 height 12
type input "12/01/2018"
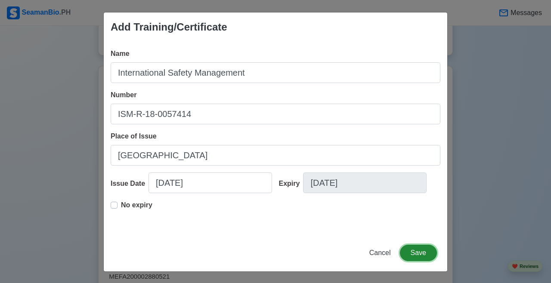
drag, startPoint x: 193, startPoint y: 48, endPoint x: 420, endPoint y: 251, distance: 304.7
click at [419, 252] on button "Save" at bounding box center [418, 253] width 37 height 16
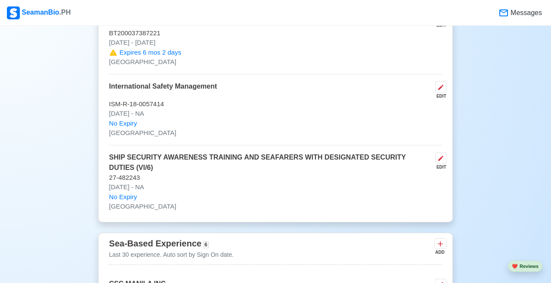
scroll to position [1757, 0]
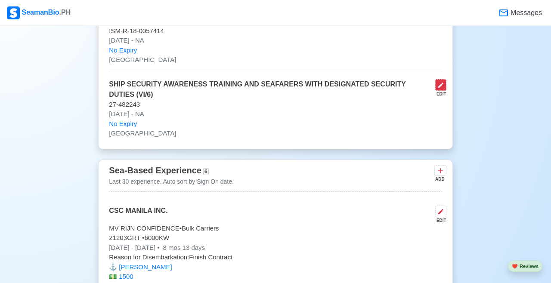
drag, startPoint x: 420, startPoint y: 251, endPoint x: 441, endPoint y: 99, distance: 153.5
click at [441, 89] on icon at bounding box center [441, 85] width 7 height 7
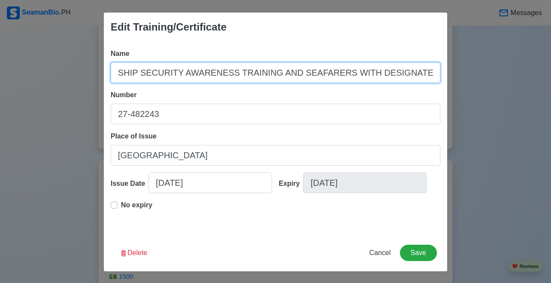
click at [146, 71] on input "SHIP SECURITY AWARENESS TRAINING AND SEAFARERS WITH DESIGNATED SECURITY DUTIES …" at bounding box center [276, 72] width 330 height 21
drag, startPoint x: 441, startPoint y: 99, endPoint x: 155, endPoint y: 74, distance: 287.1
click at [155, 74] on input "SHIP SECURITY AWARENESS TRAINING AND SEAFARERS WITH DESIGNATED SECURITY DUTIES …" at bounding box center [276, 72] width 330 height 21
drag, startPoint x: 155, startPoint y: 74, endPoint x: 179, endPoint y: 78, distance: 24.0
click at [178, 78] on input "SHIP SECURITY AWARENESS TRAINING AND SEAFARERS WITH DESIGNATED SECURITY DUTIES …" at bounding box center [276, 72] width 330 height 21
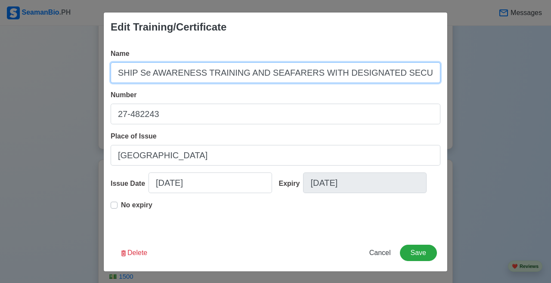
type input "SHIP Sec AWARENESS TRAINING AND SEAFARERS WITH DESIGNATED SECURITY DUTIES (VI/6)"
drag, startPoint x: 179, startPoint y: 78, endPoint x: 482, endPoint y: 104, distance: 304.8
click at [482, 104] on div "Edit Training/Certificate Name SHIP Sec AWARENESS TRAINING AND SEAFARERS WITH D…" at bounding box center [275, 141] width 551 height 283
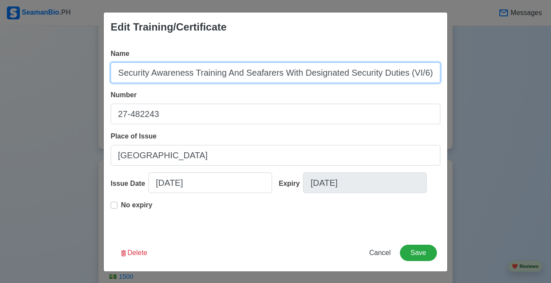
drag, startPoint x: 482, startPoint y: 104, endPoint x: 231, endPoint y: 75, distance: 253.2
click at [230, 75] on input "Ship Security Awareness Training And Seafarers With Designated Security Duties …" at bounding box center [276, 72] width 330 height 21
type input "Ship Security Awareness Training and Seafarers with Designated Security Duties …"
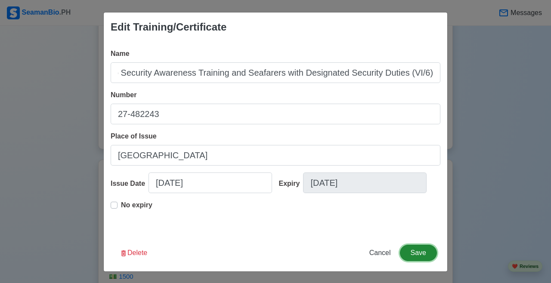
scroll to position [0, 0]
drag, startPoint x: 231, startPoint y: 75, endPoint x: 417, endPoint y: 256, distance: 259.5
click at [417, 256] on button "Save" at bounding box center [418, 253] width 37 height 16
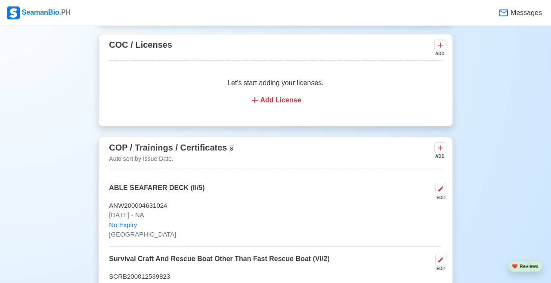
scroll to position [1154, 0]
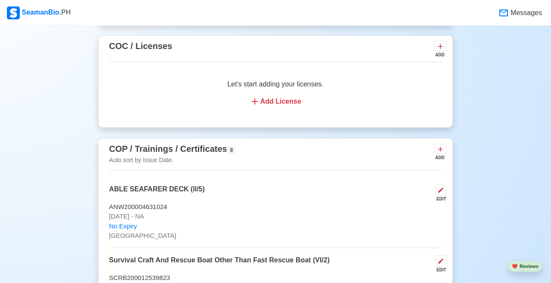
click at [440, 161] on div "ADD" at bounding box center [440, 158] width 10 height 6
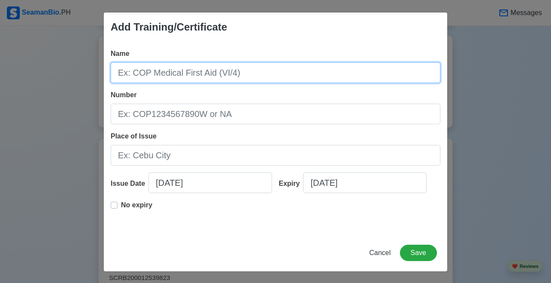
click at [252, 74] on input "Name" at bounding box center [276, 72] width 330 height 21
type input "s"
type input "Shipboard Operation For Deck Ratings"
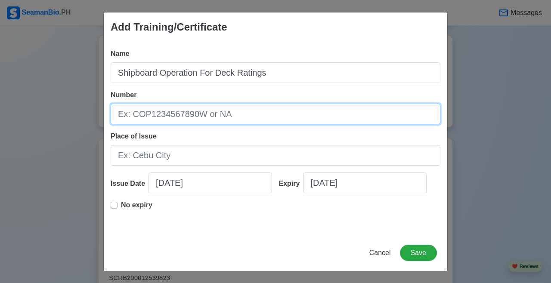
click at [254, 112] on input "Number" at bounding box center [276, 114] width 330 height 21
type input "SODR-2306001"
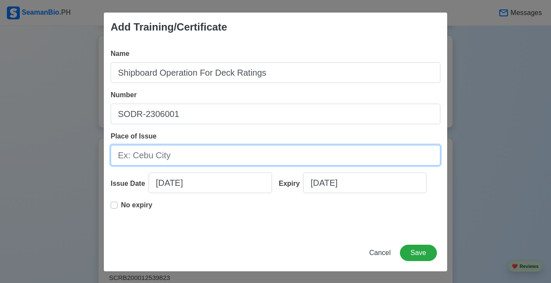
click at [205, 155] on input "Place of Issue" at bounding box center [276, 155] width 330 height 21
type input "m"
type input "[GEOGRAPHIC_DATA]"
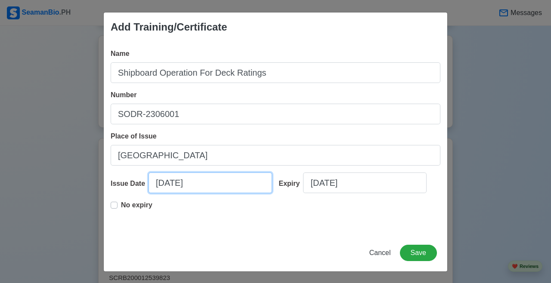
select select "****"
select select "*********"
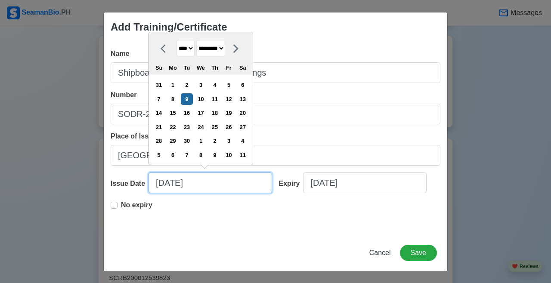
click at [166, 189] on input "09/09/2025" at bounding box center [211, 183] width 124 height 21
click at [183, 53] on select "**** **** **** **** **** **** **** **** **** **** **** **** **** **** **** ****…" at bounding box center [186, 48] width 18 height 17
select select "****"
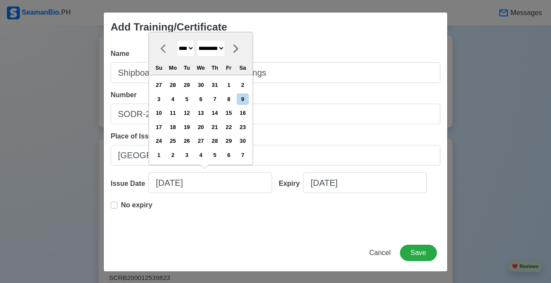
click at [222, 54] on select "******* ******** ***** ***** *** **** **** ****** ********* ******* ******** **…" at bounding box center [210, 48] width 29 height 17
select select "****"
drag, startPoint x: 417, startPoint y: 256, endPoint x: 240, endPoint y: 154, distance: 203.6
click at [235, 154] on div "7" at bounding box center [229, 155] width 12 height 12
type input "07/07/2023"
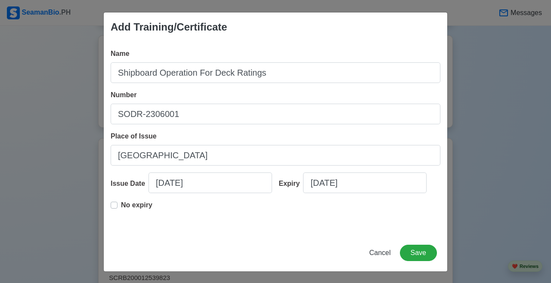
drag, startPoint x: 240, startPoint y: 154, endPoint x: 114, endPoint y: 206, distance: 136.9
click at [121, 207] on label "No expiry" at bounding box center [136, 208] width 31 height 17
type input "07/07/2023"
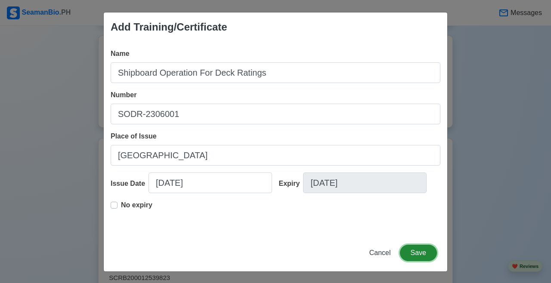
click at [413, 260] on button "Save" at bounding box center [418, 253] width 37 height 16
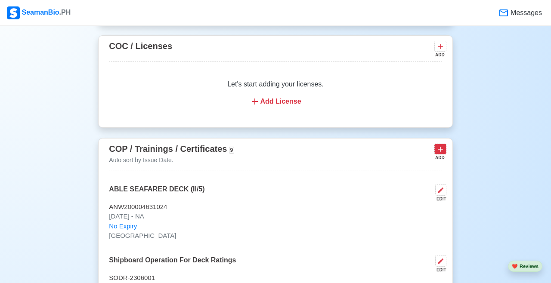
drag, startPoint x: 114, startPoint y: 206, endPoint x: 439, endPoint y: 164, distance: 328.0
click at [439, 154] on icon at bounding box center [440, 149] width 9 height 9
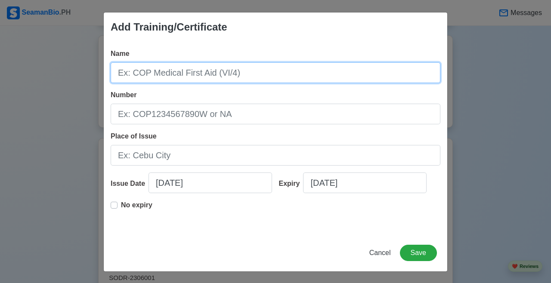
click at [182, 77] on input "Name" at bounding box center [276, 72] width 330 height 21
type input "s"
type input "Shipboard Painting and Surface Preparation"
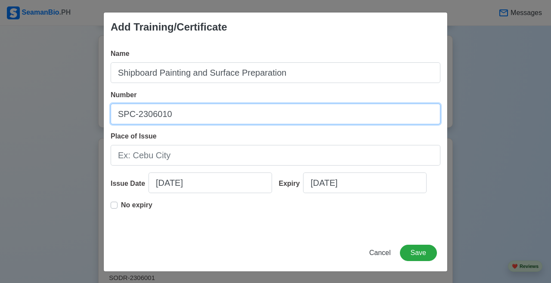
type input "SPC-2306010"
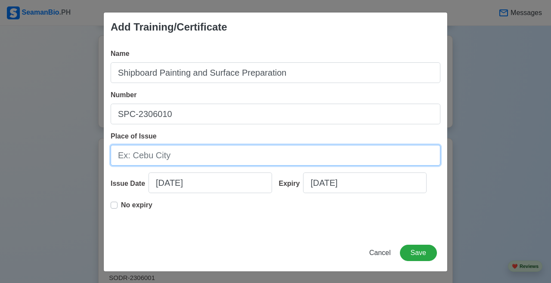
click at [174, 155] on input "Place of Issue" at bounding box center [276, 155] width 330 height 21
type input "m"
type input "[GEOGRAPHIC_DATA]"
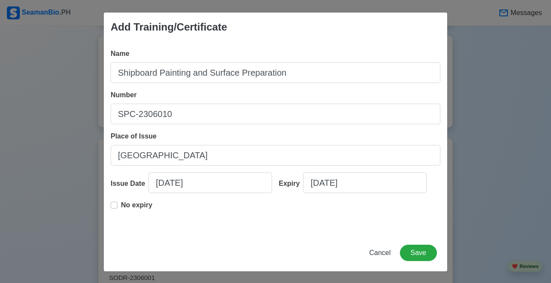
click at [121, 208] on label "No expiry" at bounding box center [136, 208] width 31 height 17
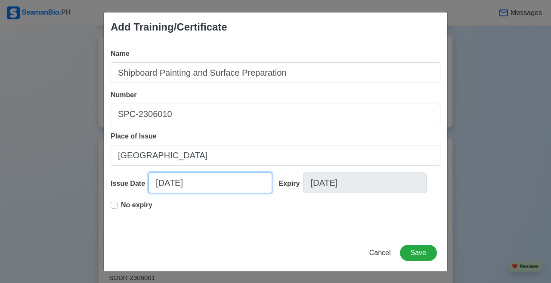
click at [174, 187] on input "09/09/2025" at bounding box center [211, 183] width 124 height 21
select select "****"
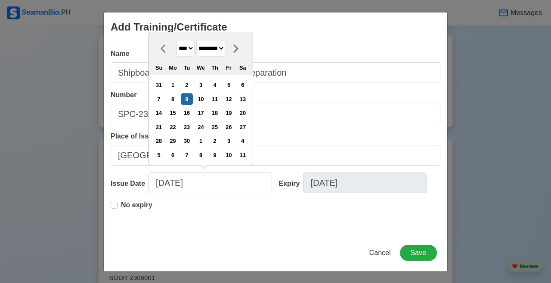
click at [220, 52] on select "******* ******** ***** ***** *** **** **** ****** ********* ******* ******** **…" at bounding box center [210, 48] width 29 height 17
select select "****"
click at [187, 51] on select "**** **** **** **** **** **** **** **** **** **** **** **** **** **** **** ****…" at bounding box center [186, 48] width 18 height 17
select select "****"
click at [249, 101] on div "10" at bounding box center [243, 99] width 12 height 12
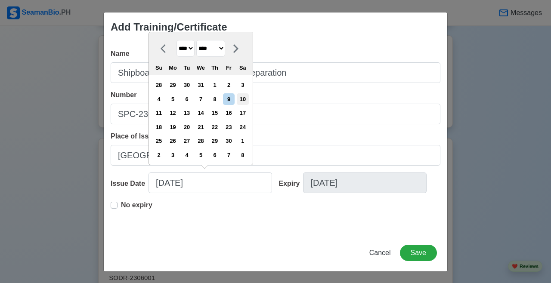
type input "06/10/2023"
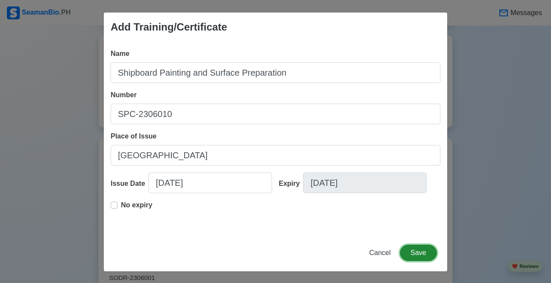
click at [420, 252] on button "Save" at bounding box center [418, 253] width 37 height 16
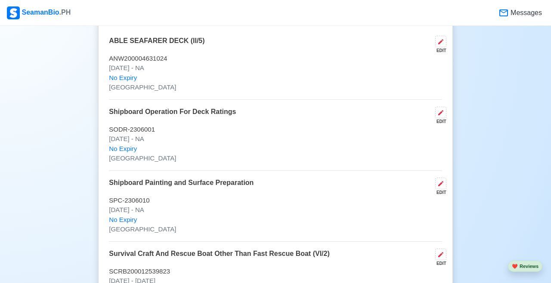
scroll to position [1302, 0]
click at [438, 117] on icon at bounding box center [441, 113] width 7 height 7
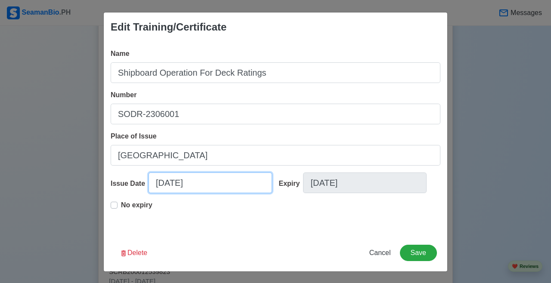
click at [214, 180] on input "07/07/2023" at bounding box center [211, 183] width 124 height 21
select select "****"
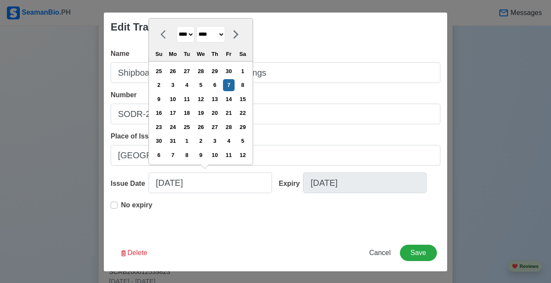
click at [225, 39] on select "******* ******** ***** ***** *** **** **** ****** ********* ******* ******** **…" at bounding box center [210, 34] width 29 height 17
select select "****"
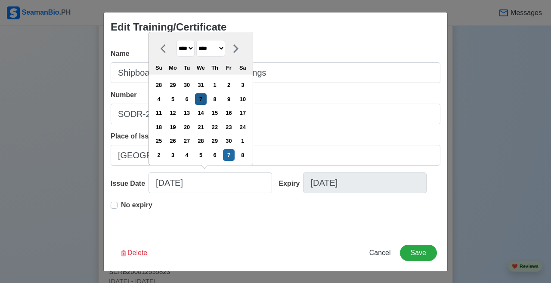
click at [207, 101] on div "7" at bounding box center [201, 99] width 12 height 12
type input "06/07/2023"
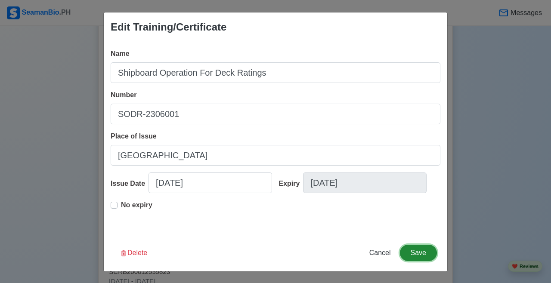
click at [424, 255] on button "Save" at bounding box center [418, 253] width 37 height 16
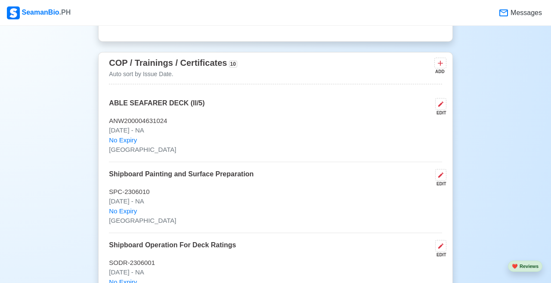
scroll to position [1240, 0]
click at [441, 68] on icon at bounding box center [440, 63] width 9 height 9
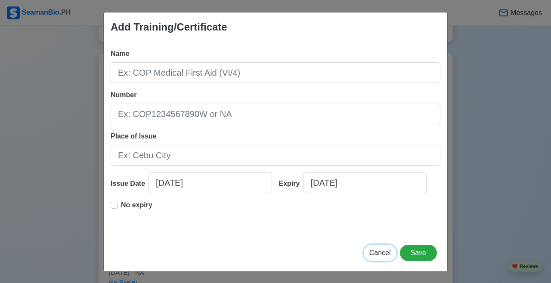
click at [381, 255] on span "Cancel" at bounding box center [381, 252] width 22 height 7
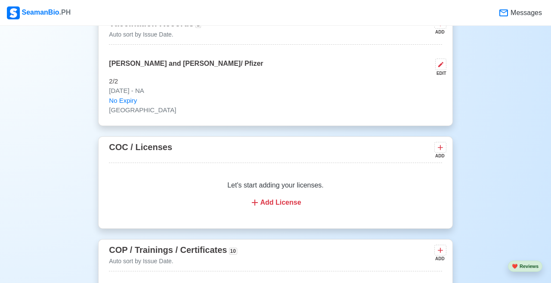
scroll to position [1052, 0]
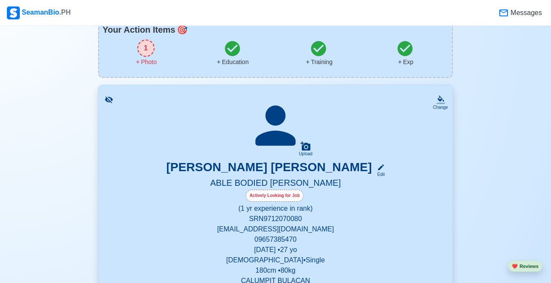
click at [358, 170] on div "KIM JOSHUA E. MARIANO Edit" at bounding box center [275, 169] width 333 height 18
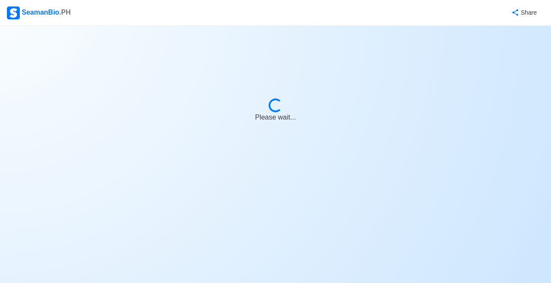
select select "Actively Looking for Job"
select select "Visible for Hiring"
select select "Single"
select select "[DEMOGRAPHIC_DATA]"
select select "PH"
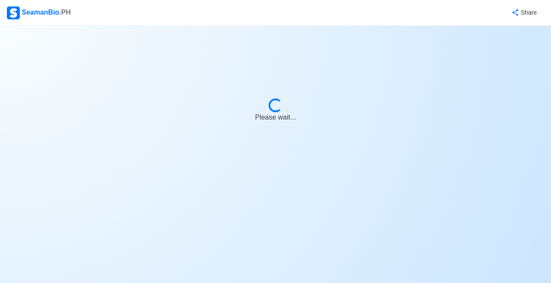
select select "1"
select select "0"
select select "4102416000000"
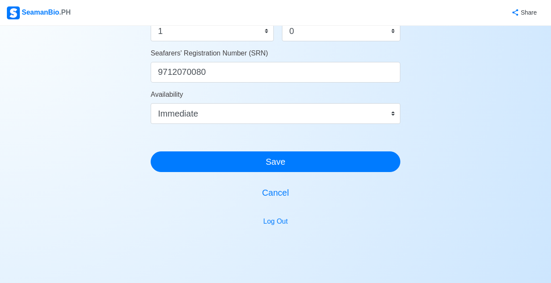
scroll to position [548, 0]
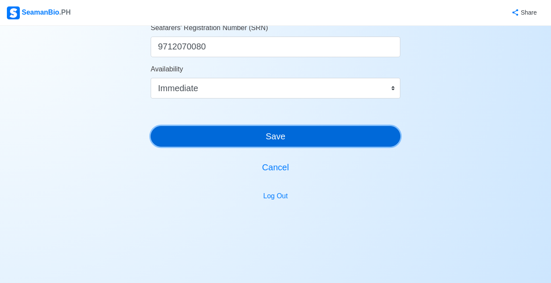
click at [363, 140] on button "Save" at bounding box center [276, 136] width 250 height 21
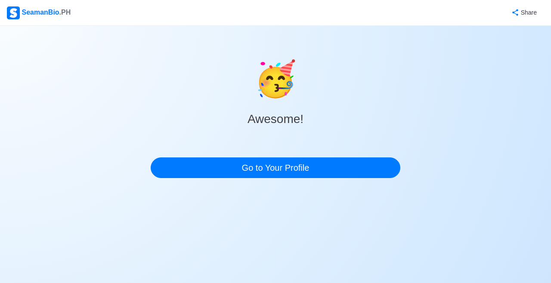
scroll to position [0, 0]
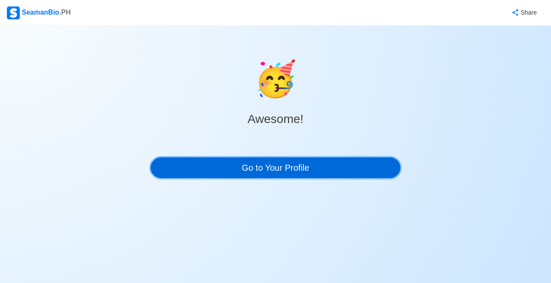
click at [308, 172] on link "Go to Your Profile" at bounding box center [276, 168] width 250 height 21
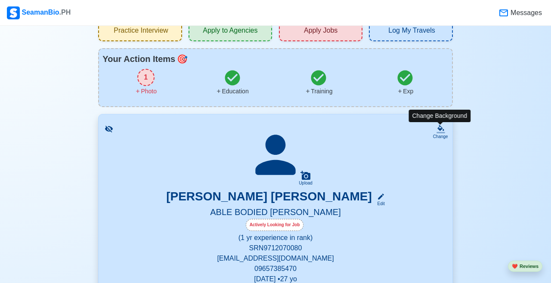
scroll to position [36, 0]
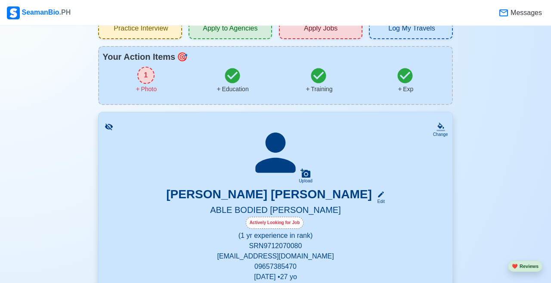
click at [305, 177] on icon at bounding box center [306, 173] width 10 height 9
click at [0, 0] on input "Upload" at bounding box center [0, 0] width 0 height 0
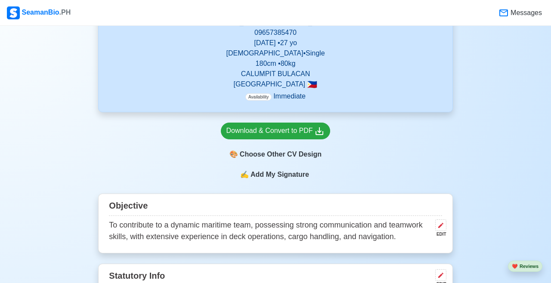
scroll to position [282, 0]
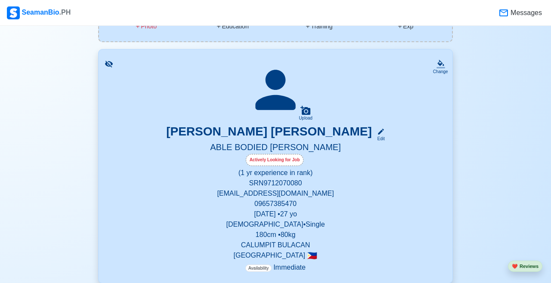
scroll to position [99, 0]
click at [374, 137] on div "Edit" at bounding box center [379, 138] width 11 height 6
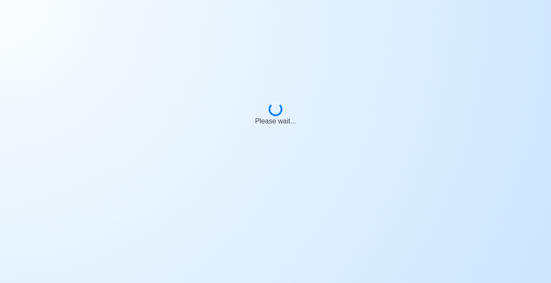
select select "Actively Looking for Job"
select select "Visible for Hiring"
select select "Single"
select select "[DEMOGRAPHIC_DATA]"
select select "PH"
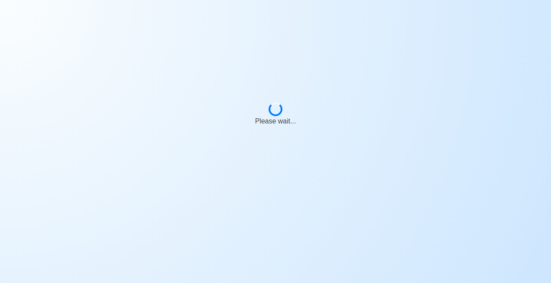
select select "1"
select select "0"
select select "4102416000000"
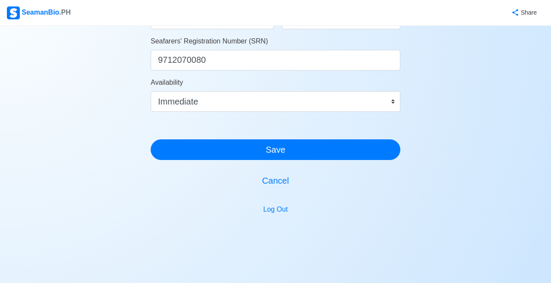
scroll to position [548, 0]
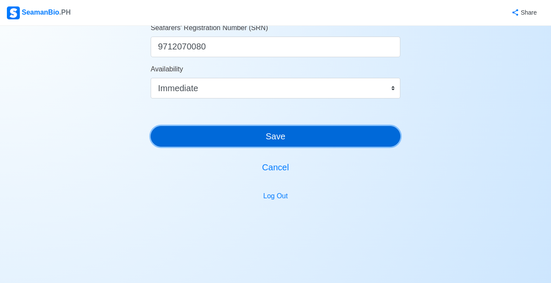
click at [340, 136] on button "Save" at bounding box center [276, 136] width 250 height 21
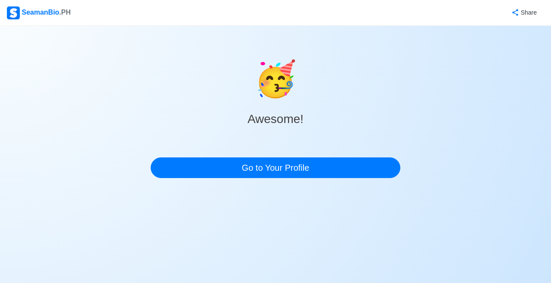
scroll to position [0, 0]
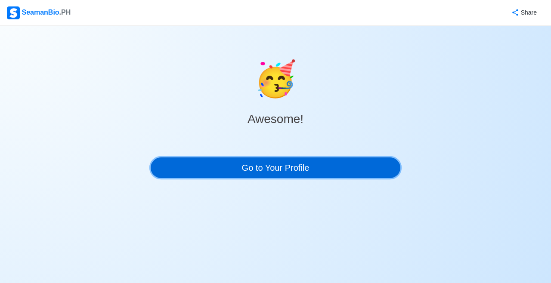
click at [342, 168] on link "Go to Your Profile" at bounding box center [276, 168] width 250 height 21
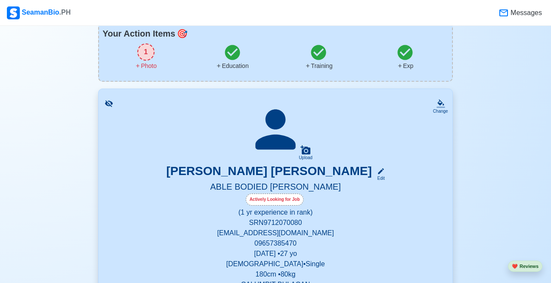
scroll to position [60, 0]
click at [306, 155] on div "Upload" at bounding box center [306, 157] width 14 height 5
click at [0, 0] on input "Upload" at bounding box center [0, 0] width 0 height 0
click at [305, 152] on icon at bounding box center [306, 150] width 10 height 10
click at [0, 0] on input "Upload" at bounding box center [0, 0] width 0 height 0
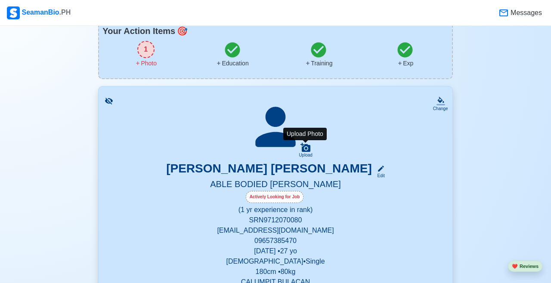
scroll to position [62, 0]
click at [440, 101] on icon at bounding box center [441, 99] width 6 height 6
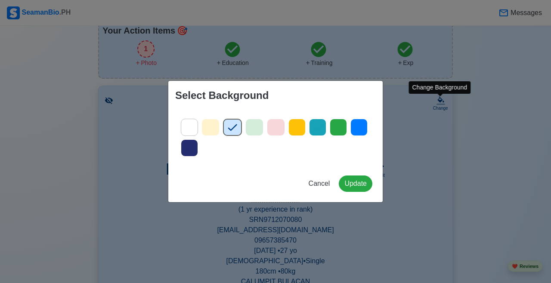
click at [187, 126] on icon at bounding box center [189, 127] width 13 height 13
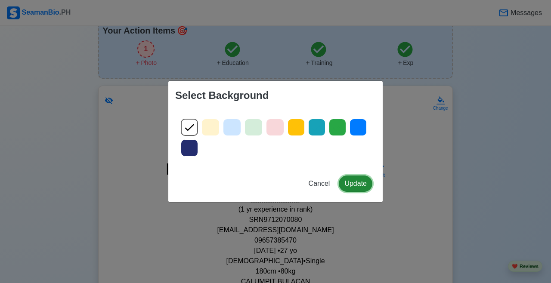
click at [357, 180] on button "Update" at bounding box center [356, 184] width 34 height 16
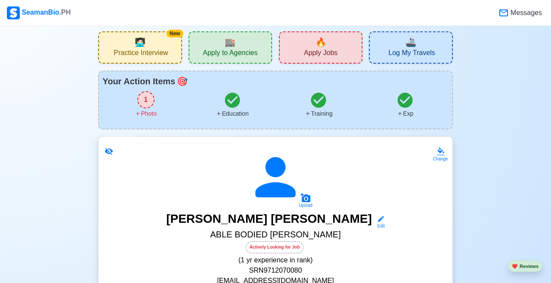
scroll to position [0, 0]
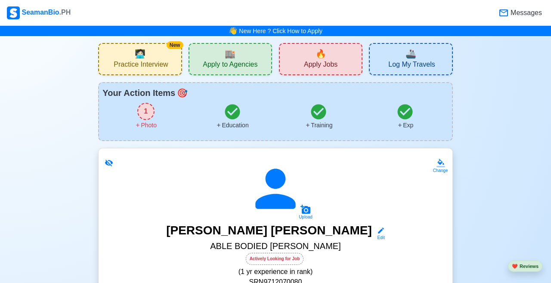
click at [143, 113] on div "1" at bounding box center [145, 111] width 17 height 17
click at [294, 191] on icon at bounding box center [276, 189] width 60 height 60
click at [273, 186] on icon at bounding box center [275, 189] width 40 height 40
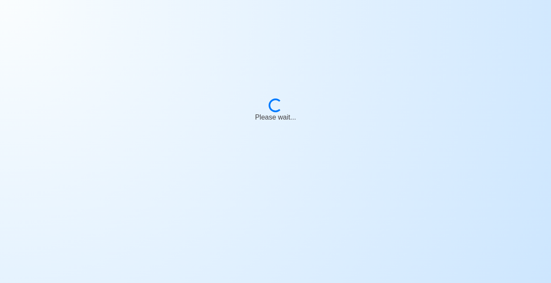
scroll to position [41, 0]
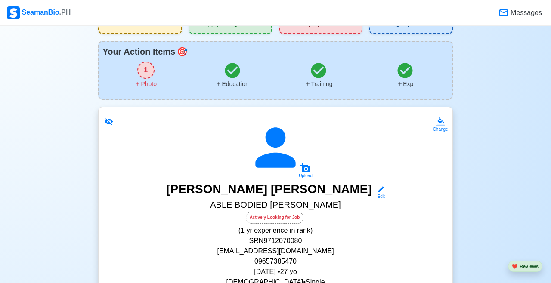
click at [306, 179] on div "Upload" at bounding box center [306, 176] width 14 height 5
click at [0, 0] on input "Upload" at bounding box center [0, 0] width 0 height 0
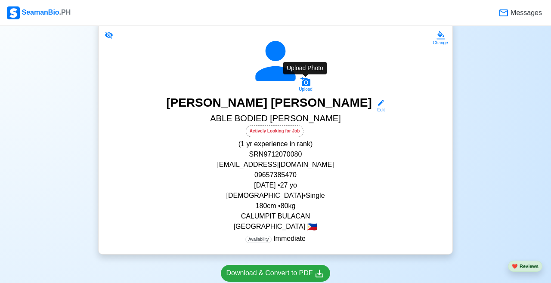
scroll to position [130, 0]
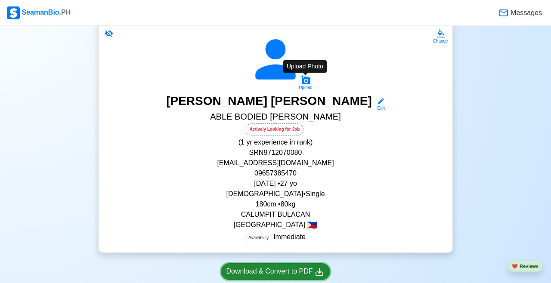
click at [296, 272] on div "Download & Convert to PDF" at bounding box center [276, 272] width 99 height 11
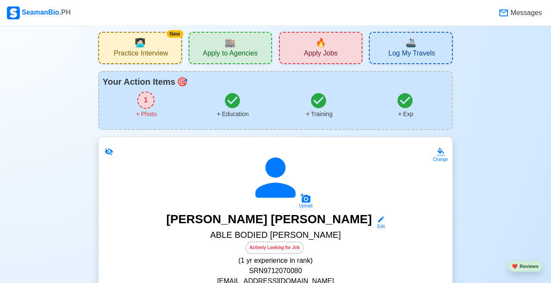
scroll to position [0, 0]
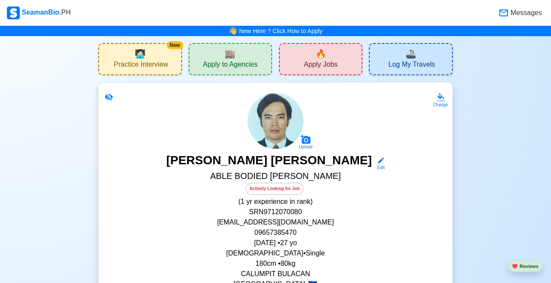
click at [258, 59] on div "🏬 Apply to Agencies" at bounding box center [231, 59] width 84 height 32
click at [340, 61] on div "🔥 Apply Jobs" at bounding box center [321, 59] width 84 height 32
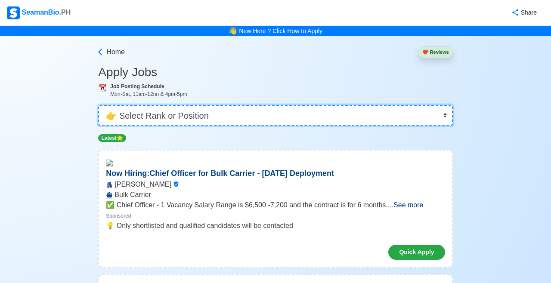
click at [342, 118] on select "👉 Select Rank or Position Master Chief Officer 2nd Officer 3rd Officer Junior O…" at bounding box center [275, 115] width 354 height 21
select select "[PERSON_NAME]"
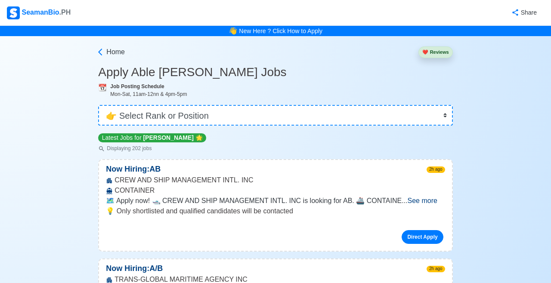
click at [428, 200] on span "See more" at bounding box center [423, 200] width 30 height 7
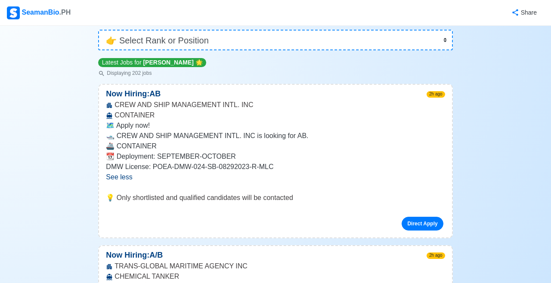
scroll to position [81, 0]
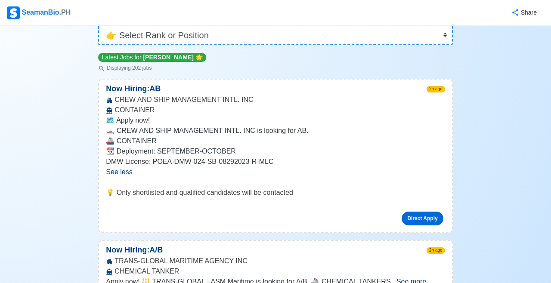
click at [422, 218] on link "Direct Apply" at bounding box center [422, 219] width 41 height 14
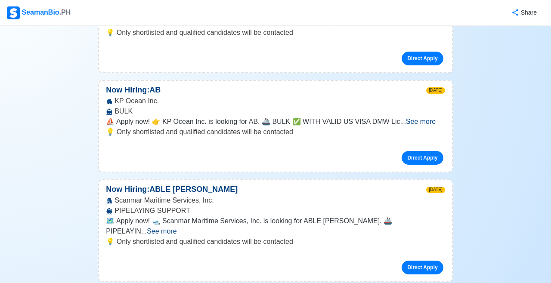
scroll to position [441, 0]
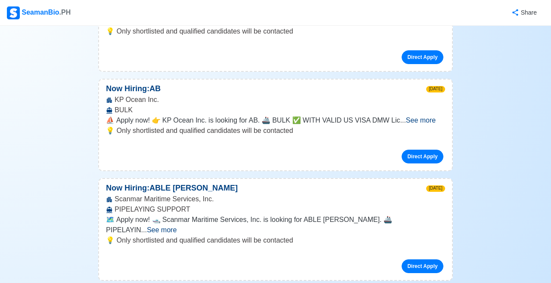
click at [424, 122] on span "See more" at bounding box center [421, 120] width 30 height 7
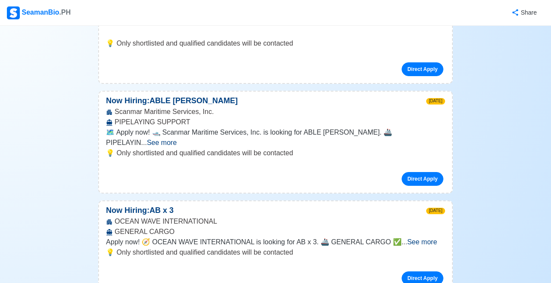
scroll to position [591, 0]
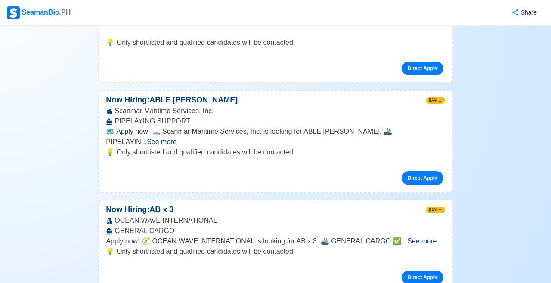
click at [177, 138] on span "See more" at bounding box center [162, 141] width 30 height 7
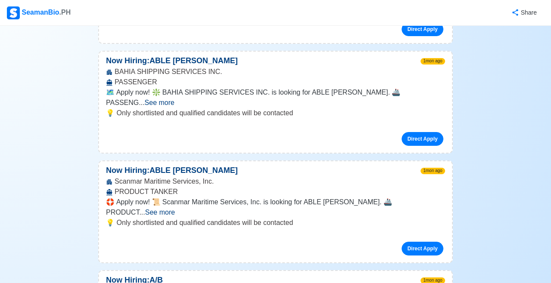
scroll to position [12543, 0]
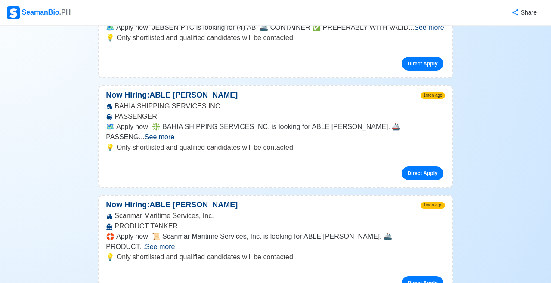
scroll to position [12507, 0]
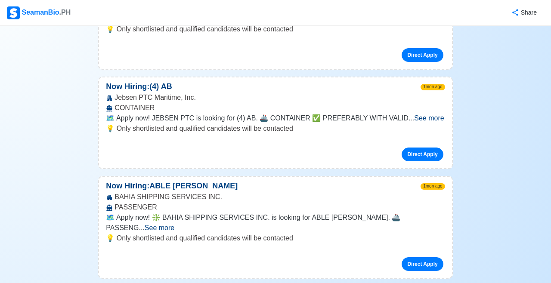
click at [50, 18] on div "SeamanBio .PH" at bounding box center [39, 12] width 64 height 13
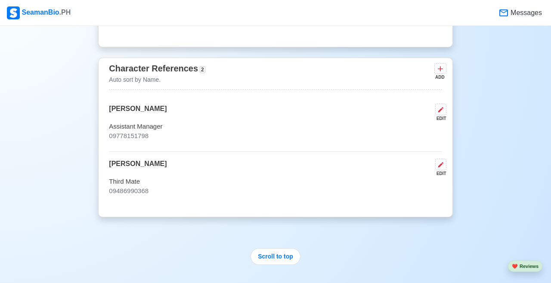
scroll to position [2620, 0]
click at [437, 74] on icon at bounding box center [440, 69] width 9 height 9
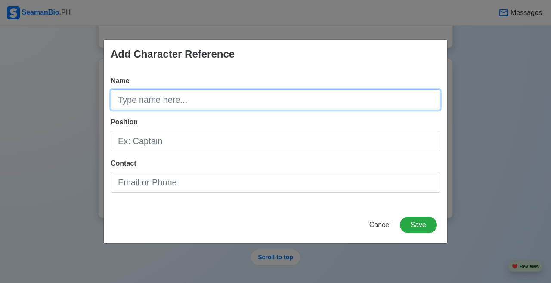
click at [390, 110] on input "Name" at bounding box center [276, 100] width 330 height 21
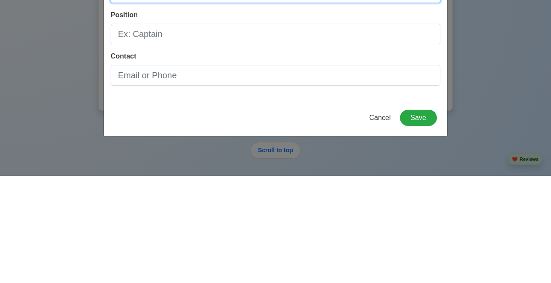
type input "Capt. [PERSON_NAME]"
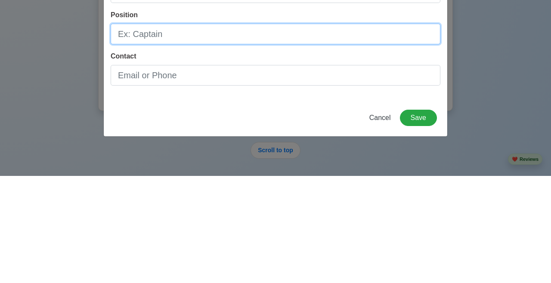
click at [372, 150] on input "Position" at bounding box center [276, 141] width 330 height 21
type input "Captain"
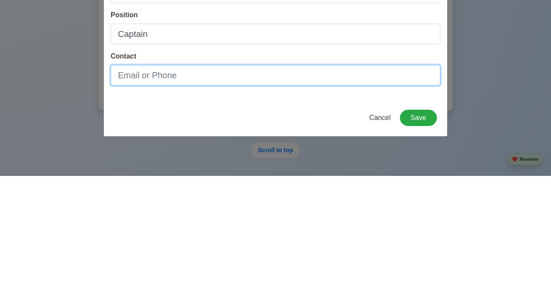
click at [261, 187] on input "Contact" at bounding box center [276, 182] width 330 height 21
type input "09163746061"
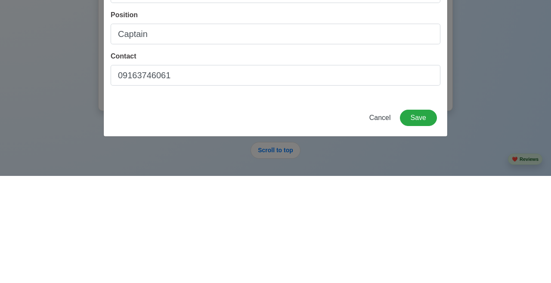
click at [497, 158] on div "Add Character Reference Name Capt. Marlon Camalian Position Captain Contact 091…" at bounding box center [275, 141] width 551 height 283
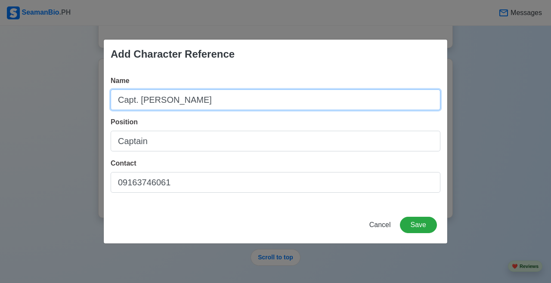
click at [137, 100] on input "Capt. [PERSON_NAME]" at bounding box center [276, 100] width 330 height 21
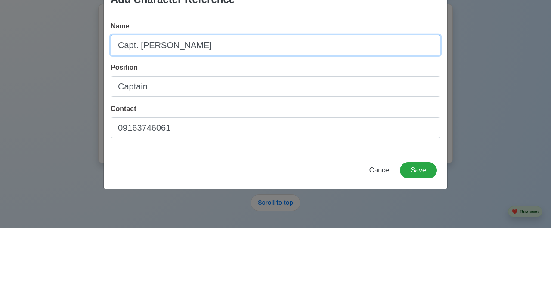
click at [141, 98] on input "Capt. [PERSON_NAME]" at bounding box center [276, 100] width 330 height 21
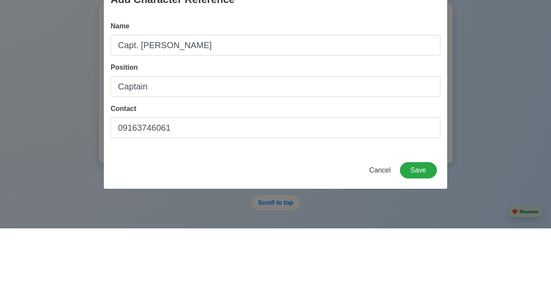
click at [497, 97] on div "Add Character Reference Name Capt. Marlon Camalian Position Captain Contact 091…" at bounding box center [275, 141] width 551 height 283
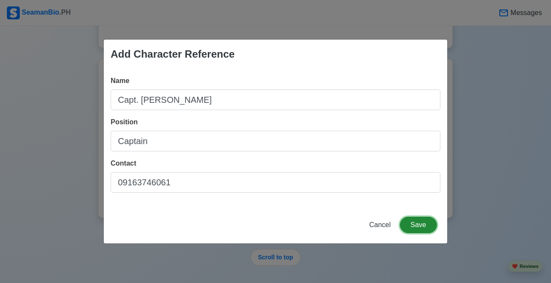
click at [423, 228] on button "Save" at bounding box center [418, 225] width 37 height 16
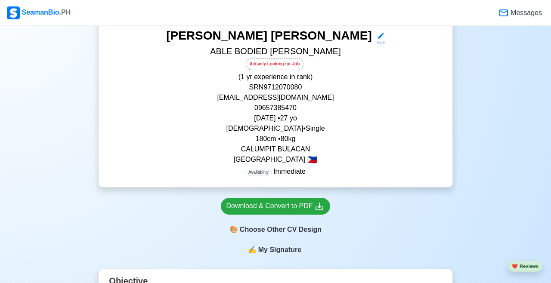
scroll to position [0, 0]
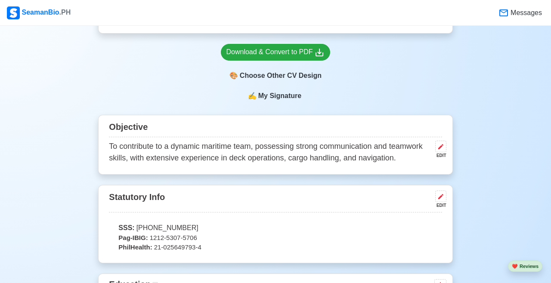
scroll to position [280, 0]
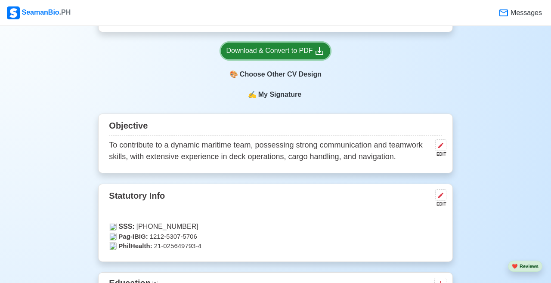
click at [310, 56] on div "Download & Convert to PDF" at bounding box center [276, 51] width 99 height 11
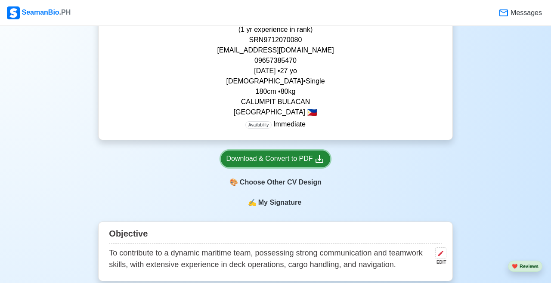
scroll to position [171, 0]
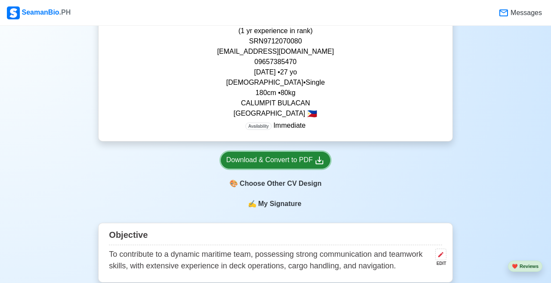
click at [318, 164] on icon at bounding box center [320, 161] width 8 height 8
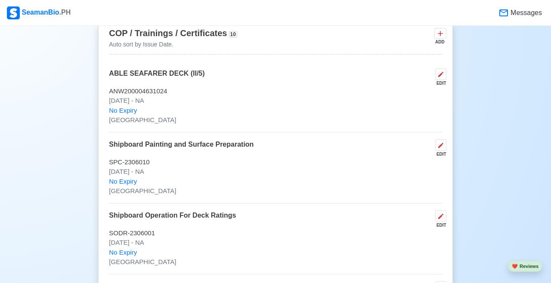
scroll to position [1203, 0]
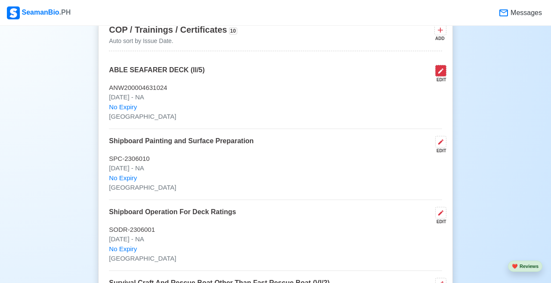
click at [438, 75] on icon at bounding box center [441, 71] width 7 height 7
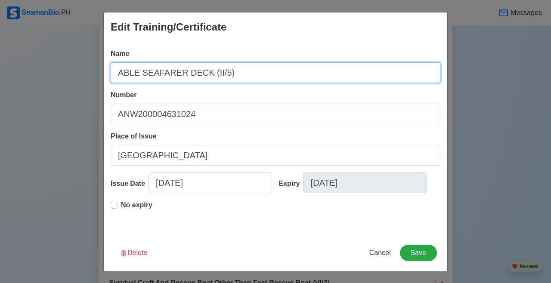
click at [171, 68] on input "ABLE SEAFARER DECK (II/5)" at bounding box center [276, 72] width 330 height 21
click at [180, 73] on input "ABLE SEAFARER DECK (II/5)" at bounding box center [276, 72] width 330 height 21
click at [193, 77] on input "ABLE Seafarer DECK (II/5)" at bounding box center [276, 72] width 330 height 21
click at [164, 75] on input "ABLE Seafarer Deck (II/5)" at bounding box center [276, 72] width 330 height 21
type input "ABLE Seafarer Deck (II/5)"
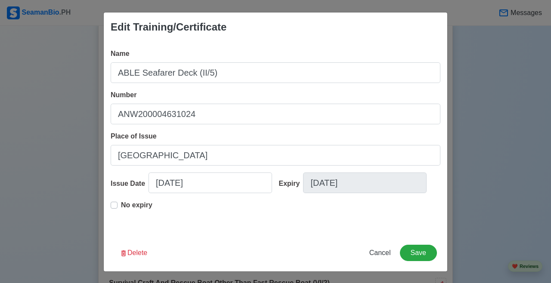
click at [510, 49] on div "Edit Training/Certificate Name ABLE Seafarer Deck (II/5) Number ANW200004631024…" at bounding box center [275, 141] width 551 height 283
click at [427, 252] on button "Save" at bounding box center [418, 253] width 37 height 16
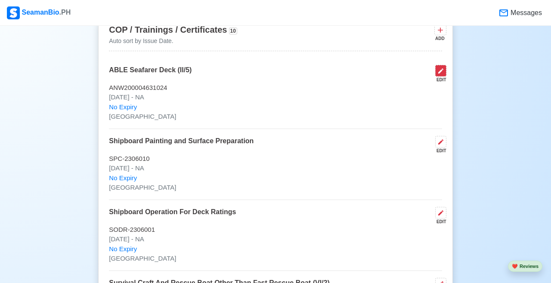
click at [441, 75] on icon at bounding box center [441, 71] width 7 height 7
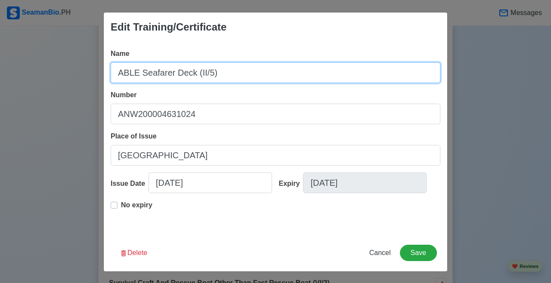
click at [132, 75] on input "ABLE Seafarer Deck (II/5)" at bounding box center [276, 72] width 330 height 21
type input "Able Seafarer Deck (II/5)"
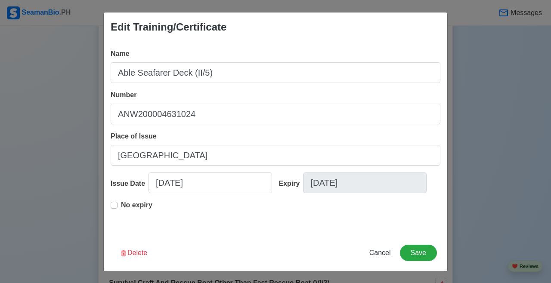
click at [522, 60] on div "Edit Training/Certificate Name Able Seafarer Deck (II/5) Number ANW200004631024…" at bounding box center [275, 141] width 551 height 283
click at [424, 255] on button "Save" at bounding box center [418, 253] width 37 height 16
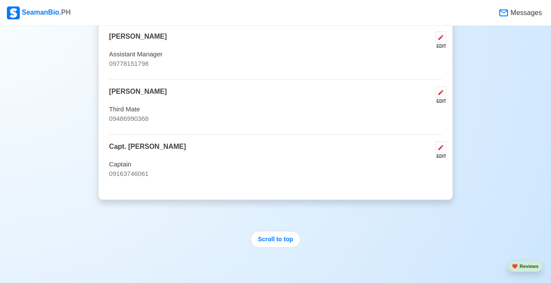
scroll to position [2695, 0]
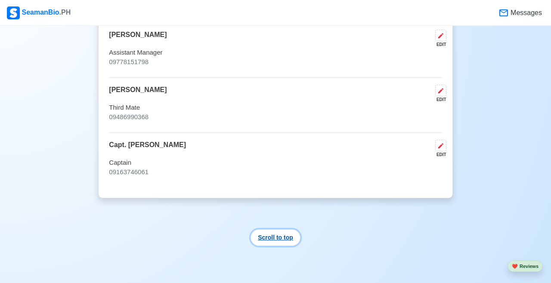
click at [282, 246] on button "Scroll to top" at bounding box center [276, 238] width 50 height 17
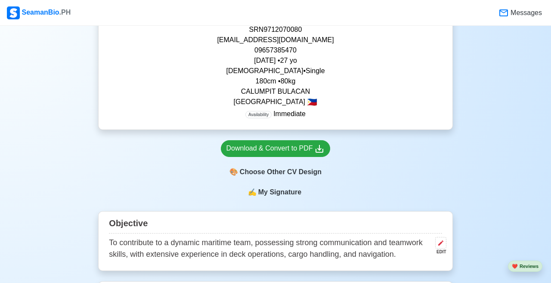
scroll to position [184, 0]
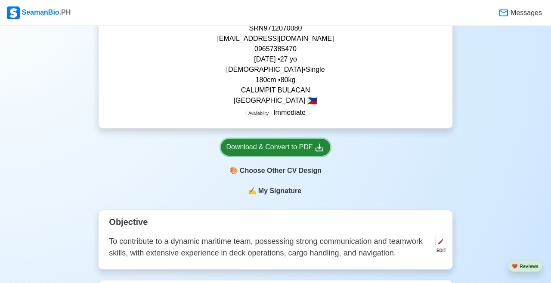
click at [312, 146] on div "Download & Convert to PDF" at bounding box center [276, 147] width 99 height 11
click at [289, 152] on div "Download & Convert to PDF" at bounding box center [276, 147] width 99 height 11
click at [308, 152] on div "Download & Convert to PDF" at bounding box center [276, 147] width 99 height 11
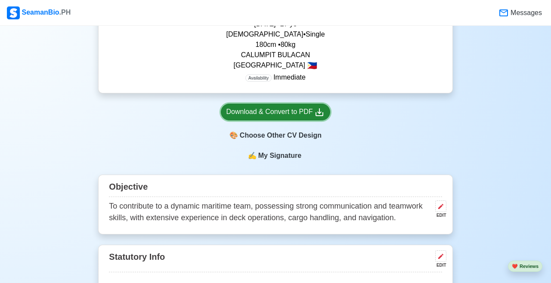
scroll to position [230, 0]
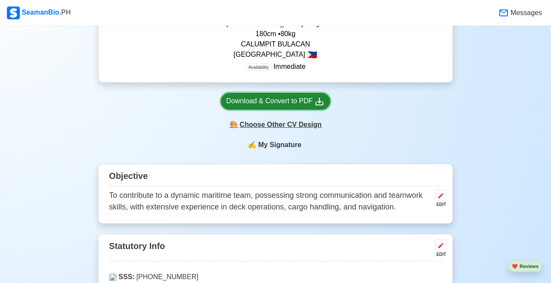
click at [304, 132] on div "🎨 Choose Other CV Design" at bounding box center [276, 125] width 110 height 16
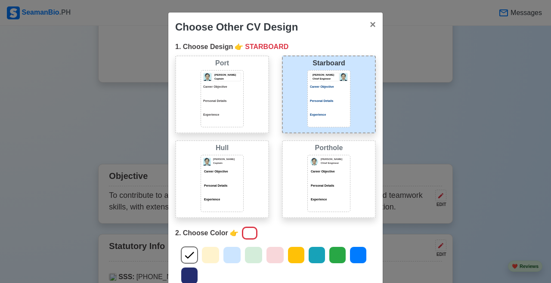
click at [263, 101] on div "Port [PERSON_NAME] Captain Career Objective Personal Details Experience" at bounding box center [222, 95] width 94 height 78
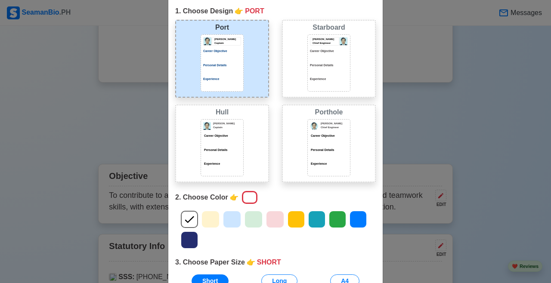
scroll to position [0, 0]
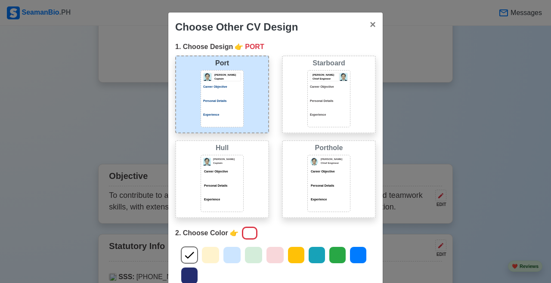
click at [376, 24] on button "× Close" at bounding box center [373, 24] width 20 height 24
click at [372, 42] on div "1. Choose Design 👉 PORT" at bounding box center [275, 47] width 201 height 10
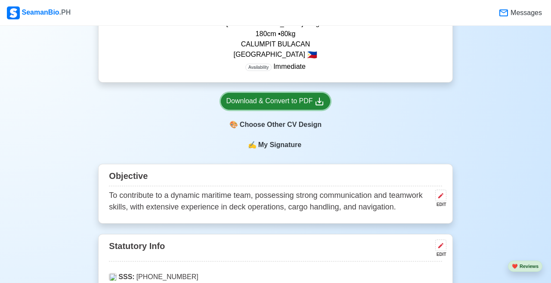
click at [310, 106] on div "Download & Convert to PDF" at bounding box center [276, 101] width 99 height 11
click at [305, 101] on div "Download & Convert to PDF" at bounding box center [276, 101] width 99 height 11
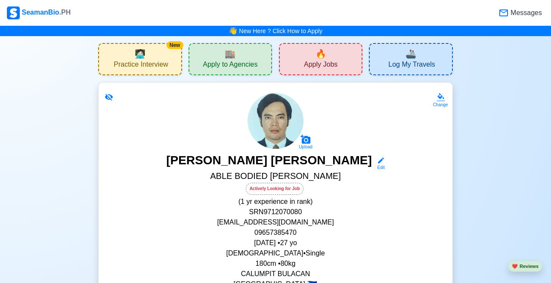
click at [246, 55] on div "🏬 Apply to Agencies" at bounding box center [231, 59] width 84 height 32
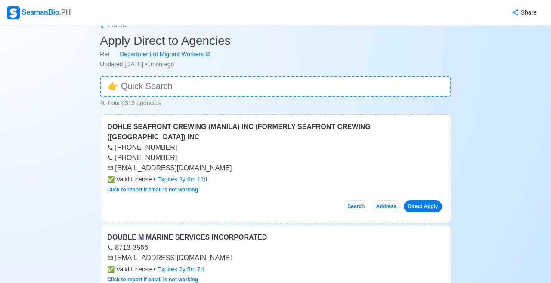
scroll to position [12, 0]
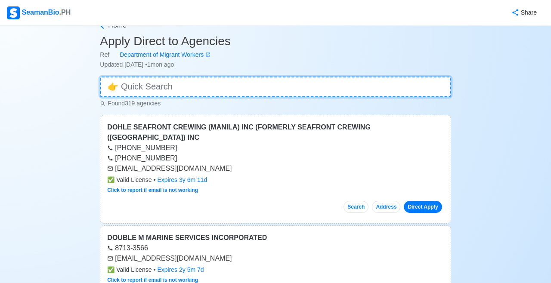
click at [358, 91] on input at bounding box center [275, 87] width 351 height 21
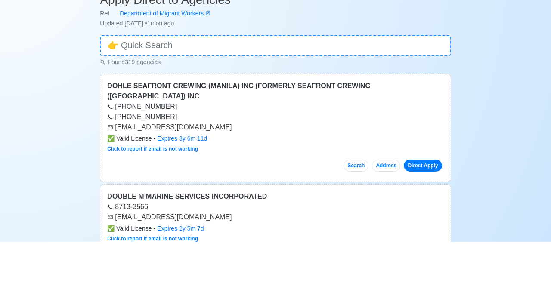
click at [377, 105] on div "Found 319 agencies" at bounding box center [275, 102] width 351 height 11
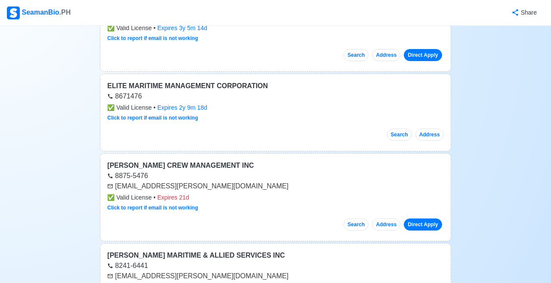
scroll to position [653, 0]
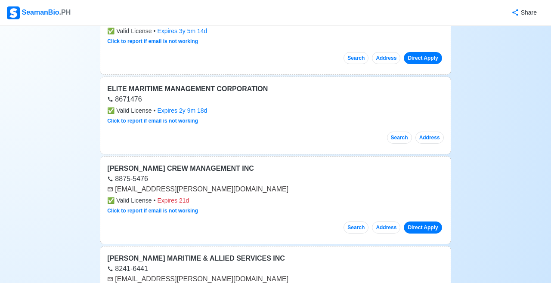
click at [364, 94] on div "8671476" at bounding box center [275, 99] width 336 height 10
click at [355, 94] on div "8671476" at bounding box center [275, 99] width 336 height 10
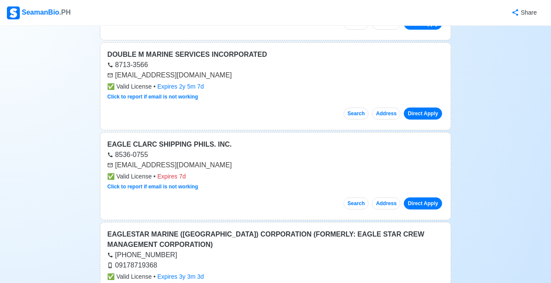
scroll to position [0, 0]
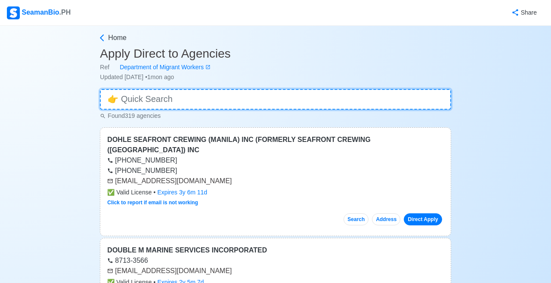
click at [406, 105] on input at bounding box center [275, 99] width 351 height 21
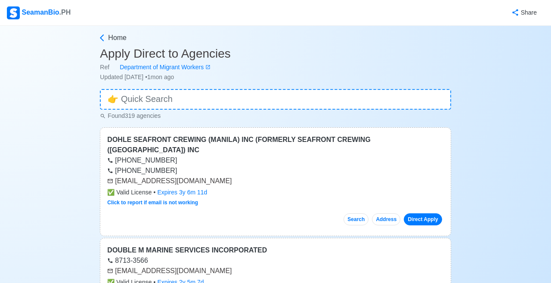
click at [29, 16] on div "SeamanBio .PH" at bounding box center [39, 12] width 64 height 13
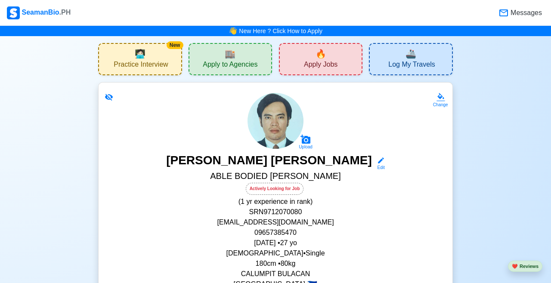
click at [241, 56] on div "🏬 Apply to Agencies" at bounding box center [231, 59] width 84 height 32
click at [344, 61] on div "🔥 Apply Jobs" at bounding box center [321, 59] width 84 height 32
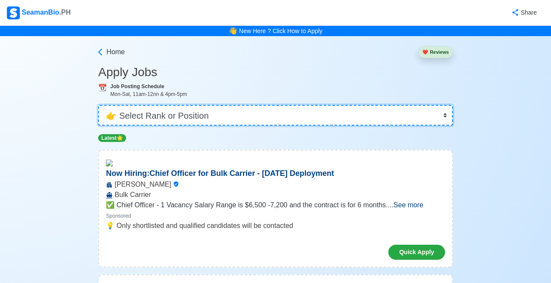
click at [384, 124] on select "👉 Select Rank or Position Master Chief Officer 2nd Officer 3rd Officer Junior O…" at bounding box center [275, 115] width 354 height 21
click at [98, 105] on select "👉 Select Rank or Position Master Chief Officer 2nd Officer 3rd Officer Junior O…" at bounding box center [275, 115] width 354 height 21
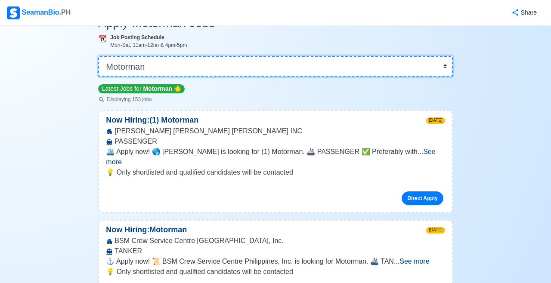
scroll to position [47, 0]
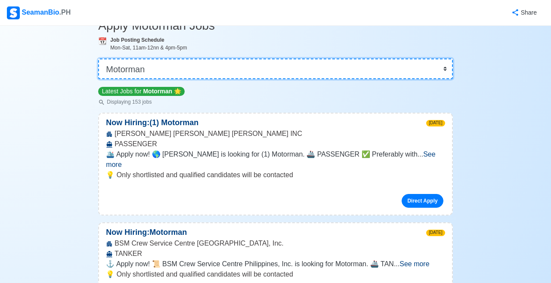
click at [331, 78] on select "👉 Select Rank or Position Master Chief Officer 2nd Officer 3rd Officer Junior O…" at bounding box center [275, 69] width 354 height 21
select select "[PERSON_NAME]"
click at [98, 64] on select "👉 Select Rank or Position Master Chief Officer 2nd Officer 3rd Officer Junior O…" at bounding box center [275, 69] width 354 height 21
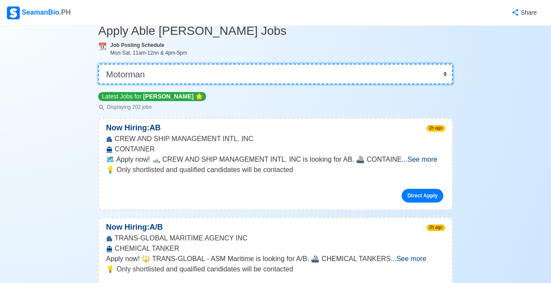
scroll to position [47, 0]
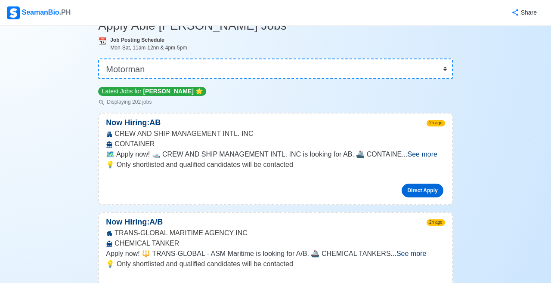
click at [426, 196] on link "Direct Apply" at bounding box center [422, 191] width 41 height 14
click at [433, 155] on span "See more" at bounding box center [423, 154] width 30 height 7
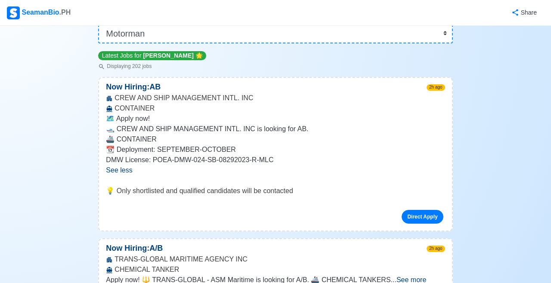
scroll to position [84, 0]
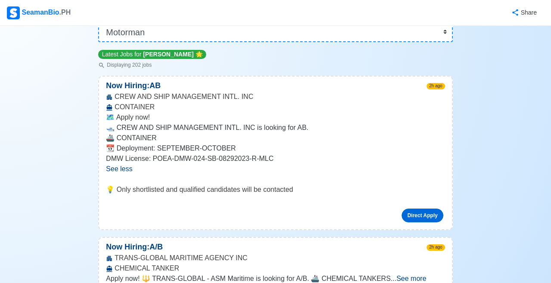
click at [432, 213] on link "Direct Apply" at bounding box center [422, 216] width 41 height 14
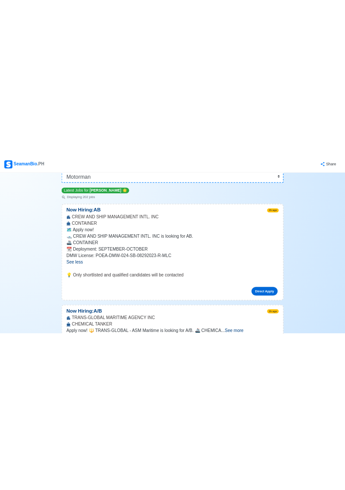
scroll to position [65, 0]
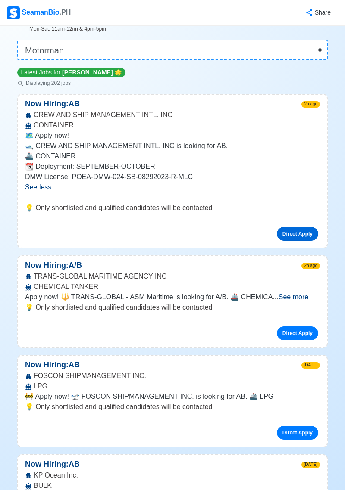
click at [299, 240] on link "Direct Apply" at bounding box center [297, 234] width 41 height 14
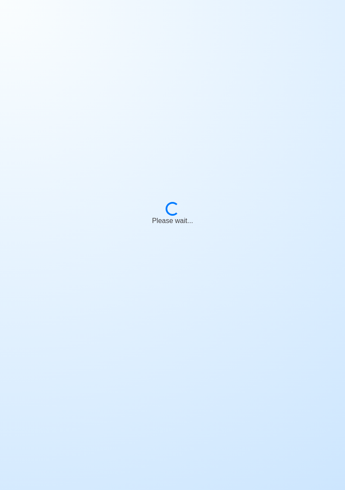
scroll to position [41, 0]
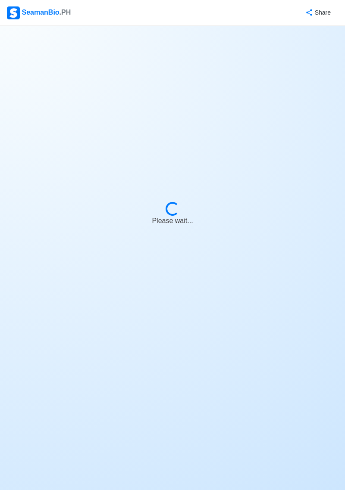
select select "[PERSON_NAME]"
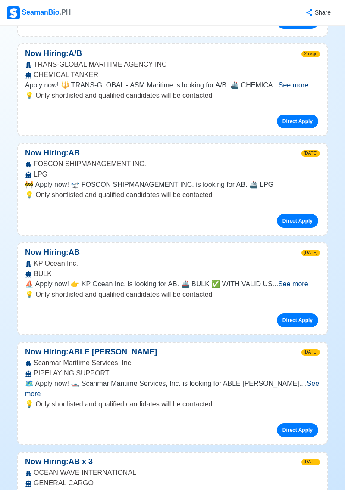
scroll to position [217, 0]
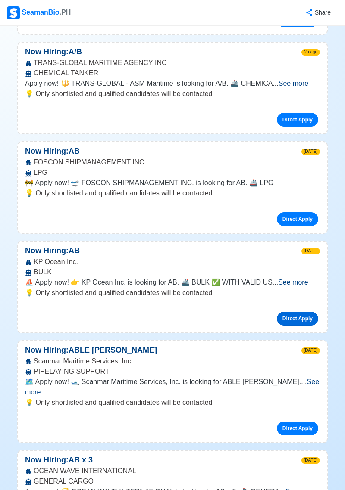
click at [295, 323] on link "Direct Apply" at bounding box center [297, 319] width 41 height 14
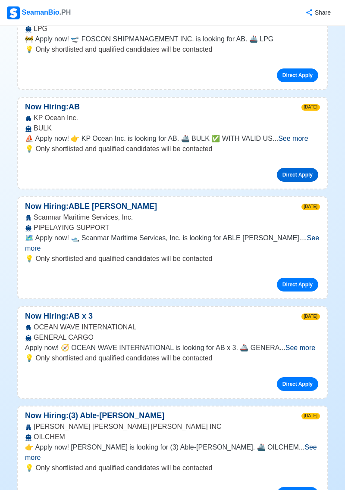
scroll to position [362, 0]
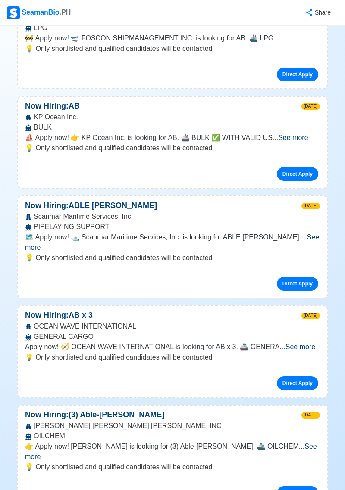
click at [303, 240] on span "See more" at bounding box center [172, 242] width 294 height 18
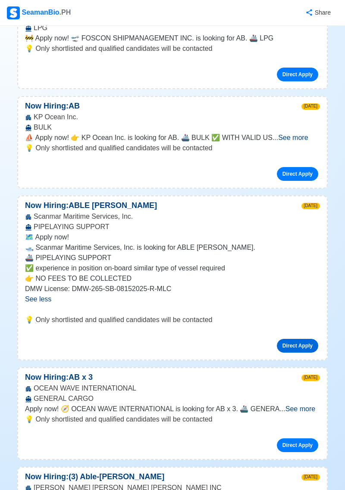
click at [301, 350] on link "Direct Apply" at bounding box center [297, 346] width 41 height 14
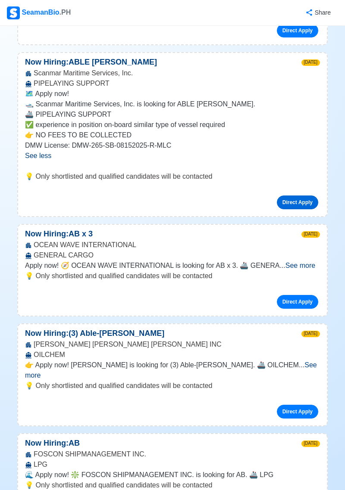
scroll to position [507, 0]
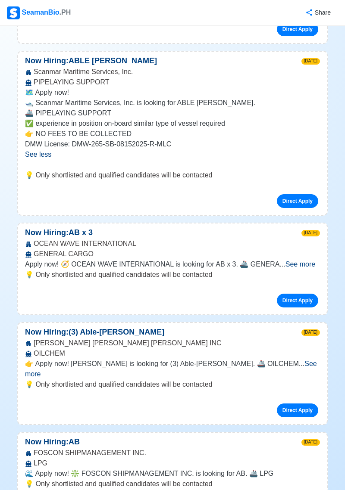
click at [297, 266] on span "See more" at bounding box center [300, 264] width 30 height 7
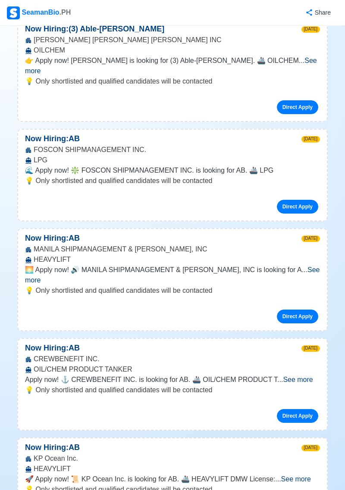
scroll to position [872, 0]
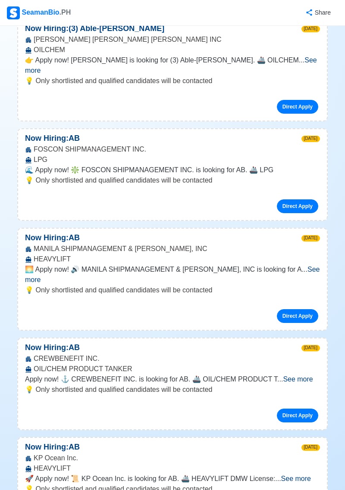
click at [300, 266] on span "See more" at bounding box center [172, 275] width 294 height 18
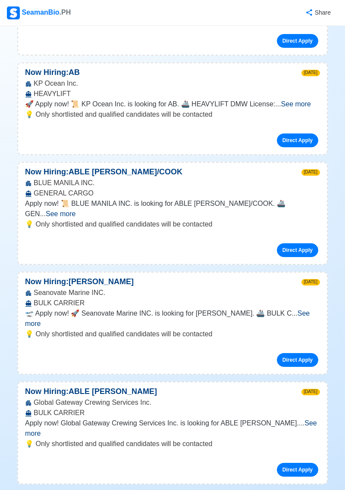
scroll to position [1315, 0]
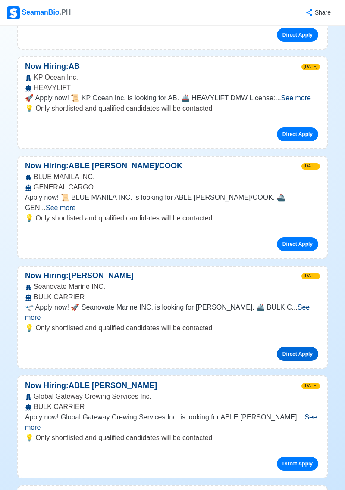
click at [300, 347] on link "Direct Apply" at bounding box center [297, 354] width 41 height 14
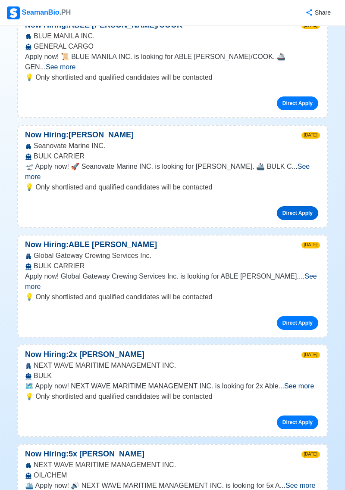
scroll to position [1456, 0]
click at [294, 273] on span "See more" at bounding box center [171, 282] width 292 height 18
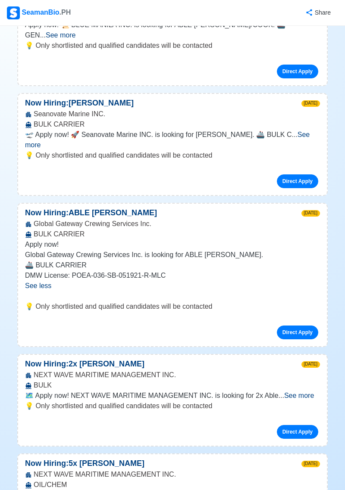
scroll to position [1490, 0]
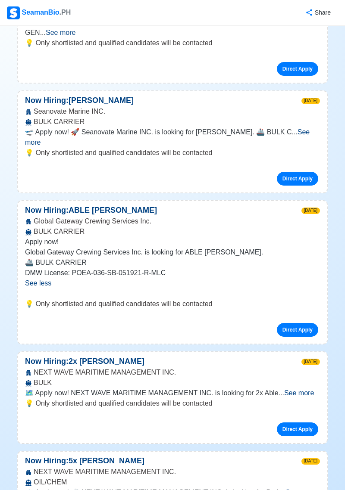
click at [306, 323] on link "Direct Apply" at bounding box center [297, 330] width 41 height 14
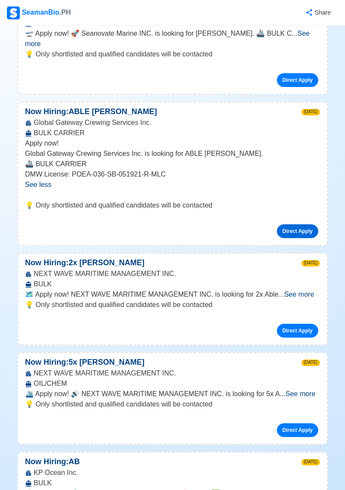
scroll to position [1591, 0]
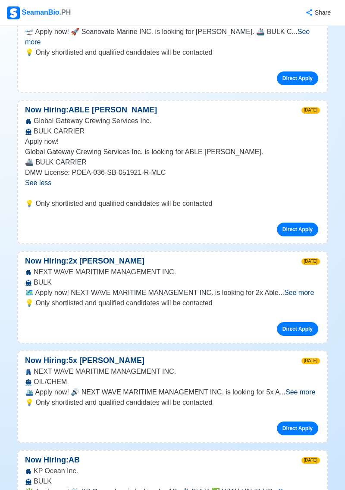
click at [298, 289] on span "See more" at bounding box center [299, 292] width 30 height 7
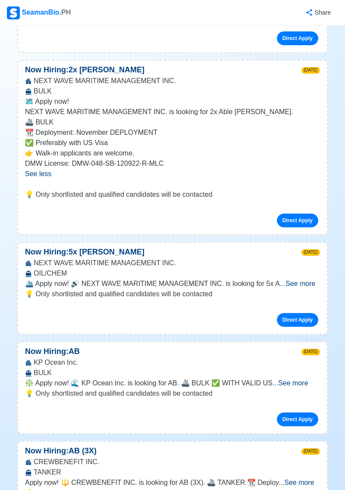
scroll to position [1789, 0]
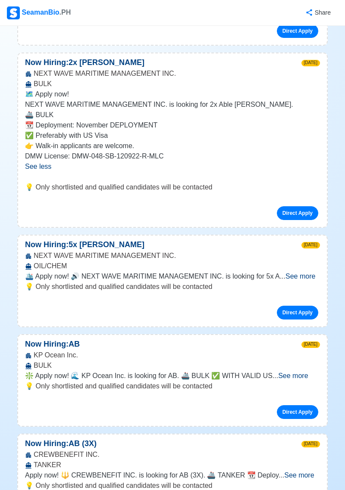
click at [305, 372] on span "See more" at bounding box center [293, 375] width 30 height 7
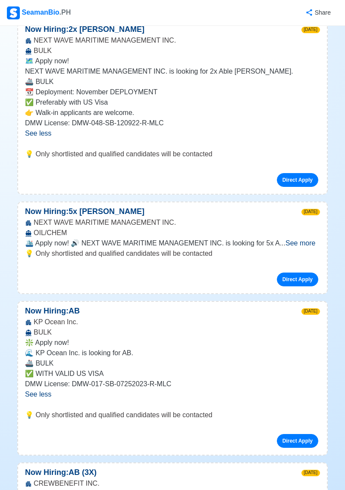
scroll to position [1823, 0]
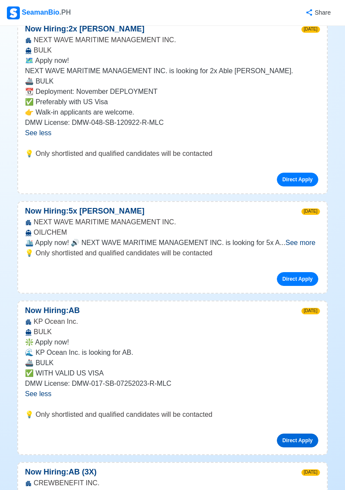
click at [298, 434] on link "Direct Apply" at bounding box center [297, 441] width 41 height 14
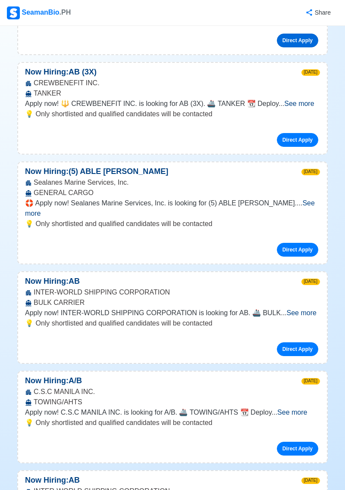
scroll to position [2225, 0]
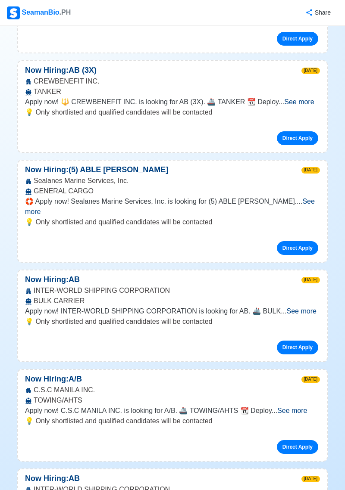
click at [302, 407] on span "See more" at bounding box center [292, 410] width 30 height 7
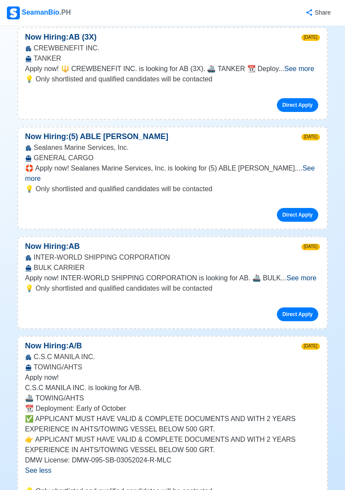
scroll to position [2257, 0]
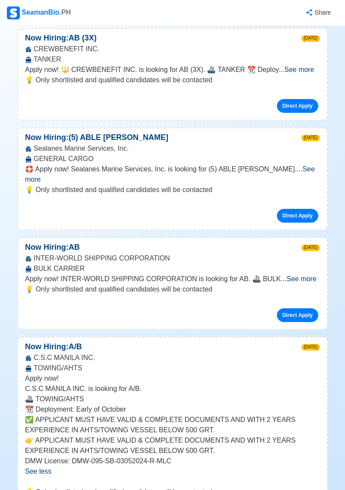
click at [304, 275] on span "See more" at bounding box center [301, 278] width 30 height 7
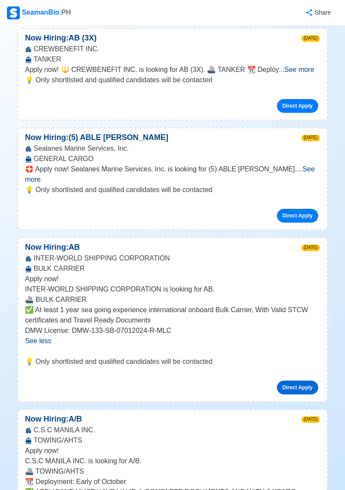
click at [298, 381] on link "Direct Apply" at bounding box center [297, 388] width 41 height 14
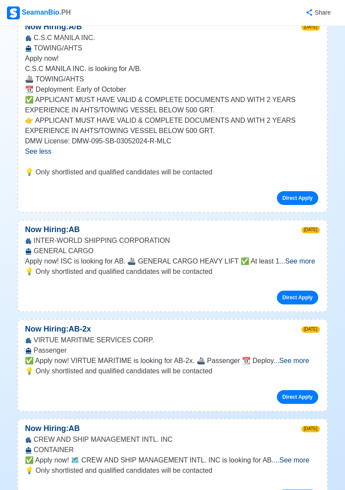
scroll to position [2650, 0]
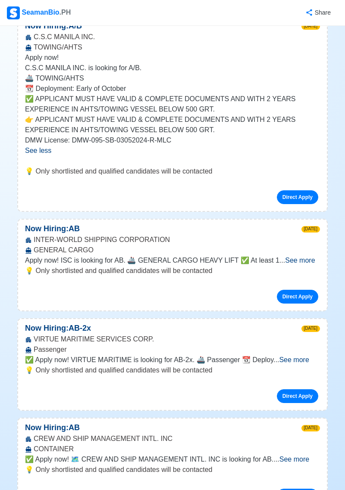
click at [297, 356] on span "See more" at bounding box center [294, 359] width 30 height 7
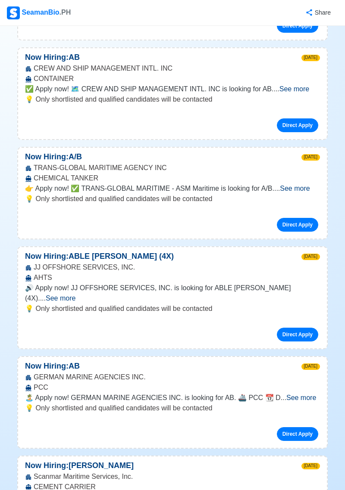
scroll to position [3094, 0]
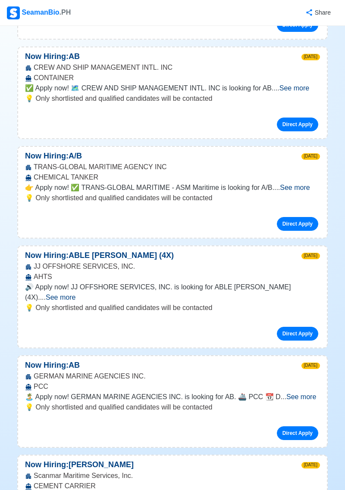
click at [308, 393] on span "See more" at bounding box center [301, 396] width 30 height 7
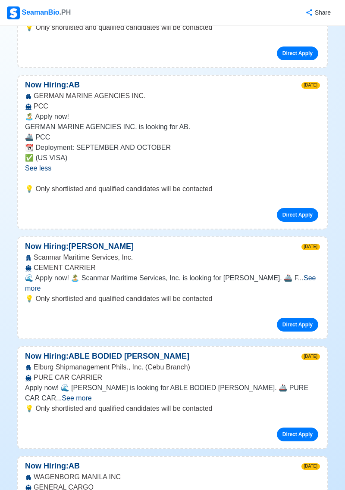
scroll to position [3378, 0]
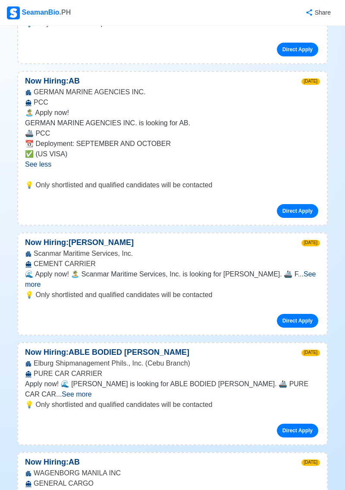
click at [91, 391] on span "See more" at bounding box center [77, 394] width 30 height 7
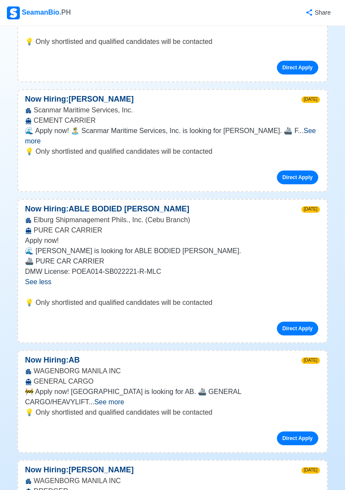
scroll to position [3523, 0]
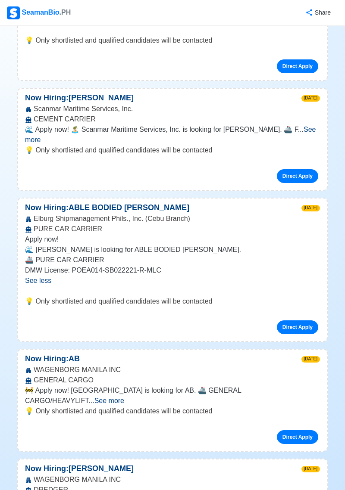
click at [124, 397] on span "See more" at bounding box center [109, 400] width 30 height 7
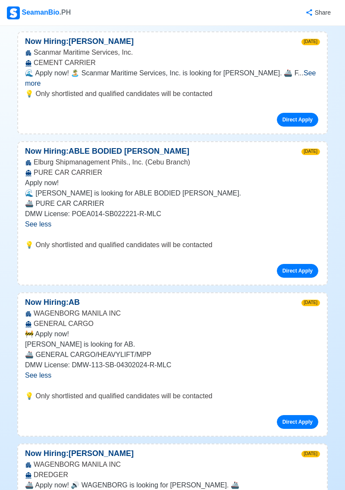
scroll to position [3581, 0]
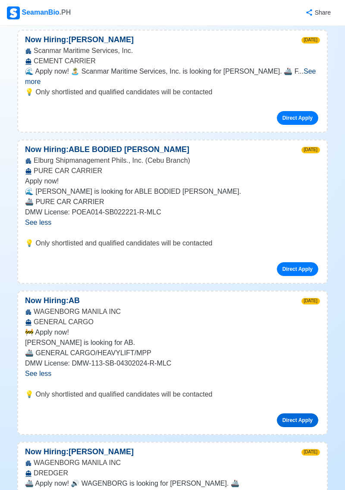
click at [296, 413] on link "Direct Apply" at bounding box center [297, 420] width 41 height 14
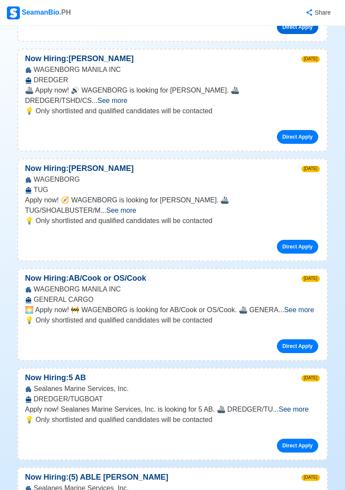
scroll to position [3976, 0]
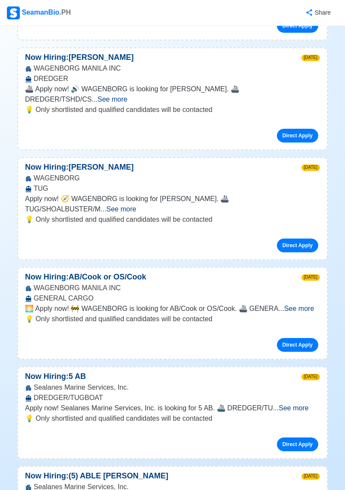
click at [302, 404] on span "See more" at bounding box center [293, 407] width 30 height 7
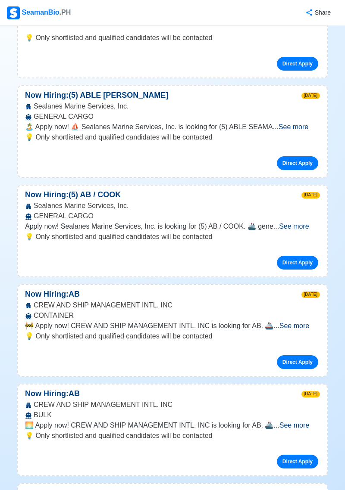
scroll to position [4433, 0]
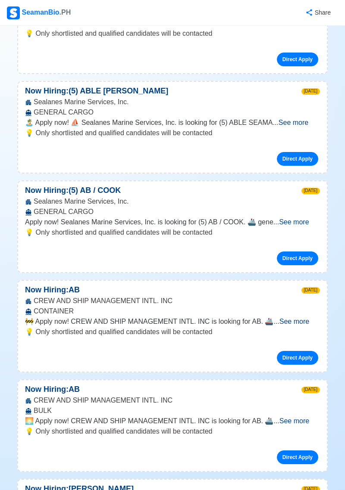
click at [298, 417] on span "See more" at bounding box center [294, 420] width 30 height 7
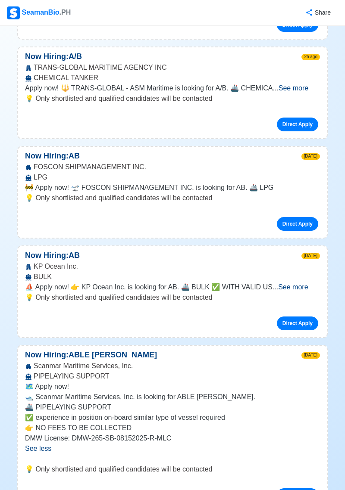
scroll to position [0, 0]
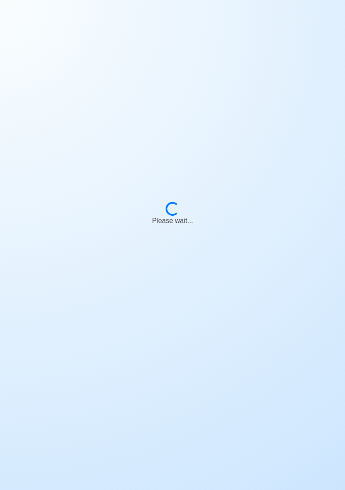
scroll to position [41, 0]
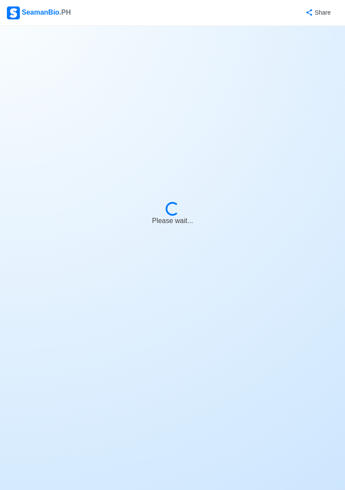
select select "[PERSON_NAME]"
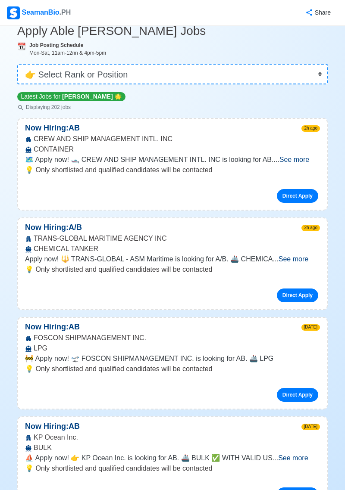
scroll to position [0, 0]
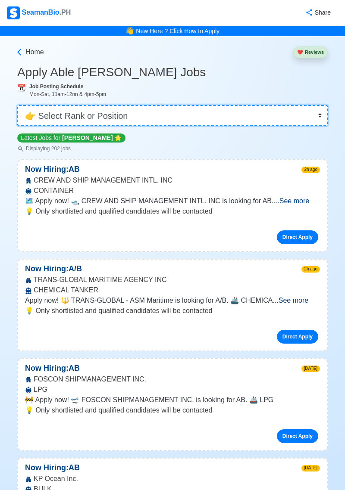
click at [309, 122] on select "👉 Select Rank or Position Master Chief Officer 2nd Officer 3rd Officer Junior O…" at bounding box center [172, 115] width 310 height 21
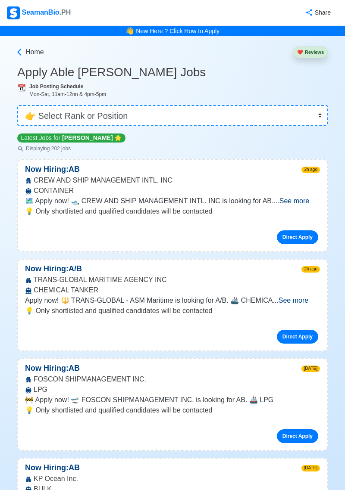
click at [230, 77] on h3 "Apply Able [PERSON_NAME] Jobs" at bounding box center [172, 72] width 310 height 15
click at [52, 8] on div "SeamanBio .PH" at bounding box center [39, 12] width 64 height 13
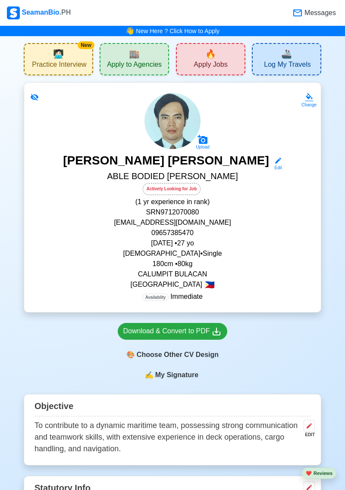
click at [149, 64] on span "Apply to Agencies" at bounding box center [134, 65] width 55 height 11
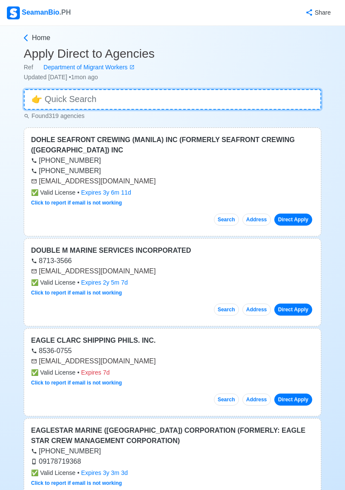
click at [254, 109] on input at bounding box center [172, 99] width 297 height 21
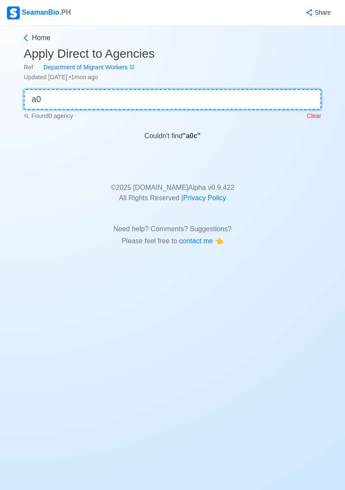
type input "a"
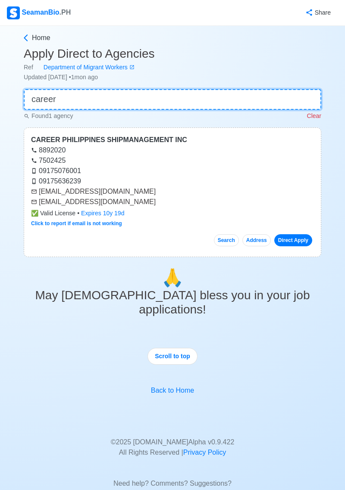
type input "career"
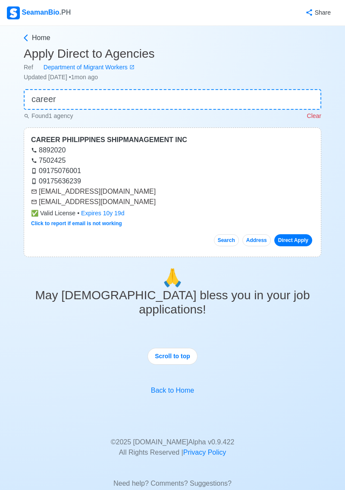
click at [261, 166] on div "09175076001" at bounding box center [172, 171] width 283 height 10
click at [187, 143] on div "CAREER PHILIPPINES SHIPMANAGEMENT INC" at bounding box center [172, 140] width 283 height 10
click at [291, 243] on link "Direct Apply" at bounding box center [293, 240] width 38 height 12
click at [312, 115] on p "Clear" at bounding box center [314, 116] width 14 height 9
click at [310, 129] on div "CAREER PHILIPPINES SHIPMANAGEMENT INC 8892020 7502425 09175076001 09175636239 […" at bounding box center [172, 192] width 297 height 130
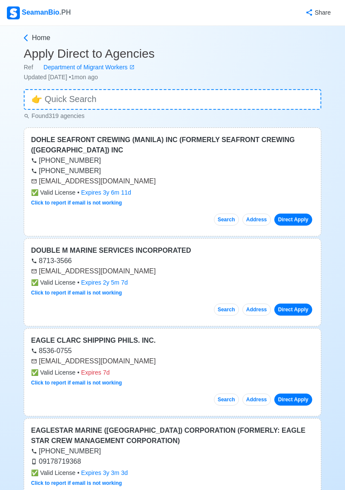
click at [53, 8] on div "SeamanBio .PH" at bounding box center [39, 12] width 64 height 13
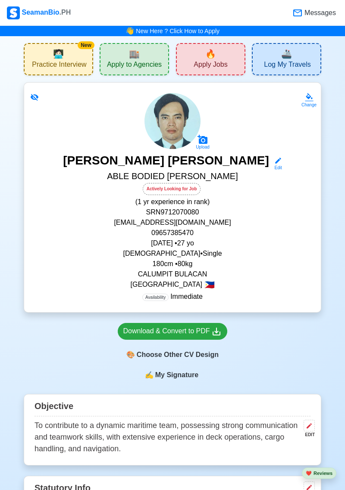
click at [215, 66] on span "Apply Jobs" at bounding box center [210, 65] width 34 height 11
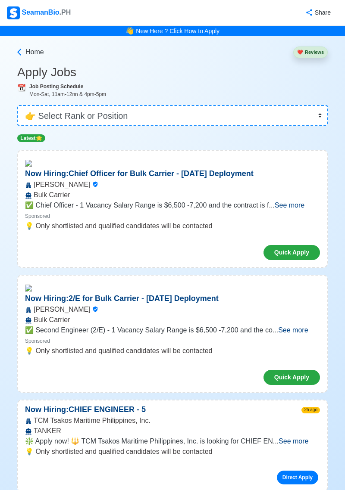
click at [40, 11] on div "SeamanBio .PH" at bounding box center [39, 12] width 64 height 13
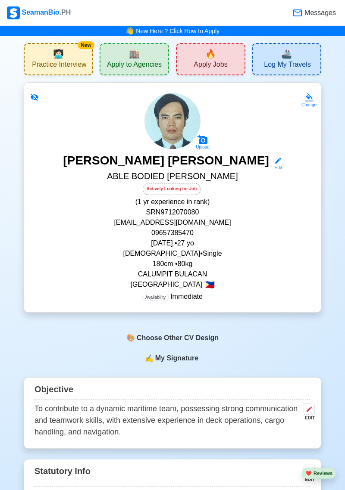
click at [152, 55] on div "🏬 Apply to Agencies" at bounding box center [133, 59] width 69 height 32
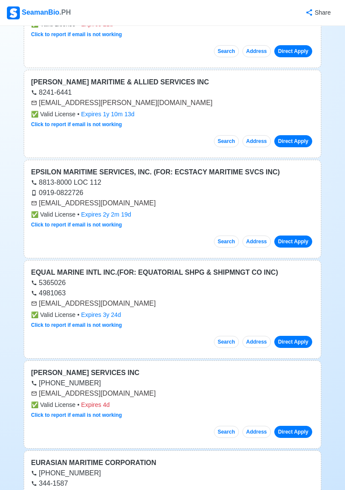
scroll to position [830, 0]
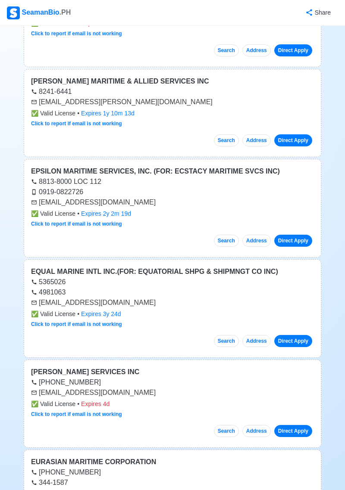
click at [225, 246] on button "Search" at bounding box center [226, 241] width 25 height 12
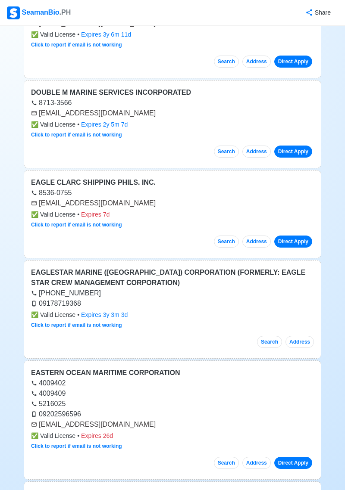
scroll to position [0, 0]
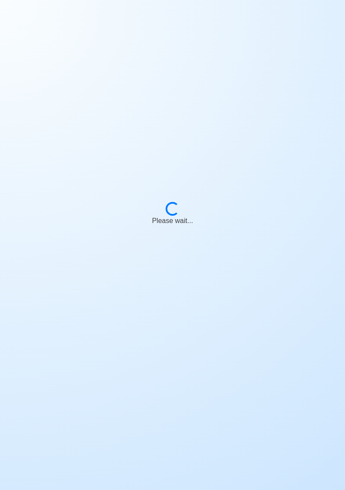
scroll to position [41, 0]
